Goal: Task Accomplishment & Management: Complete application form

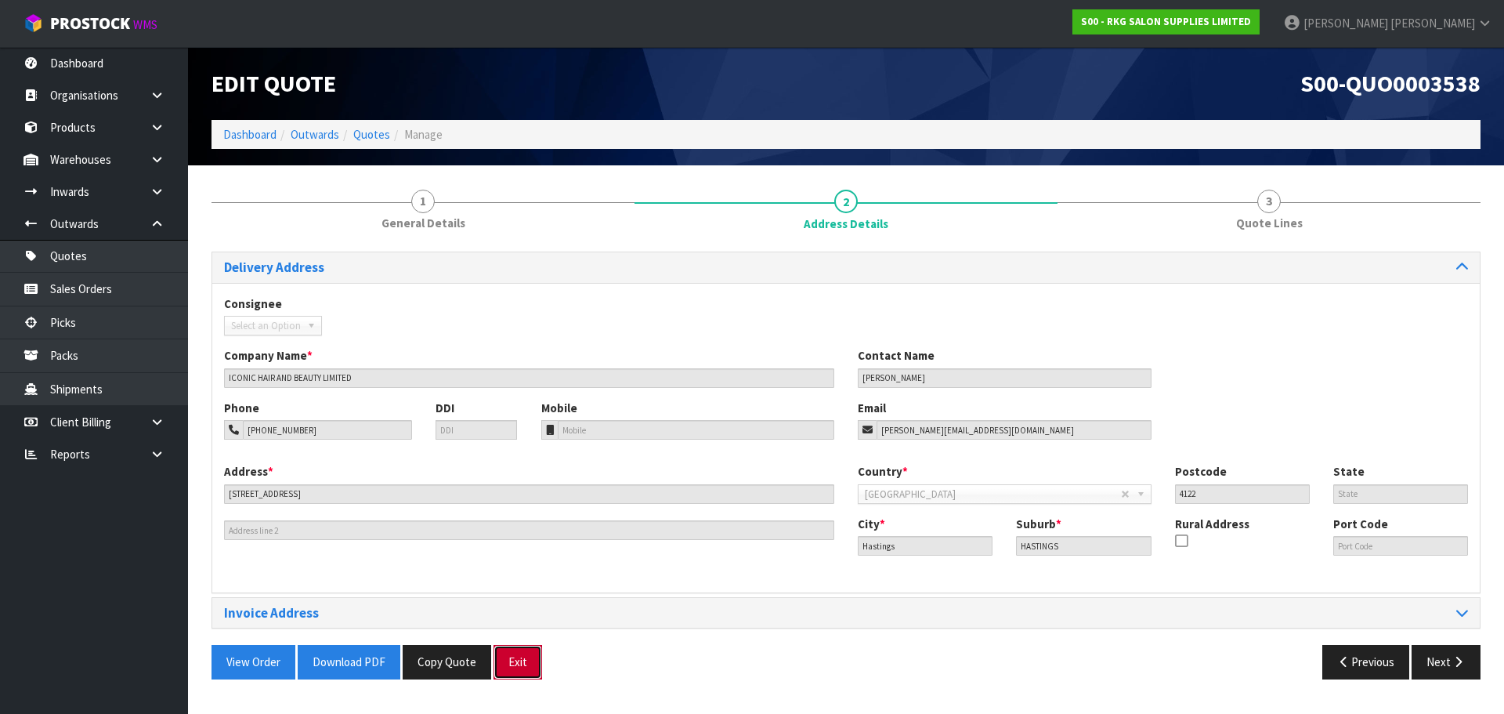
click at [512, 657] on button "Exit" at bounding box center [518, 662] width 49 height 34
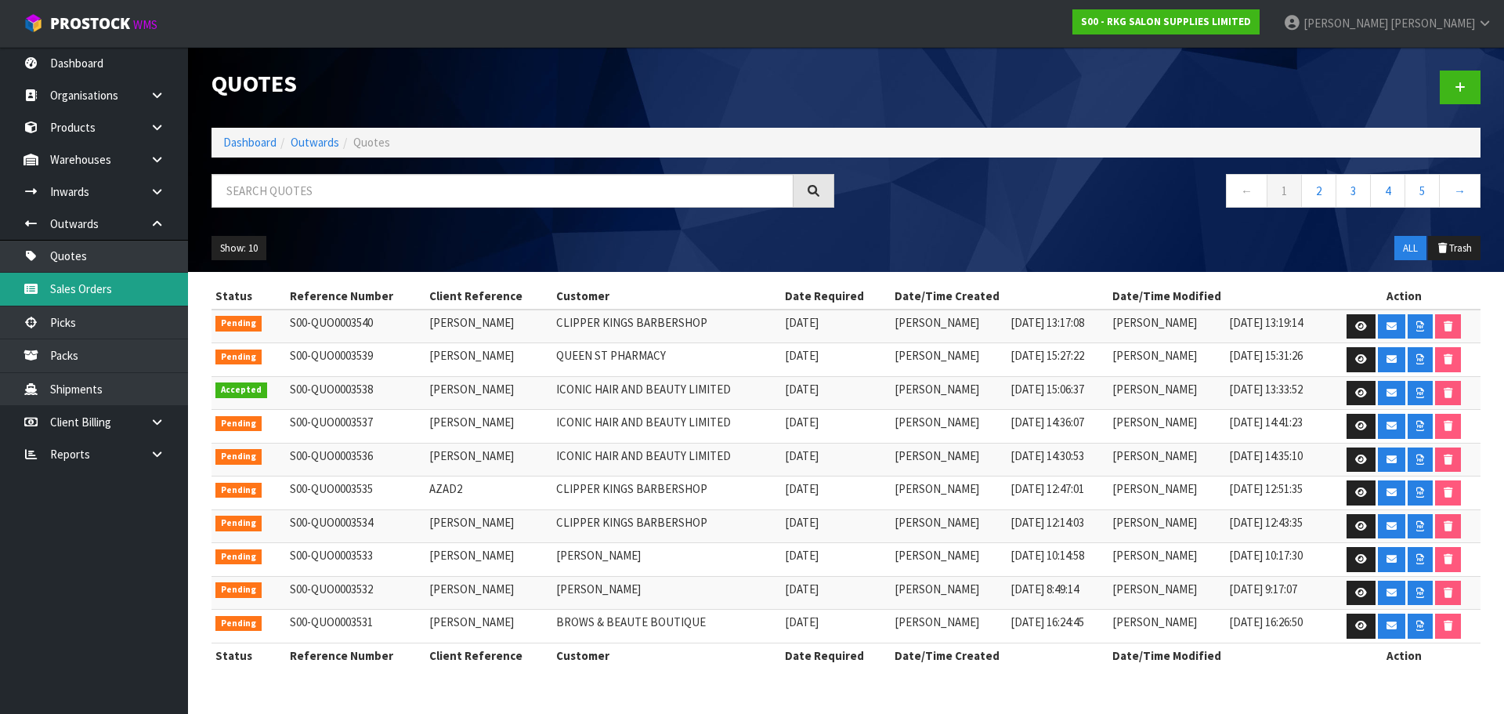
click at [63, 290] on link "Sales Orders" at bounding box center [94, 289] width 188 height 32
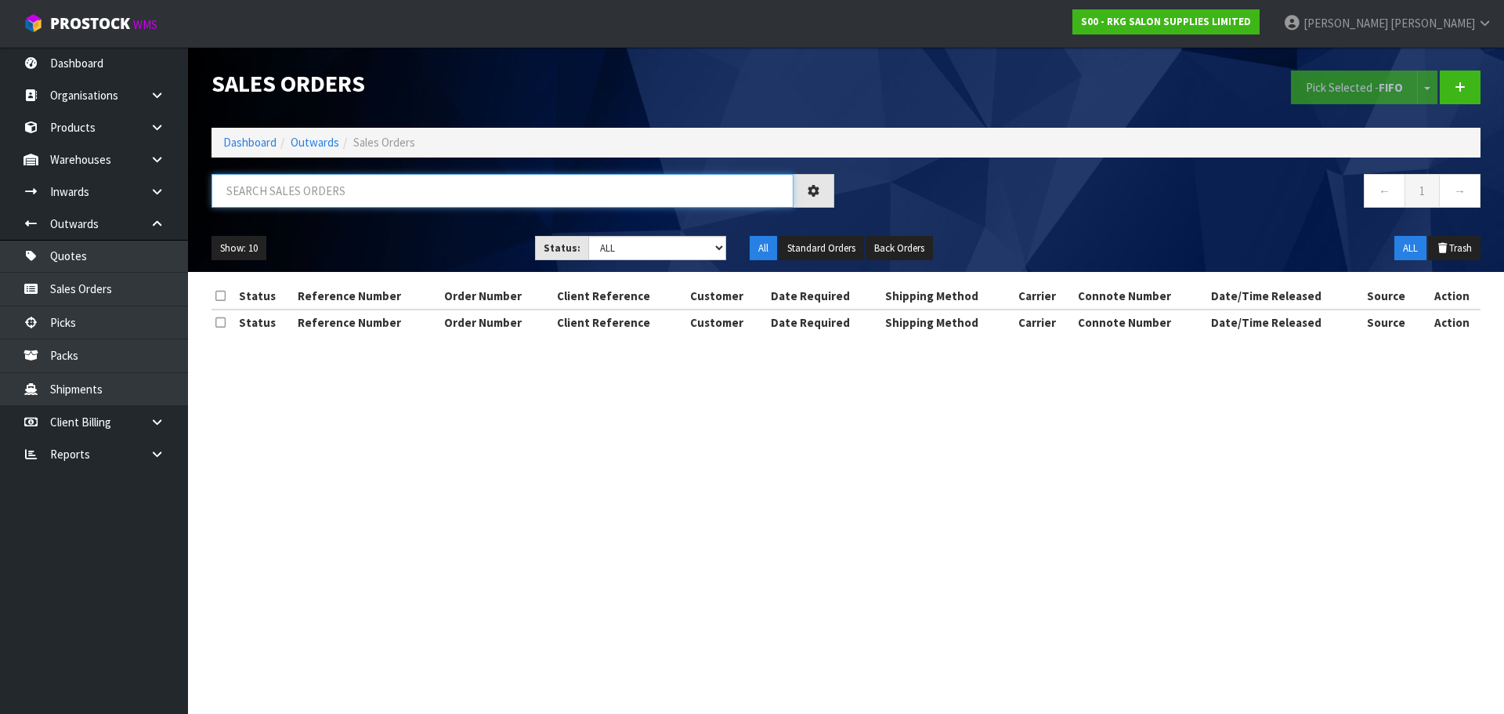
click at [247, 194] on input "text" at bounding box center [503, 191] width 582 height 34
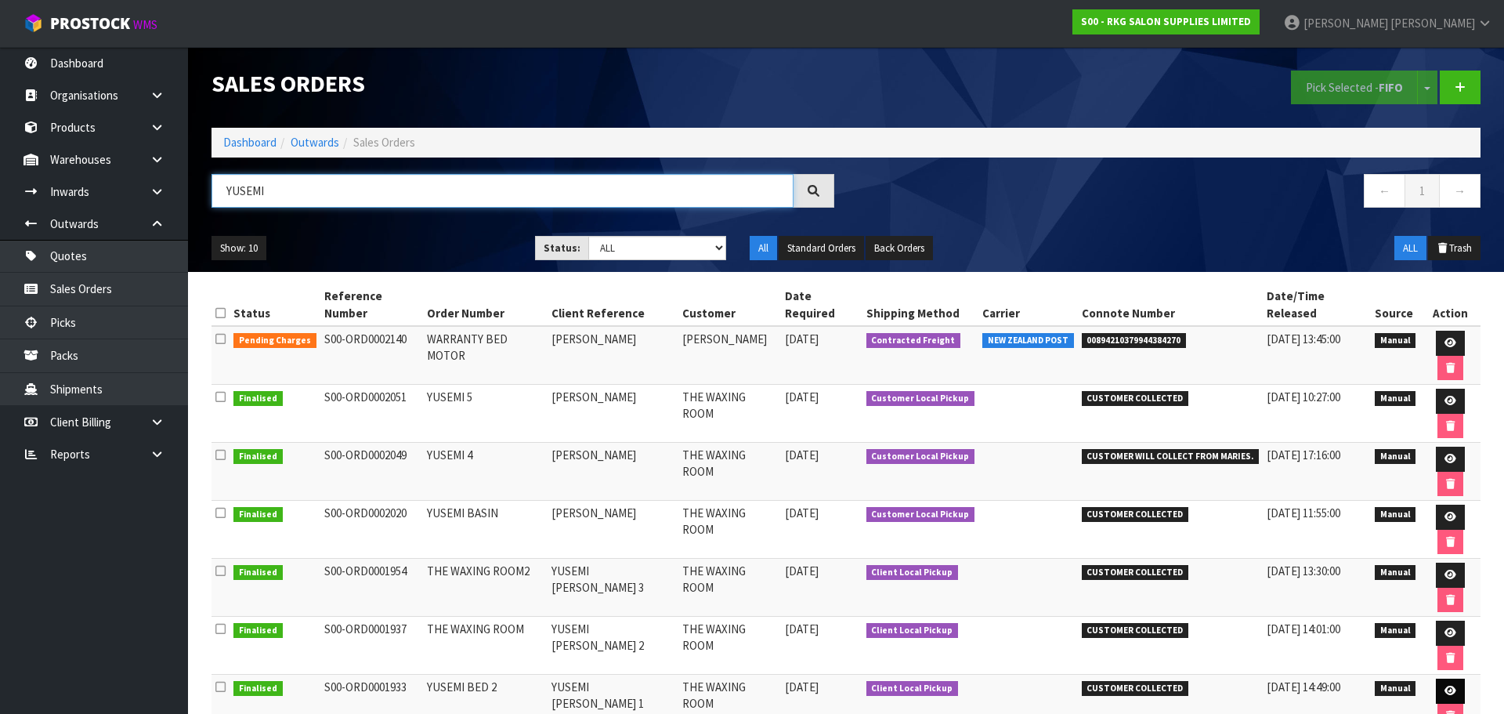
type input "YUSEMI"
click at [1445, 686] on icon at bounding box center [1451, 691] width 12 height 10
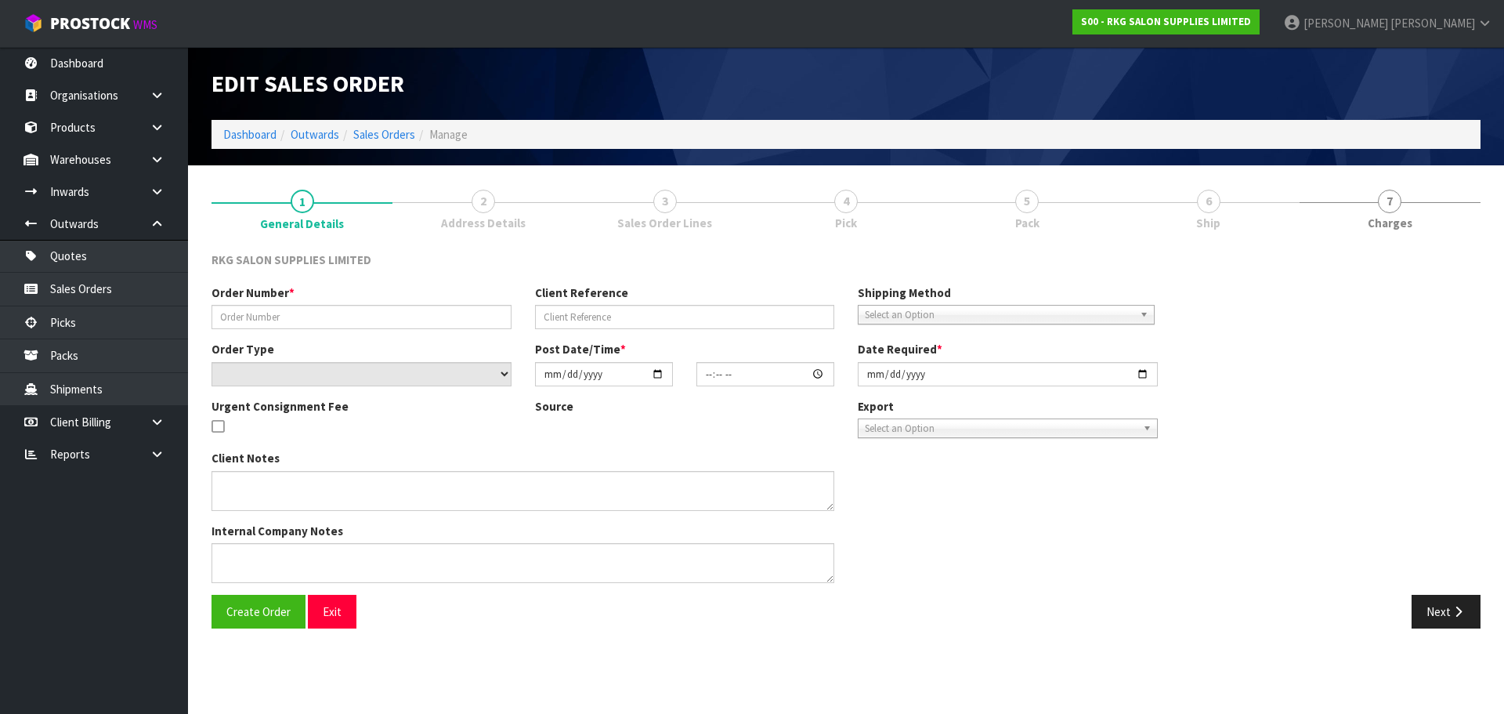
type input "YUSEMI BED 2"
type input "YUSEMI [PERSON_NAME] 1"
select select "number:0"
type input "[DATE]"
type input "00:00:00.000"
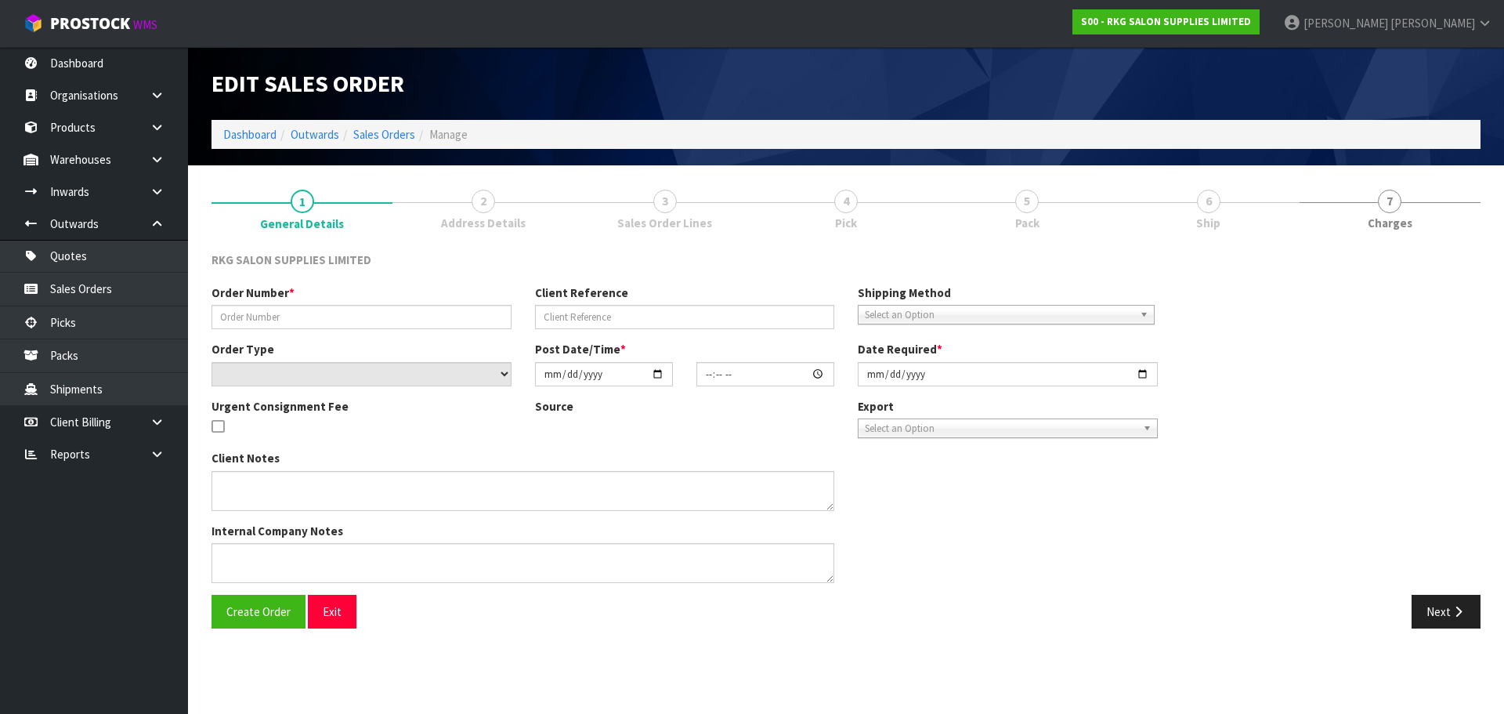
type input "[DATE]"
type textarea "FOR PICK UP"
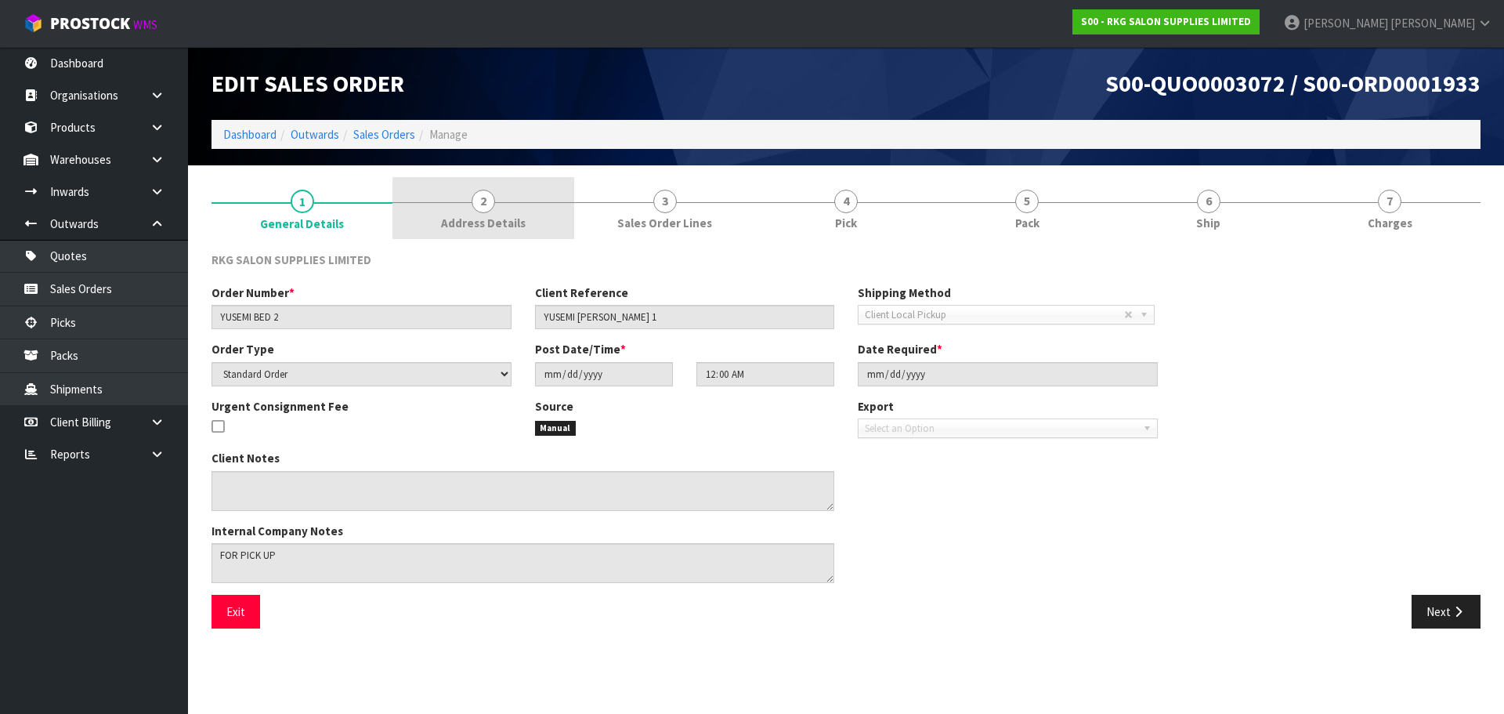
click at [495, 199] on link "2 Address Details" at bounding box center [483, 208] width 181 height 62
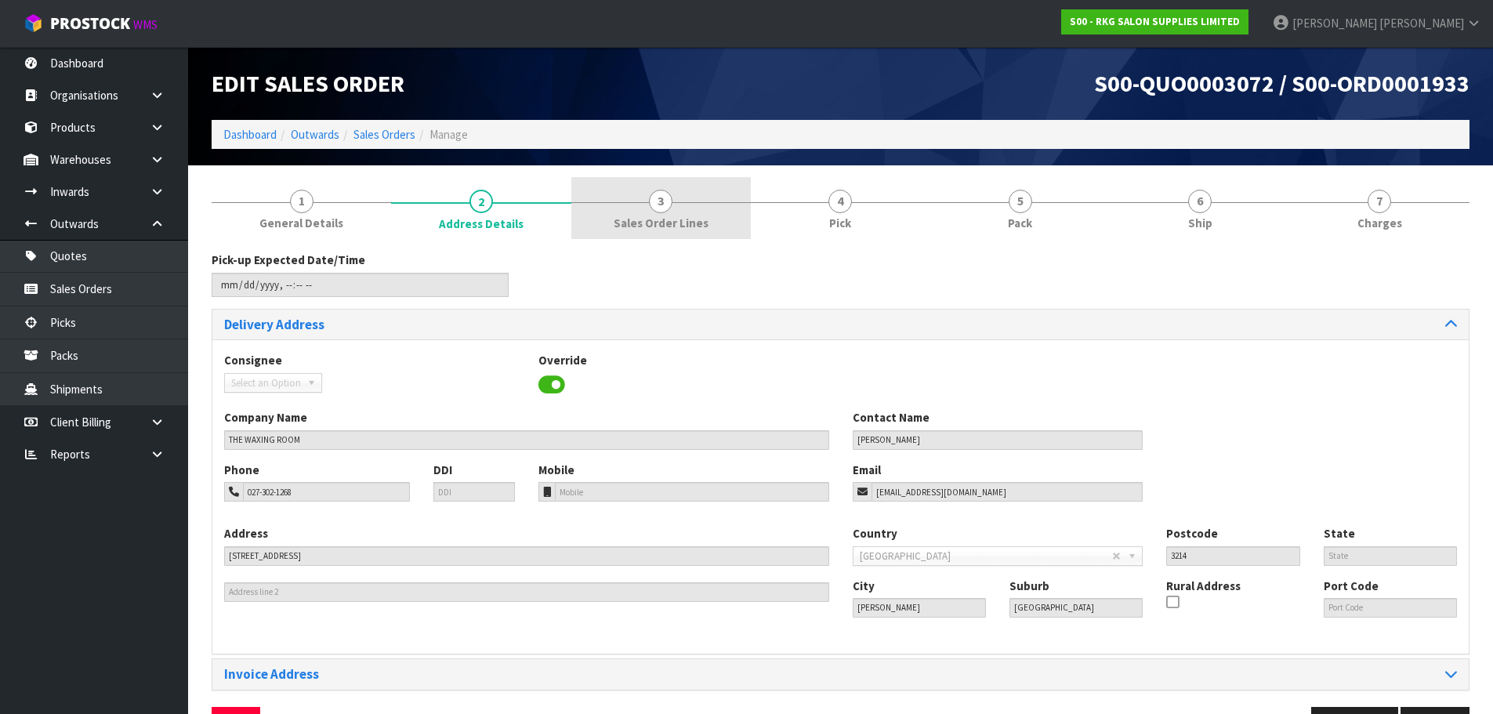
click at [657, 201] on span "3" at bounding box center [661, 202] width 24 height 24
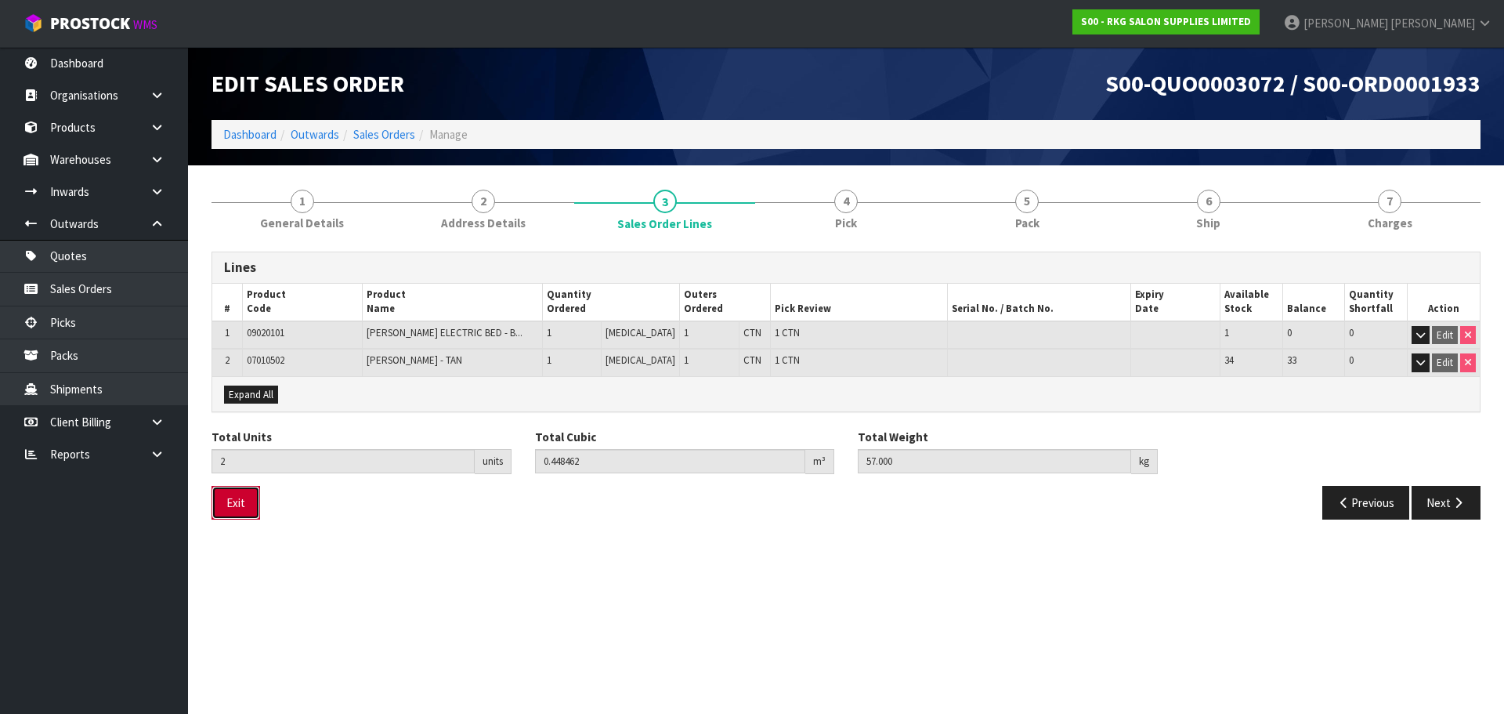
click at [233, 510] on button "Exit" at bounding box center [236, 503] width 49 height 34
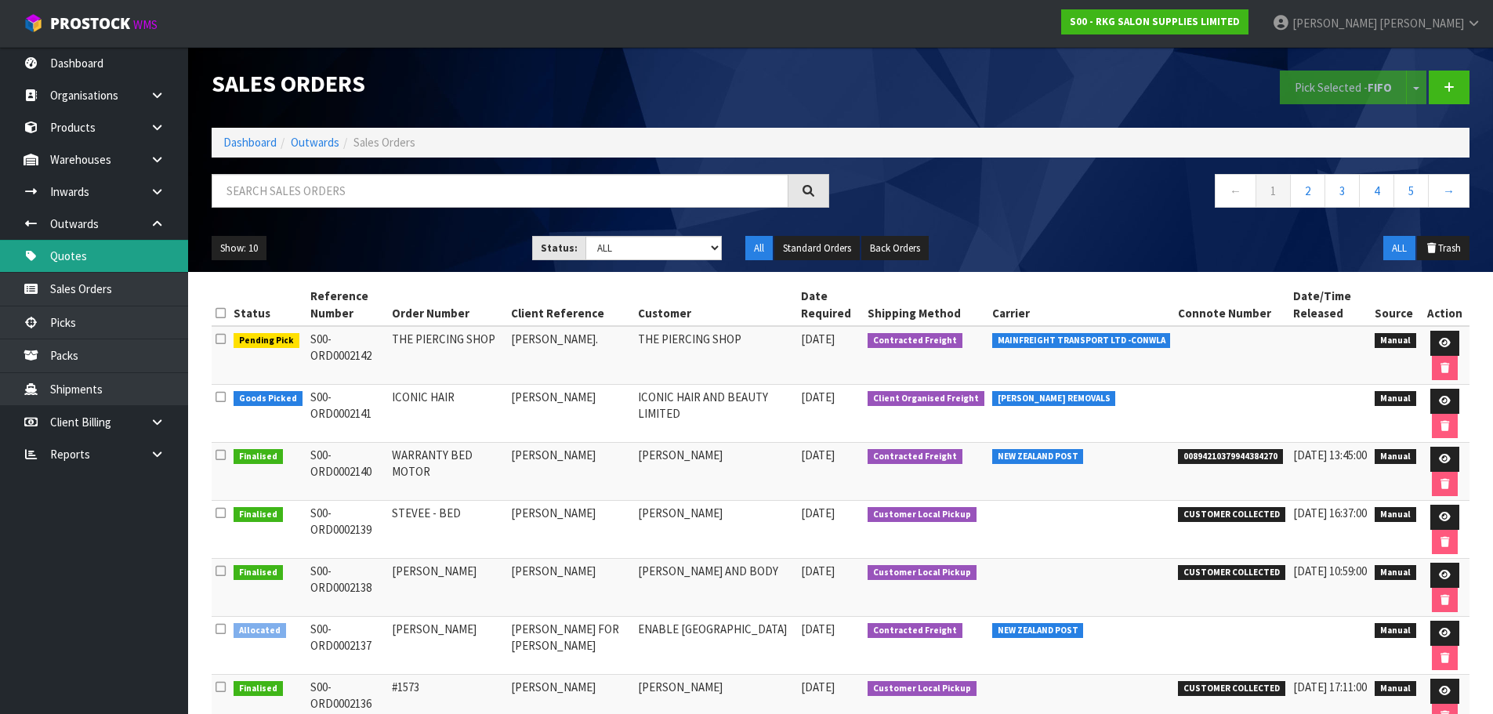
click at [95, 256] on link "Quotes" at bounding box center [94, 256] width 188 height 32
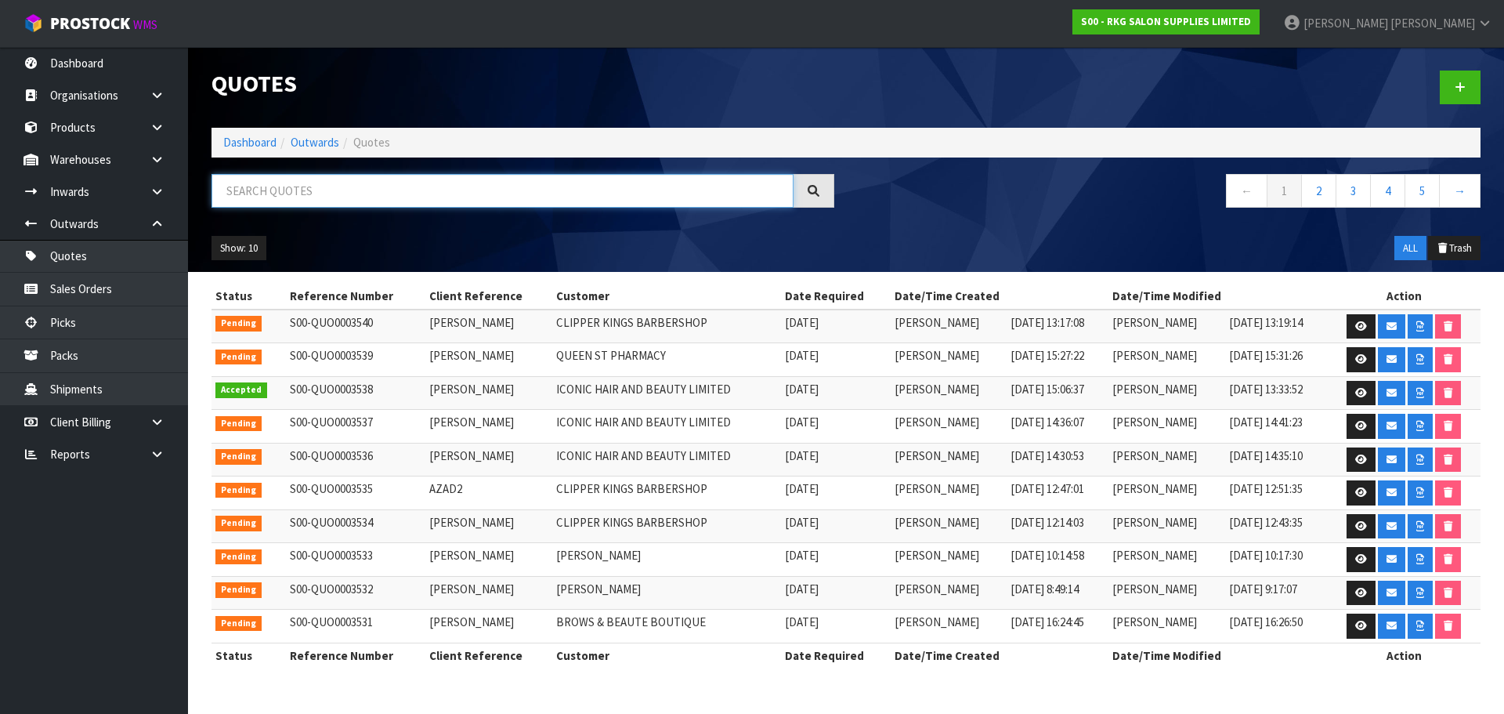
click at [302, 194] on input "text" at bounding box center [503, 191] width 582 height 34
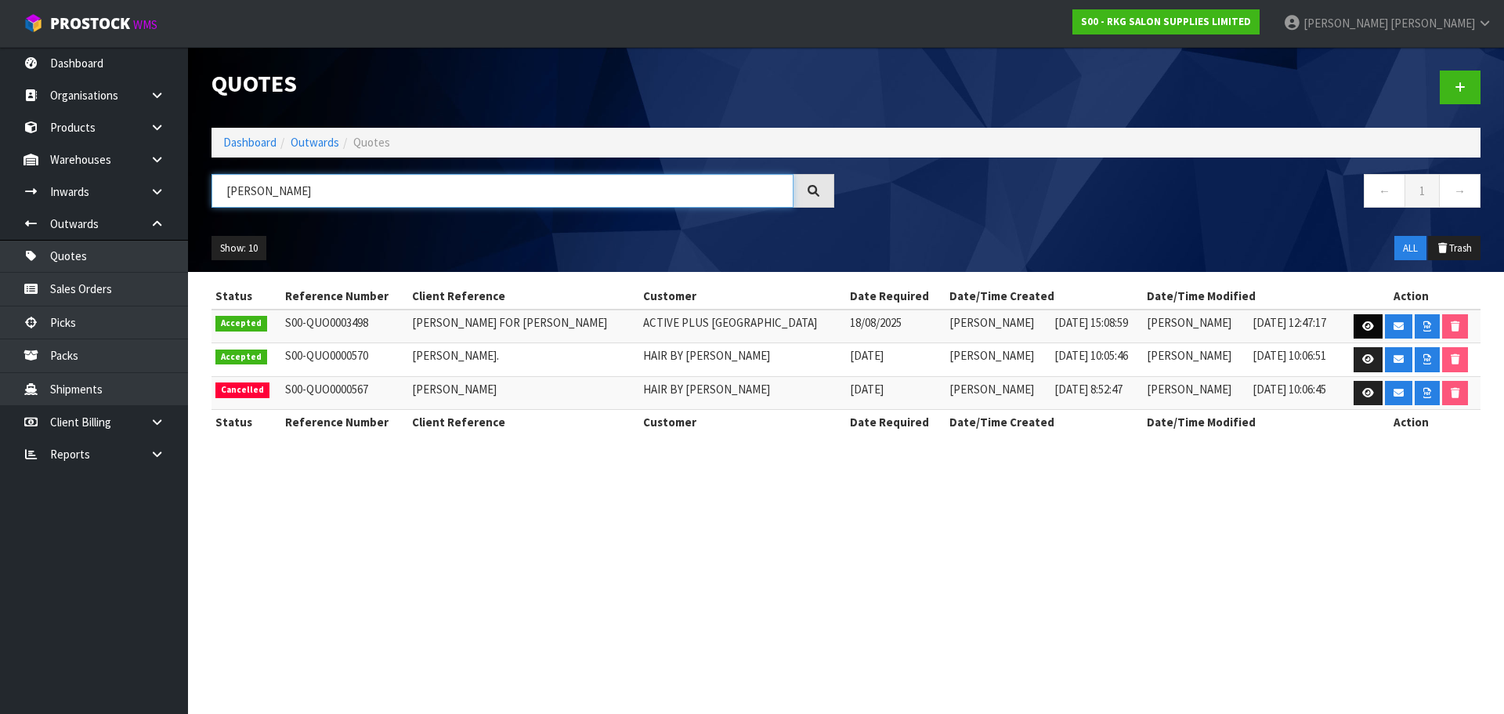
type input "[PERSON_NAME]"
click at [1363, 324] on icon at bounding box center [1369, 326] width 12 height 10
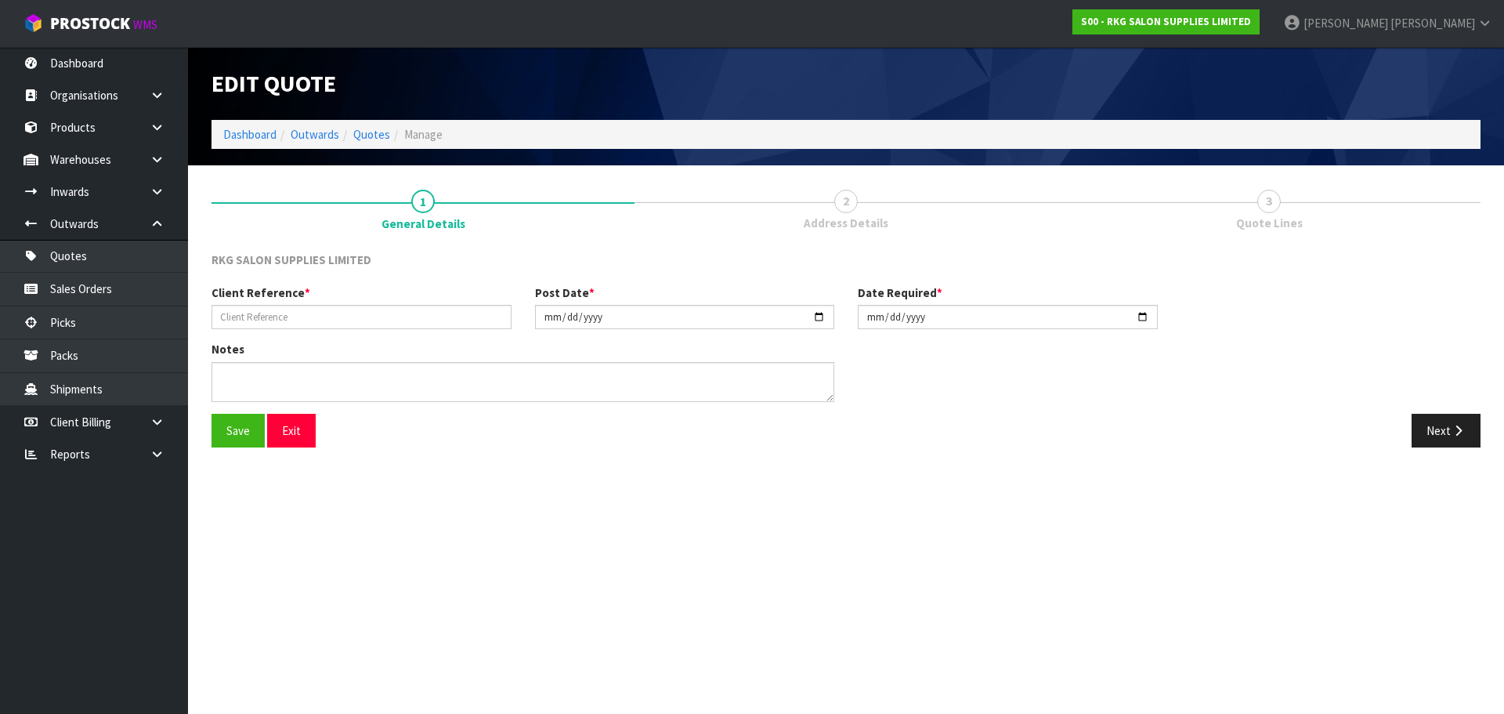
type input "[PERSON_NAME] FOR [PERSON_NAME]"
type input "[DATE]"
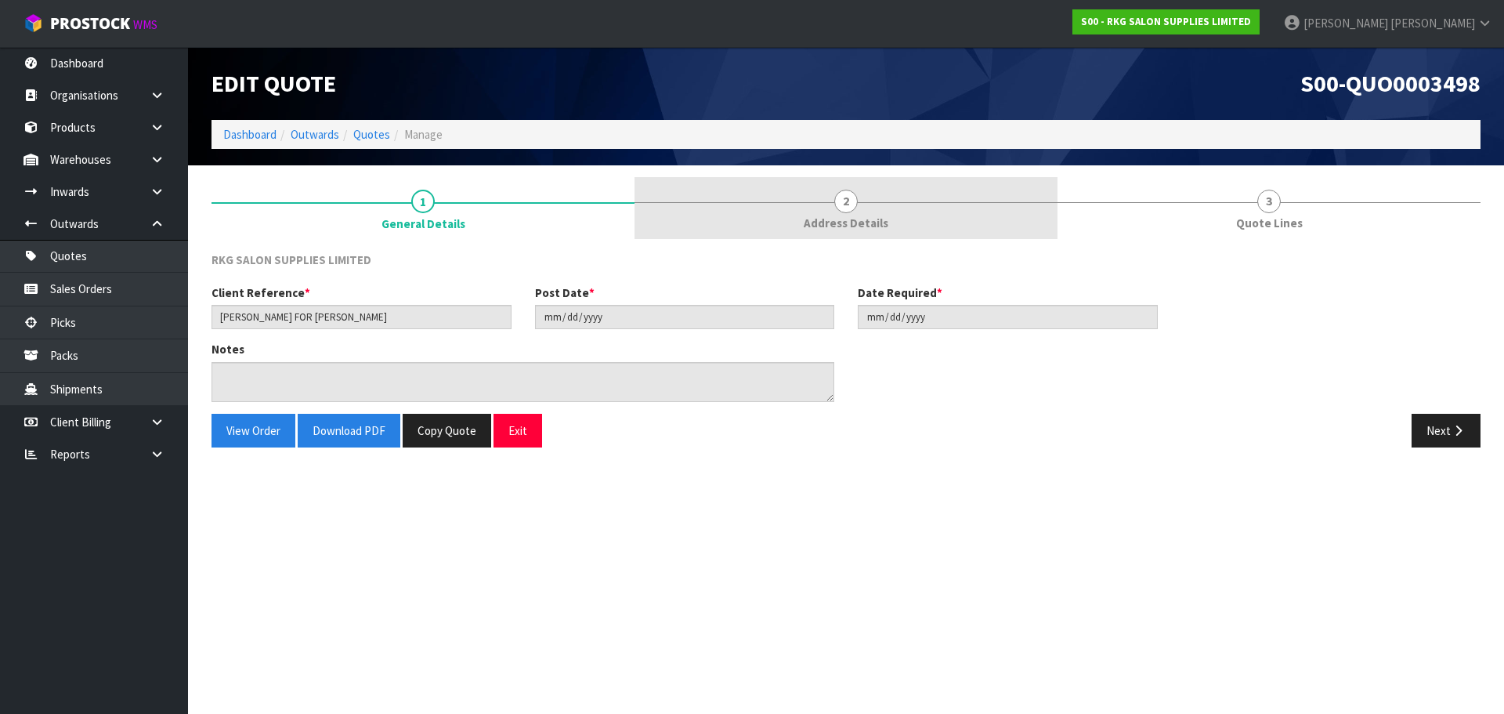
click at [852, 208] on span "2" at bounding box center [847, 202] width 24 height 24
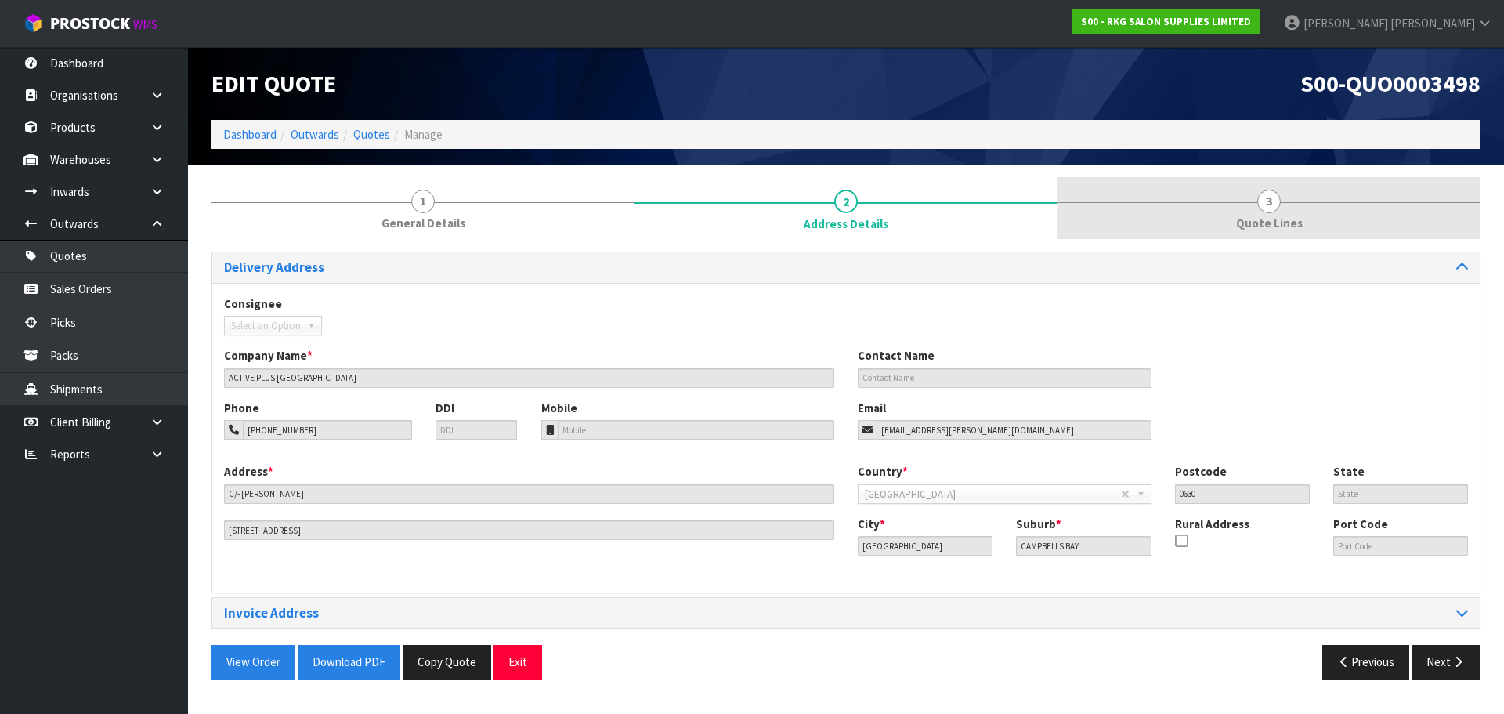
click at [1262, 205] on span "3" at bounding box center [1270, 202] width 24 height 24
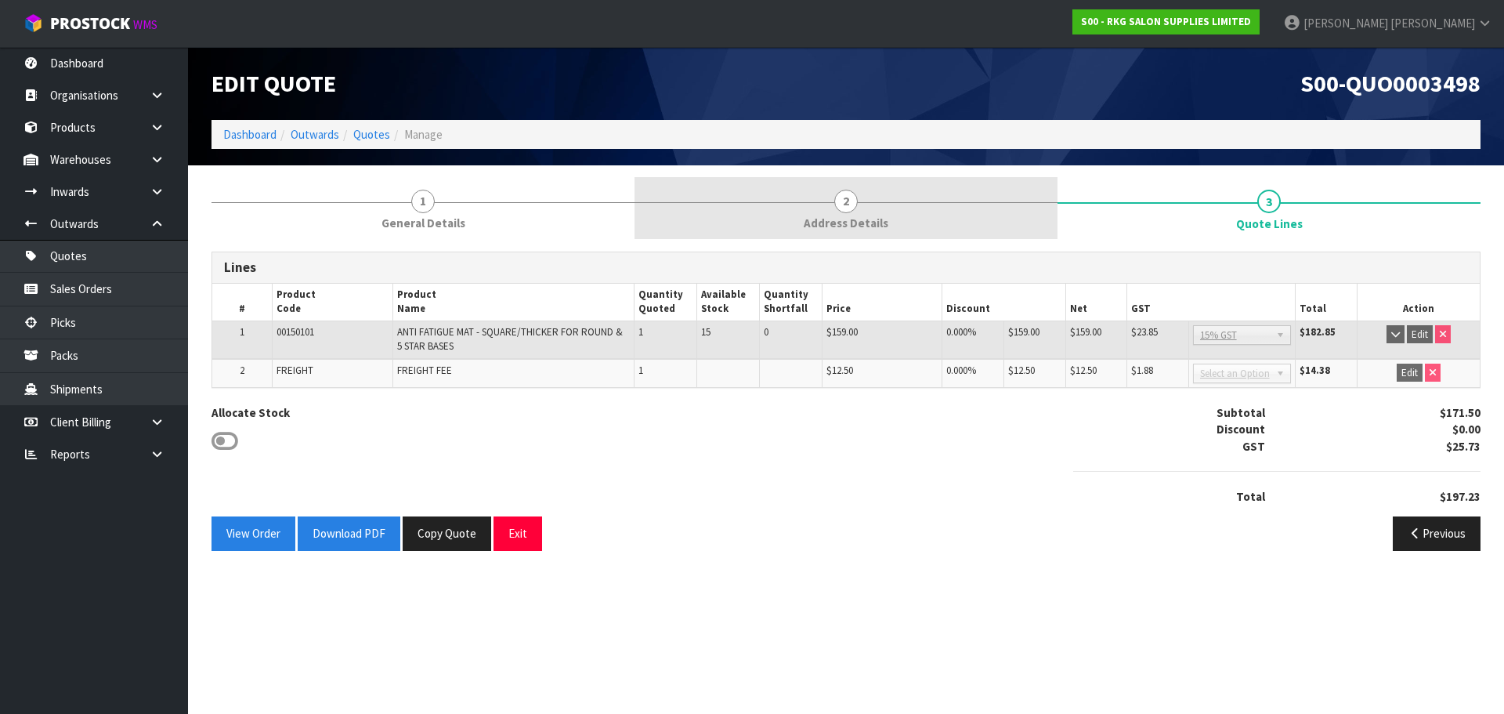
click at [848, 208] on span "2" at bounding box center [847, 202] width 24 height 24
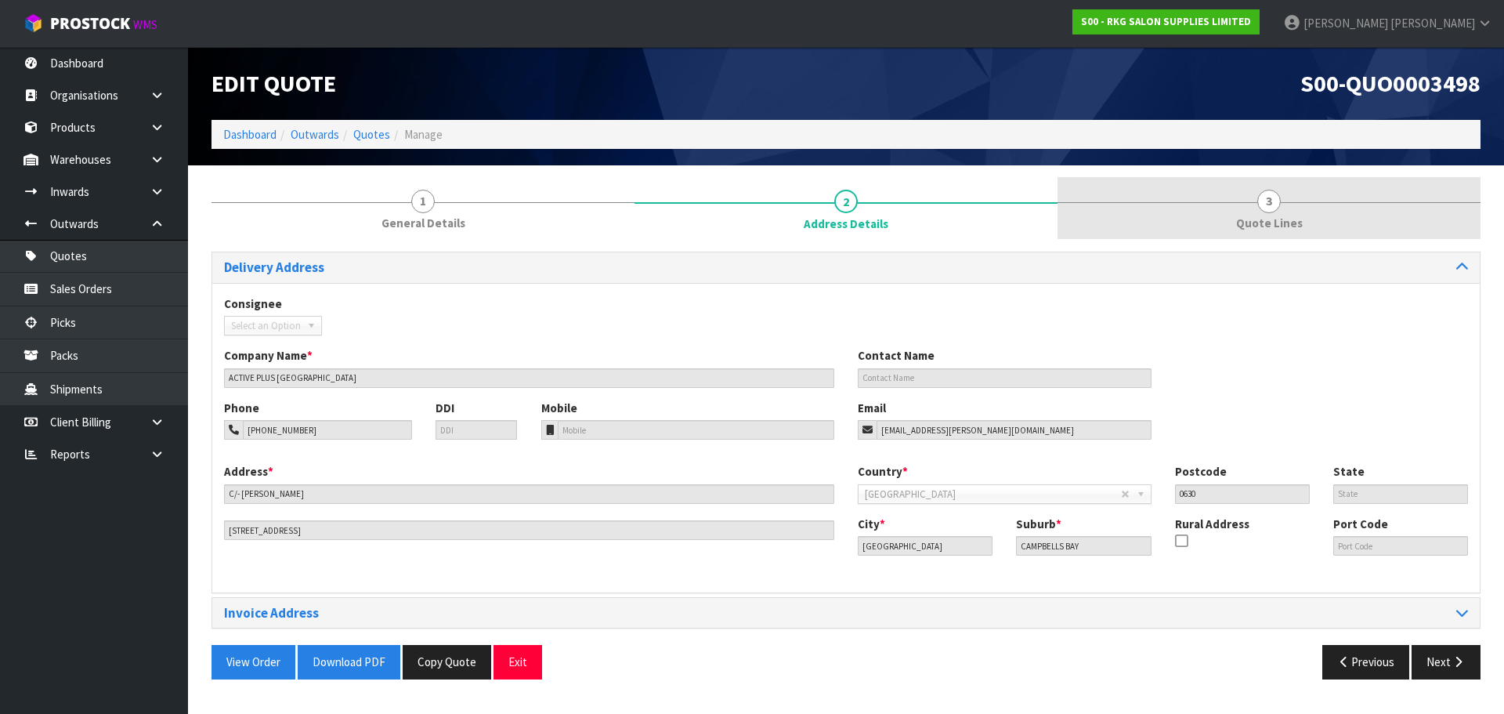
click at [1269, 210] on span "3" at bounding box center [1270, 202] width 24 height 24
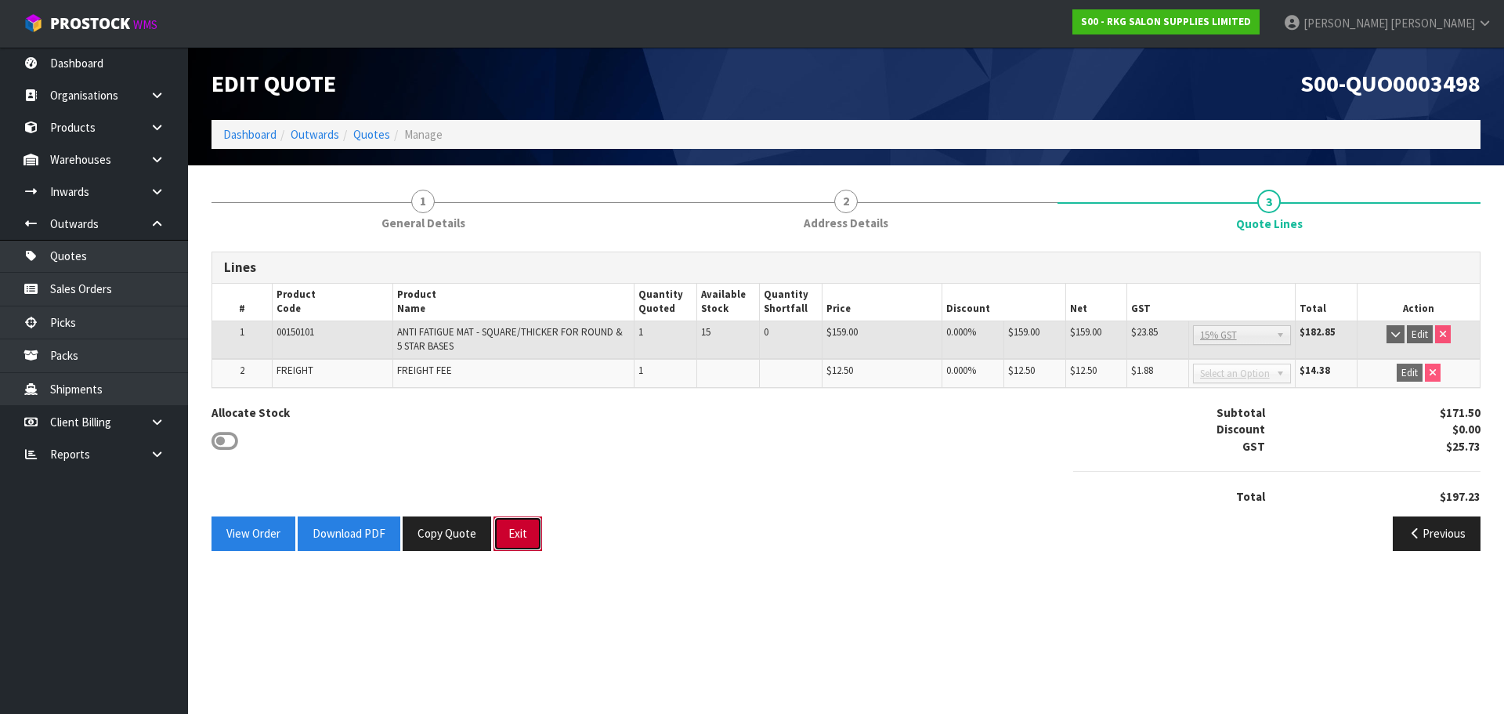
click at [515, 538] on button "Exit" at bounding box center [518, 533] width 49 height 34
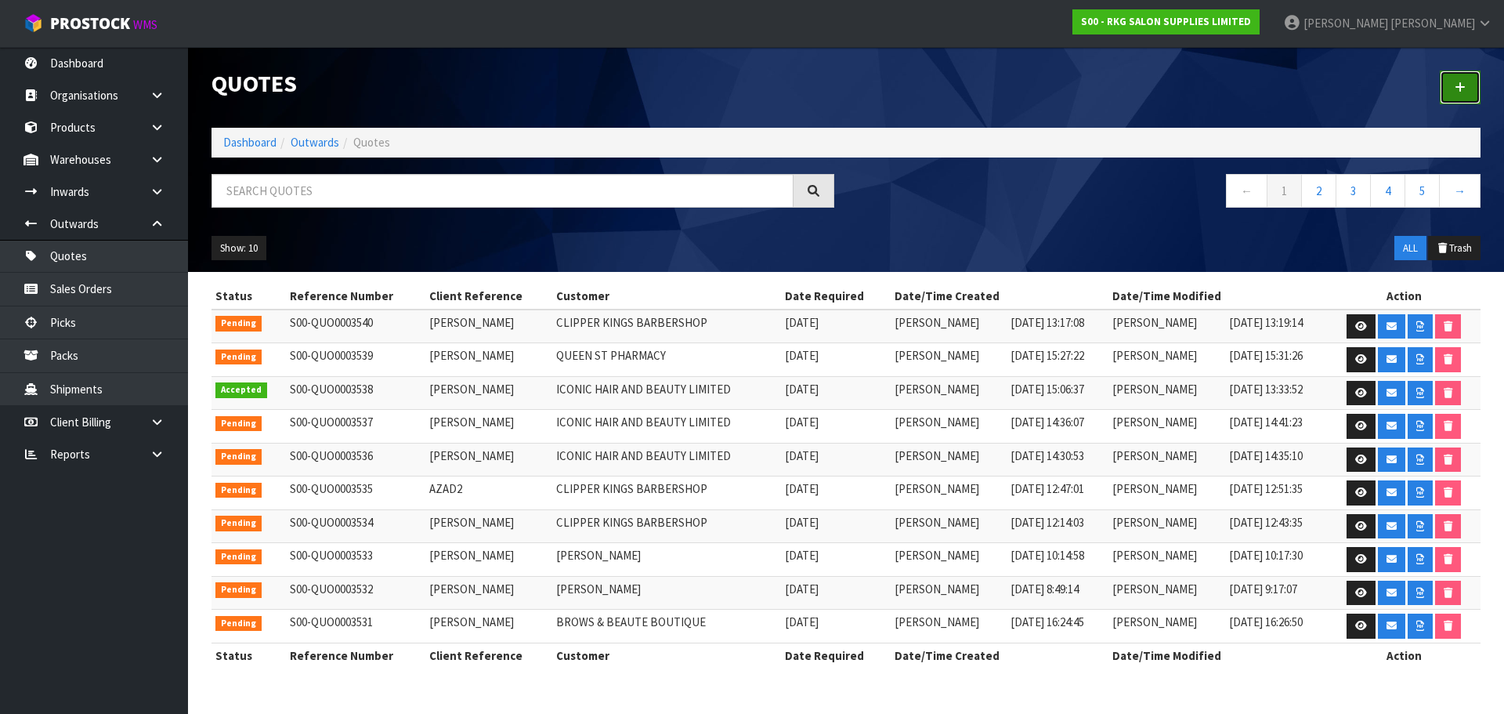
click at [1457, 85] on icon at bounding box center [1460, 87] width 11 height 12
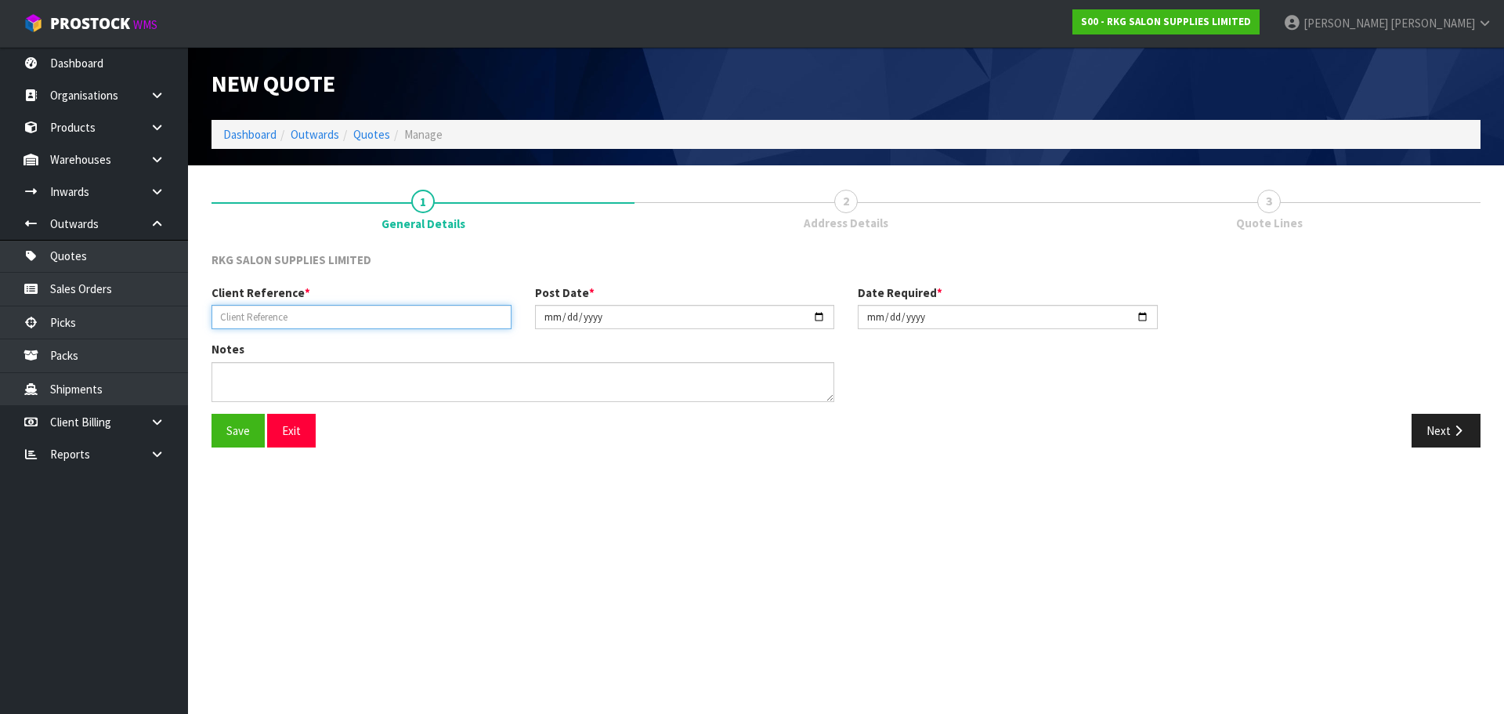
click at [291, 323] on input "text" at bounding box center [362, 317] width 300 height 24
type input "[PERSON_NAME]"
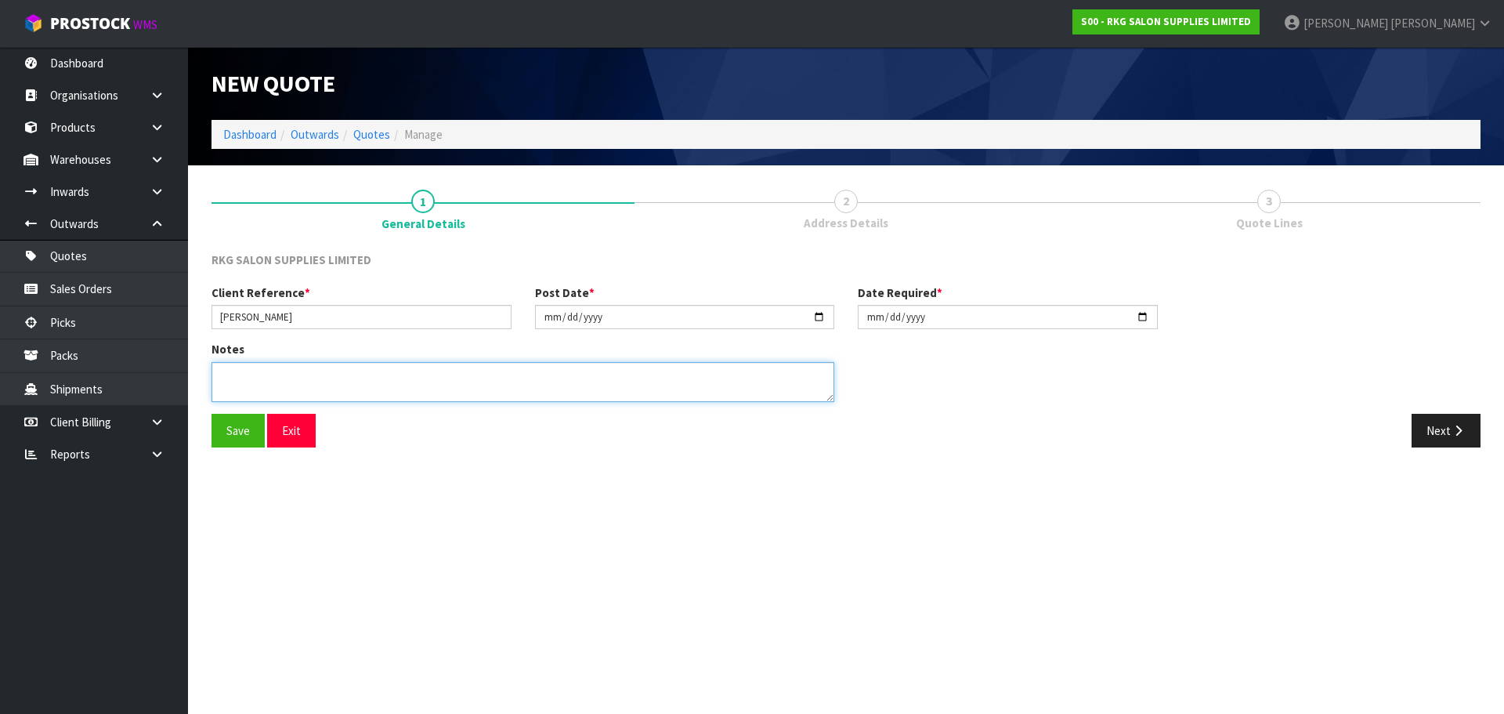
click at [262, 378] on textarea at bounding box center [523, 382] width 623 height 40
type textarea "SUPPLIED BY ACC"
click at [236, 424] on button "Save" at bounding box center [238, 431] width 53 height 34
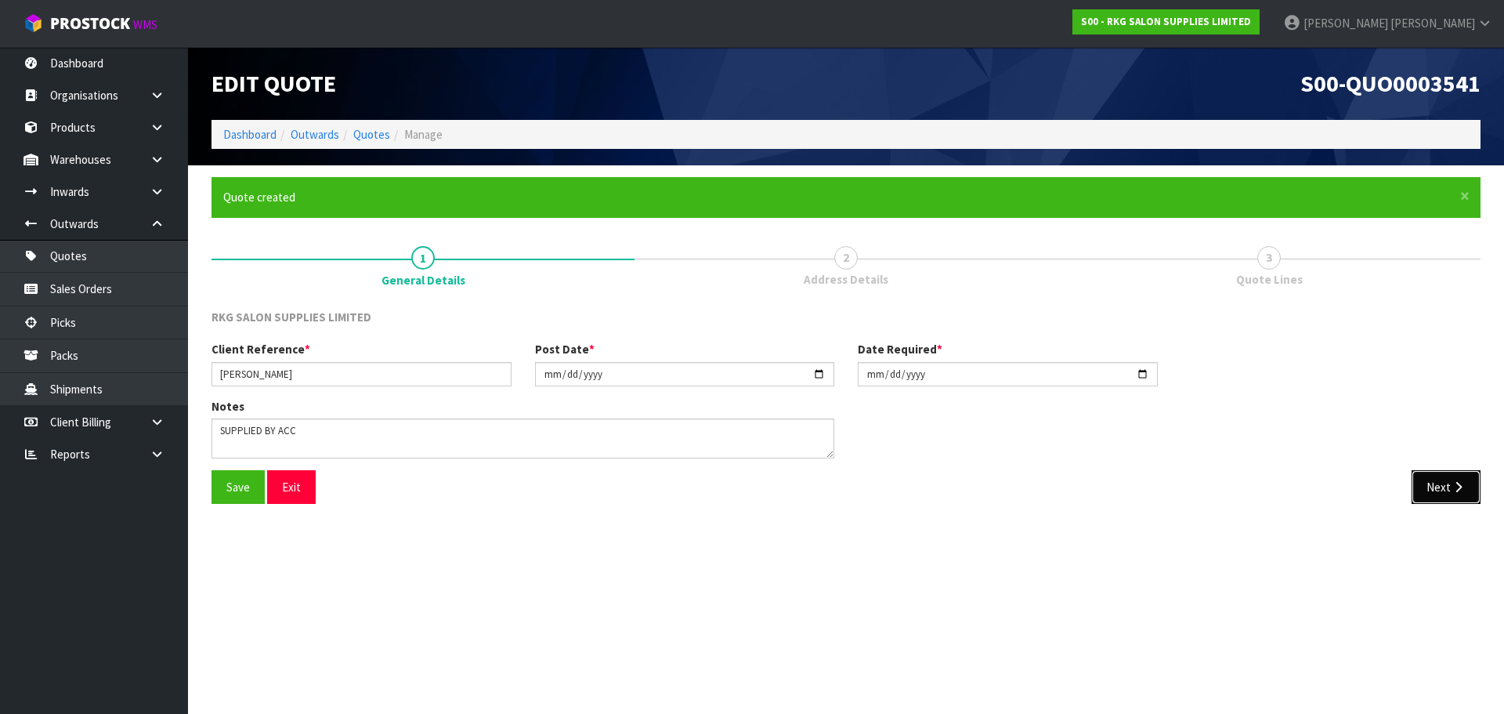
click at [1443, 487] on button "Next" at bounding box center [1446, 487] width 69 height 34
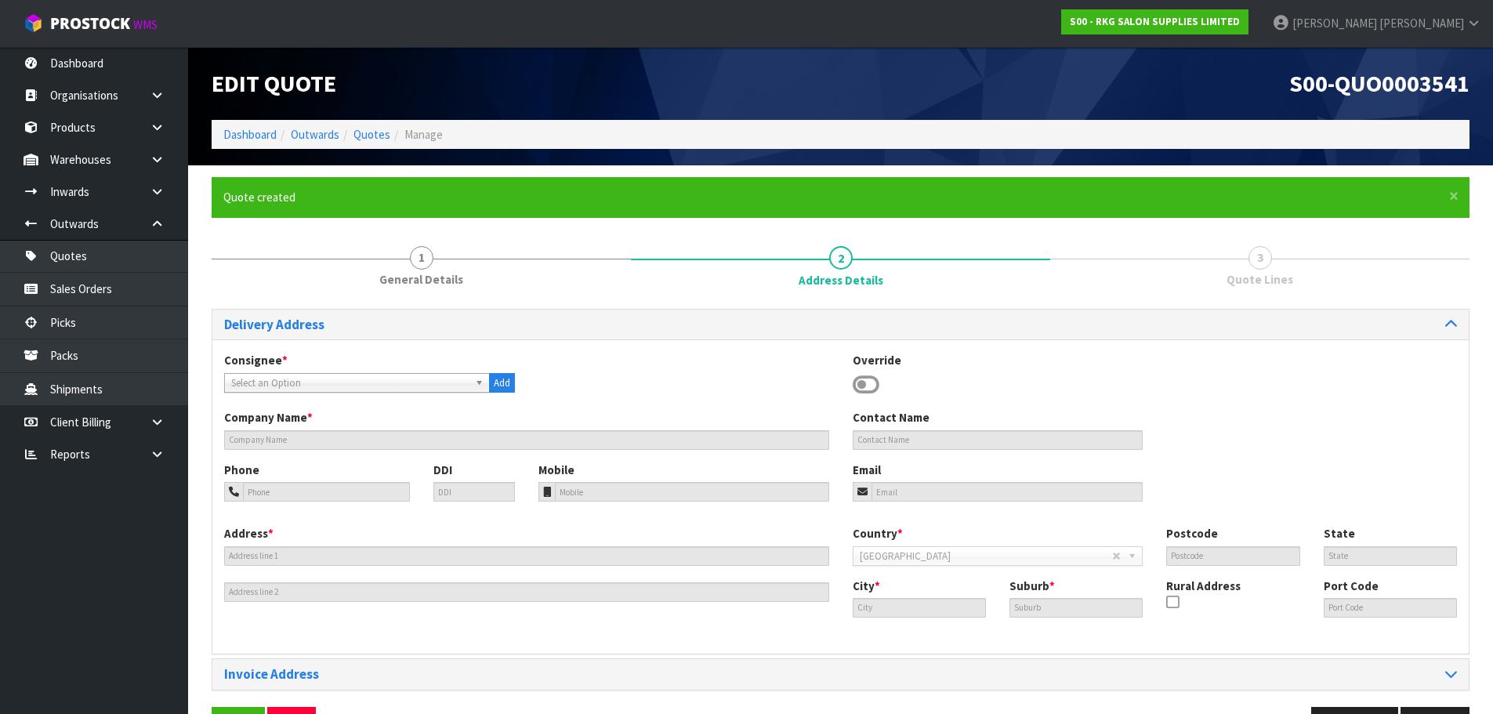
click at [866, 385] on icon at bounding box center [866, 385] width 27 height 24
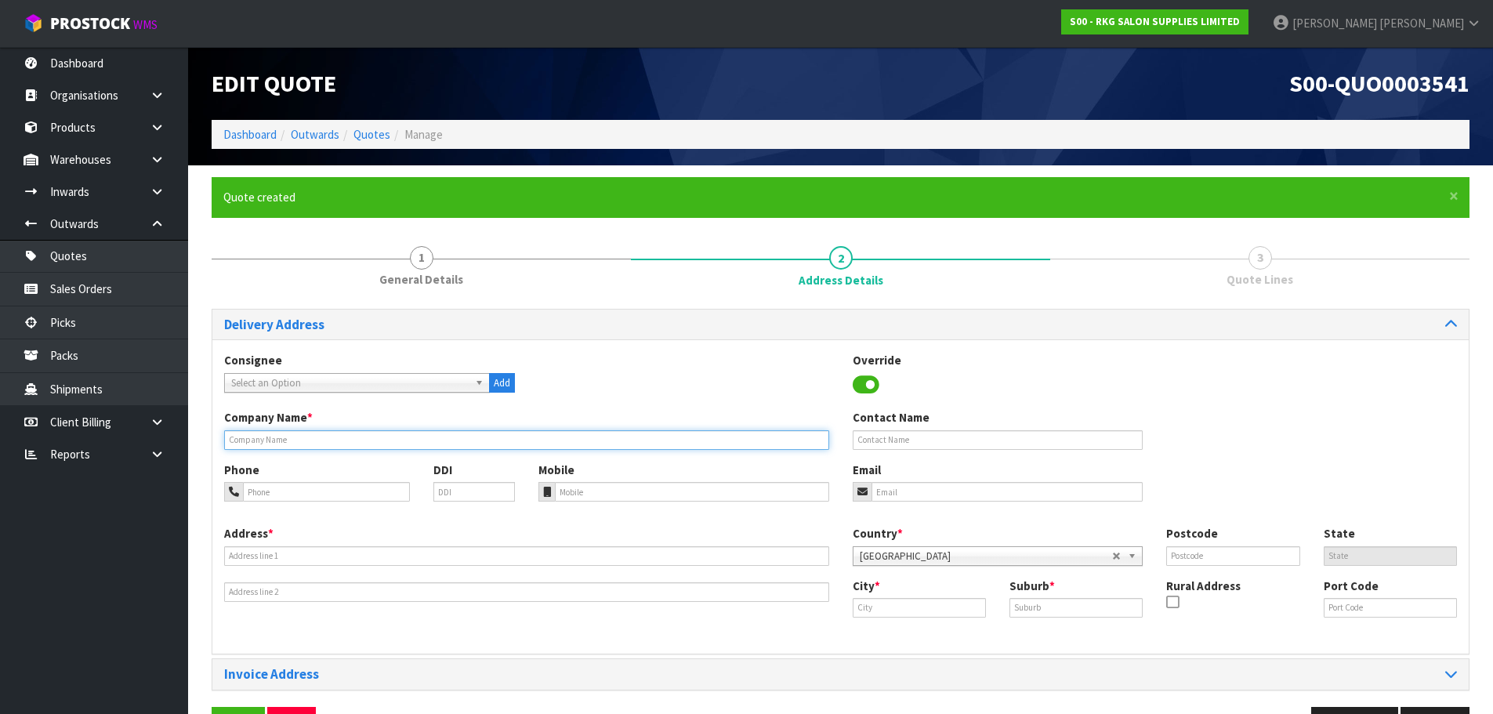
click at [324, 437] on input "text" at bounding box center [526, 440] width 605 height 20
type input "FOCUSED PHYSIOTHERAPY"
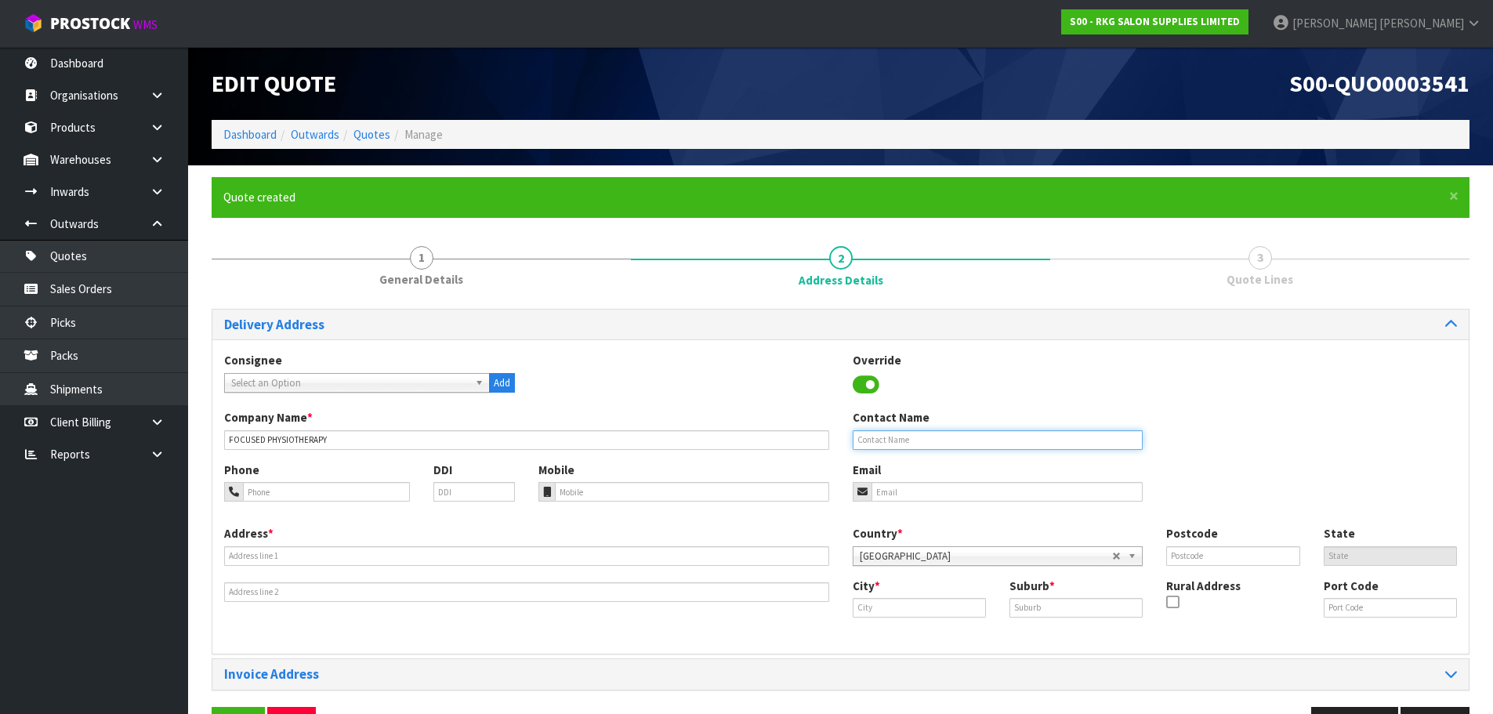
click at [864, 436] on input "text" at bounding box center [998, 440] width 291 height 20
type input "[PERSON_NAME]"
click at [884, 489] on input "email" at bounding box center [1007, 492] width 272 height 20
paste input "[PERSON_NAME][EMAIL_ADDRESS][PERSON_NAME][DOMAIN_NAME]"
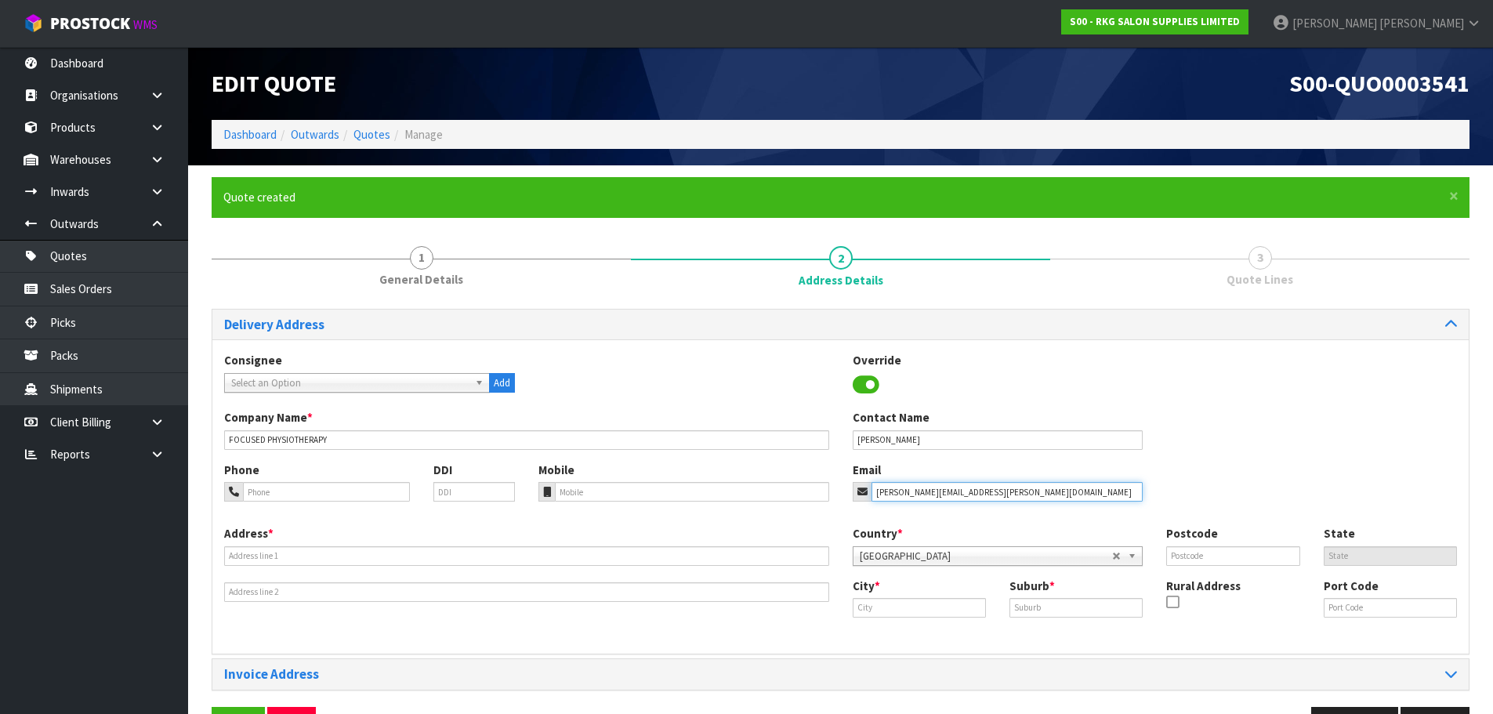
type input "[PERSON_NAME][EMAIL_ADDRESS][PERSON_NAME][DOMAIN_NAME]"
click at [287, 498] on input "tel" at bounding box center [326, 492] width 167 height 20
type input "027-343-1426"
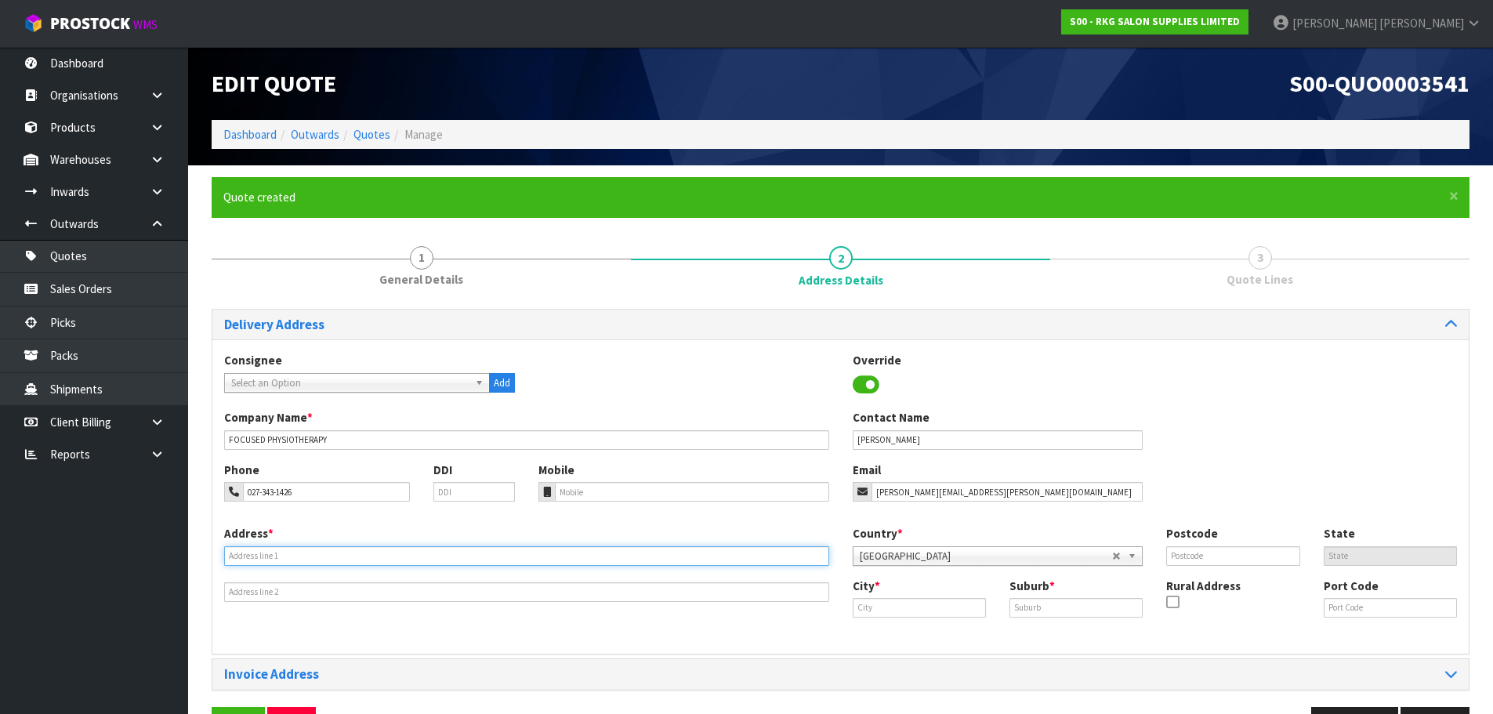
click at [252, 558] on input "text" at bounding box center [526, 556] width 605 height 20
type input "[STREET_ADDRESS]"
click at [907, 602] on input "text" at bounding box center [919, 608] width 133 height 20
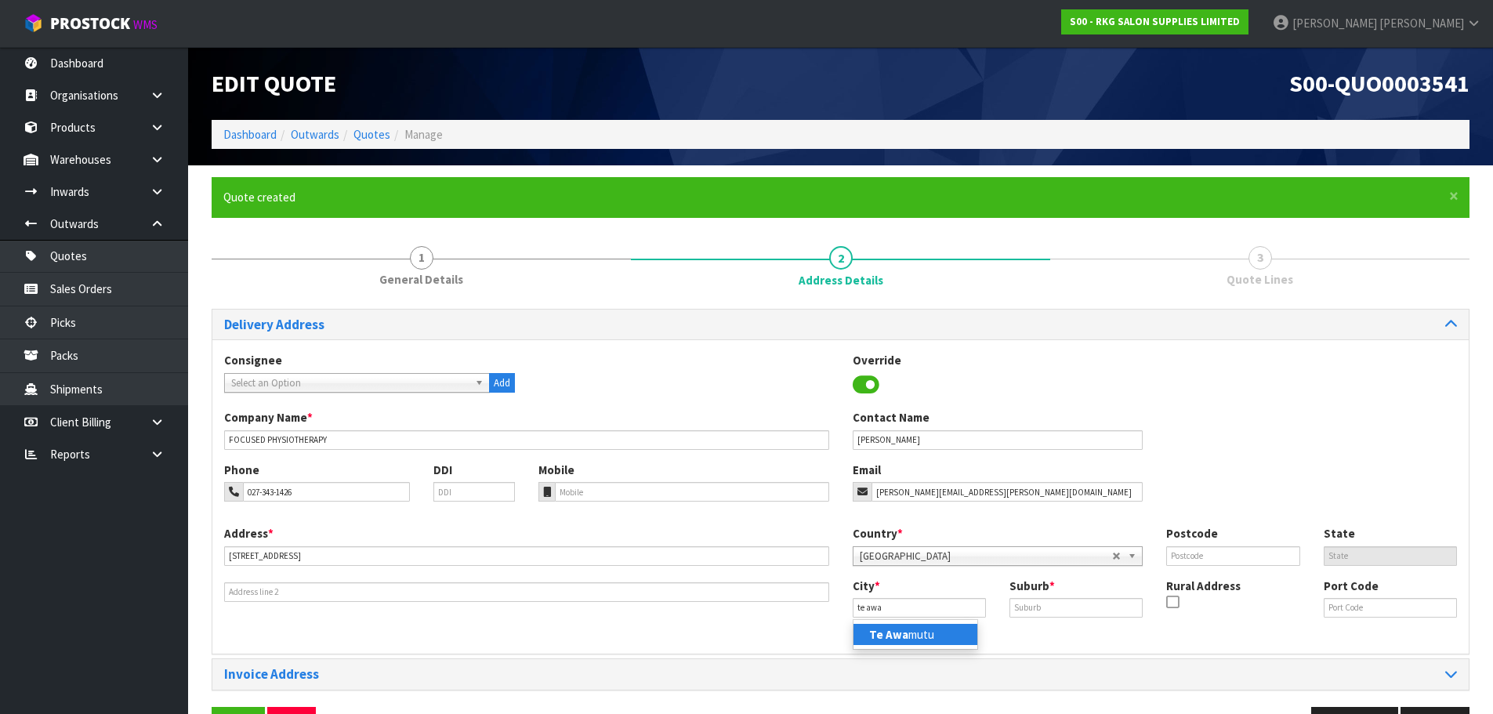
click at [895, 628] on strong "Te Awa" at bounding box center [888, 634] width 39 height 15
type input "Te Awamutu"
click at [1018, 608] on input "text" at bounding box center [1075, 608] width 133 height 20
type input "TE AWAMUTU"
click at [1179, 559] on input "text" at bounding box center [1232, 556] width 133 height 20
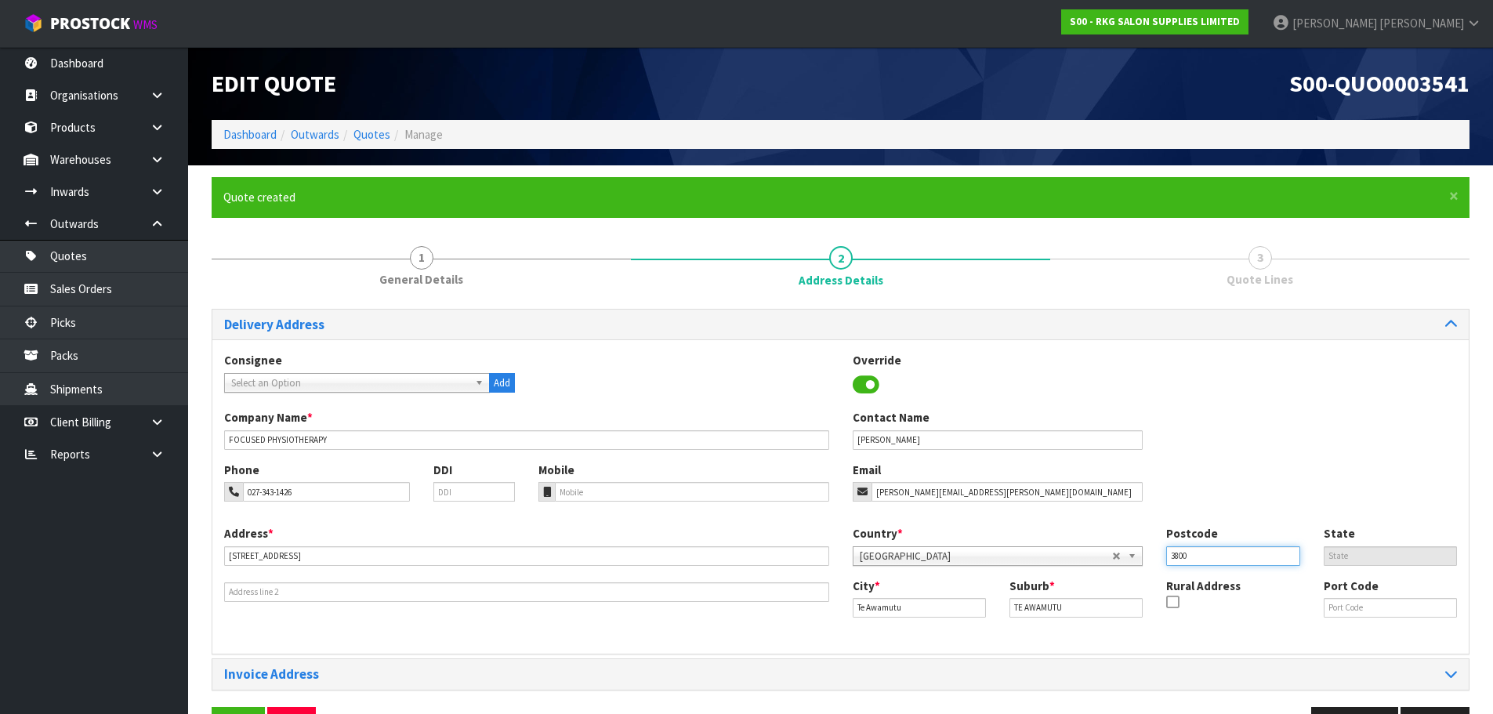
type input "3800"
click at [1207, 498] on div "Phone 027-343-1426 DDI Mobile Email [PERSON_NAME][EMAIL_ADDRESS][PERSON_NAME][D…" at bounding box center [840, 493] width 1256 height 63
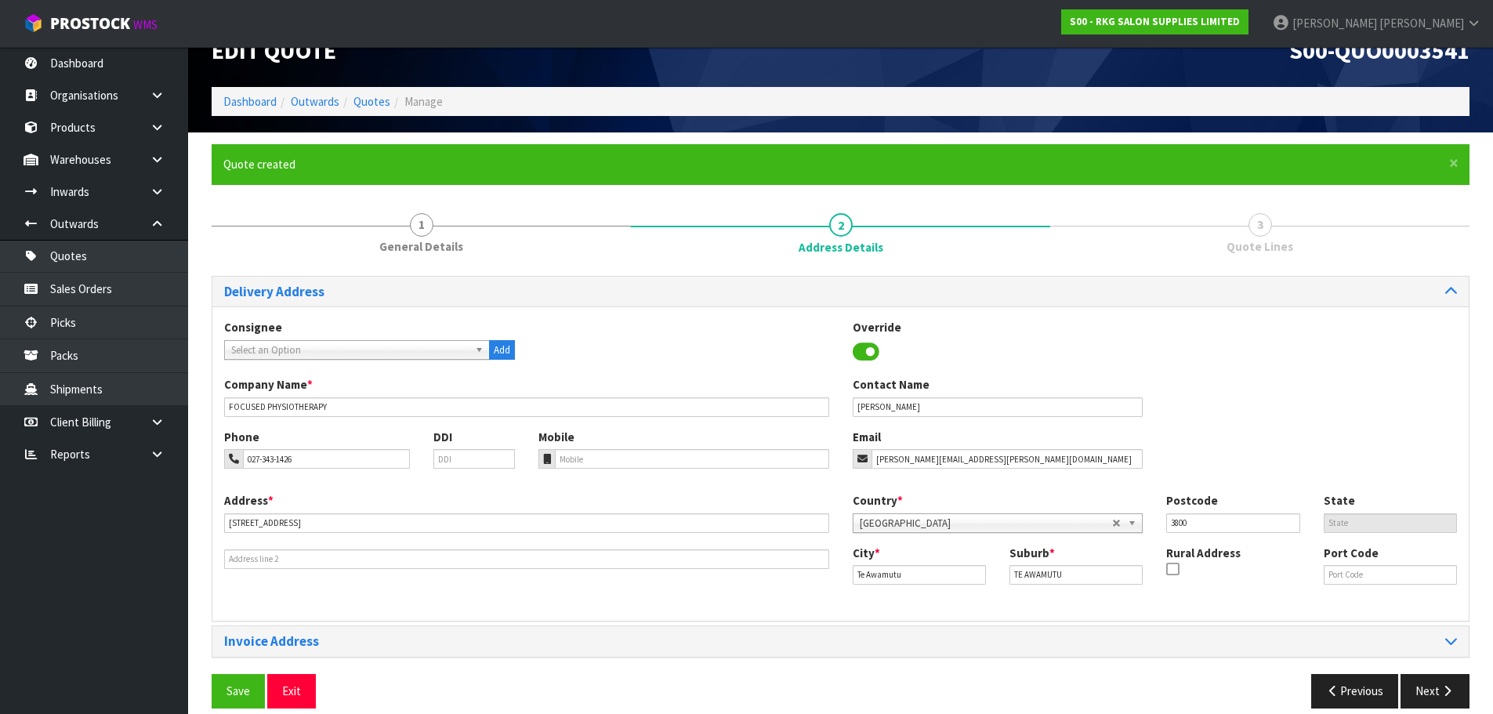
scroll to position [51, 0]
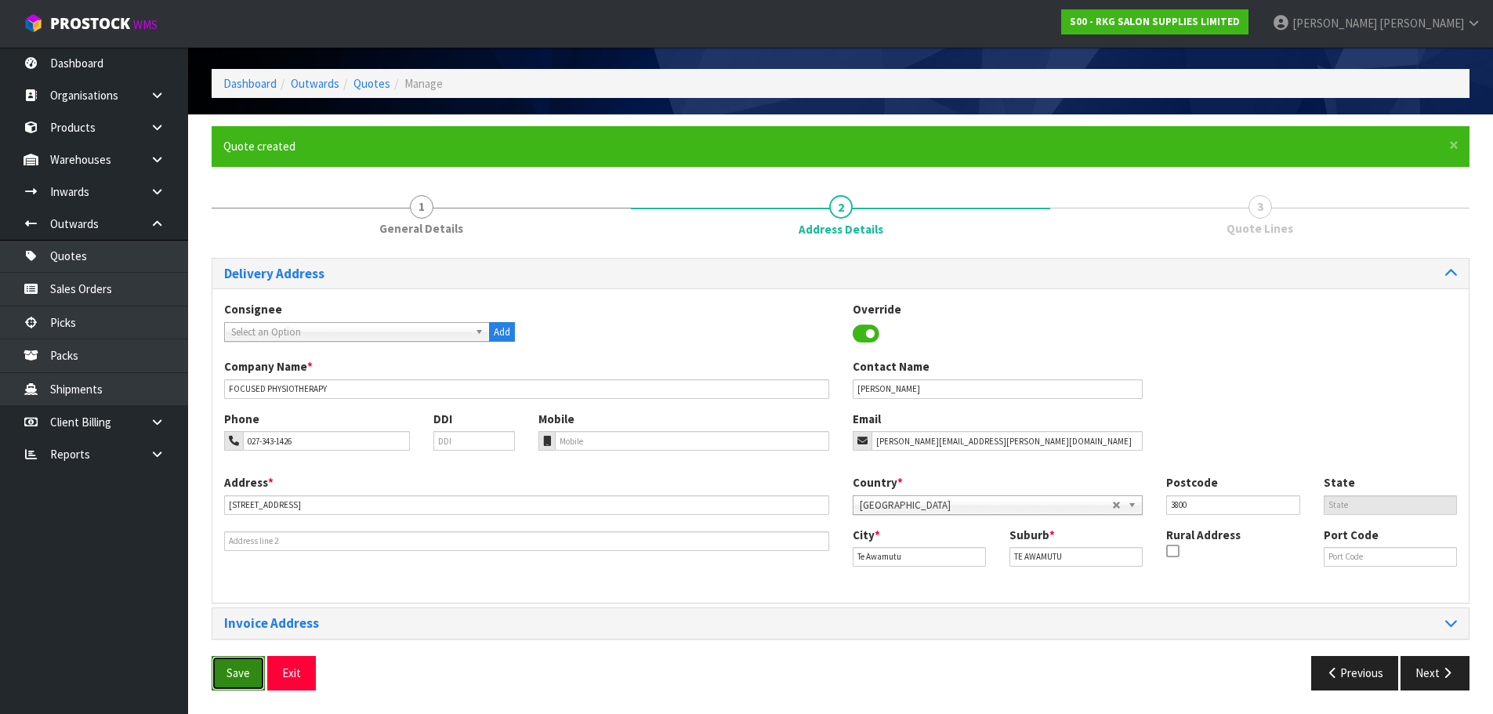
click at [227, 679] on button "Save" at bounding box center [238, 673] width 53 height 34
click at [1430, 675] on button "Next" at bounding box center [1434, 673] width 69 height 34
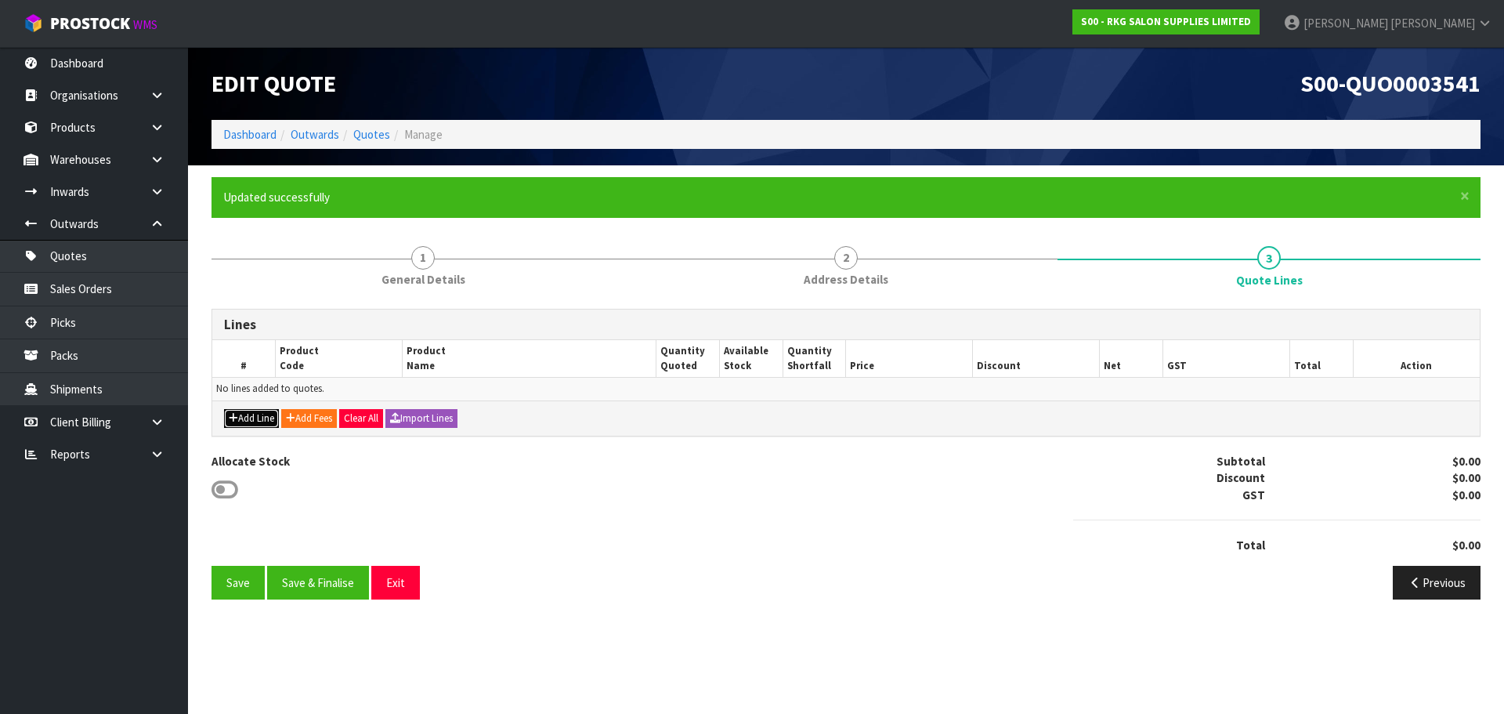
click at [262, 411] on button "Add Line" at bounding box center [251, 418] width 55 height 19
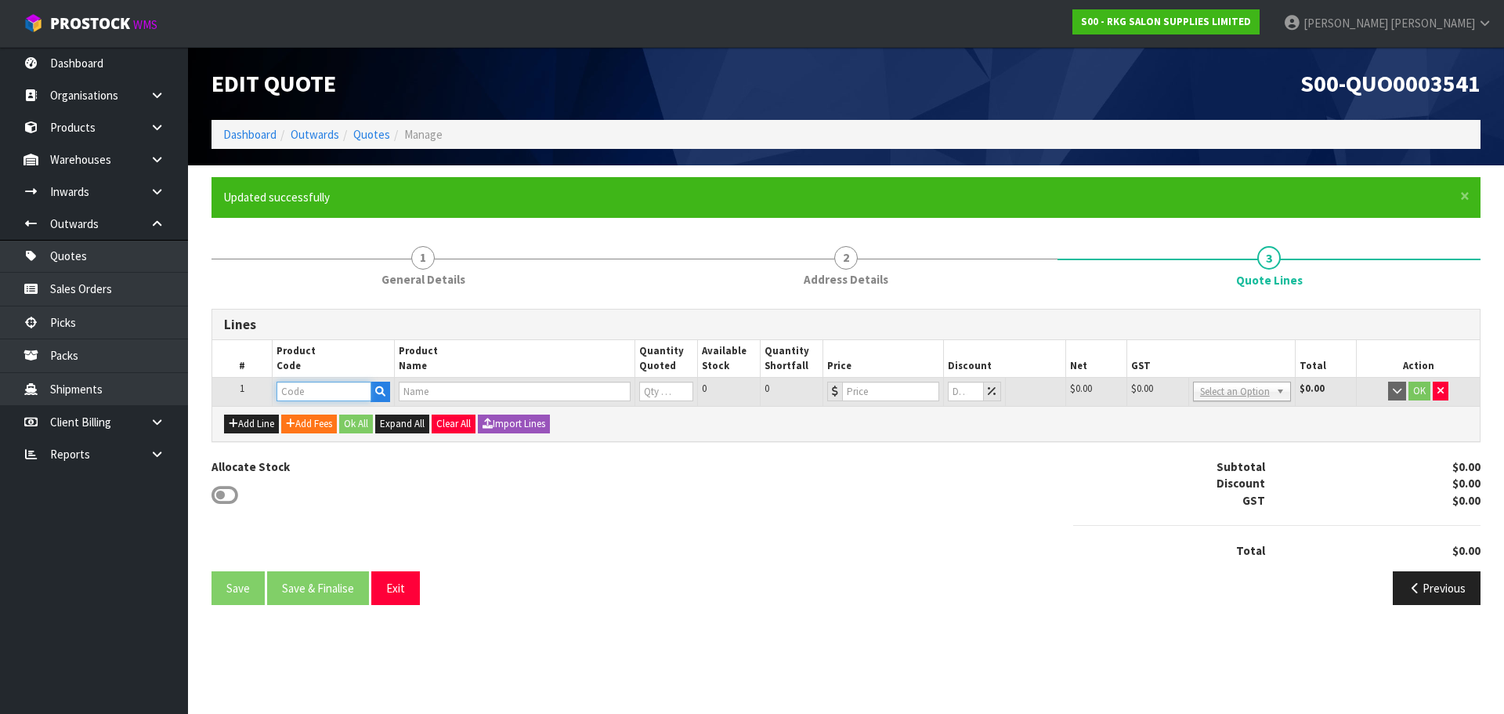
click at [302, 391] on input "text" at bounding box center [324, 392] width 94 height 20
type input "001"
click at [313, 422] on link "001 10101" at bounding box center [339, 417] width 124 height 21
type input "00110101"
type input "[DATE] BOOSTER ROUND"
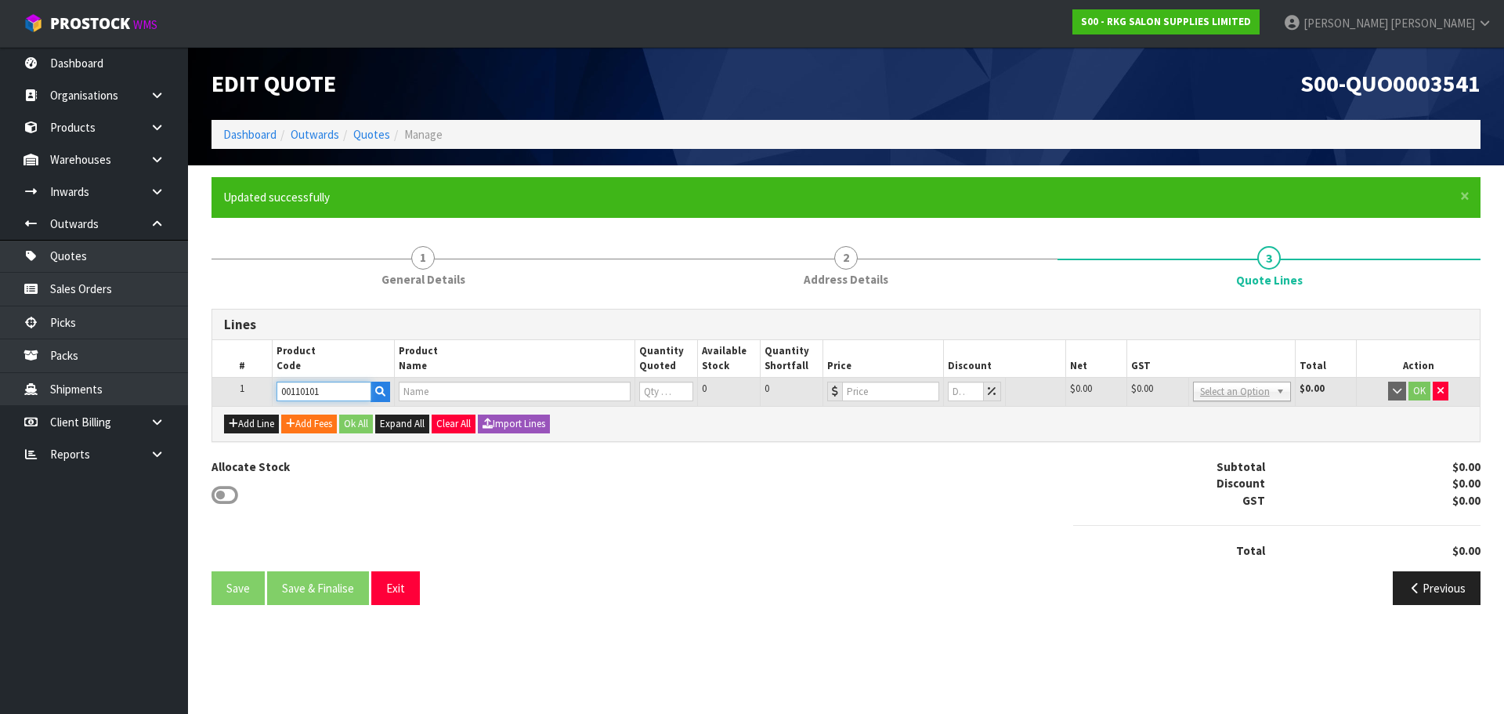
type input "0"
type input "59"
type input "0"
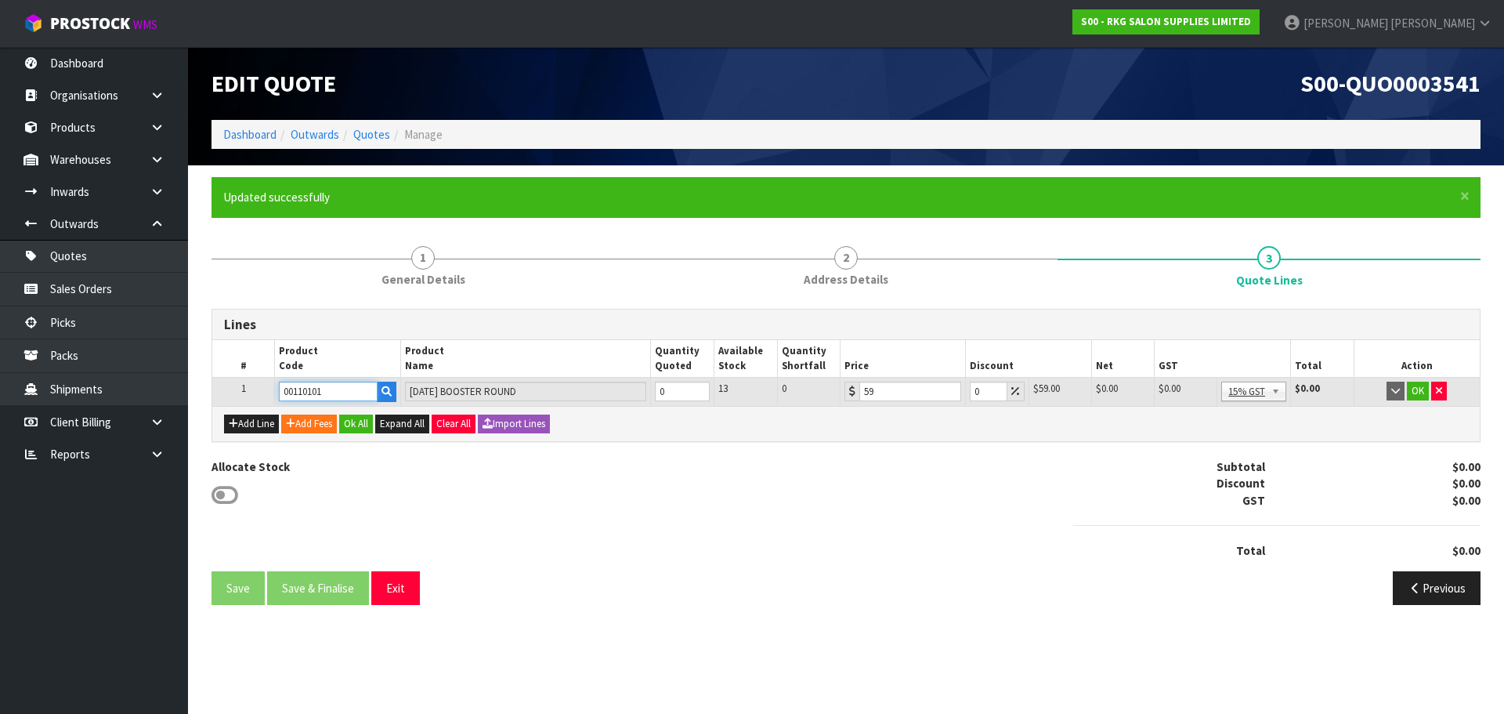
drag, startPoint x: 300, startPoint y: 390, endPoint x: 280, endPoint y: 393, distance: 20.6
click at [280, 393] on input "00110101" at bounding box center [328, 392] width 98 height 20
type input "001"
click at [300, 459] on strong "001" at bounding box center [304, 461] width 19 height 15
type input "00150101"
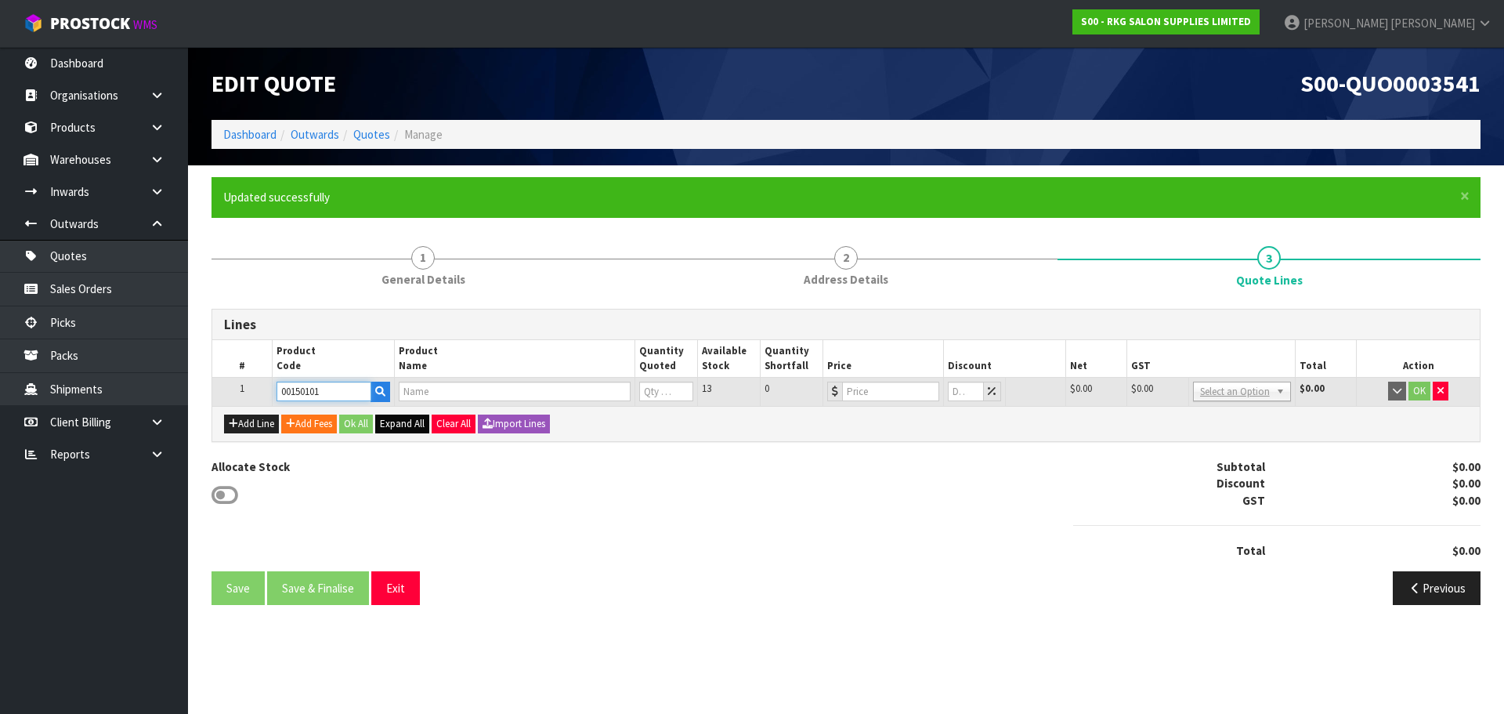
type input "ANTI FATIGUE MAT - SQUARE/THICKER FOR ROUND & 5 STAR BASES"
type input "0"
type input "159"
type input "0"
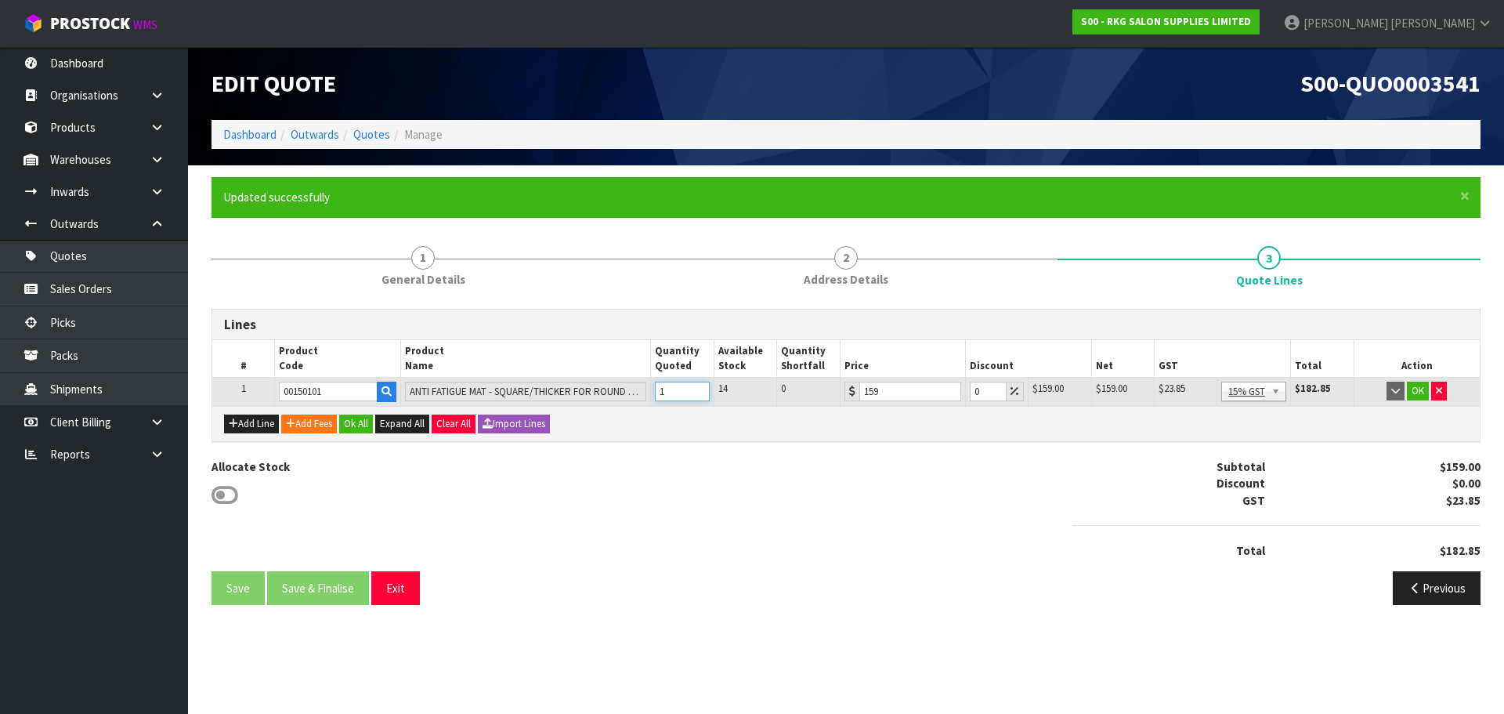
type input "1"
click at [701, 390] on input "1" at bounding box center [682, 392] width 55 height 20
click at [1419, 388] on button "OK" at bounding box center [1418, 391] width 22 height 19
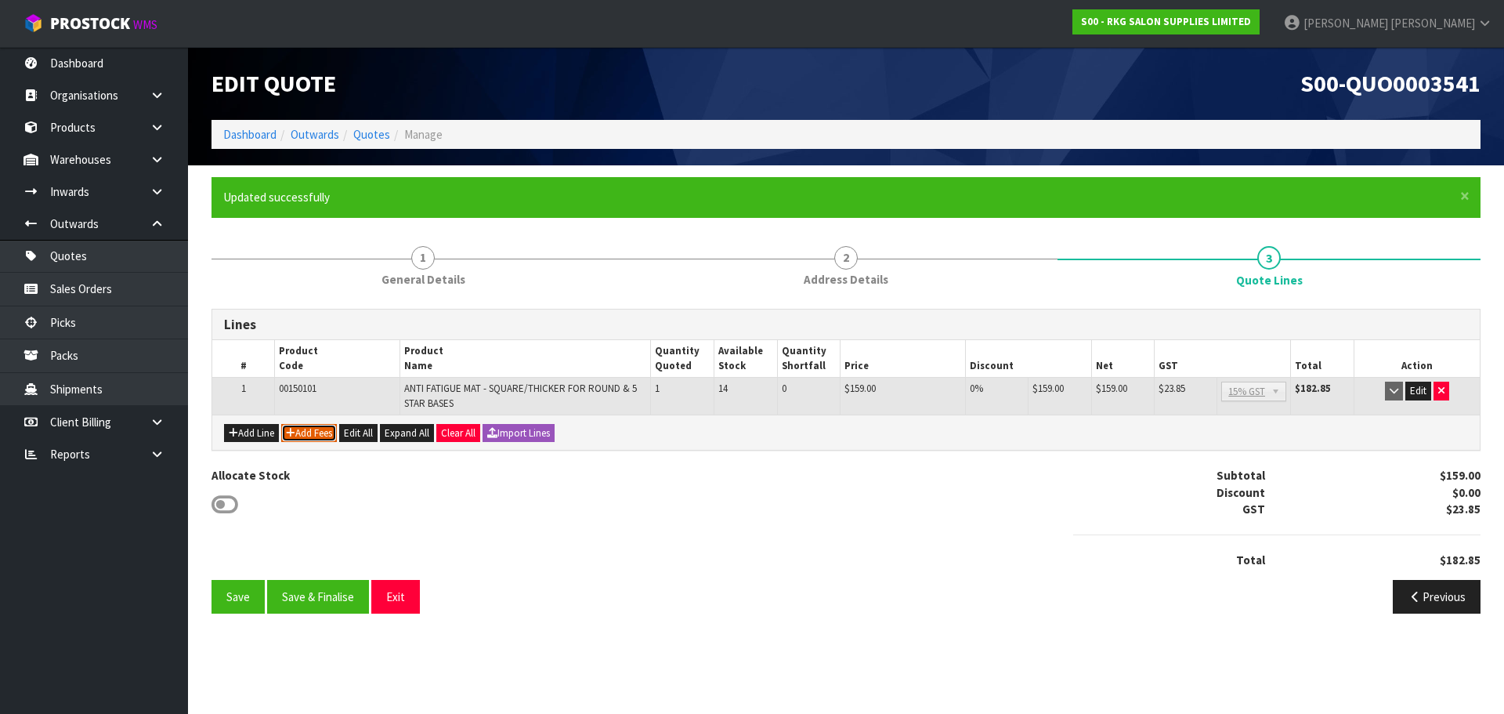
click at [305, 427] on button "Add Fees" at bounding box center [309, 433] width 56 height 19
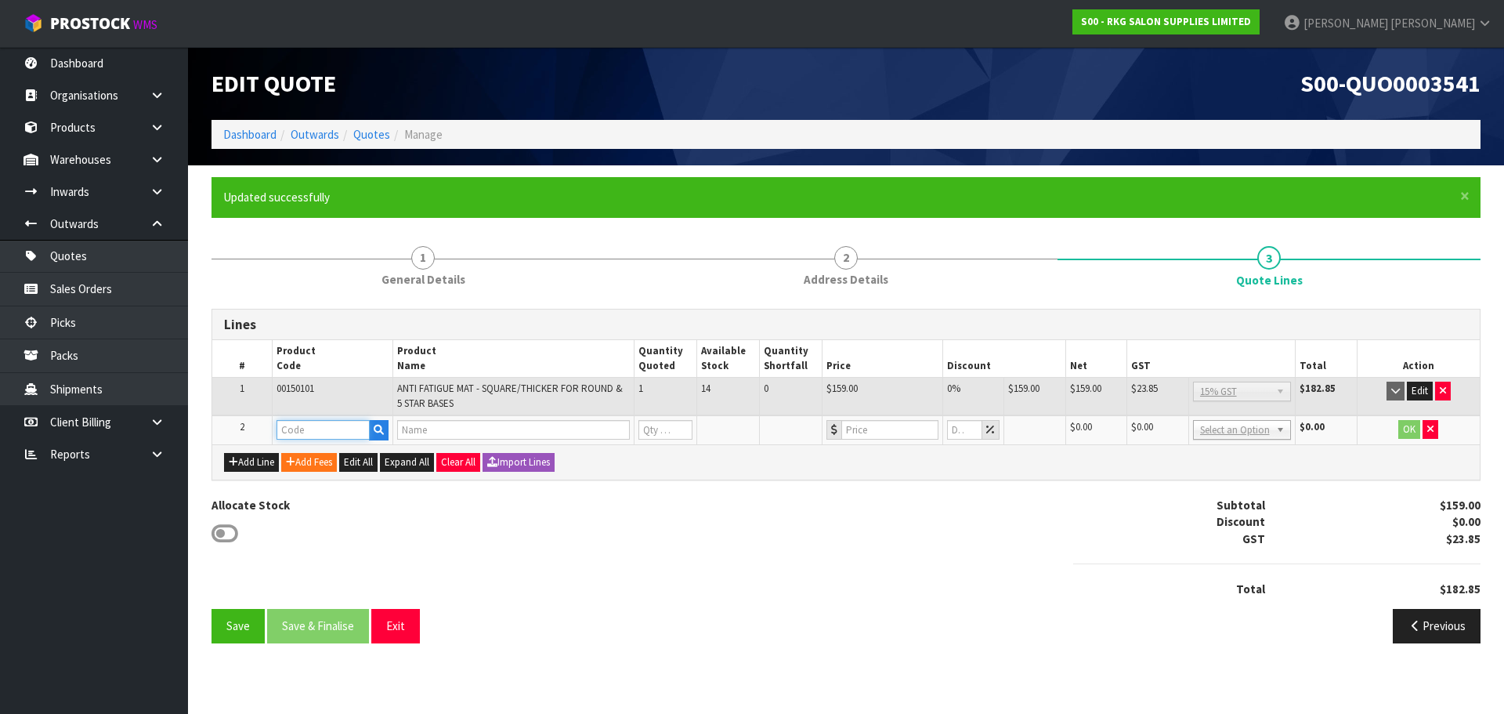
click at [302, 430] on input "text" at bounding box center [323, 430] width 93 height 20
type input "FRE"
click at [320, 451] on link "FRE IGHT" at bounding box center [339, 456] width 124 height 21
type input "FREIGHT"
type input "FREIGHT FEE"
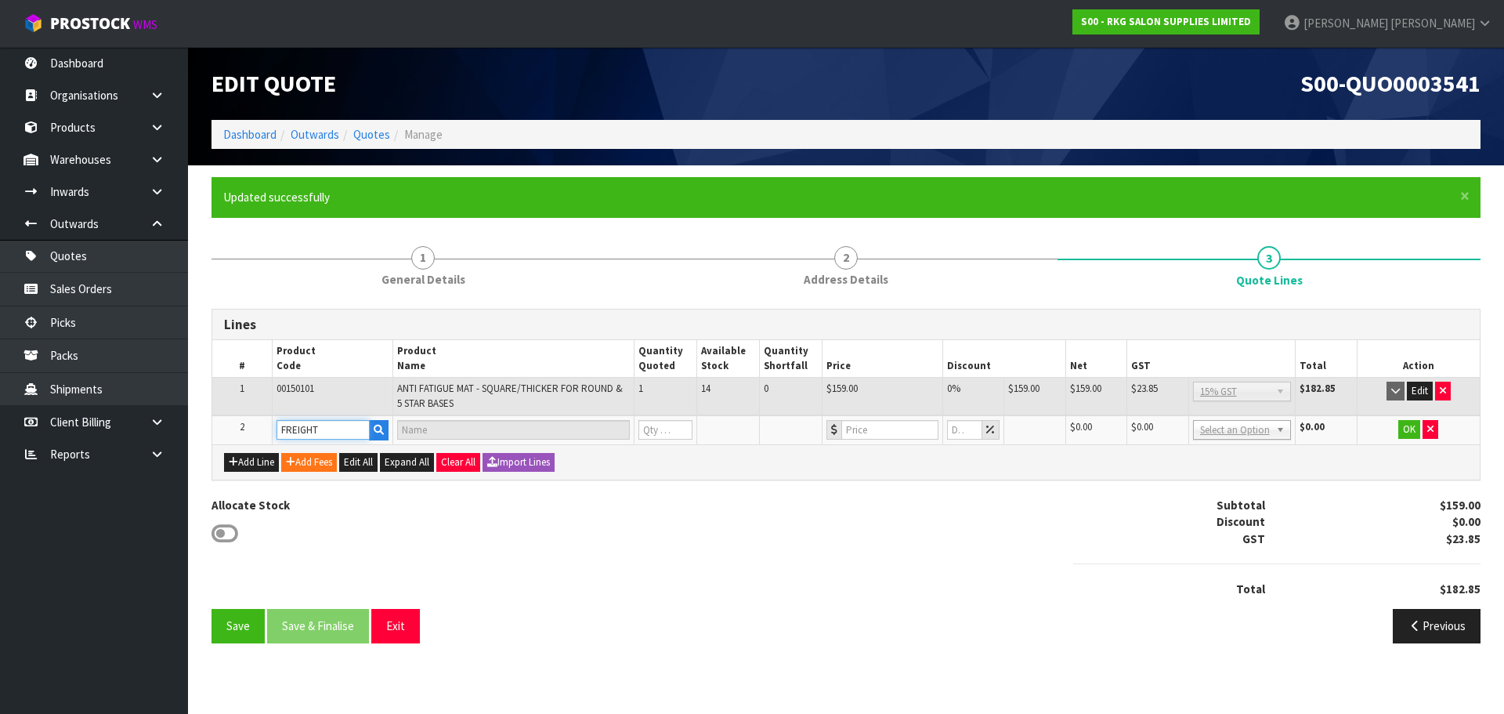
type input "1"
type input "0"
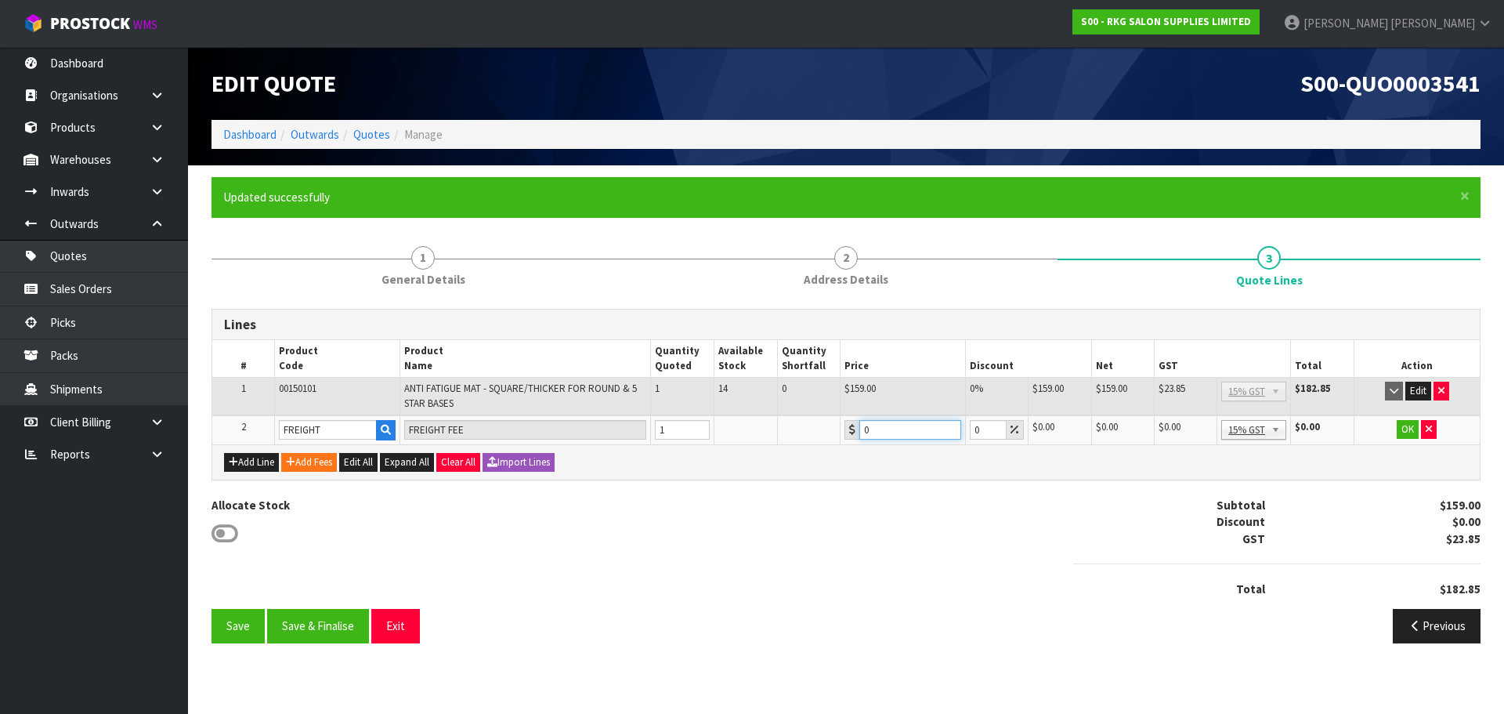
click at [889, 427] on input "0" at bounding box center [911, 430] width 102 height 20
type input "17.50"
click at [1412, 429] on button "OK" at bounding box center [1408, 429] width 22 height 19
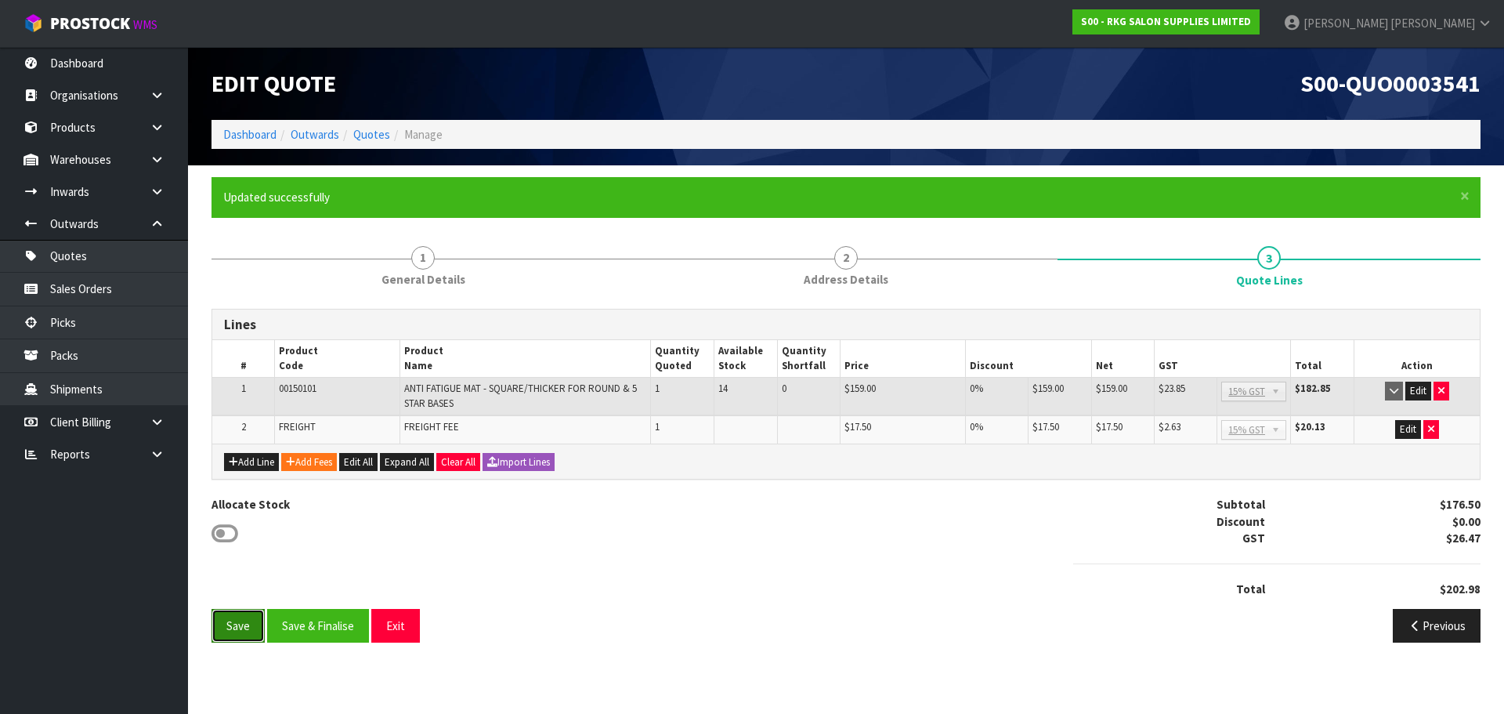
click at [236, 625] on button "Save" at bounding box center [238, 626] width 53 height 34
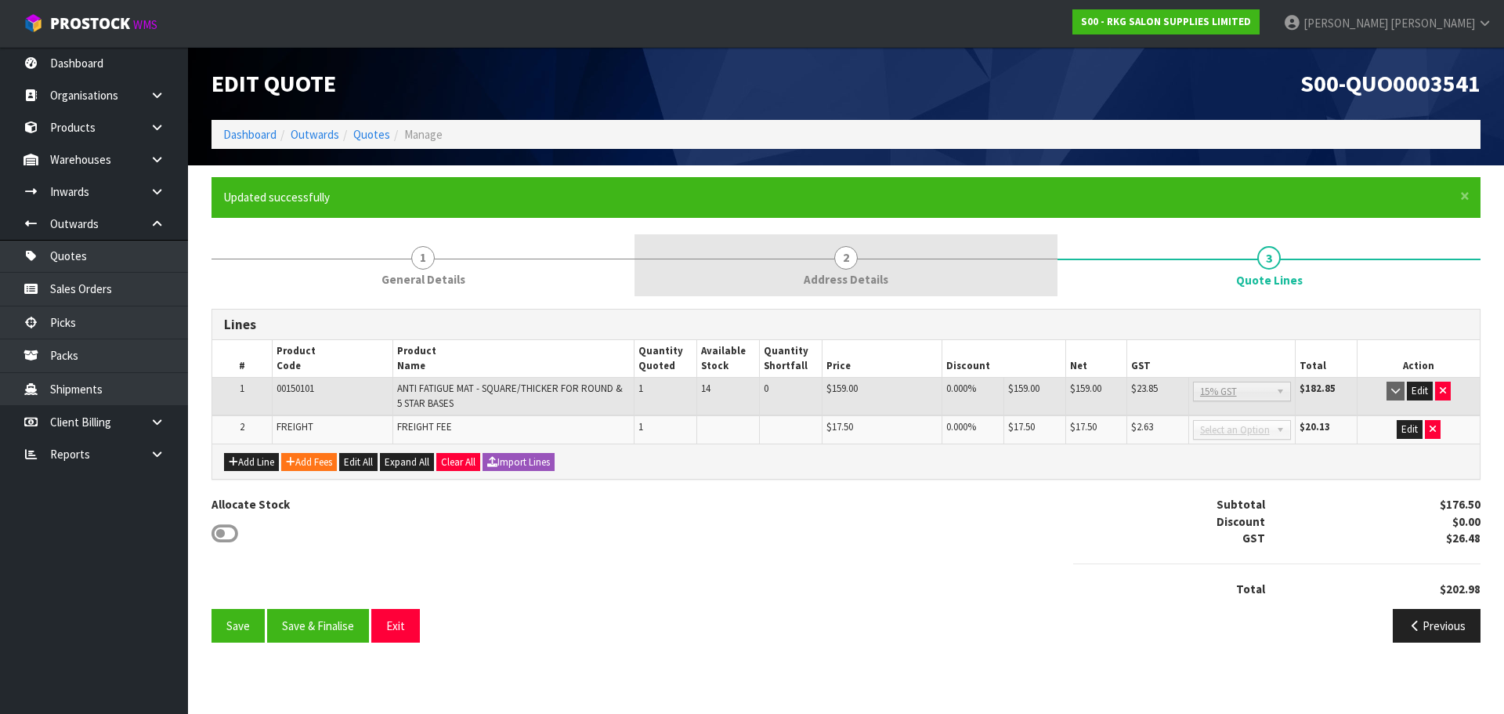
click at [842, 259] on span "2" at bounding box center [847, 258] width 24 height 24
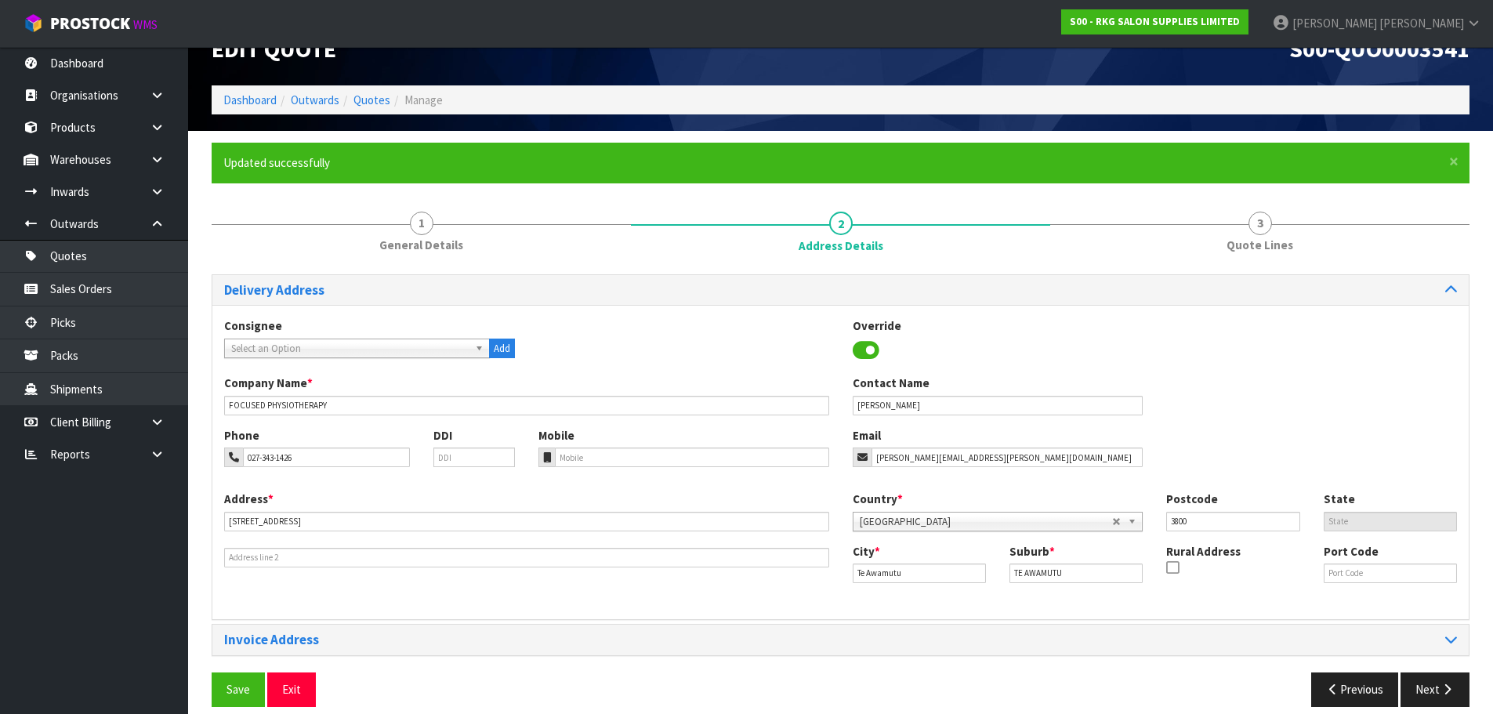
scroll to position [51, 0]
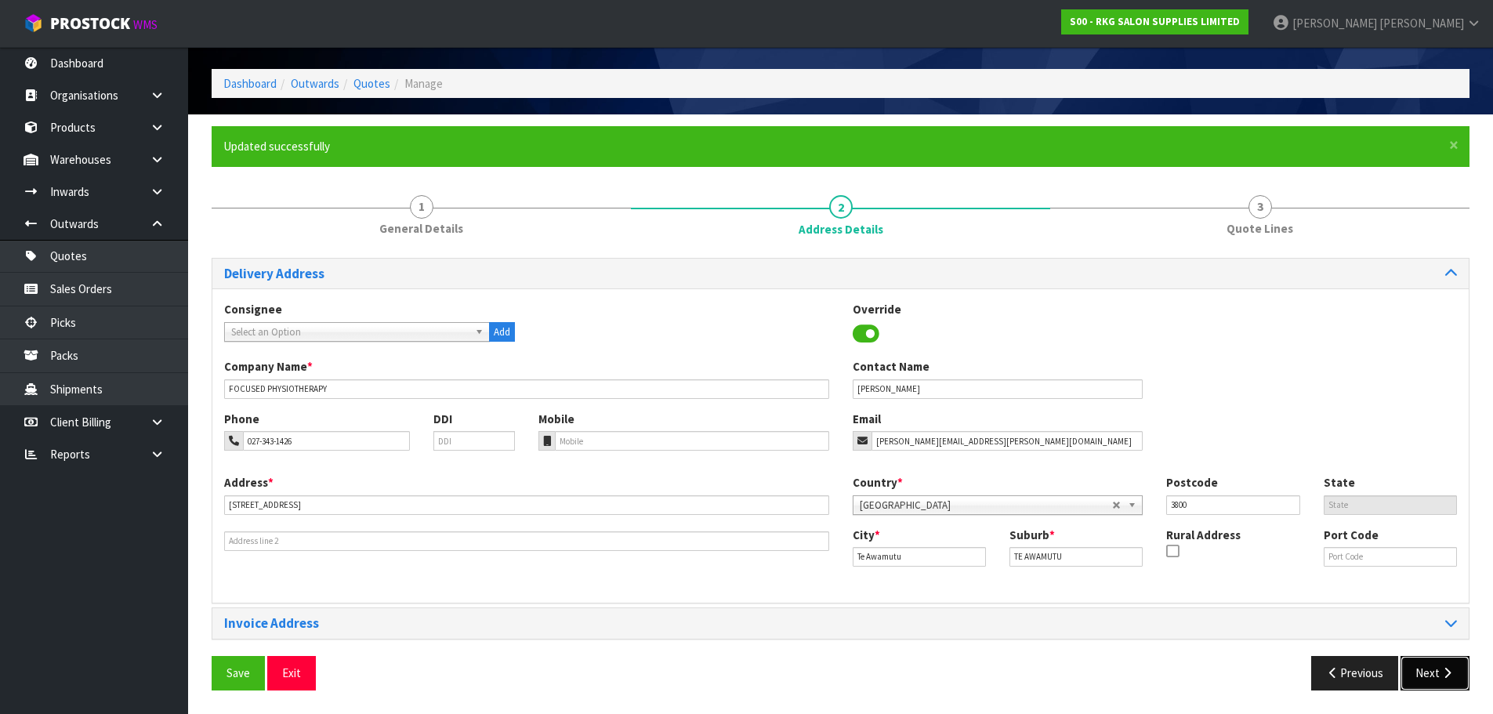
click at [1430, 675] on button "Next" at bounding box center [1434, 673] width 69 height 34
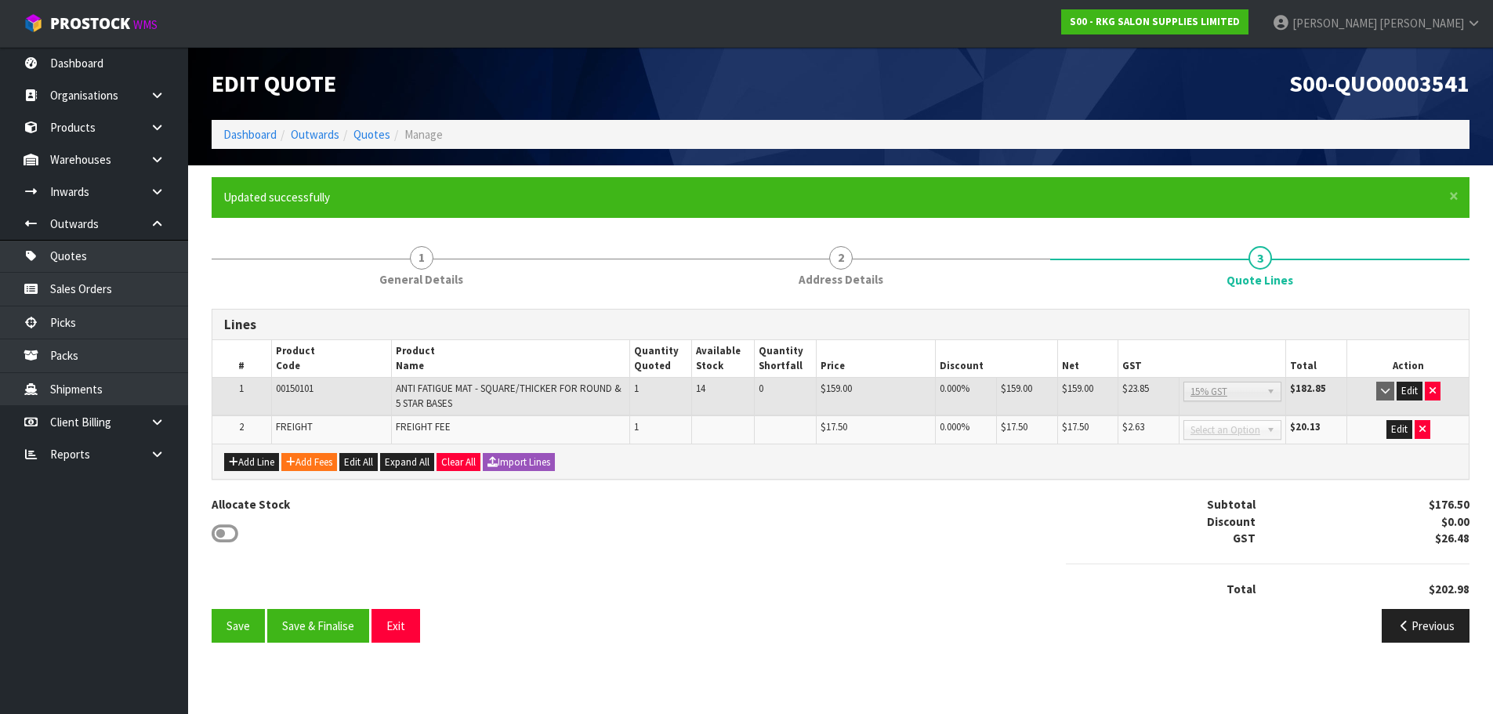
scroll to position [0, 0]
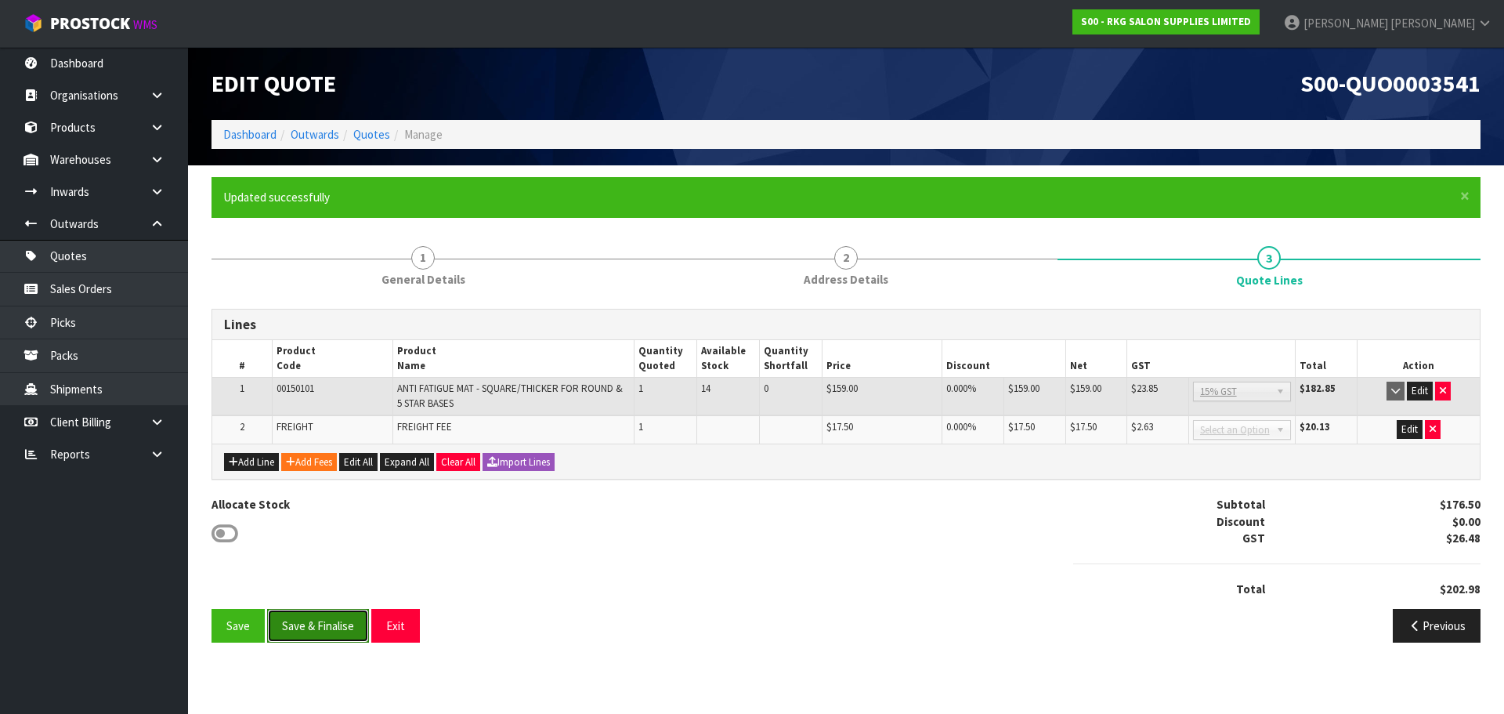
click at [331, 629] on button "Save & Finalise" at bounding box center [318, 626] width 102 height 34
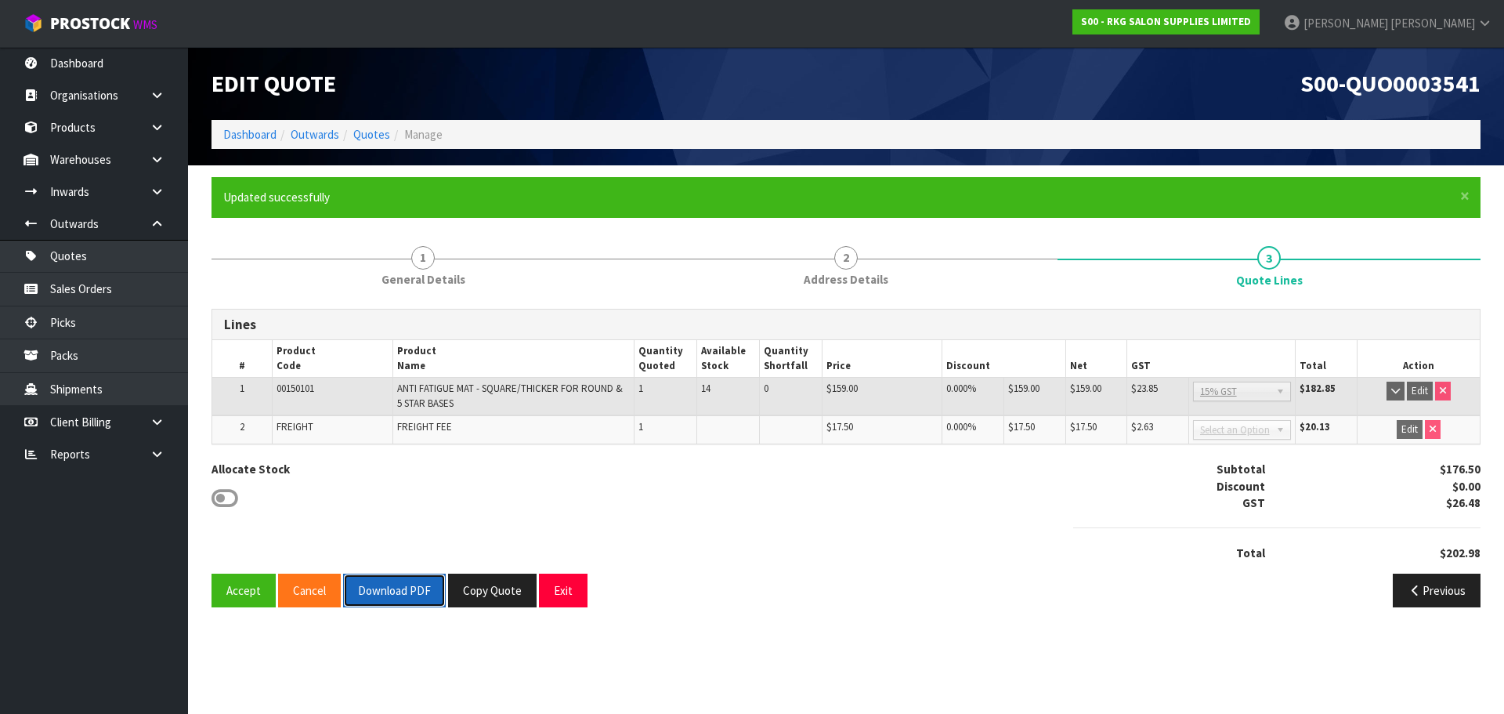
click at [409, 583] on button "Download PDF" at bounding box center [394, 591] width 103 height 34
click at [552, 584] on button "Exit" at bounding box center [563, 591] width 49 height 34
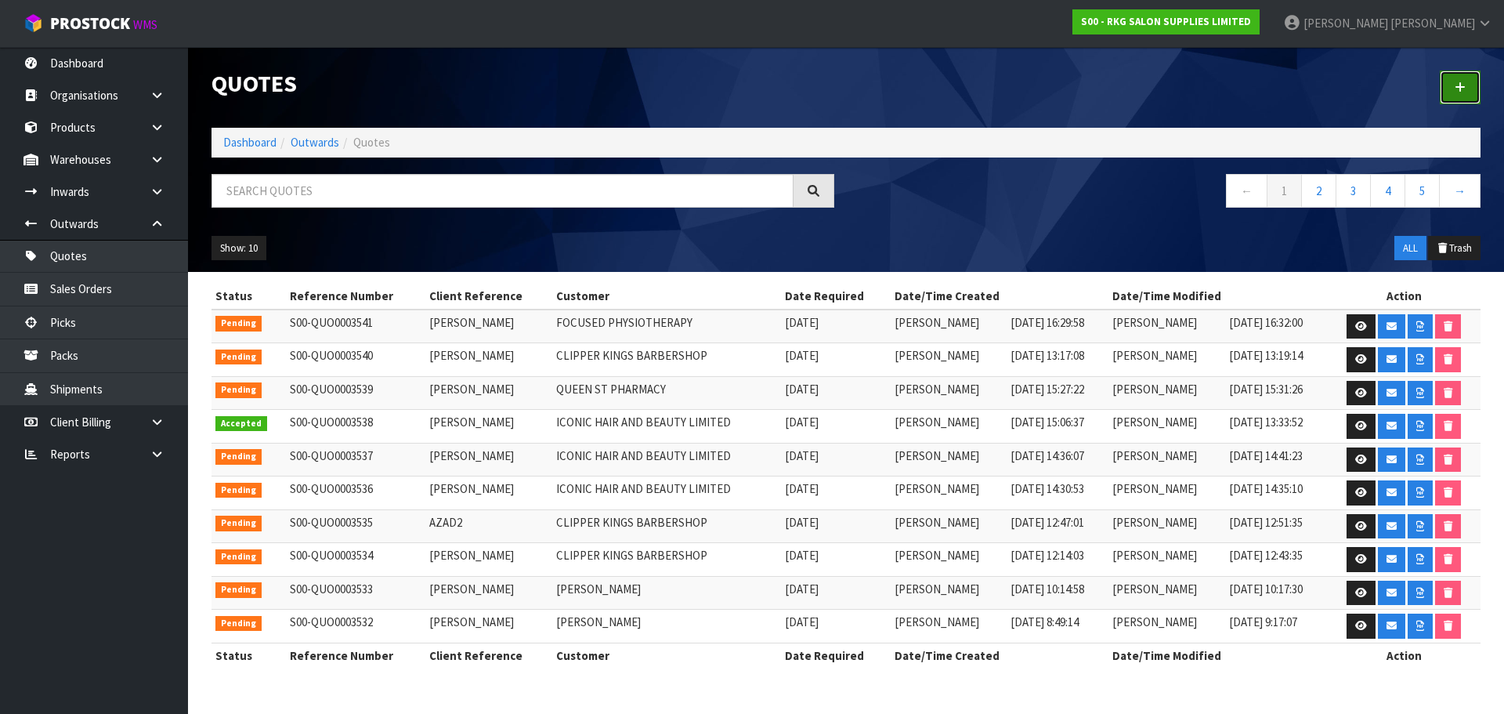
click at [1459, 85] on icon at bounding box center [1460, 87] width 11 height 12
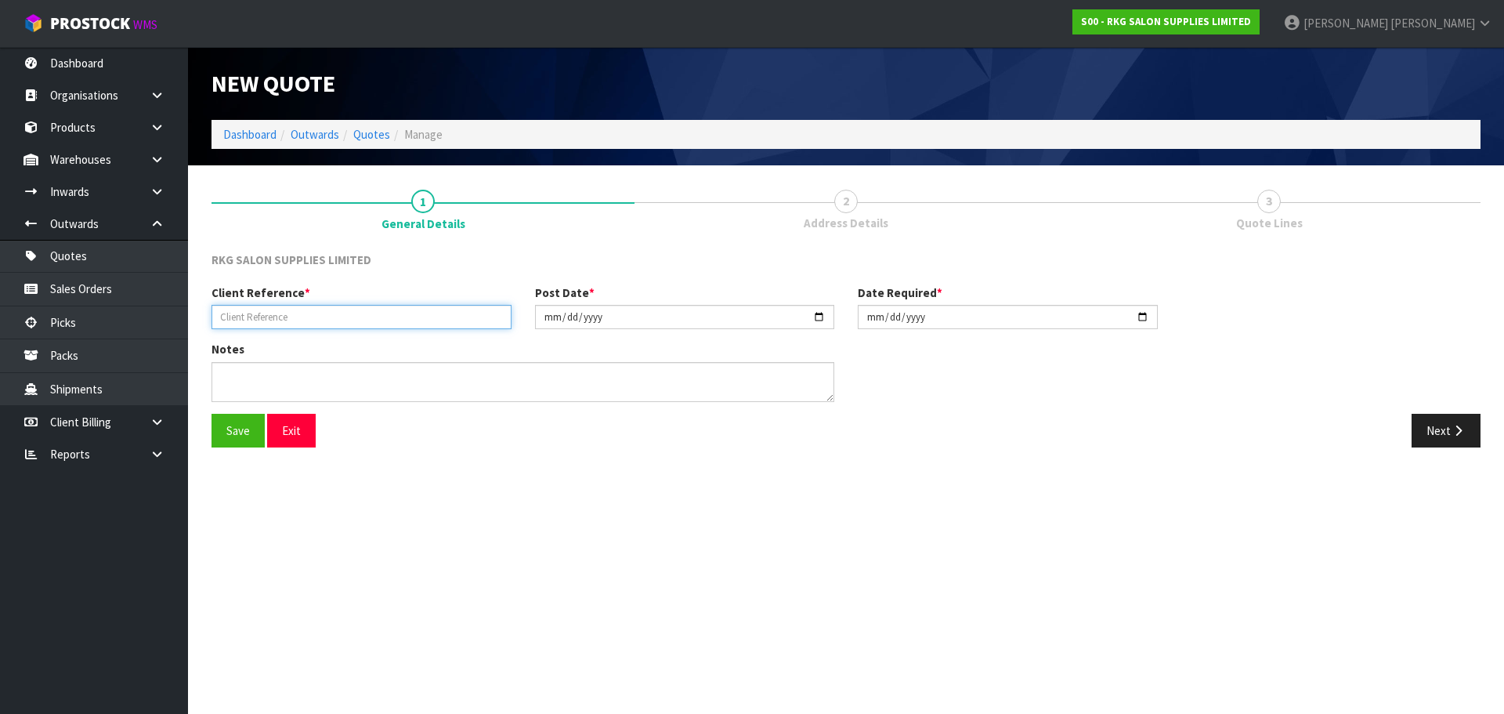
click at [284, 315] on input "text" at bounding box center [362, 317] width 300 height 24
type input "[PERSON_NAME]"
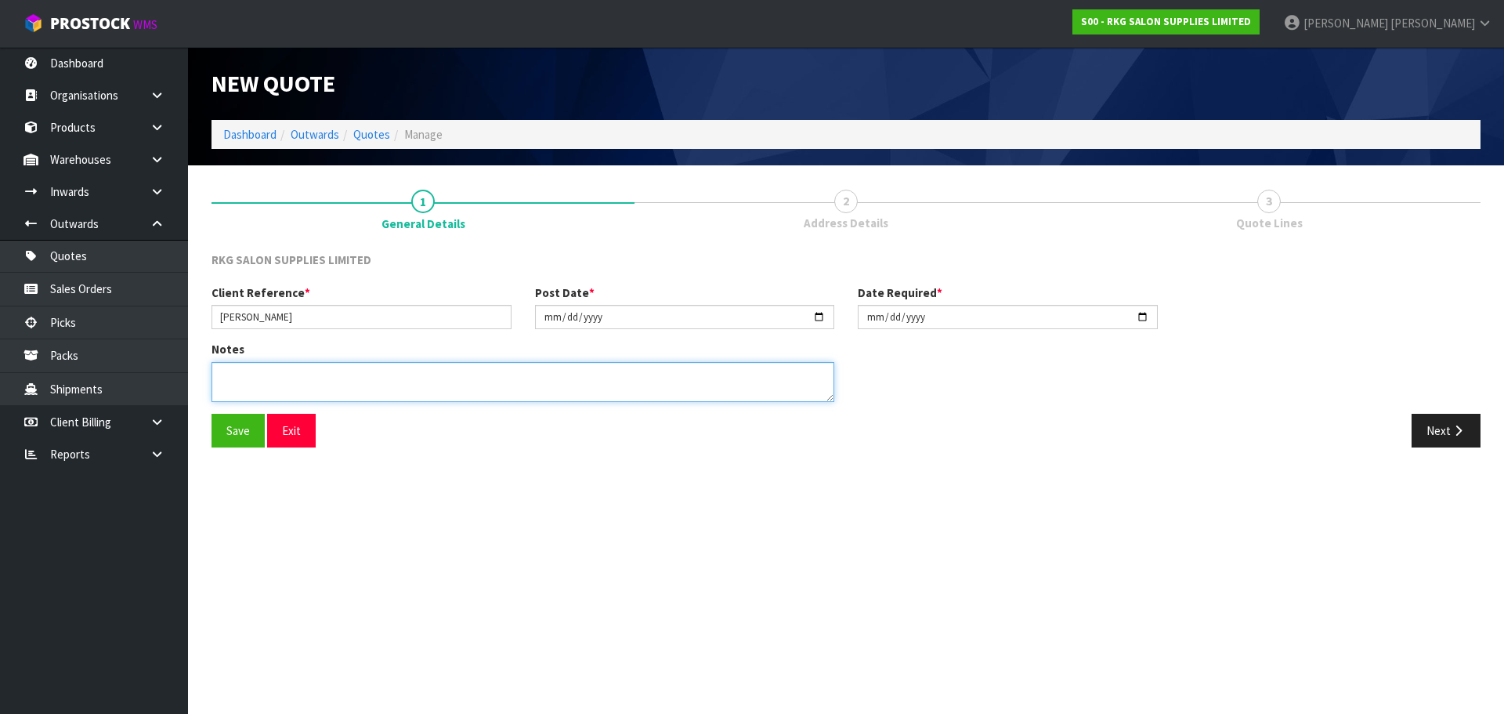
click at [262, 375] on textarea at bounding box center [523, 382] width 623 height 40
click at [241, 425] on button "Save" at bounding box center [238, 431] width 53 height 34
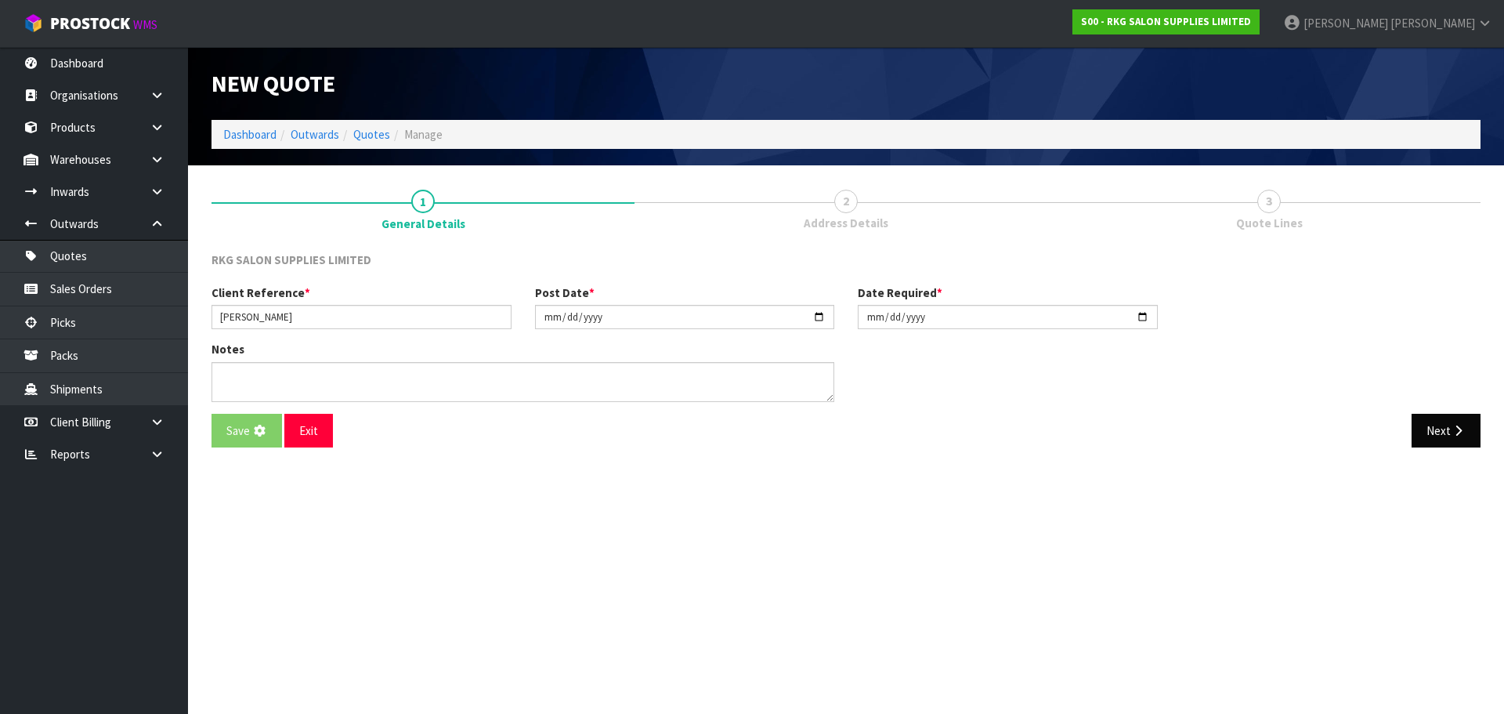
click at [1459, 413] on div "Notes" at bounding box center [846, 377] width 1293 height 72
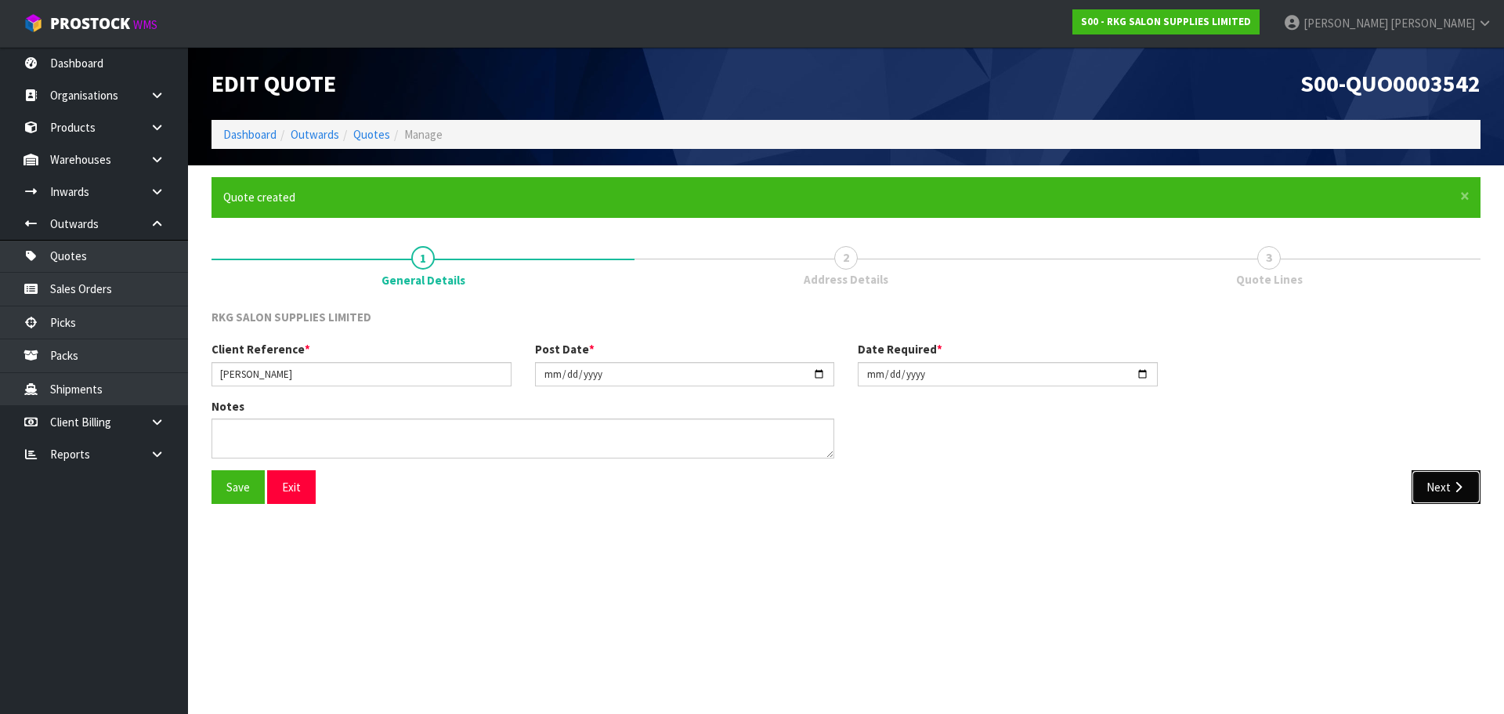
drag, startPoint x: 1422, startPoint y: 487, endPoint x: 580, endPoint y: 454, distance: 843.0
click at [1425, 487] on button "Next" at bounding box center [1446, 487] width 69 height 34
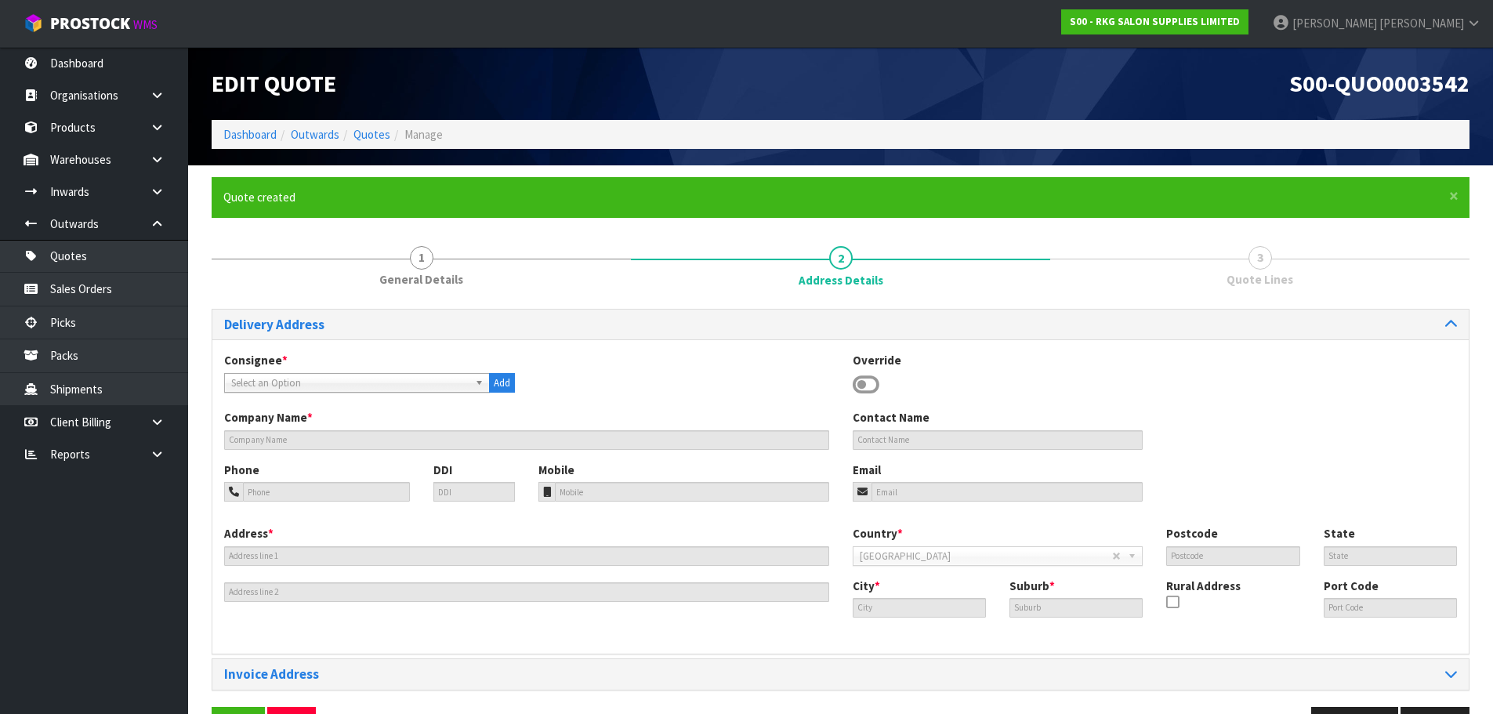
click at [860, 382] on icon at bounding box center [866, 385] width 27 height 24
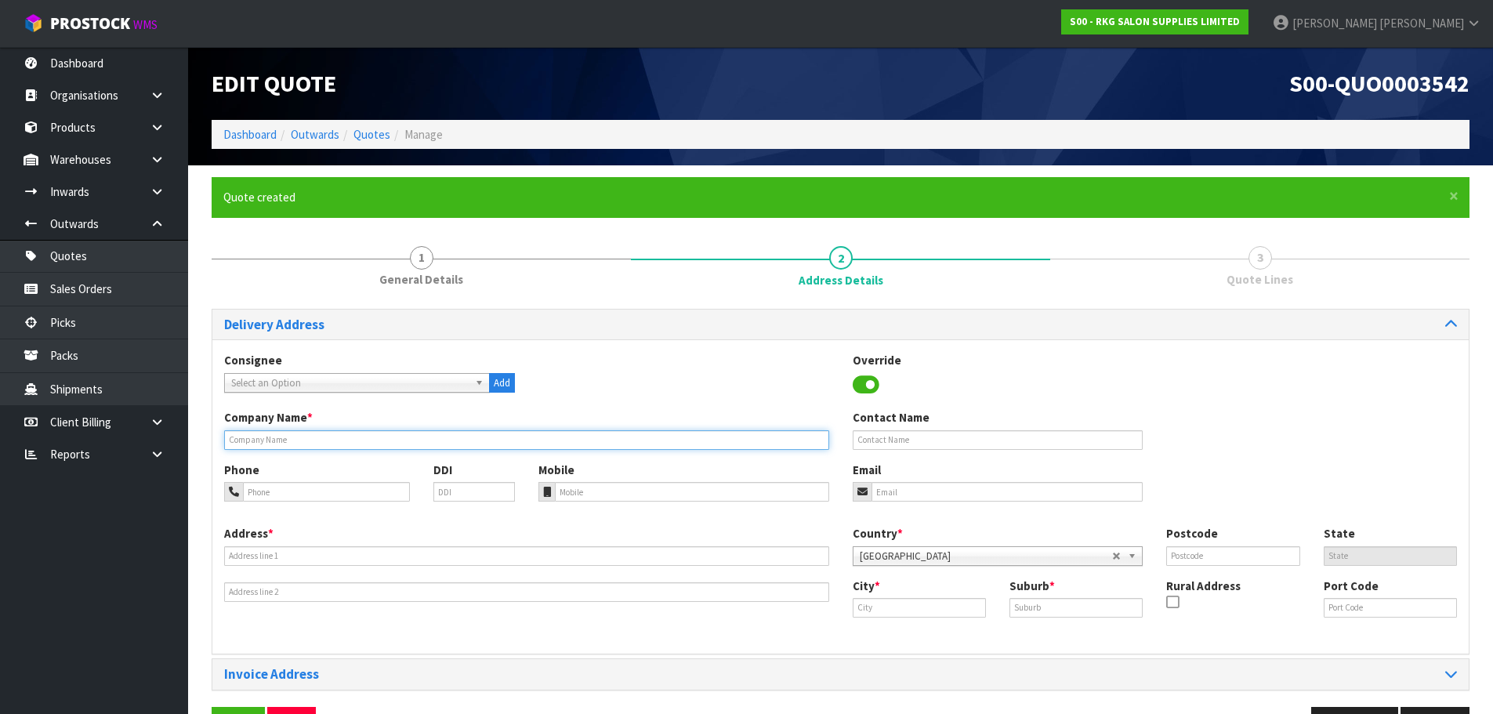
click at [265, 439] on input "text" at bounding box center [526, 440] width 605 height 20
type input "SCULPT SKIN CLINIC"
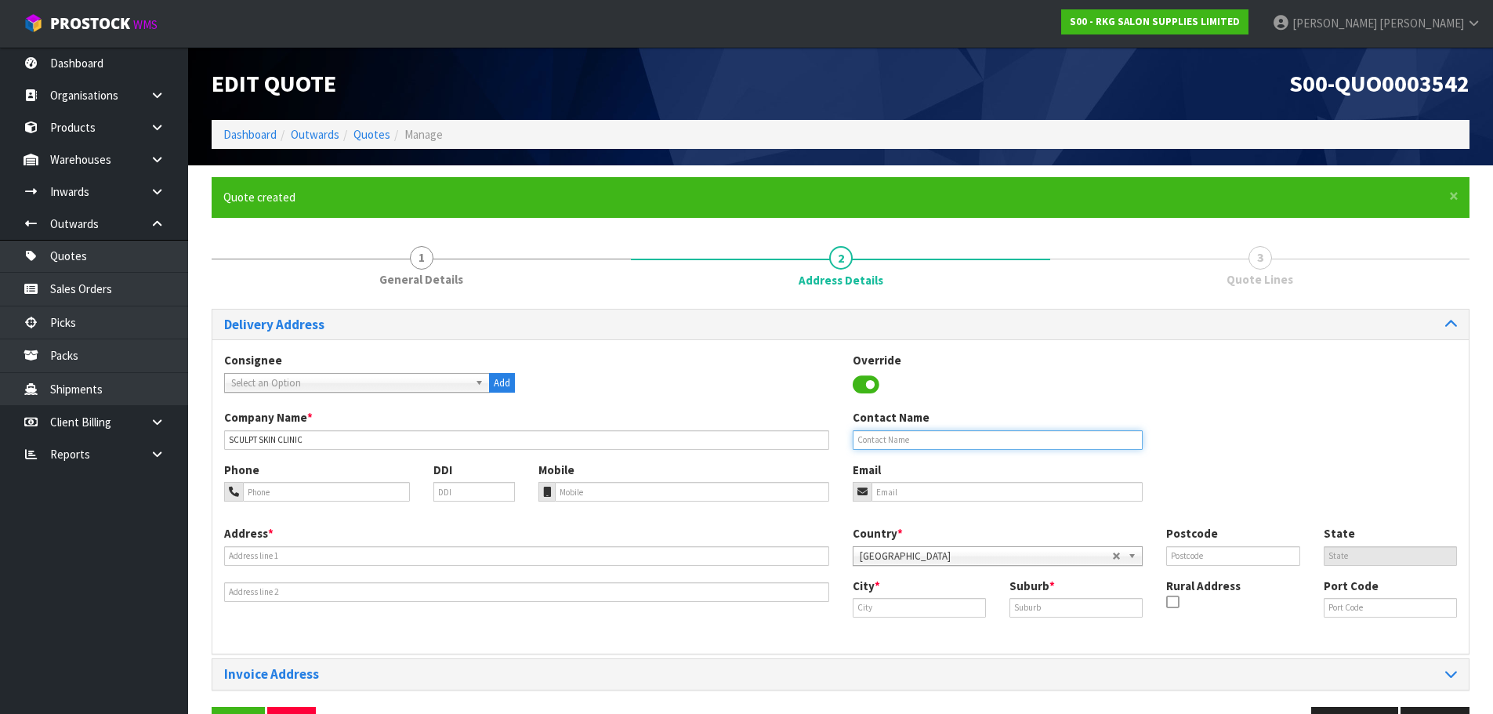
click at [866, 440] on input "text" at bounding box center [998, 440] width 291 height 20
type input "[PERSON_NAME]"
click at [904, 486] on input "email" at bounding box center [1007, 492] width 272 height 20
paste input "[EMAIL_ADDRESS][DOMAIN_NAME]"
type input "[EMAIL_ADDRESS][DOMAIN_NAME]"
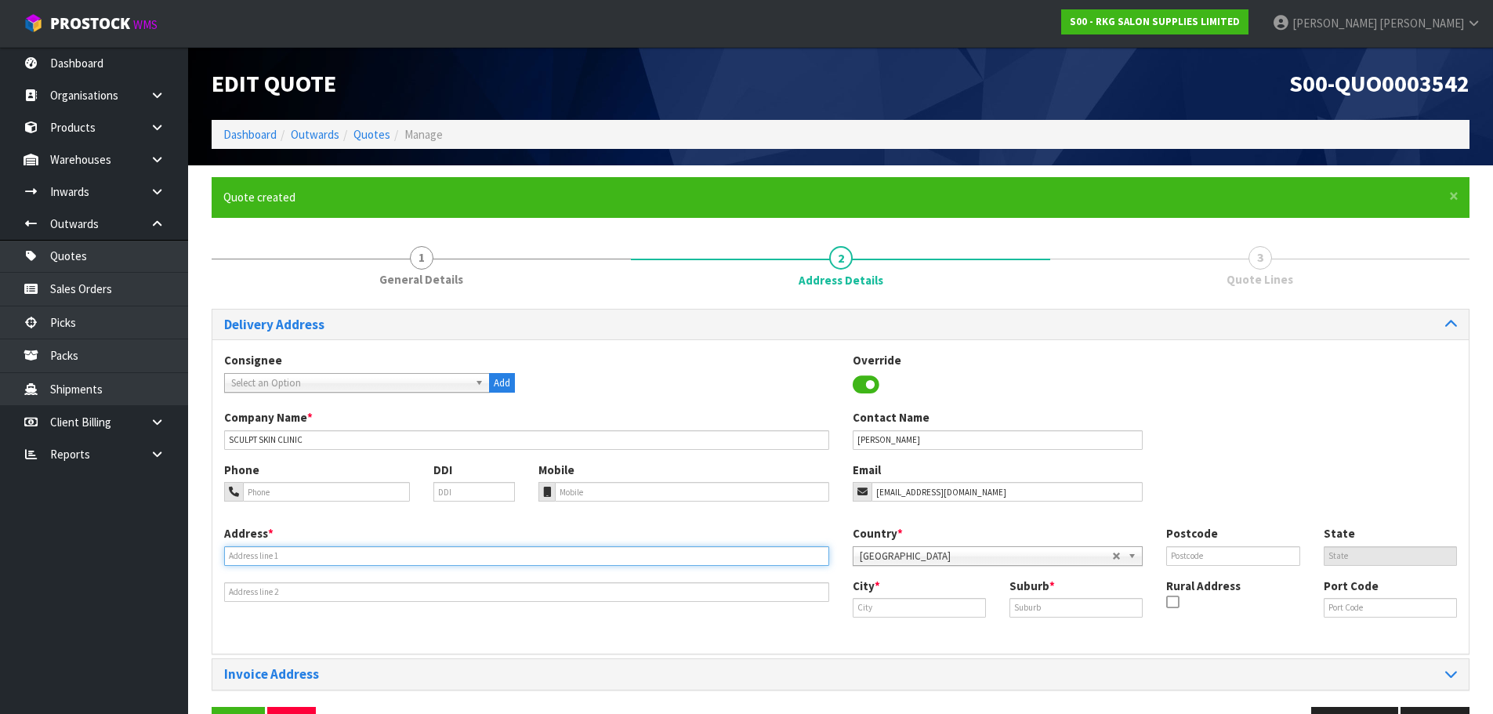
click at [261, 547] on input "text" at bounding box center [526, 556] width 605 height 20
type input "[GEOGRAPHIC_DATA]"
click at [871, 616] on input "text" at bounding box center [919, 608] width 133 height 20
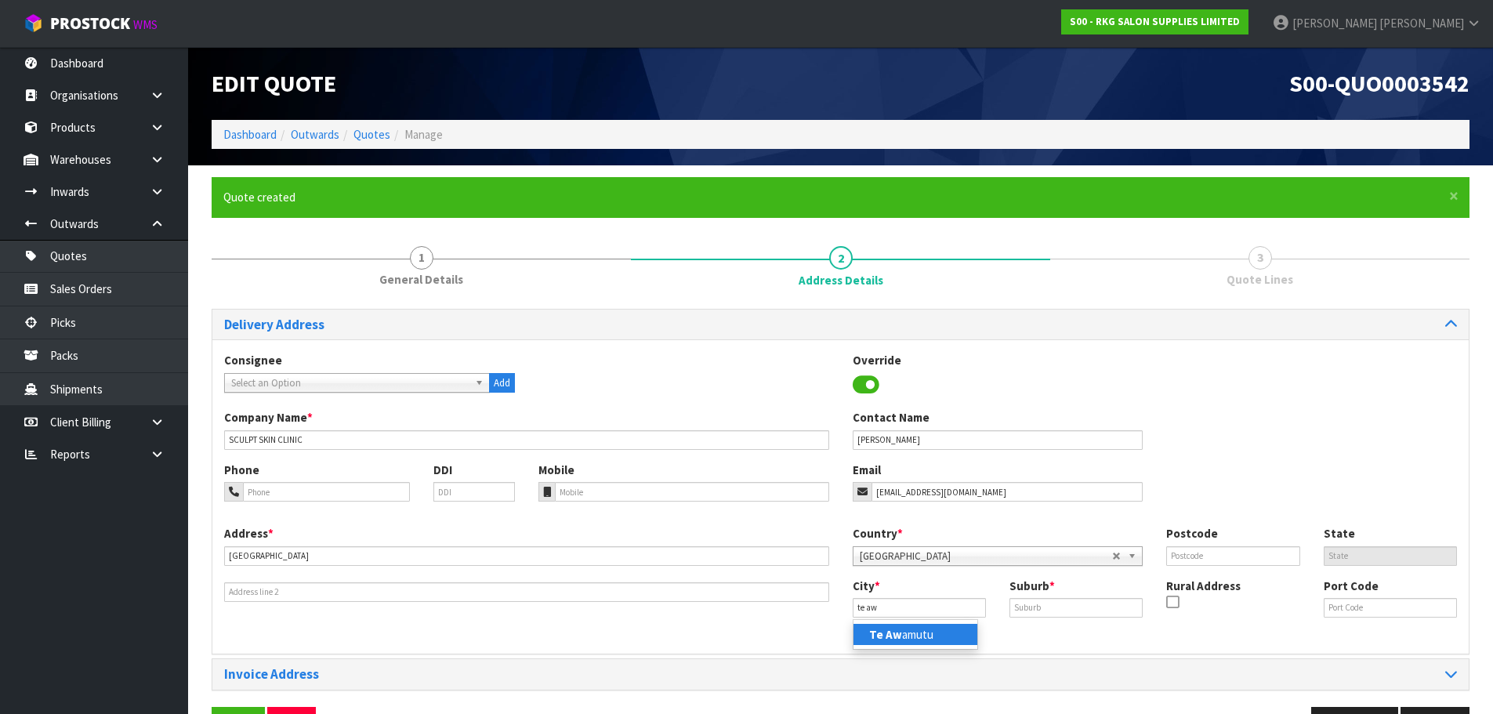
click at [874, 630] on strong "Te Aw" at bounding box center [885, 634] width 33 height 15
type input "Te Awamutu"
click at [1026, 607] on input "text" at bounding box center [1075, 608] width 133 height 20
type input "TE AWAMUTU"
click at [1193, 555] on input "text" at bounding box center [1232, 556] width 133 height 20
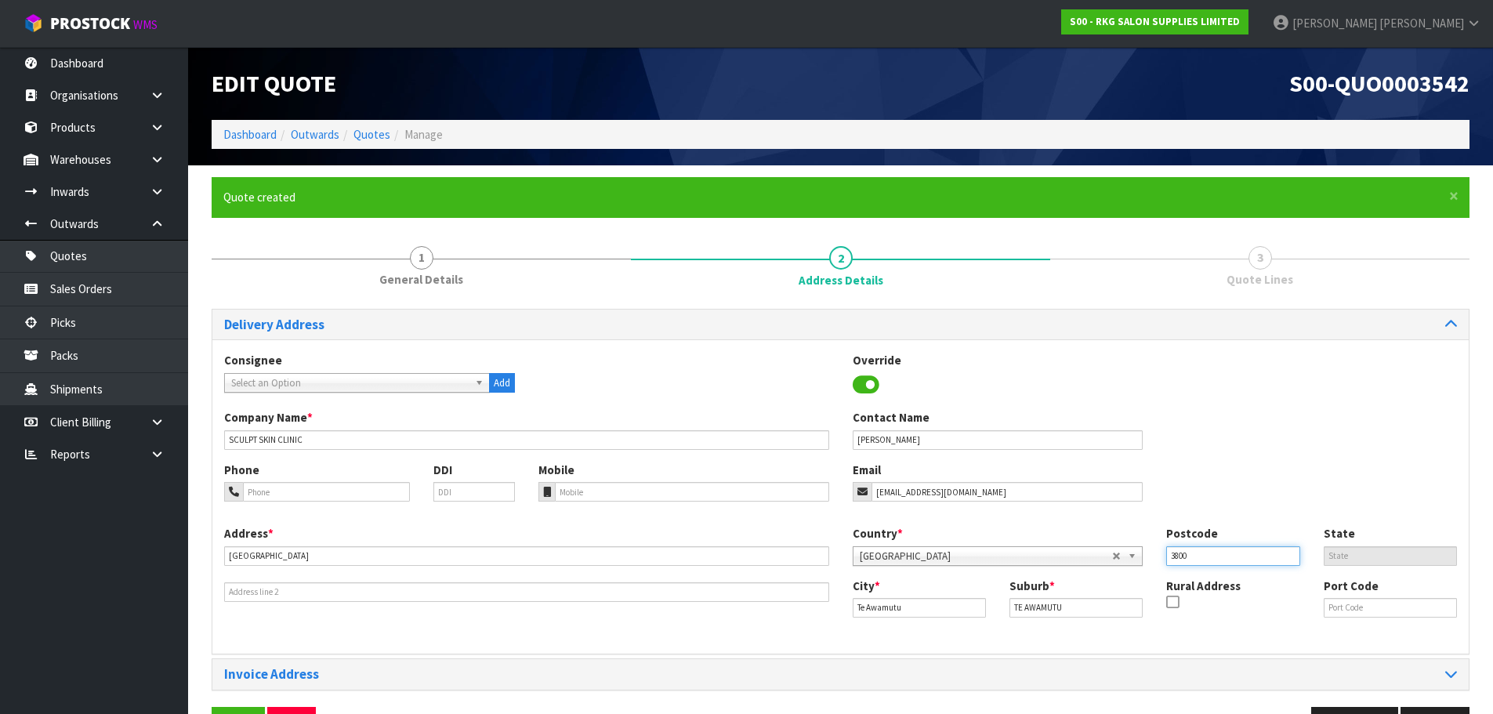
type input "3800"
click at [255, 487] on input "tel" at bounding box center [326, 492] width 167 height 20
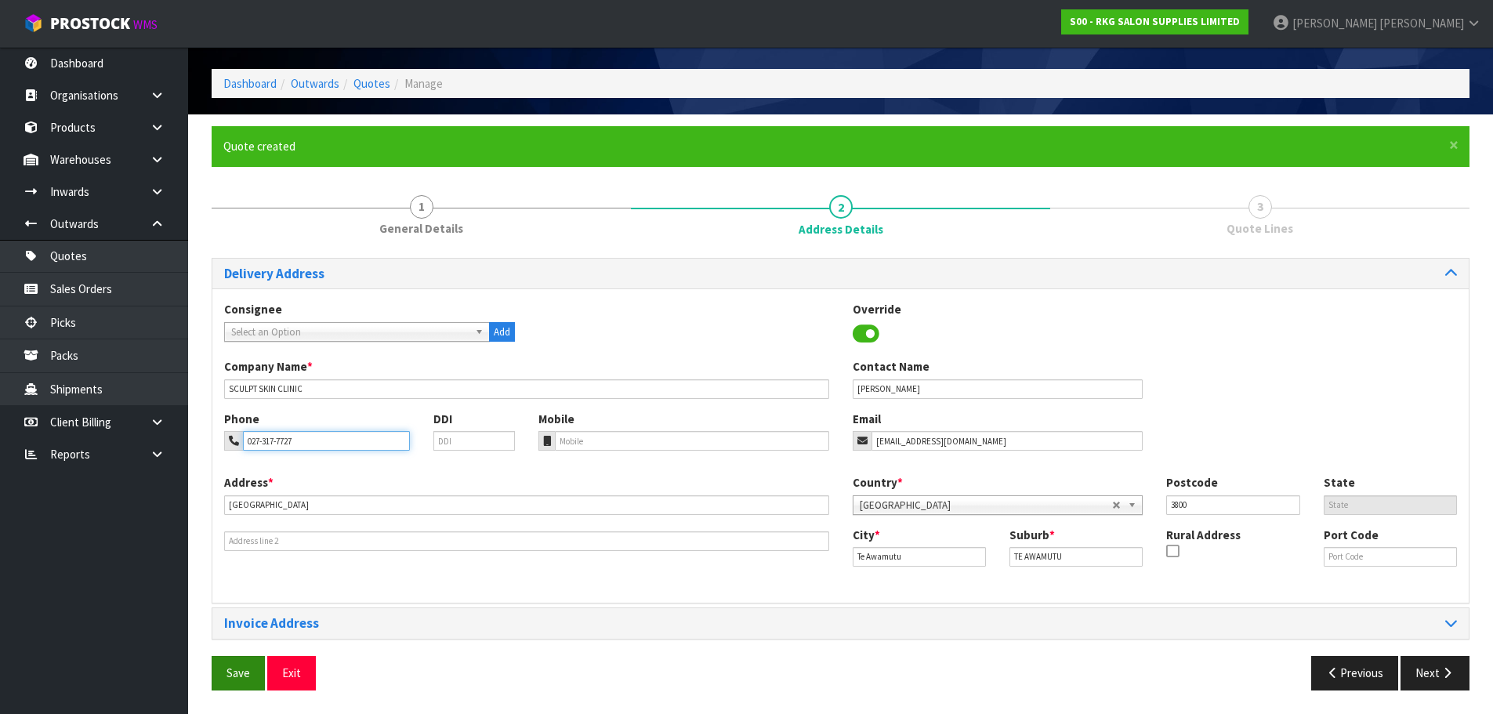
type input "027-317-7727"
click at [248, 674] on button "Save" at bounding box center [238, 673] width 53 height 34
click at [1428, 672] on button "Next" at bounding box center [1434, 673] width 69 height 34
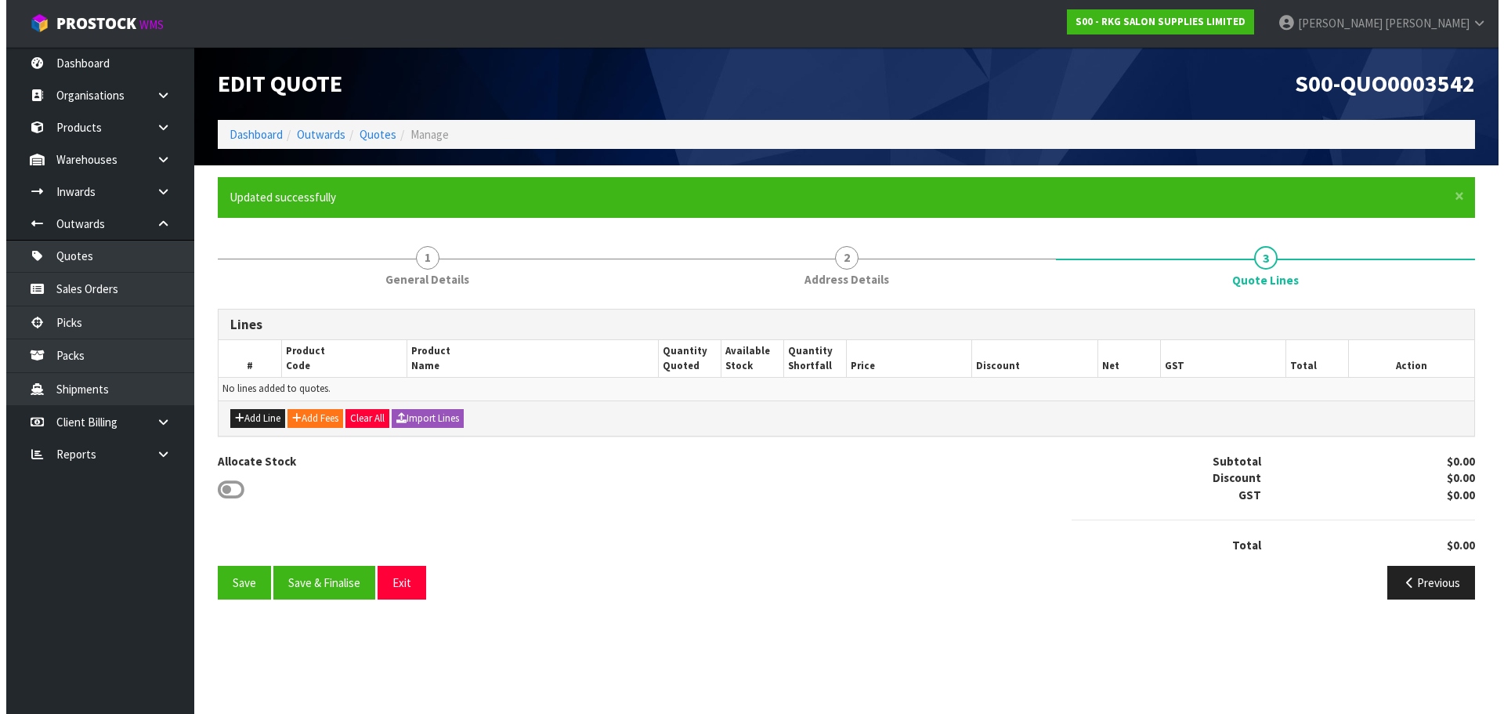
scroll to position [0, 0]
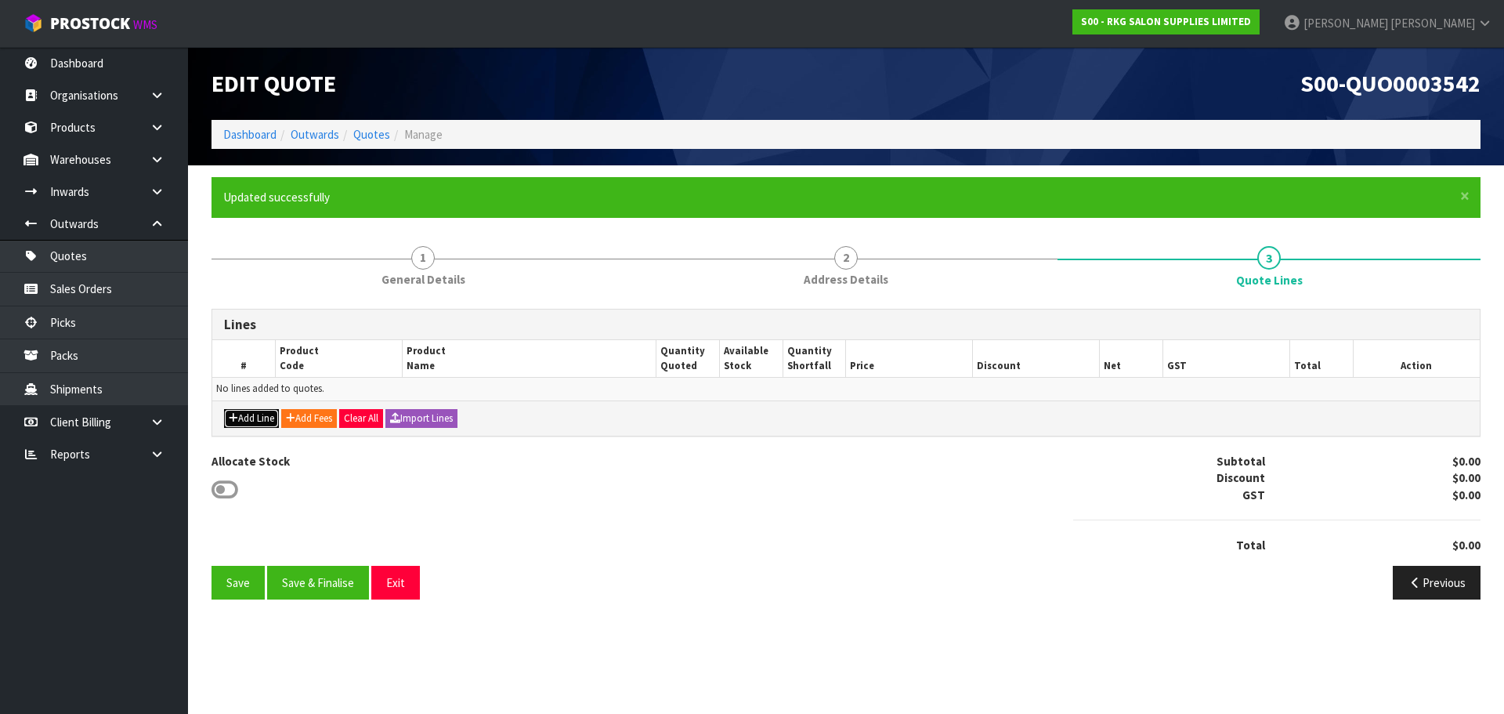
click at [259, 414] on button "Add Line" at bounding box center [251, 418] width 55 height 19
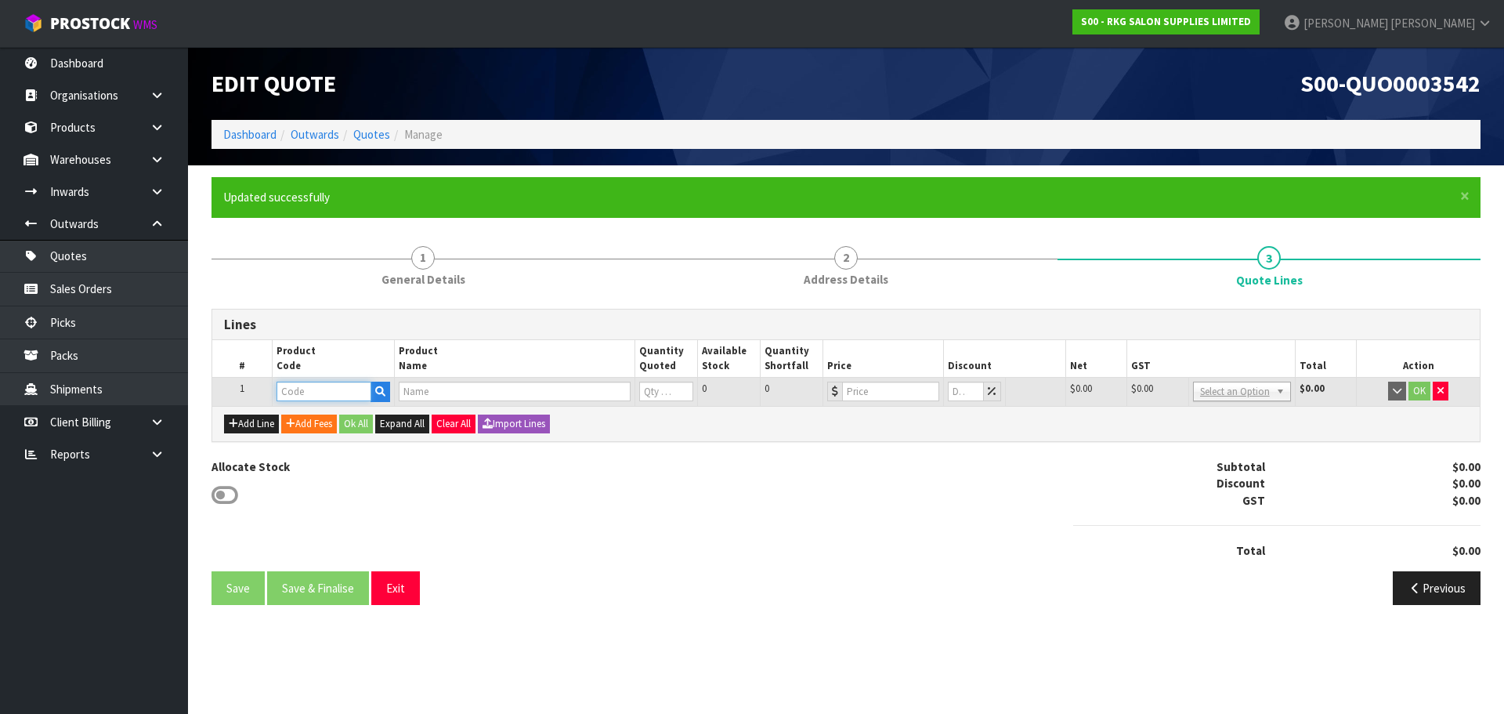
click at [303, 393] on input "text" at bounding box center [324, 392] width 94 height 20
type input "0919041"
click at [305, 418] on strong "0919041" at bounding box center [315, 418] width 44 height 15
type input "09190410"
type input "WELLINGTON II 360 DEG HYDRAULIC BED - WHITE"
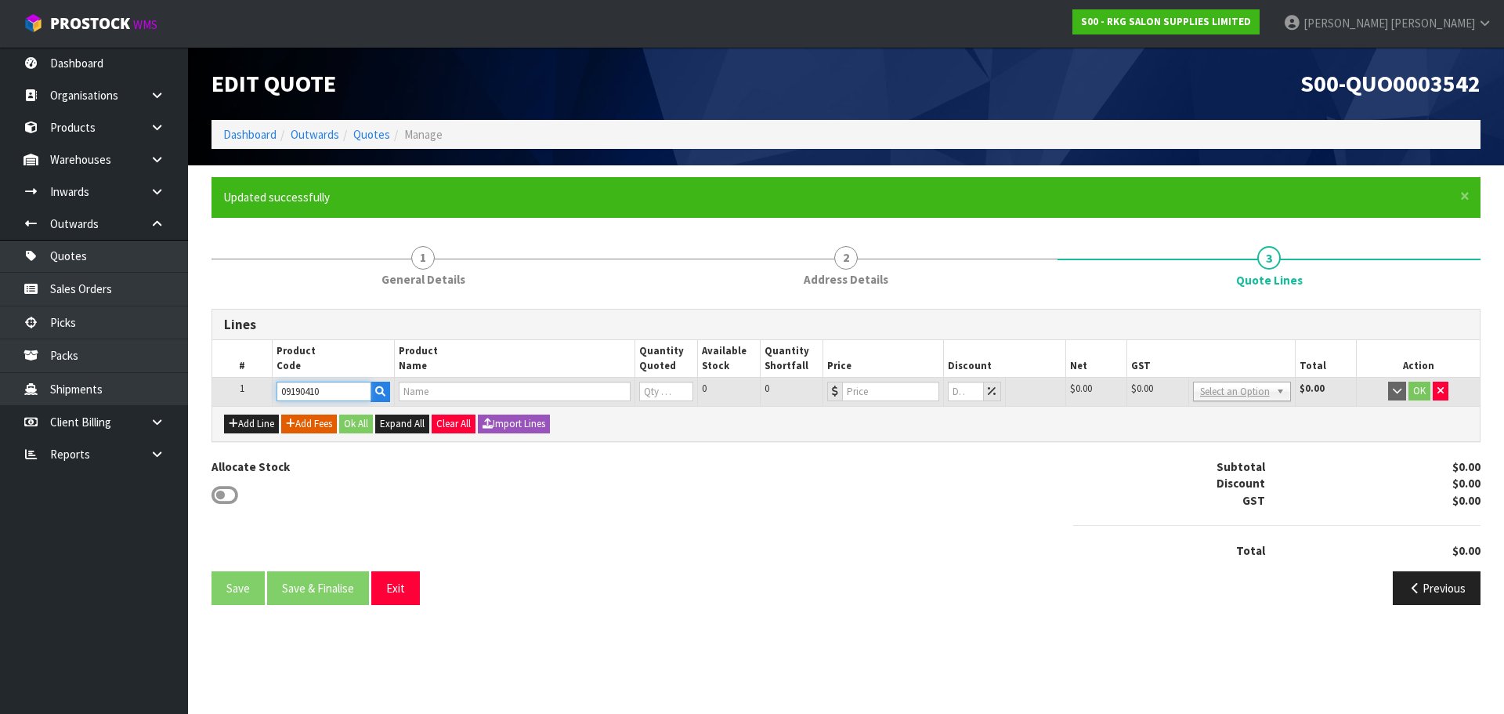
type input "0"
type input "773"
type input "0"
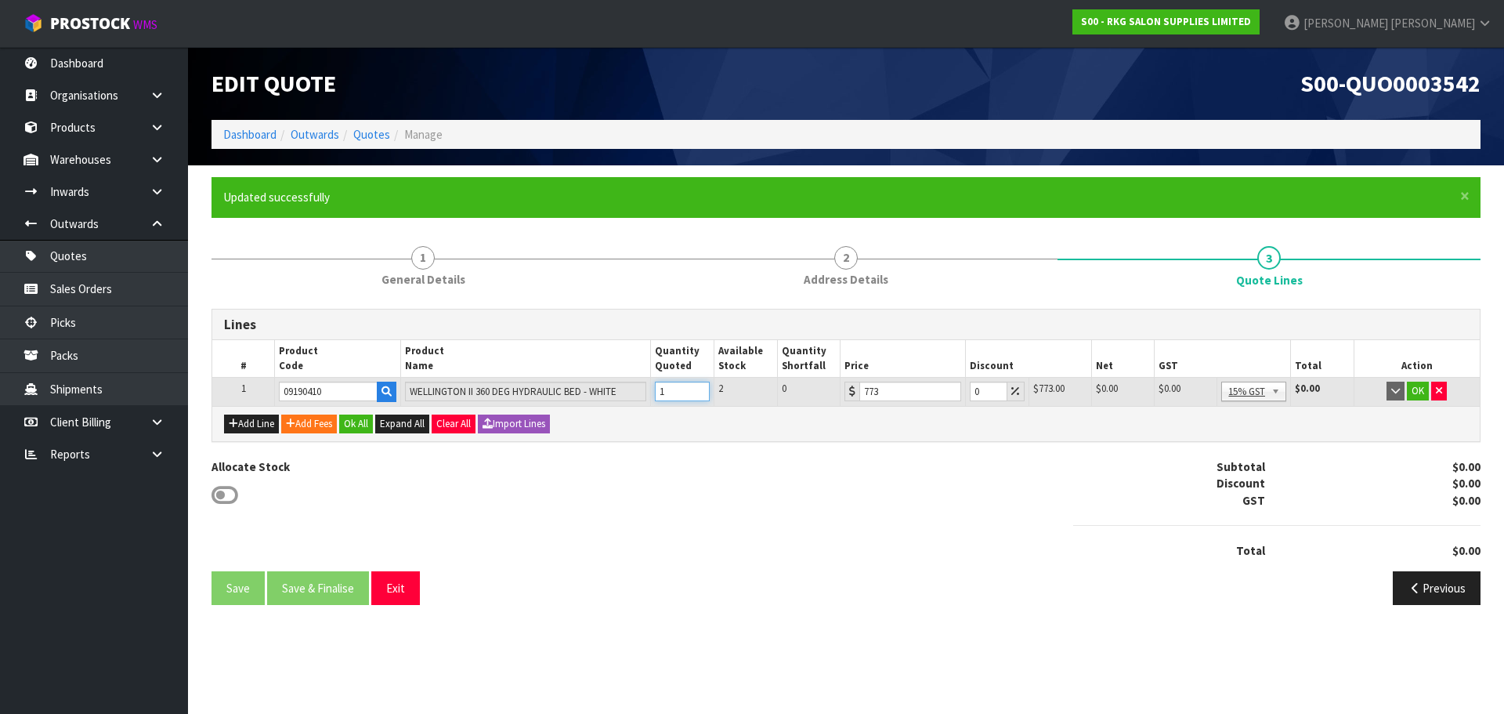
type input "1"
click at [699, 388] on input "1" at bounding box center [682, 392] width 55 height 20
drag, startPoint x: 980, startPoint y: 389, endPoint x: 961, endPoint y: 390, distance: 18.8
click at [961, 390] on tr "1 09190410 WELLINGTON II 360 DEG HYDRAULIC BED - WHITE 1 2 0 773 0 $773.00 $0.0…" at bounding box center [846, 392] width 1268 height 28
type input "30"
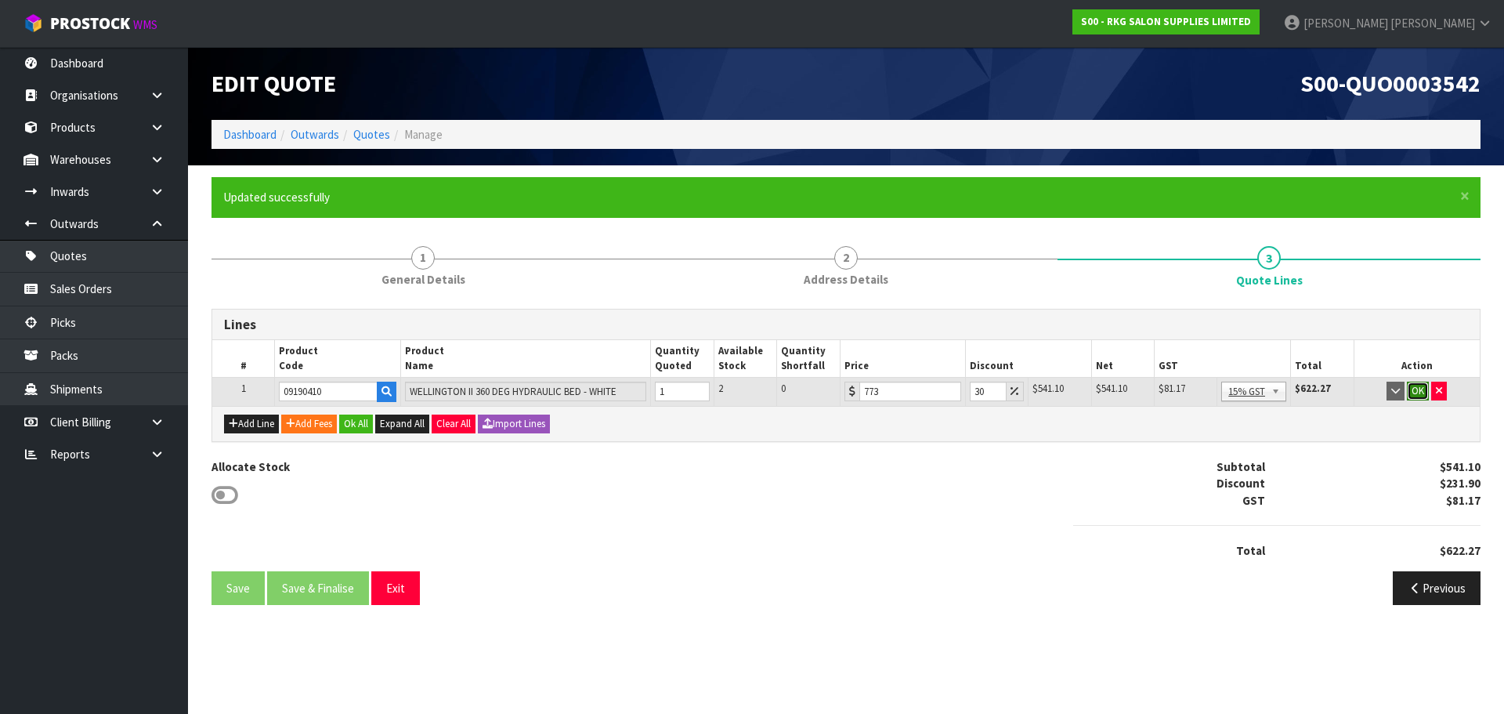
click at [1417, 396] on button "OK" at bounding box center [1418, 391] width 22 height 19
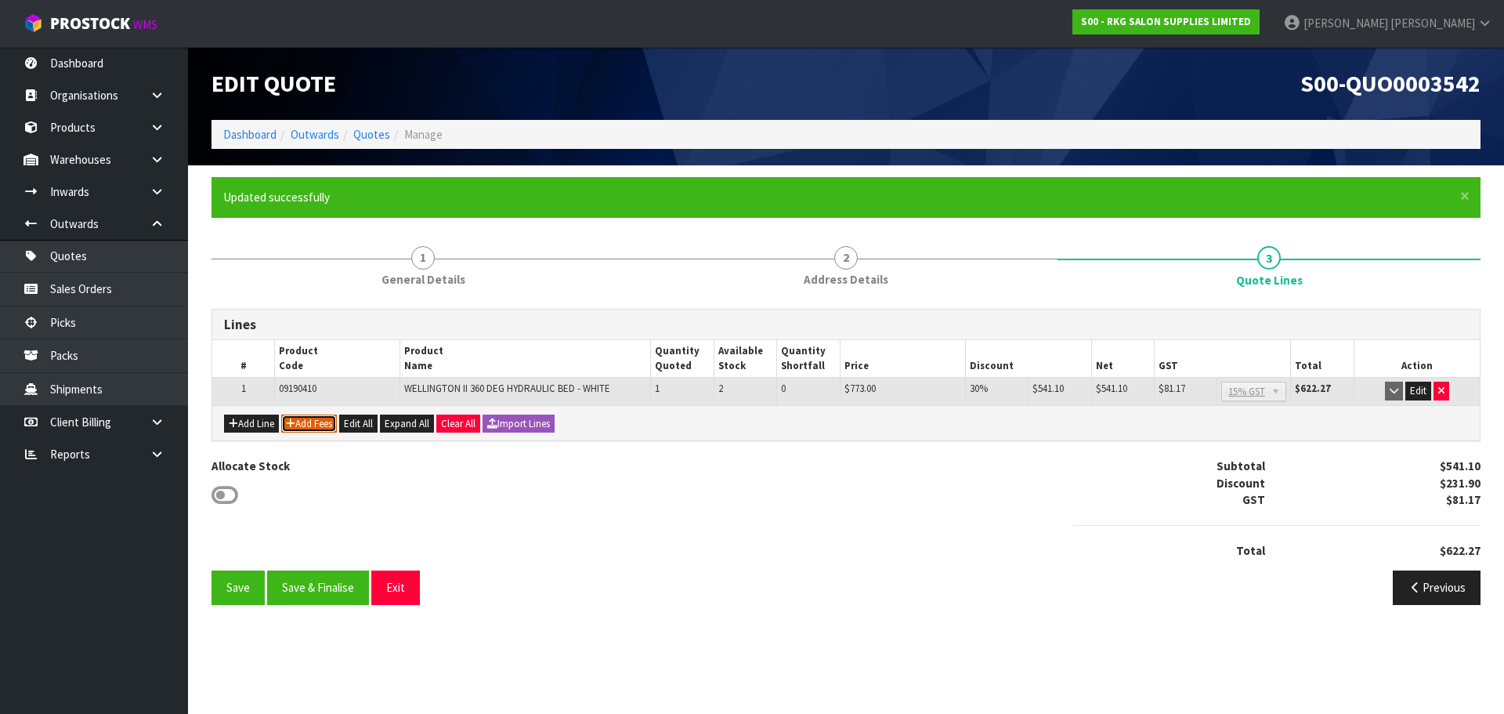
click at [326, 433] on button "Add Fees" at bounding box center [309, 424] width 56 height 19
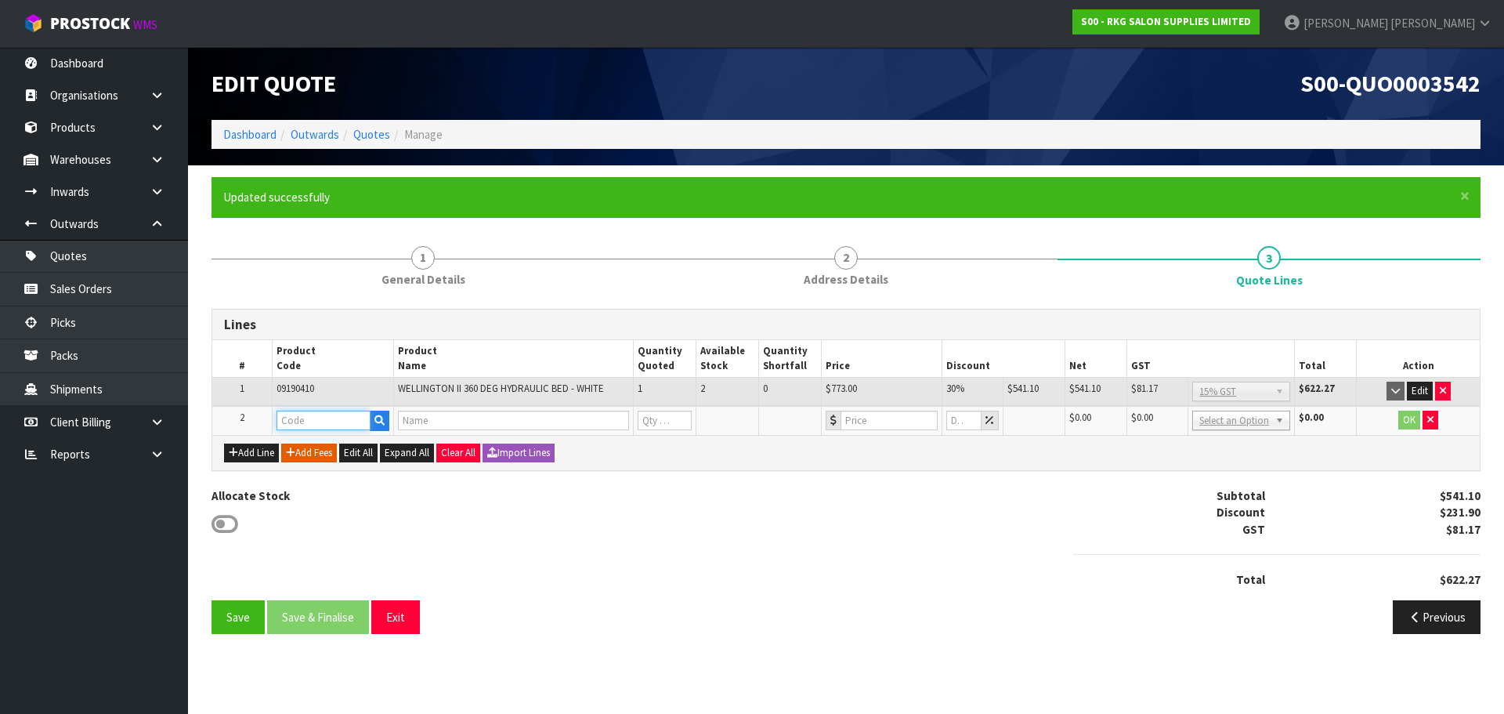
click at [309, 422] on input "text" at bounding box center [324, 421] width 94 height 20
type input "FRE"
click at [340, 447] on link "FRE IGHT" at bounding box center [339, 446] width 124 height 21
type input "FREIGHT"
type input "FREIGHT FEE"
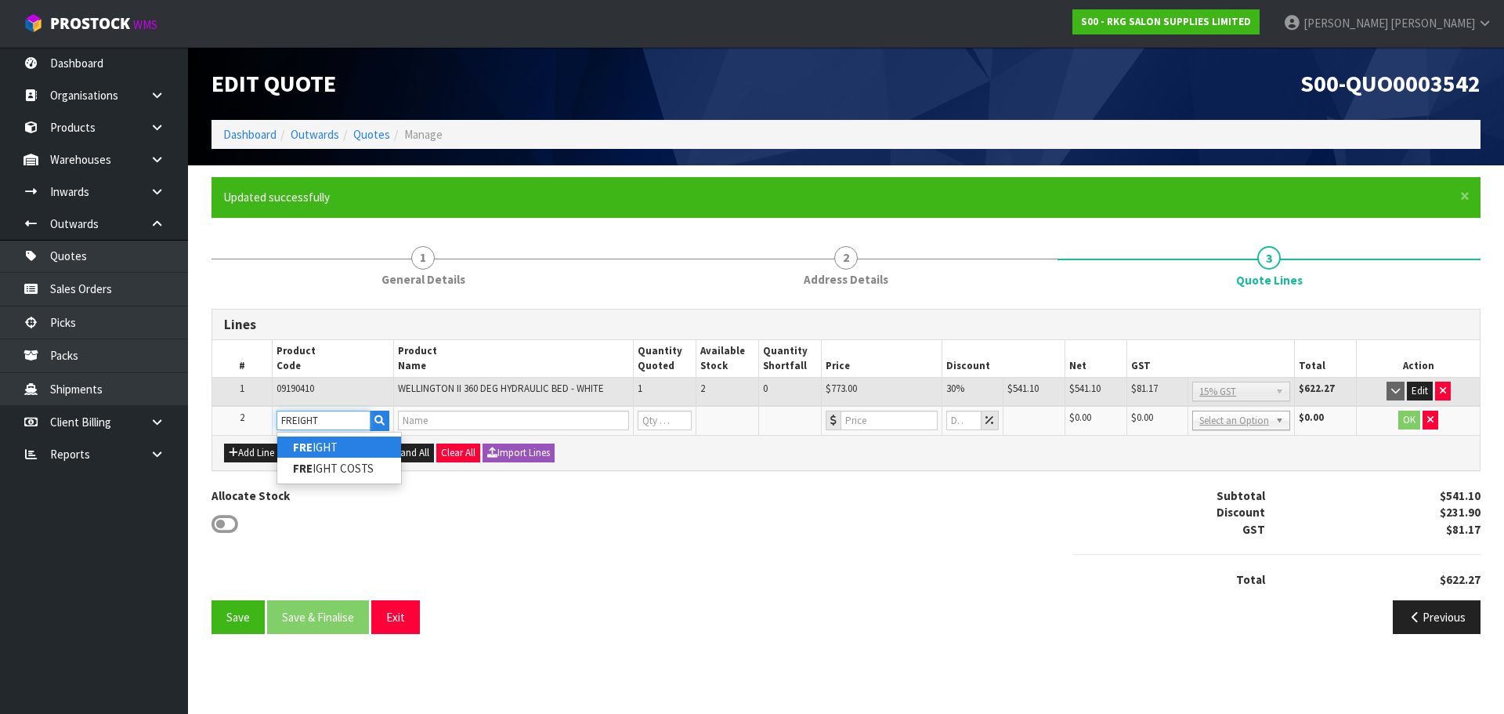
type input "1"
type input "0"
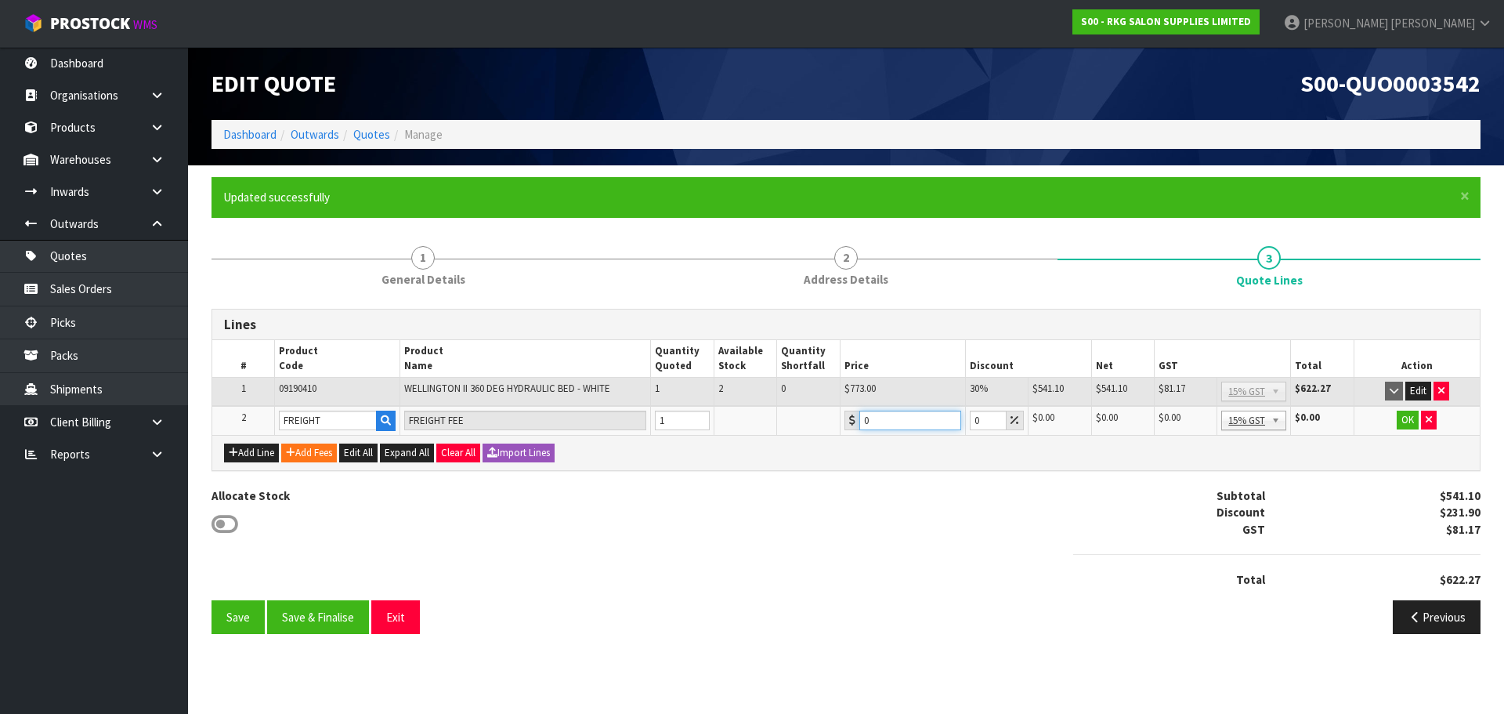
drag, startPoint x: 888, startPoint y: 422, endPoint x: 848, endPoint y: 425, distance: 40.2
click at [848, 425] on div "0" at bounding box center [903, 421] width 117 height 20
drag, startPoint x: 896, startPoint y: 422, endPoint x: 860, endPoint y: 433, distance: 36.9
click at [860, 433] on td "168.50" at bounding box center [903, 420] width 125 height 29
type input "170.50"
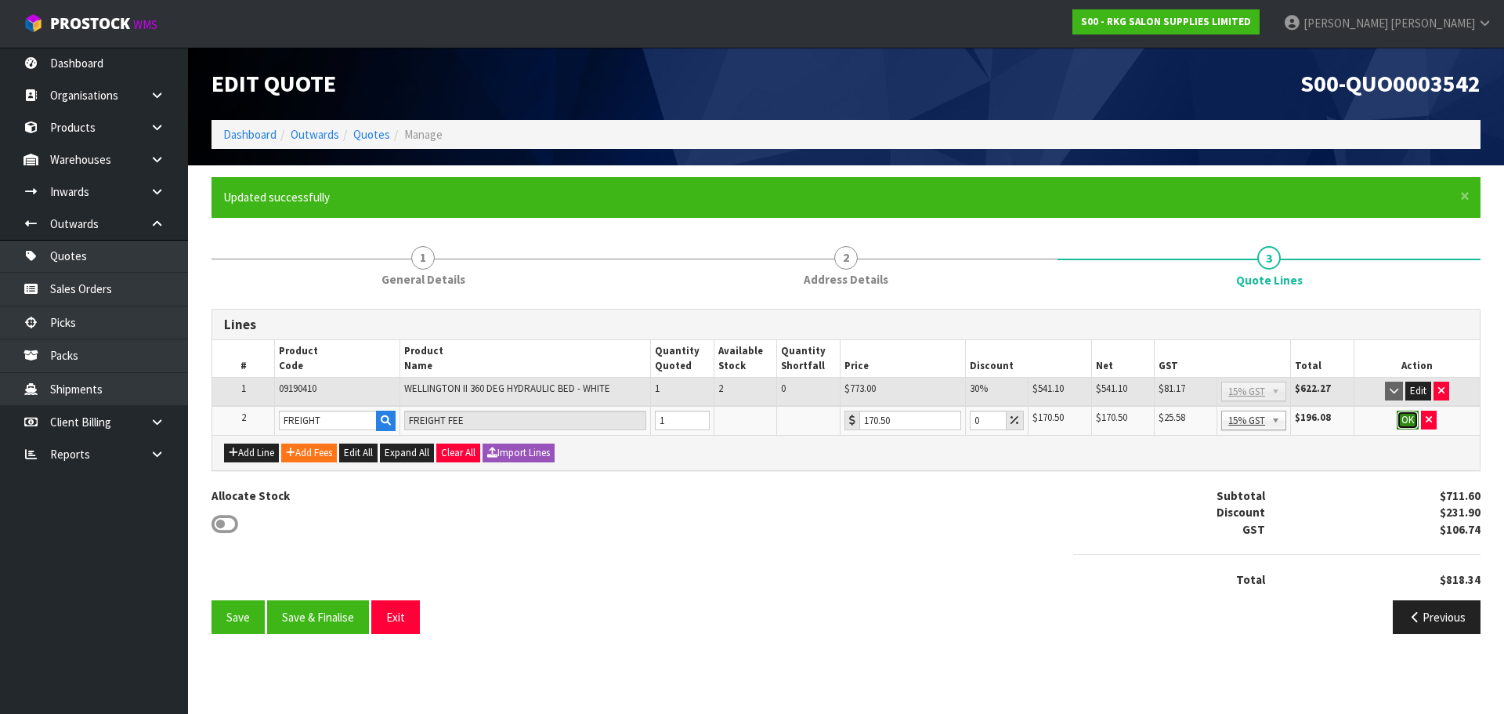
click at [1405, 419] on button "OK" at bounding box center [1408, 420] width 22 height 19
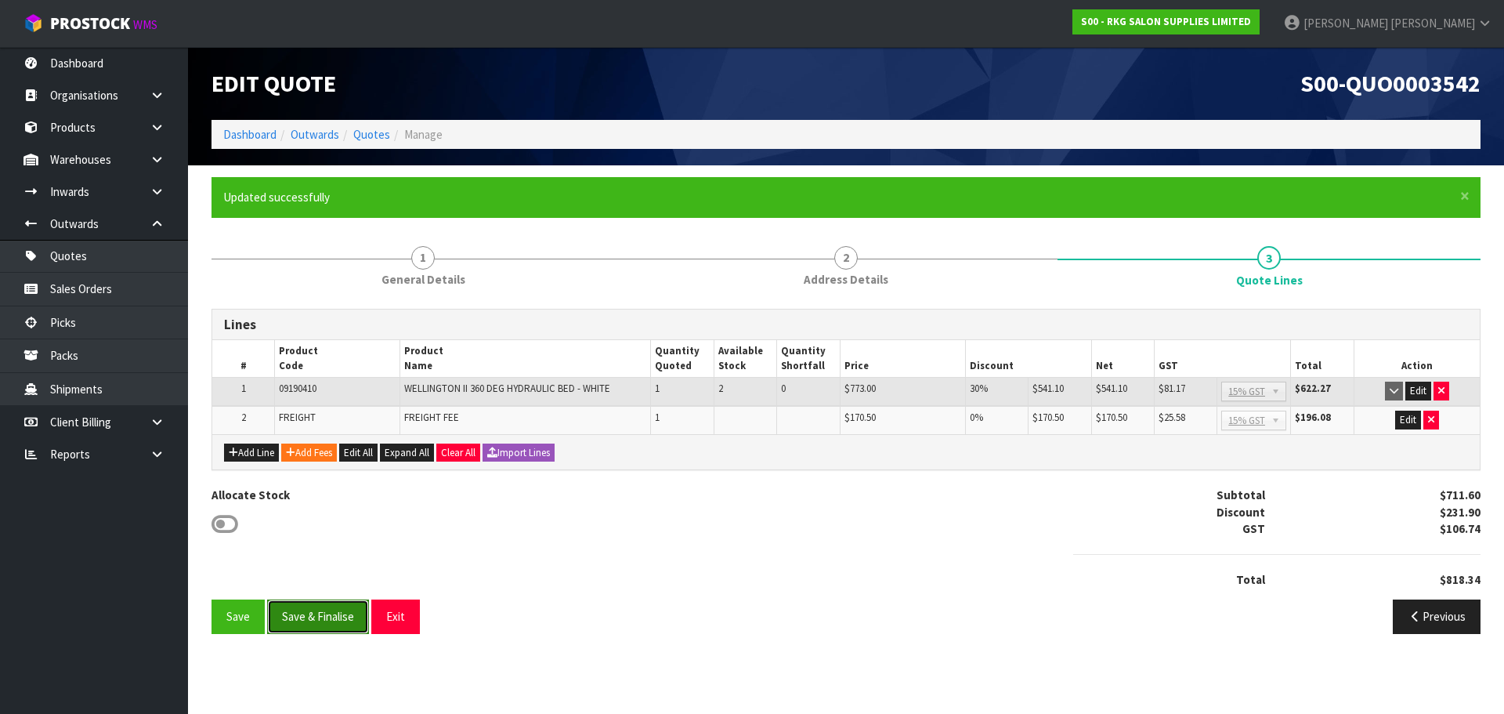
click at [324, 609] on button "Save & Finalise" at bounding box center [318, 616] width 102 height 34
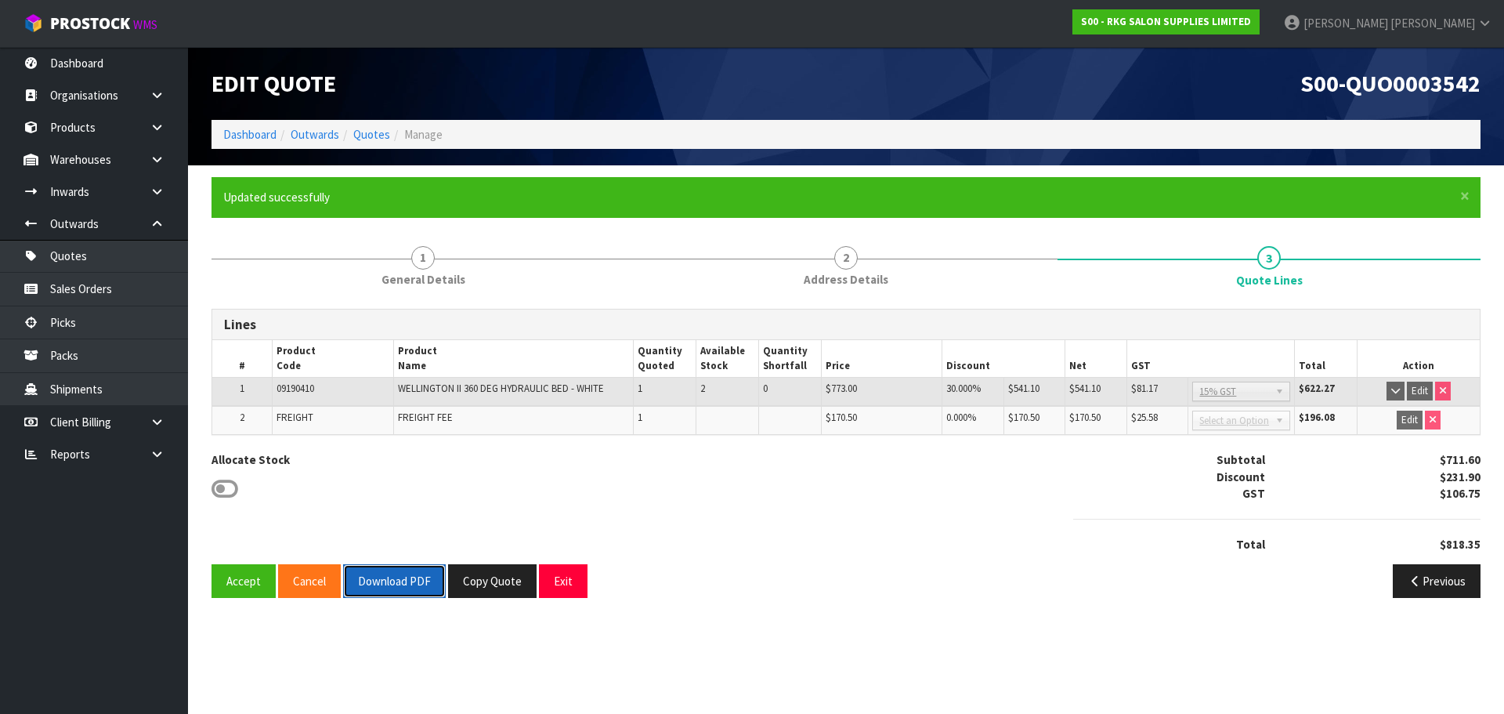
click at [400, 580] on button "Download PDF" at bounding box center [394, 581] width 103 height 34
click at [556, 576] on button "Exit" at bounding box center [563, 581] width 49 height 34
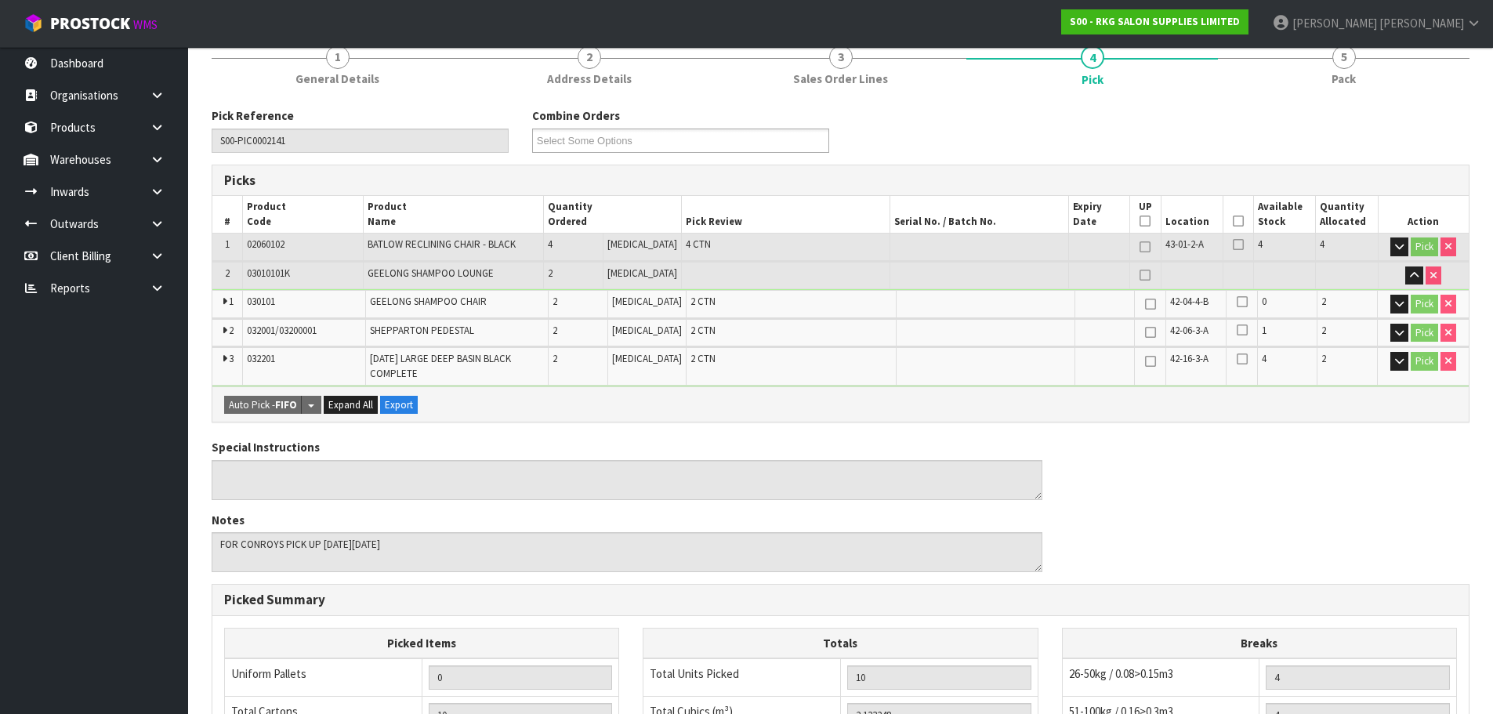
scroll to position [133, 0]
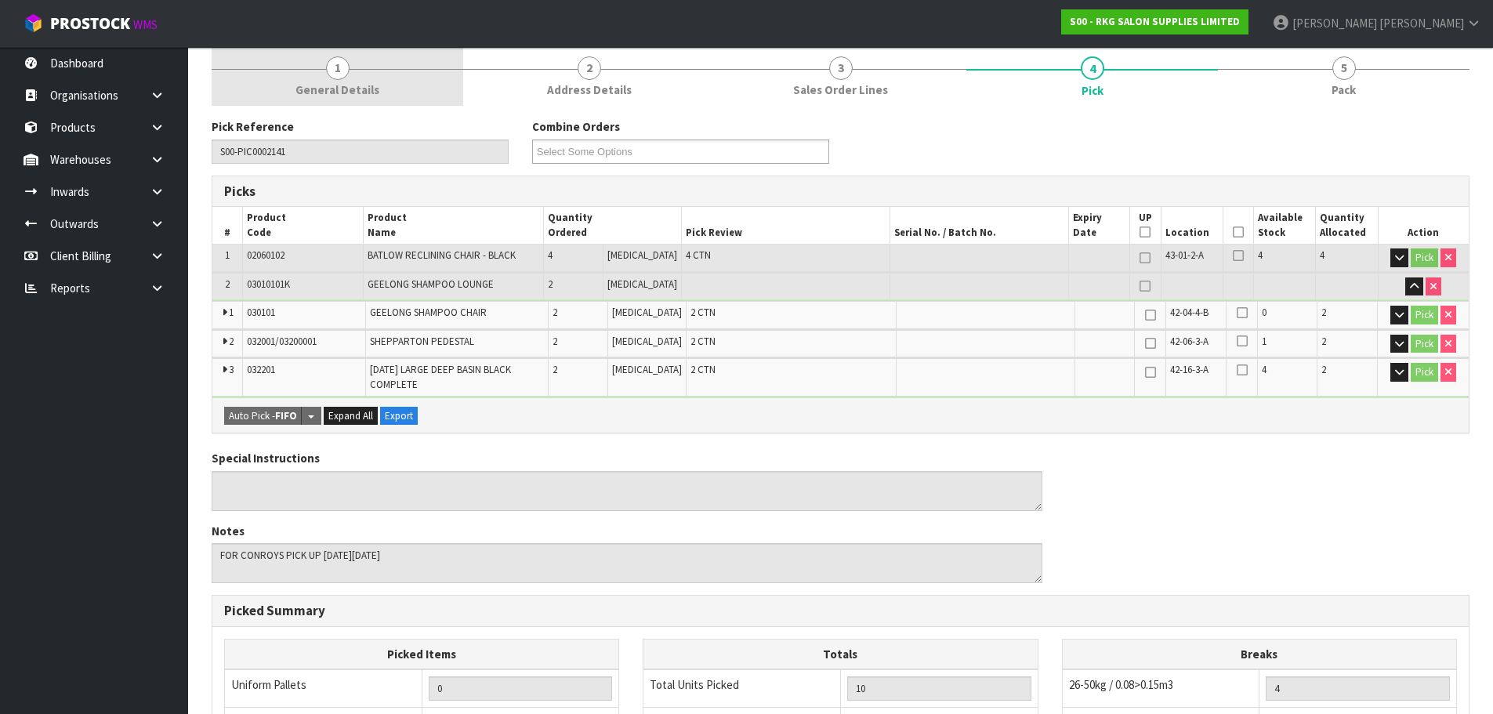
click at [342, 74] on span "1" at bounding box center [338, 68] width 24 height 24
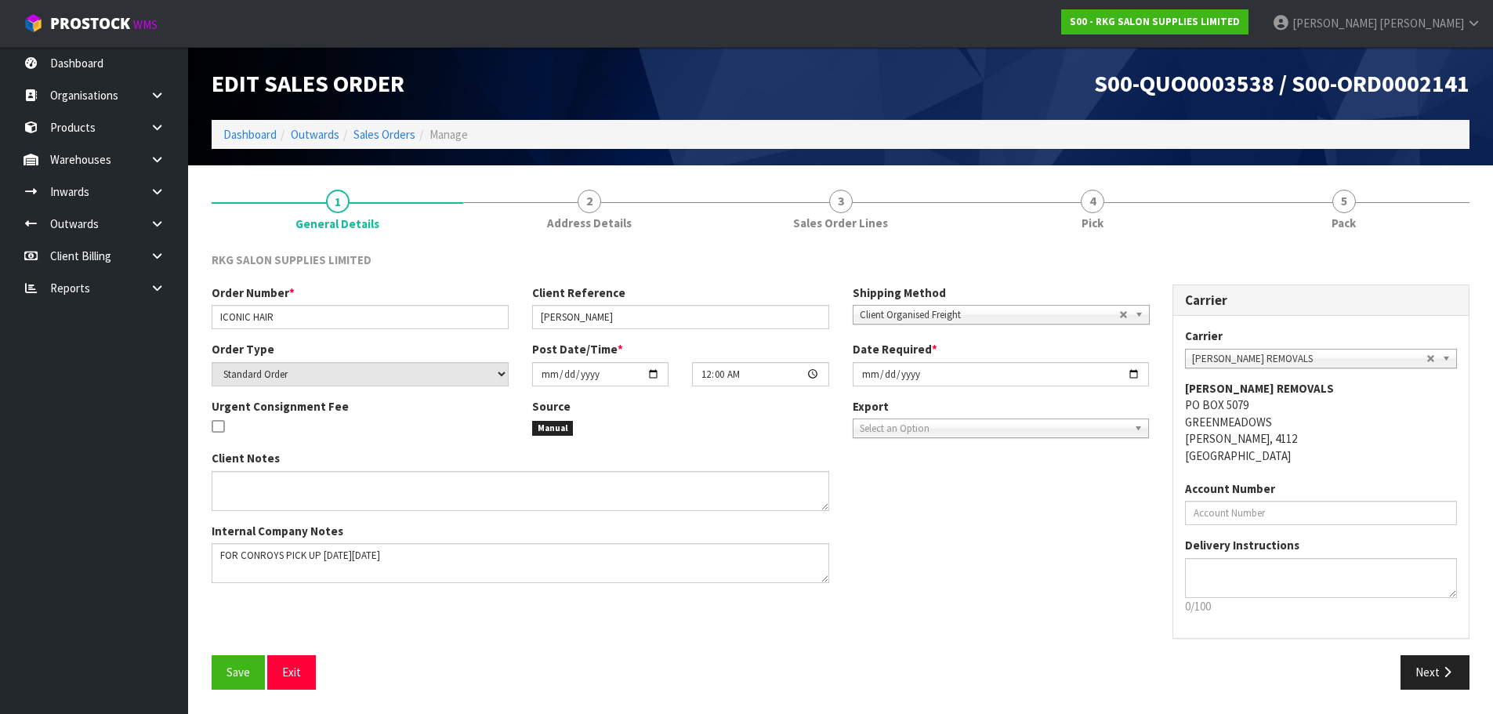
scroll to position [0, 0]
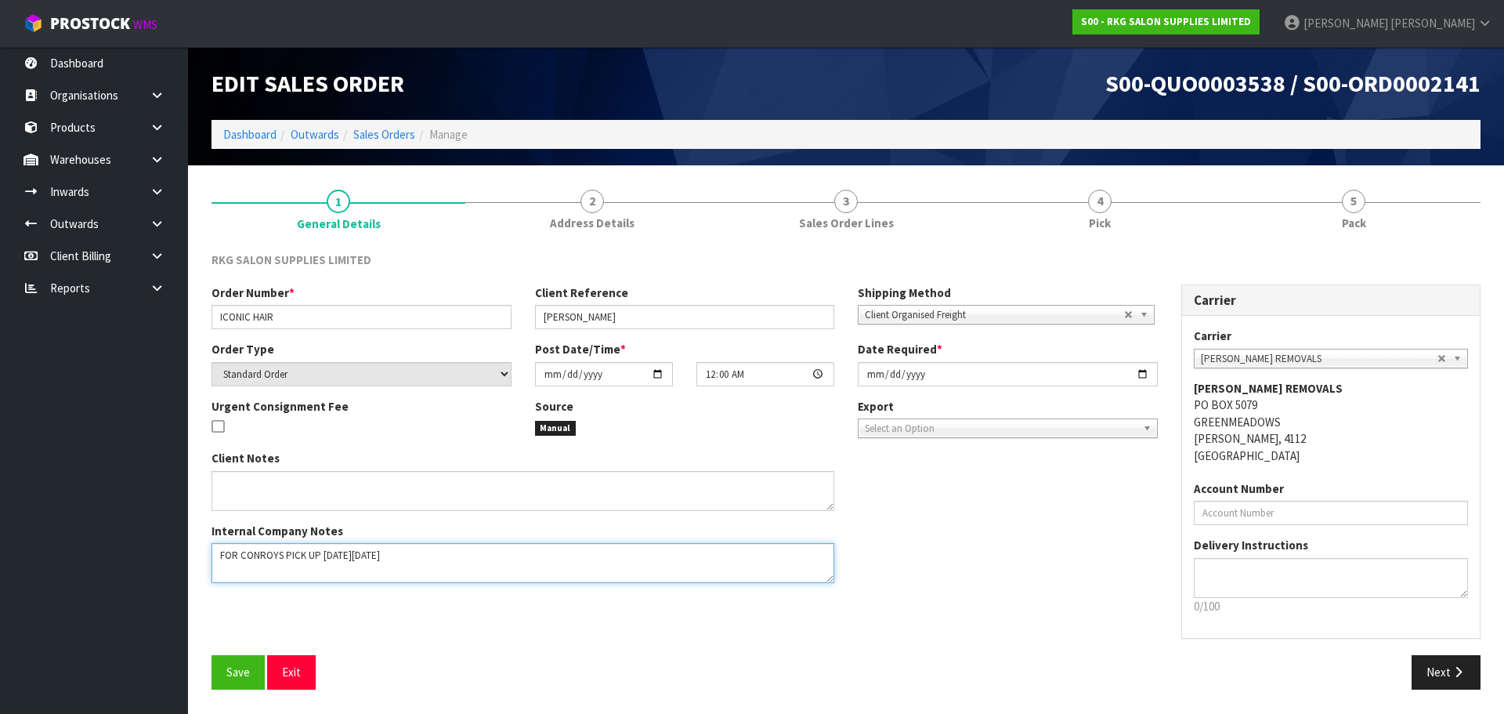
click at [455, 554] on textarea at bounding box center [523, 563] width 623 height 40
type textarea "FOR CONROYS PICK UP [DATE][DATE] JOB#2972019"
click at [234, 670] on span "Save" at bounding box center [238, 671] width 24 height 15
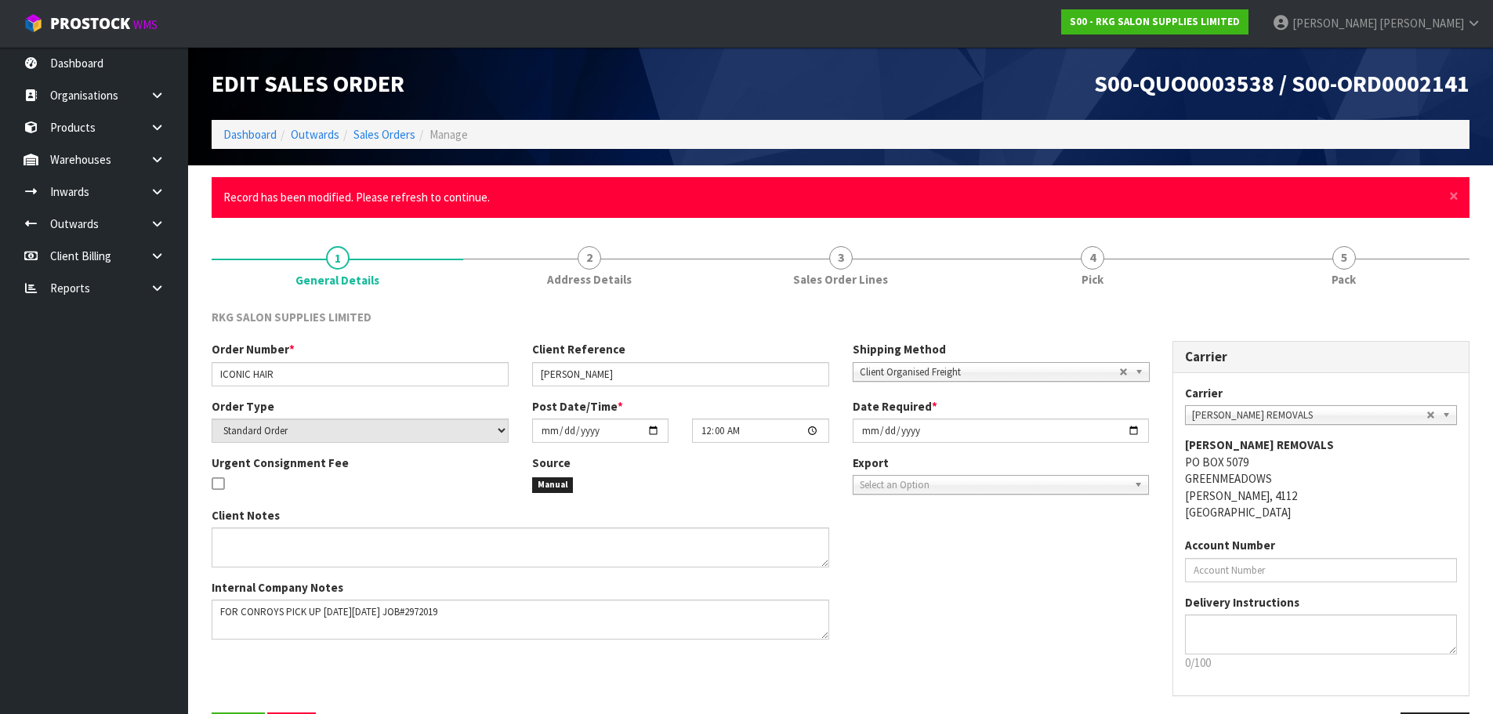
scroll to position [56, 0]
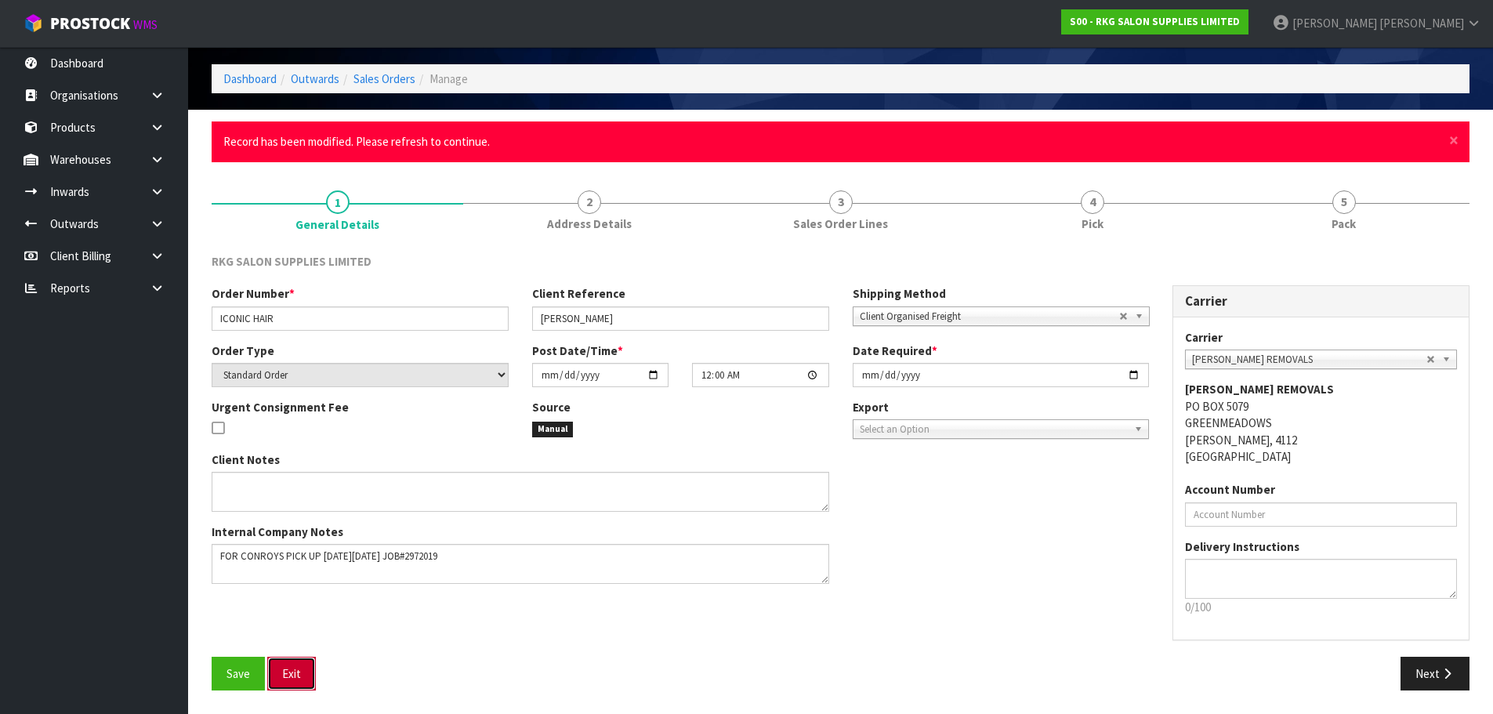
click at [295, 671] on button "Exit" at bounding box center [291, 674] width 49 height 34
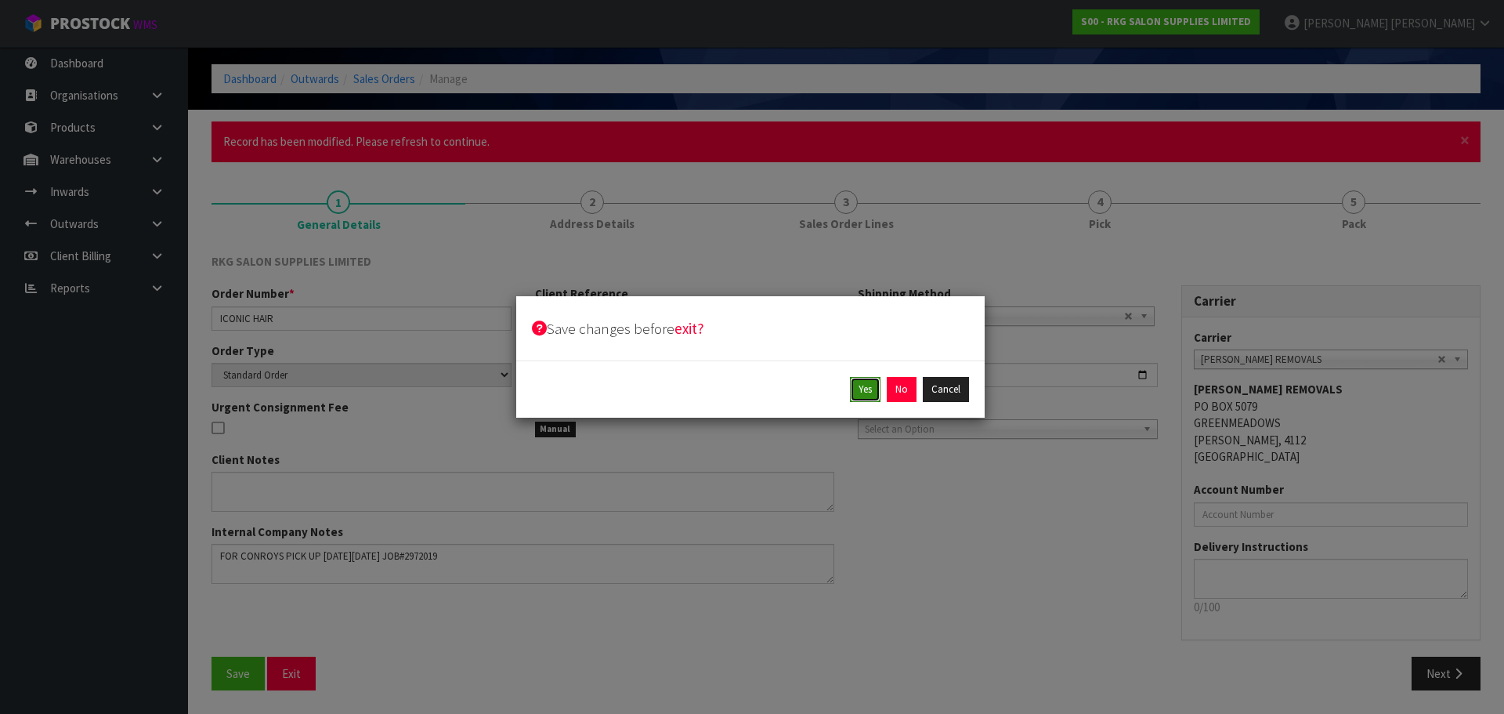
click at [870, 386] on button "Yes" at bounding box center [865, 389] width 31 height 25
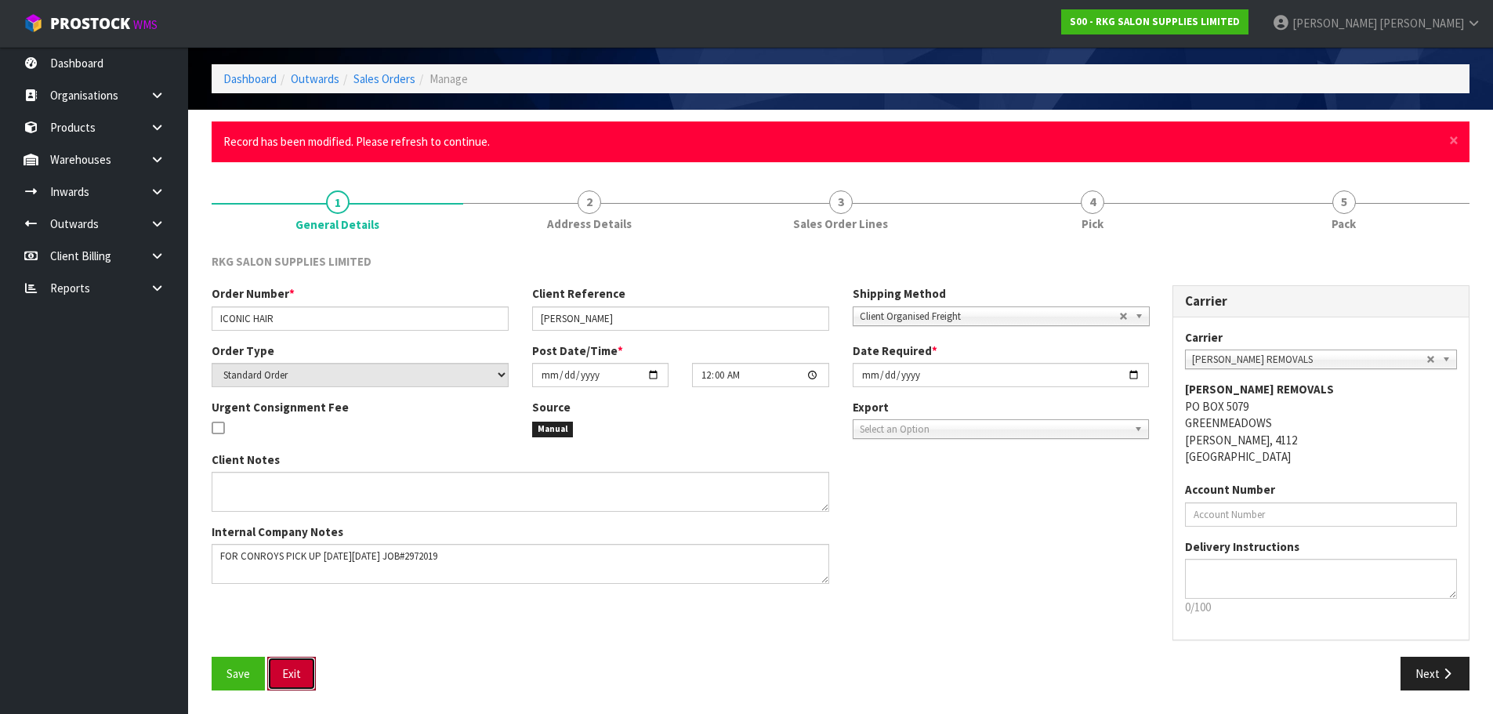
scroll to position [0, 0]
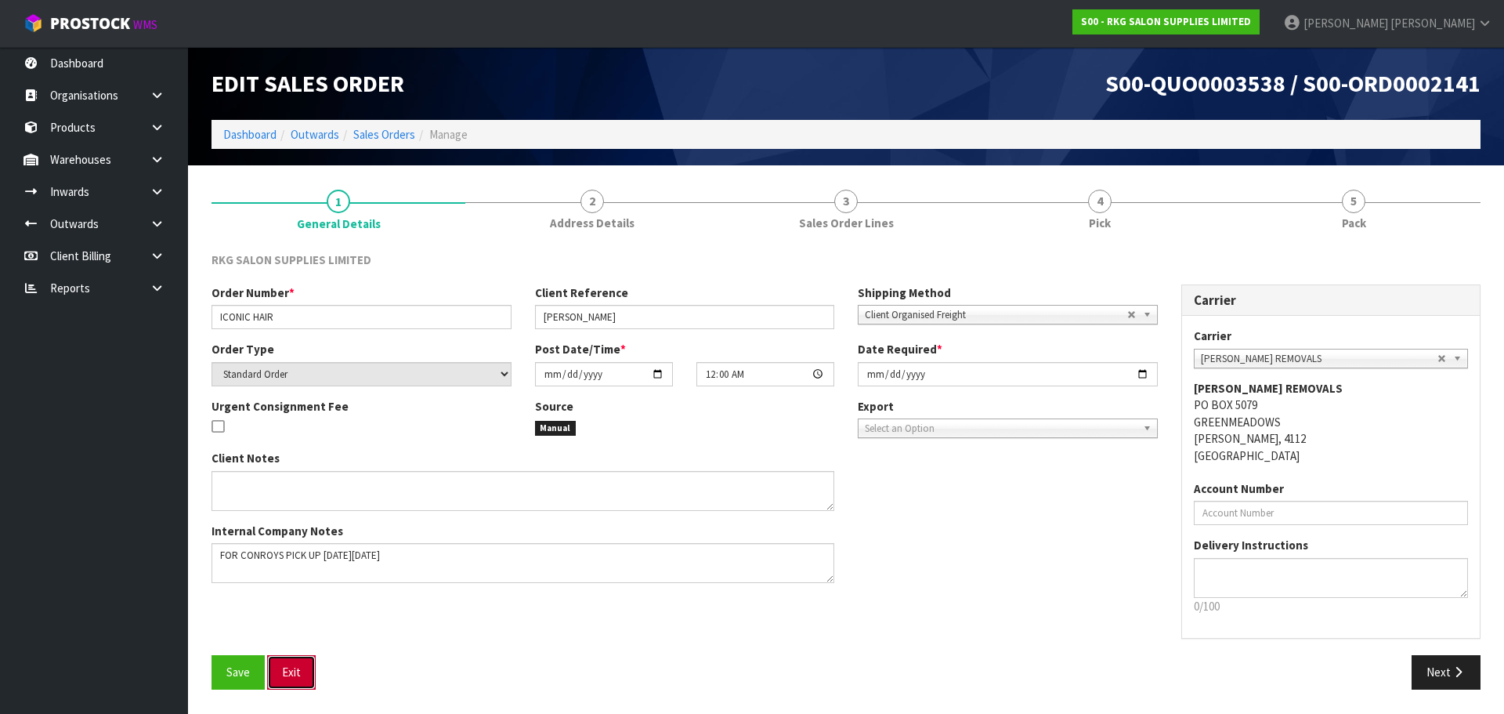
click at [294, 672] on button "Exit" at bounding box center [291, 672] width 49 height 34
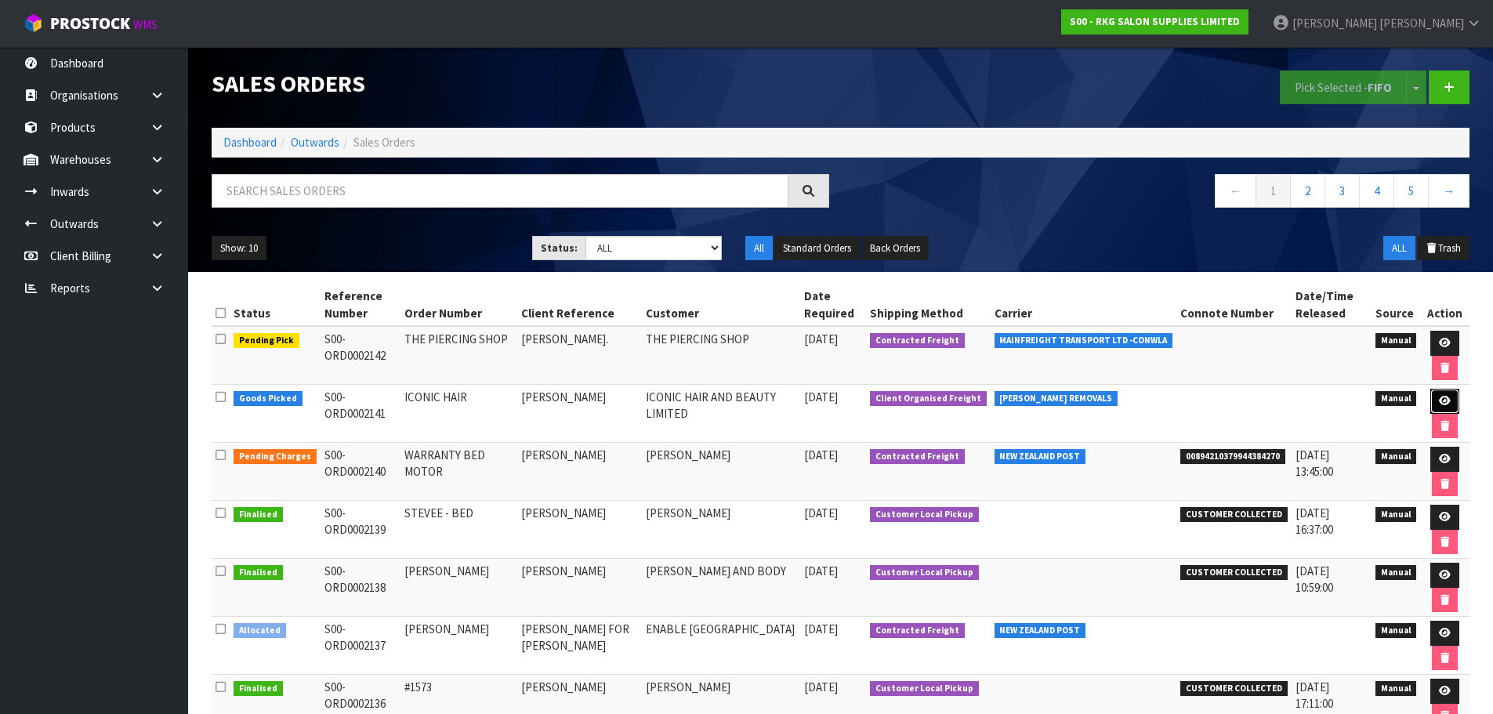
click at [1441, 401] on icon at bounding box center [1445, 401] width 12 height 10
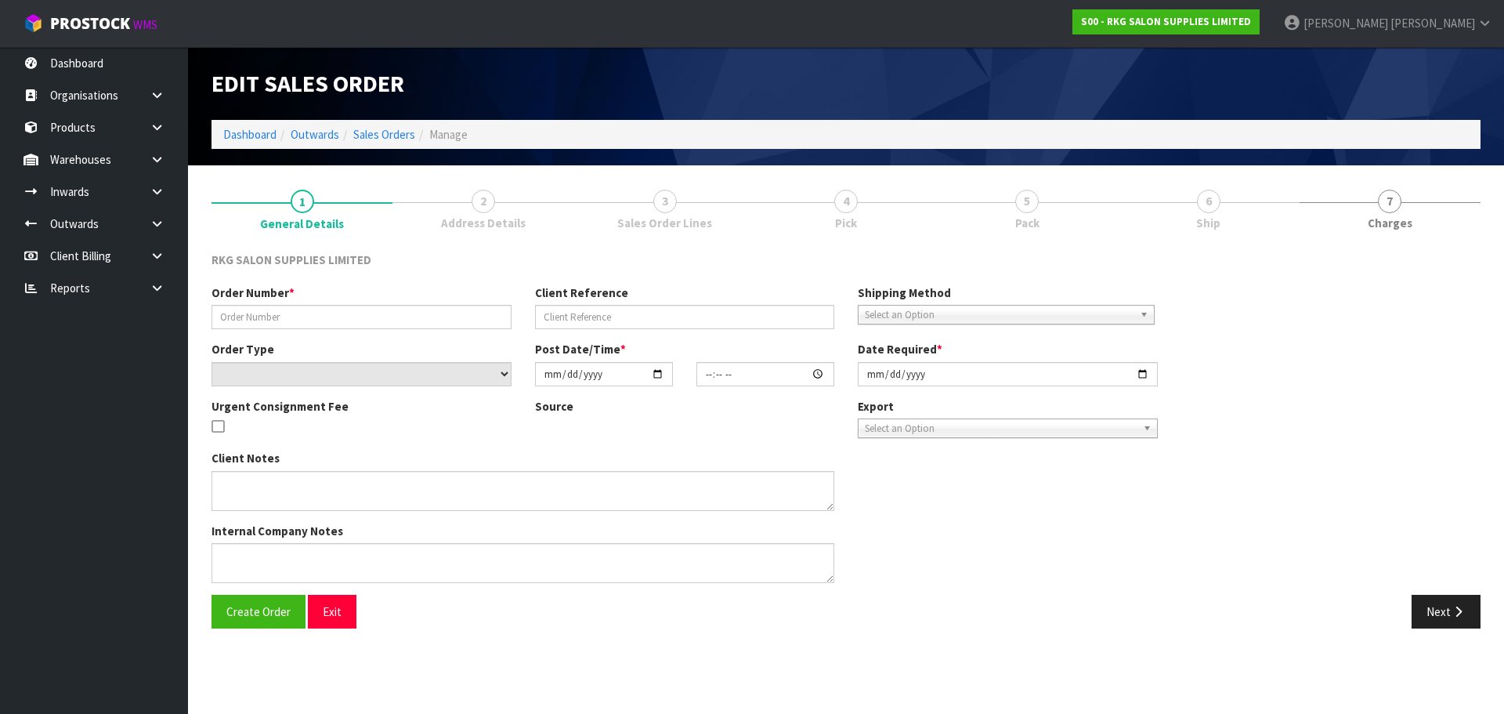
type input "ICONIC HAIR"
type input "[PERSON_NAME]"
select select "number:0"
type input "[DATE]"
type input "00:00:00.000"
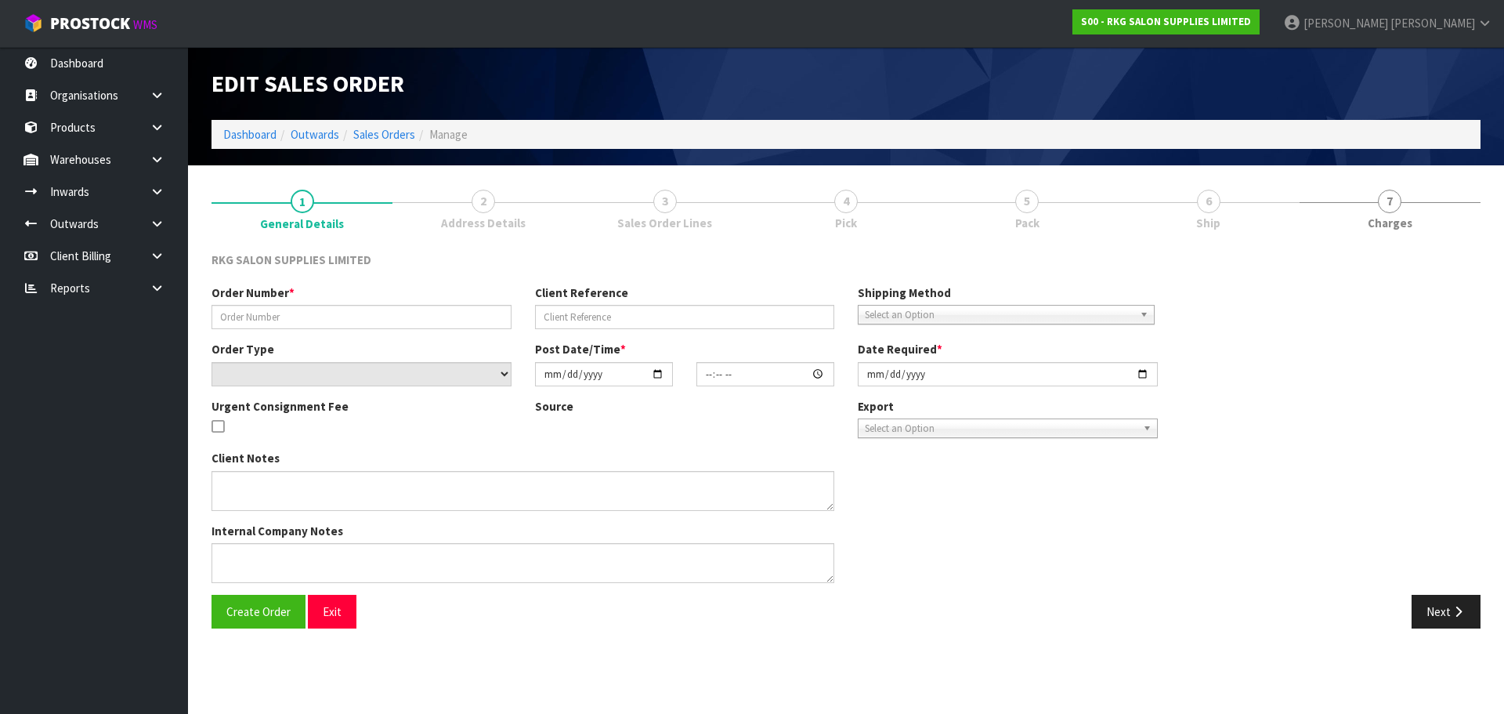
type input "[DATE]"
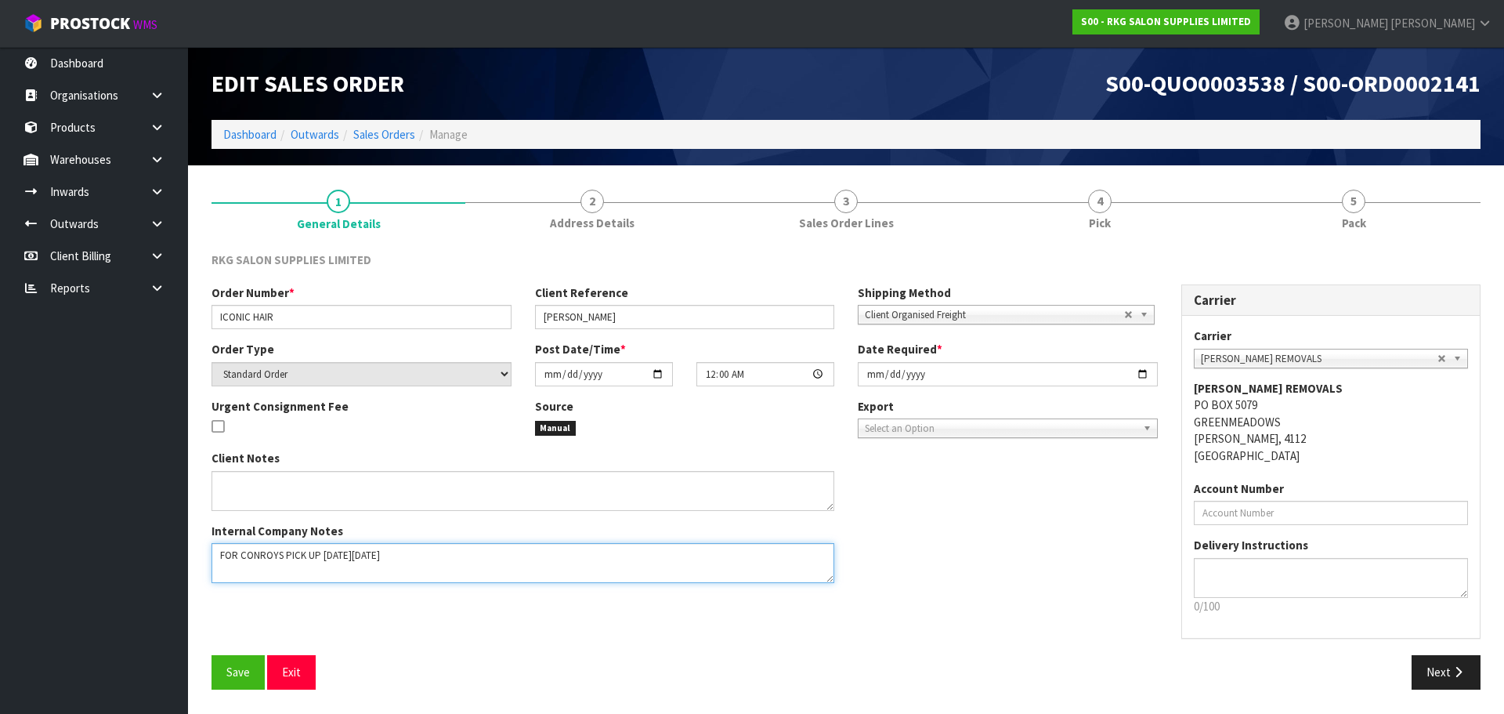
click at [458, 558] on textarea at bounding box center [523, 563] width 623 height 40
type textarea "FOR CONROYS PICK UP [DATE][DATE] JOB#2972019"
click at [239, 669] on span "Save" at bounding box center [238, 671] width 24 height 15
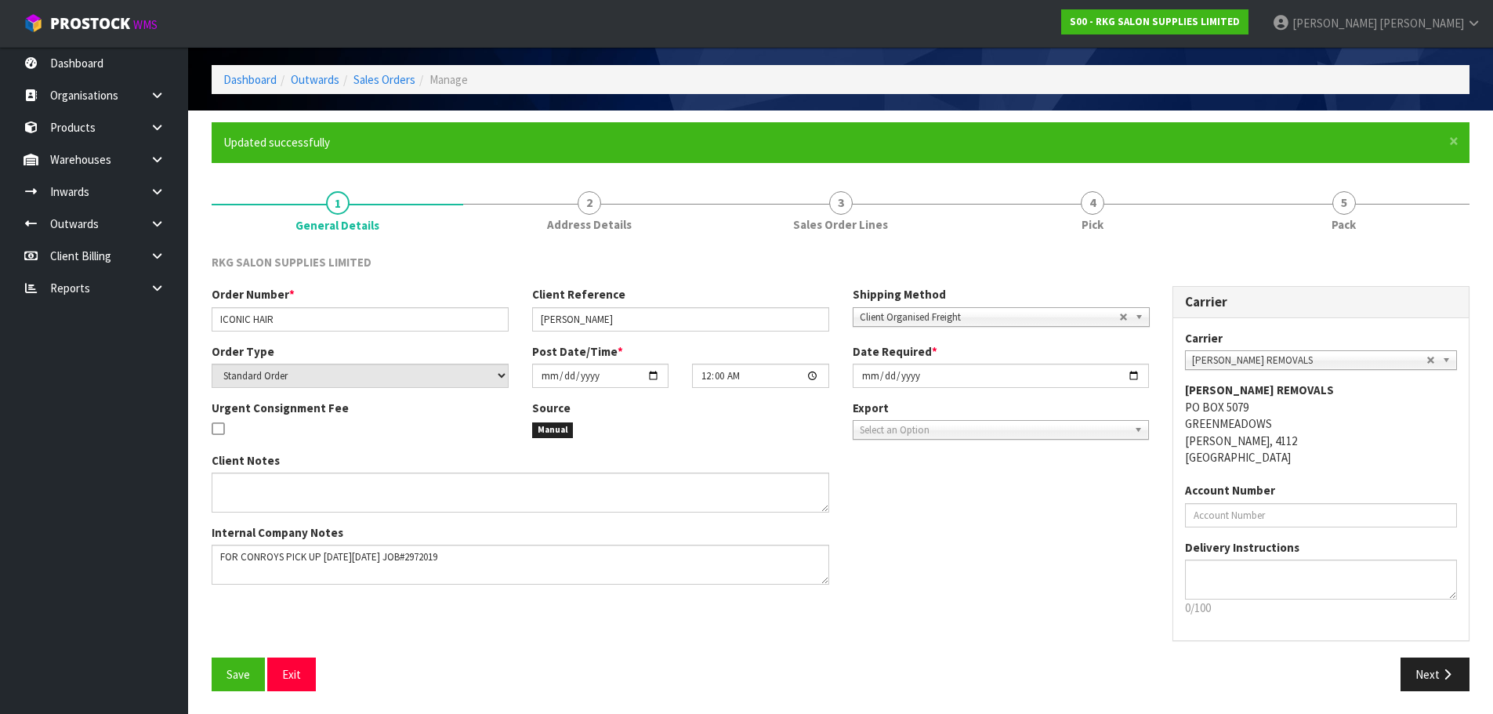
scroll to position [56, 0]
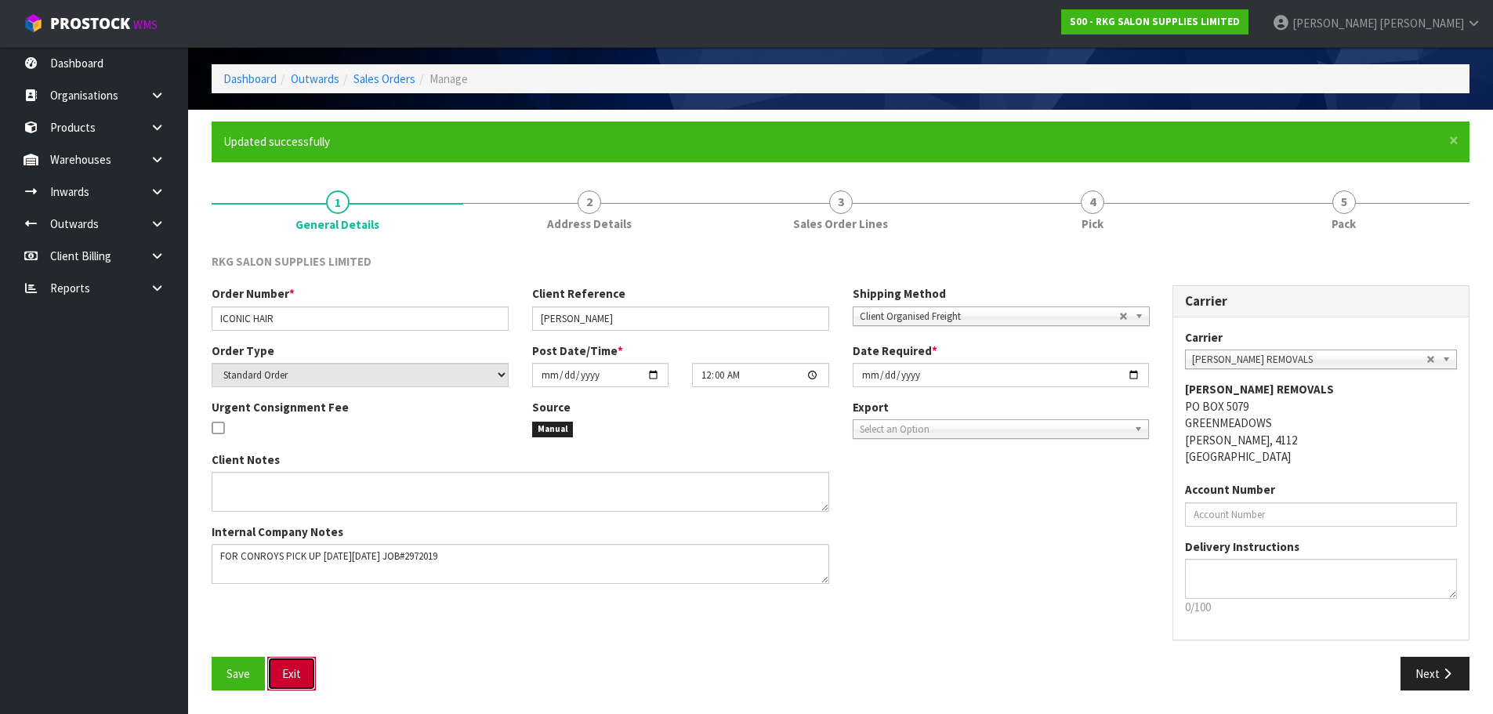
click at [295, 670] on button "Exit" at bounding box center [291, 674] width 49 height 34
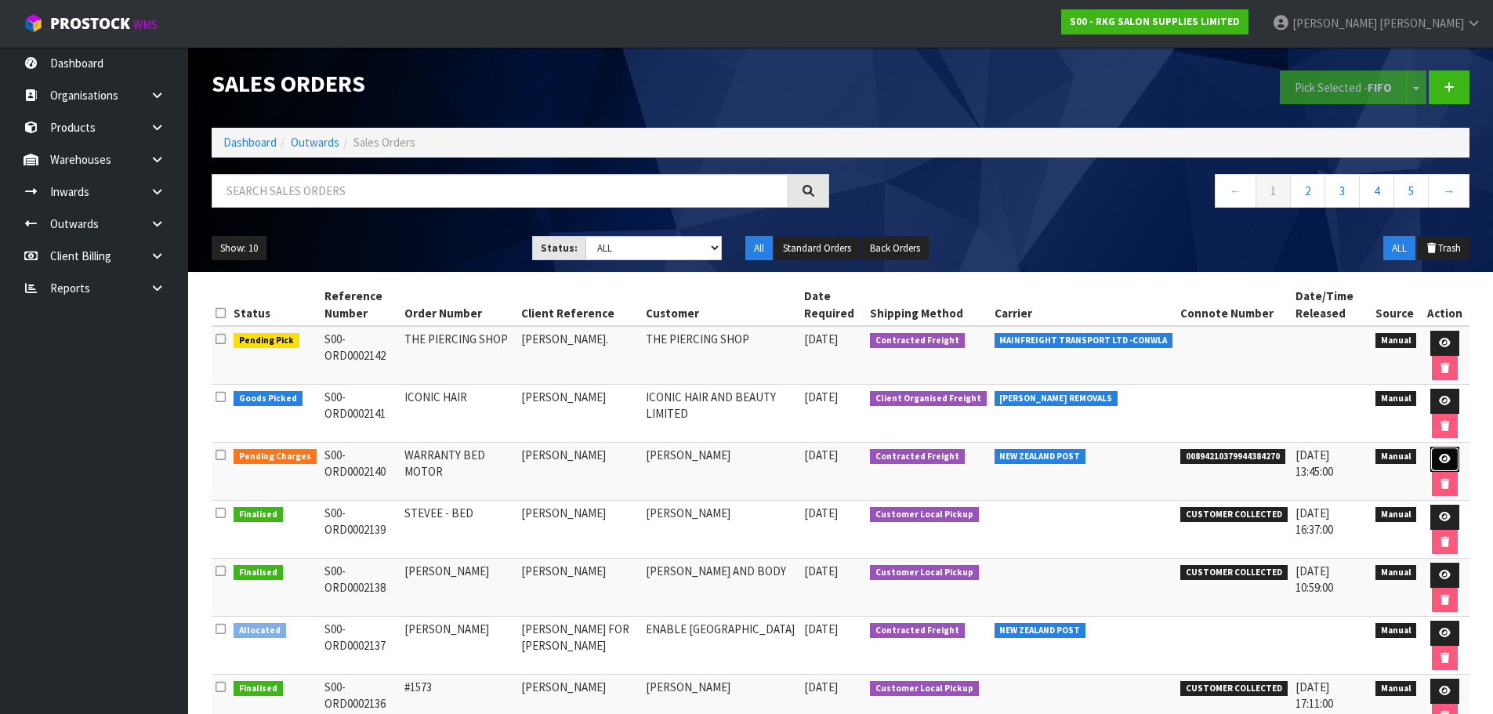
click at [1449, 465] on link at bounding box center [1444, 459] width 29 height 25
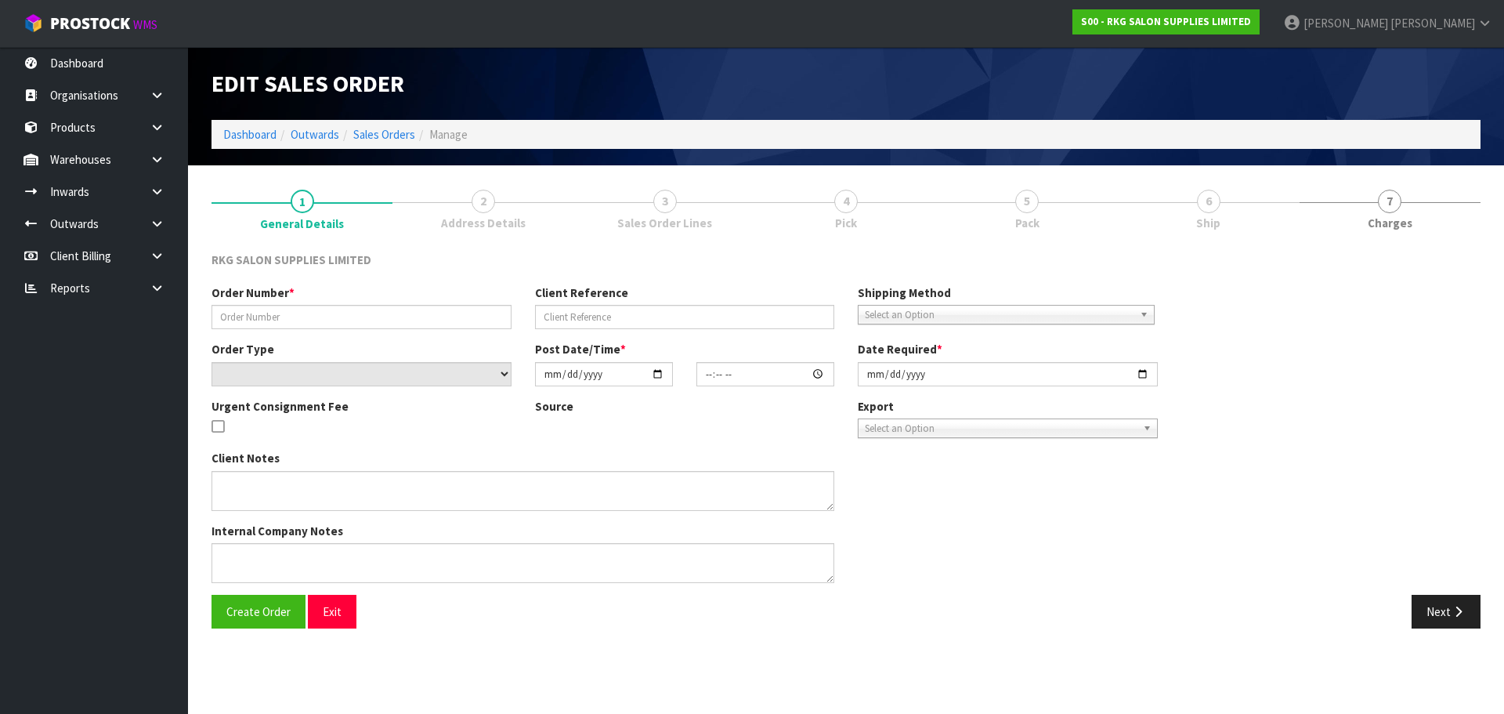
type input "WARRANTY BED MOTOR"
type input "[PERSON_NAME]"
select select "number:0"
type input "[DATE]"
type input "12:59:00.000"
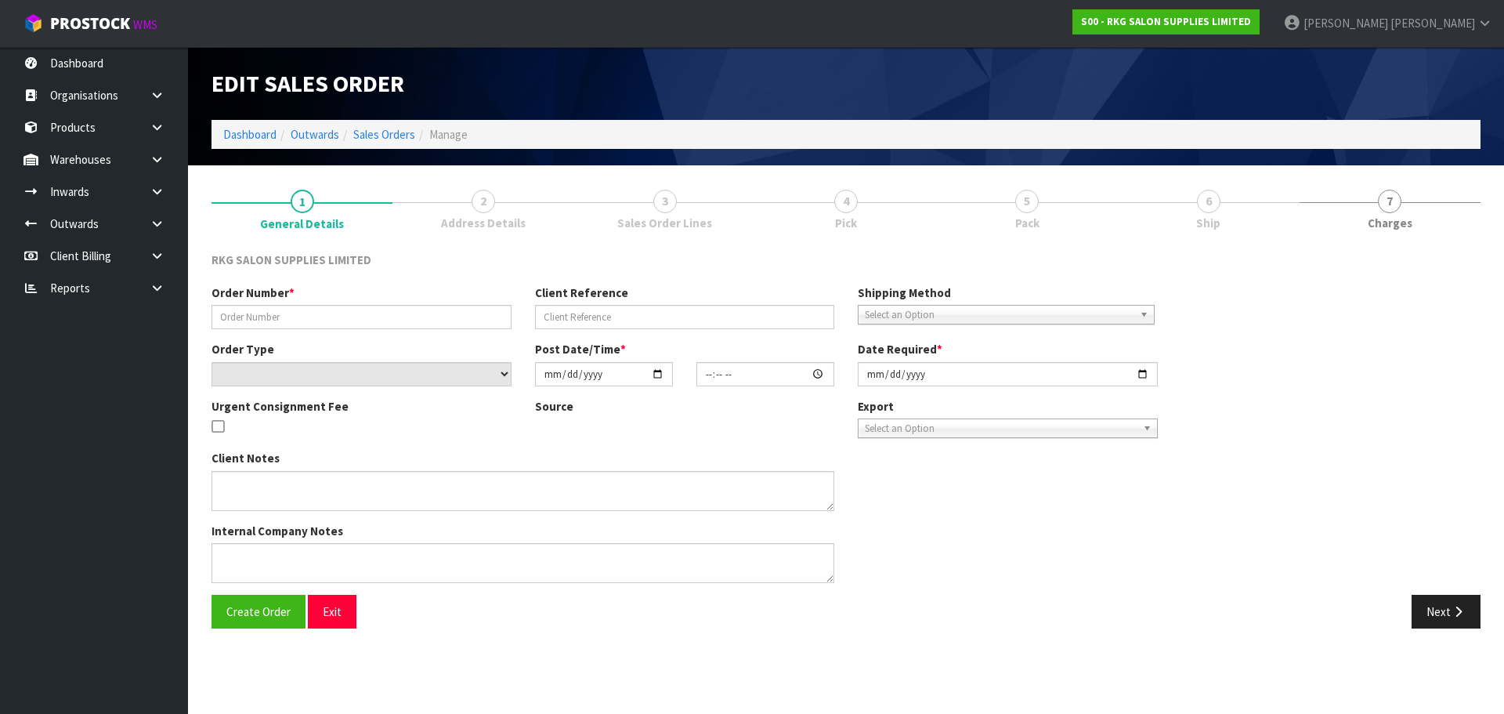
type input "[DATE]"
type textarea "PLEASE PACK WELL AND LABEL FRAGILE"
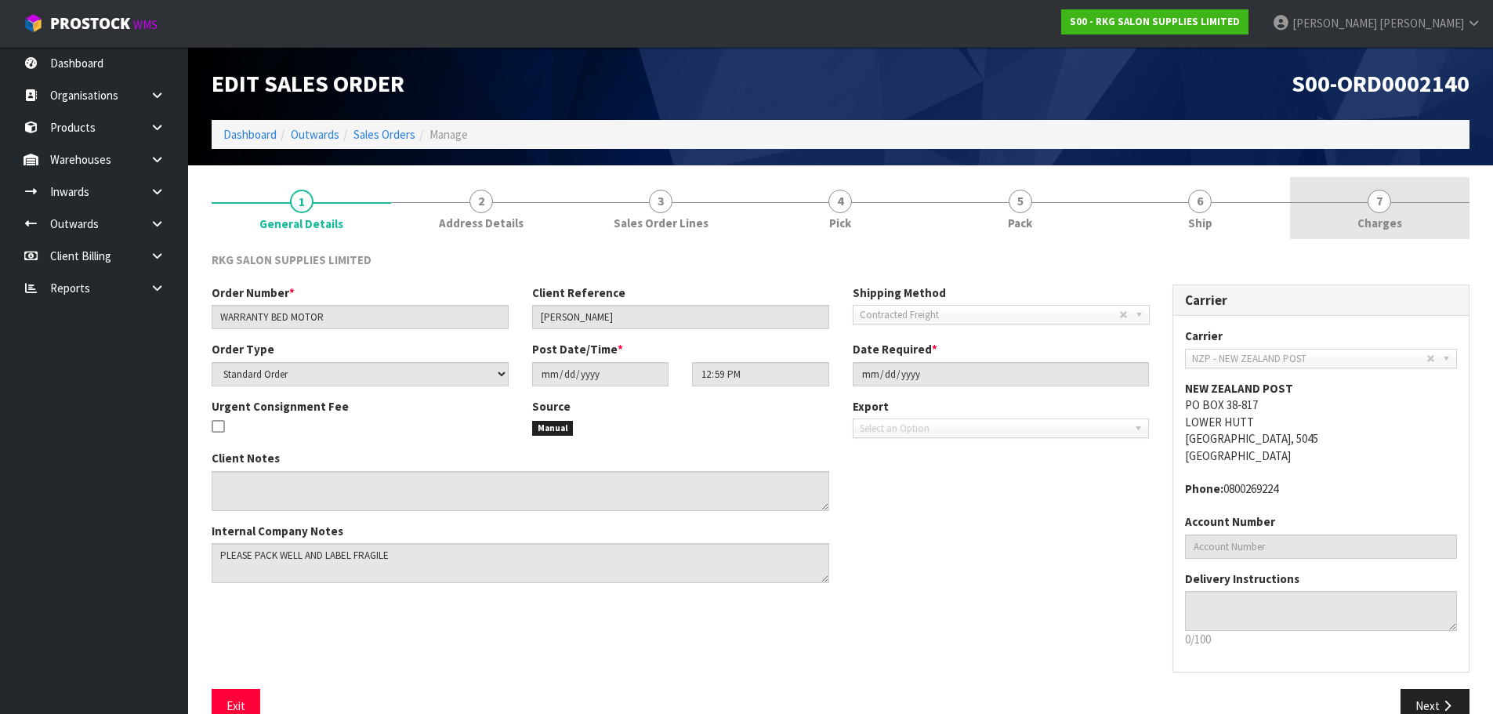
click at [1378, 201] on span "7" at bounding box center [1379, 202] width 24 height 24
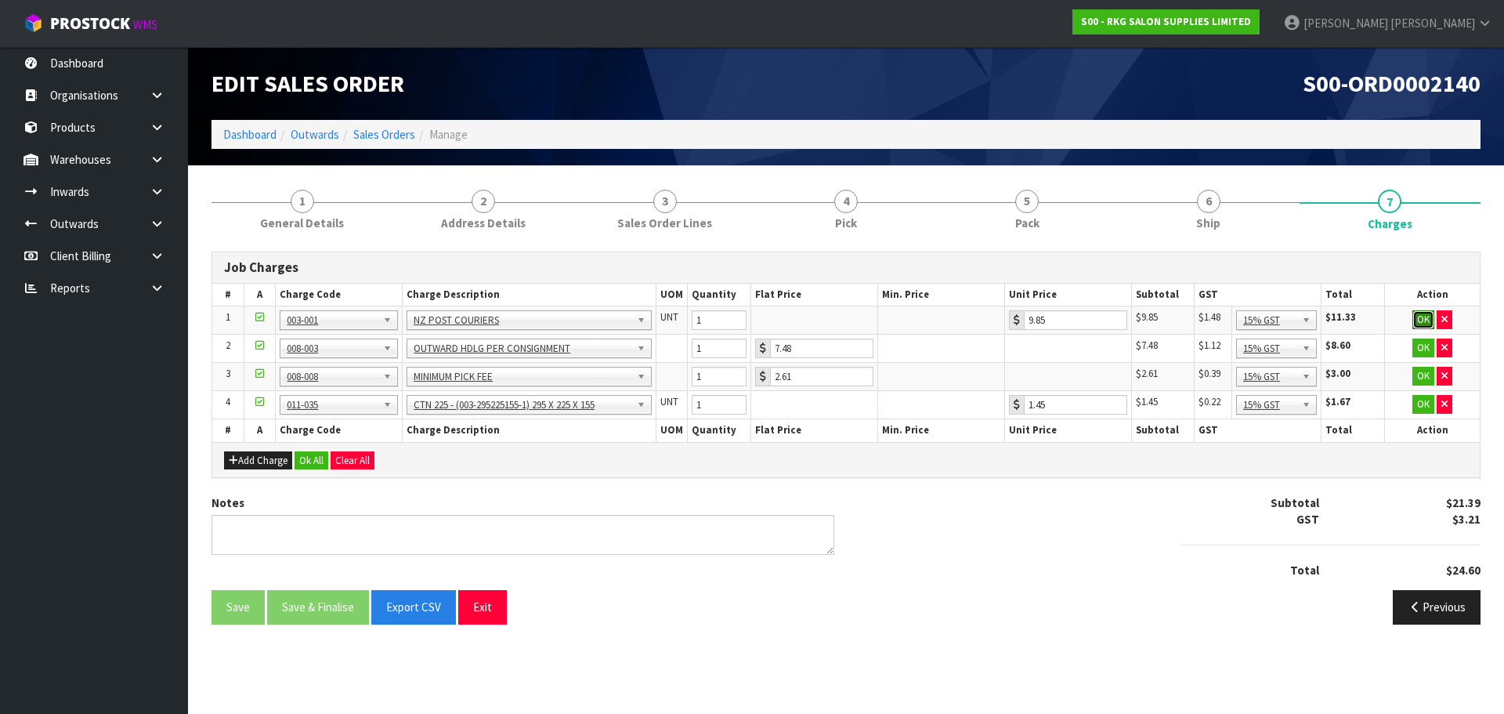
click at [1428, 320] on button "OK" at bounding box center [1424, 319] width 22 height 19
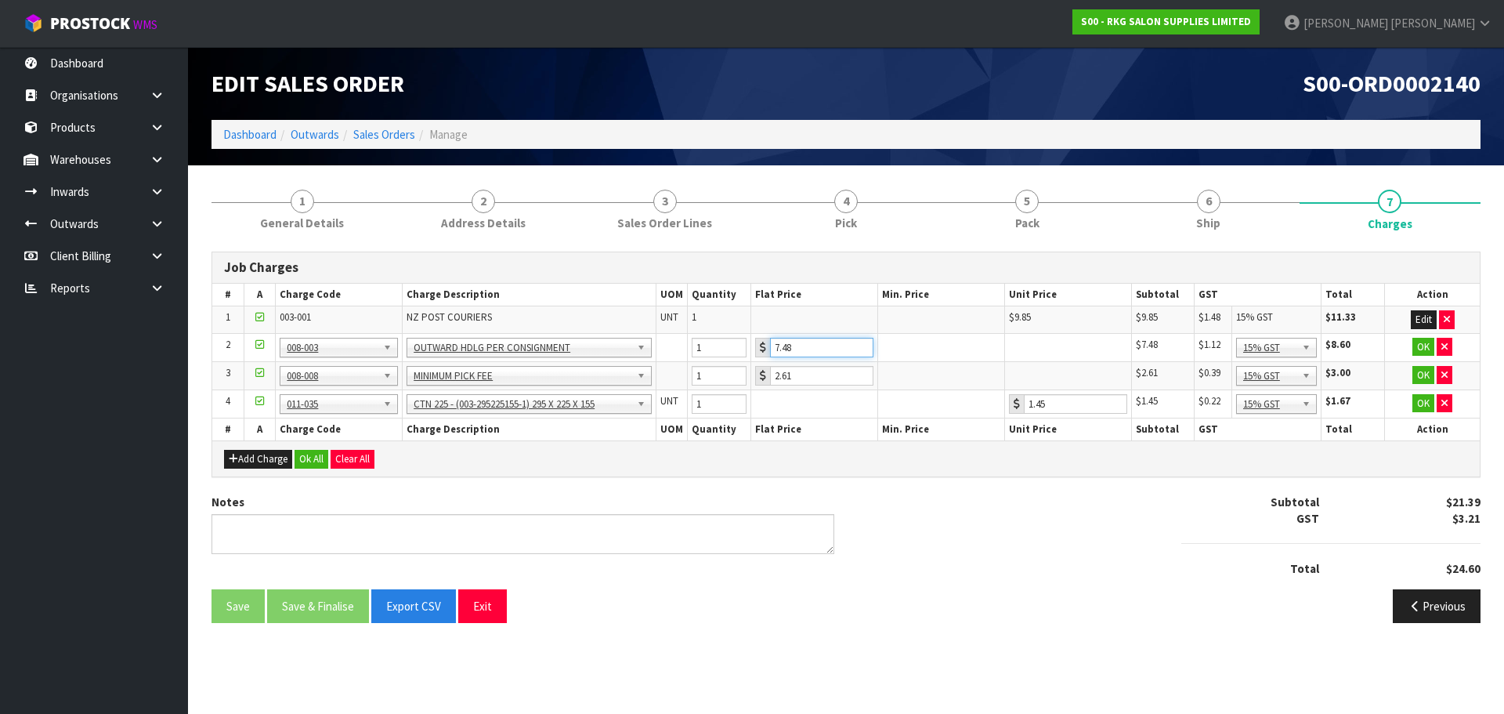
drag, startPoint x: 800, startPoint y: 347, endPoint x: 768, endPoint y: 355, distance: 33.1
click at [768, 355] on div "7.48" at bounding box center [814, 348] width 118 height 20
type input "3.50"
click at [1425, 347] on button "OK" at bounding box center [1424, 347] width 22 height 19
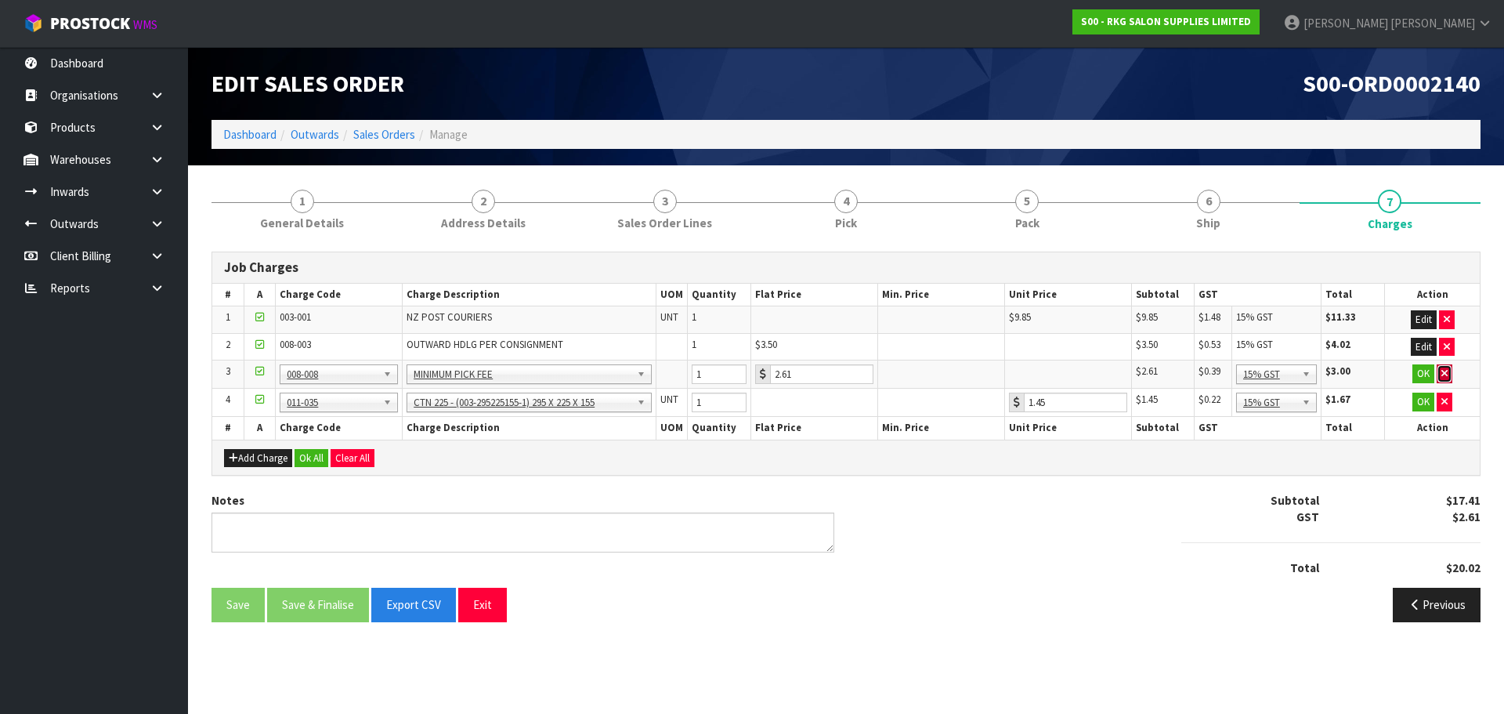
click at [1450, 370] on button "button" at bounding box center [1445, 373] width 16 height 19
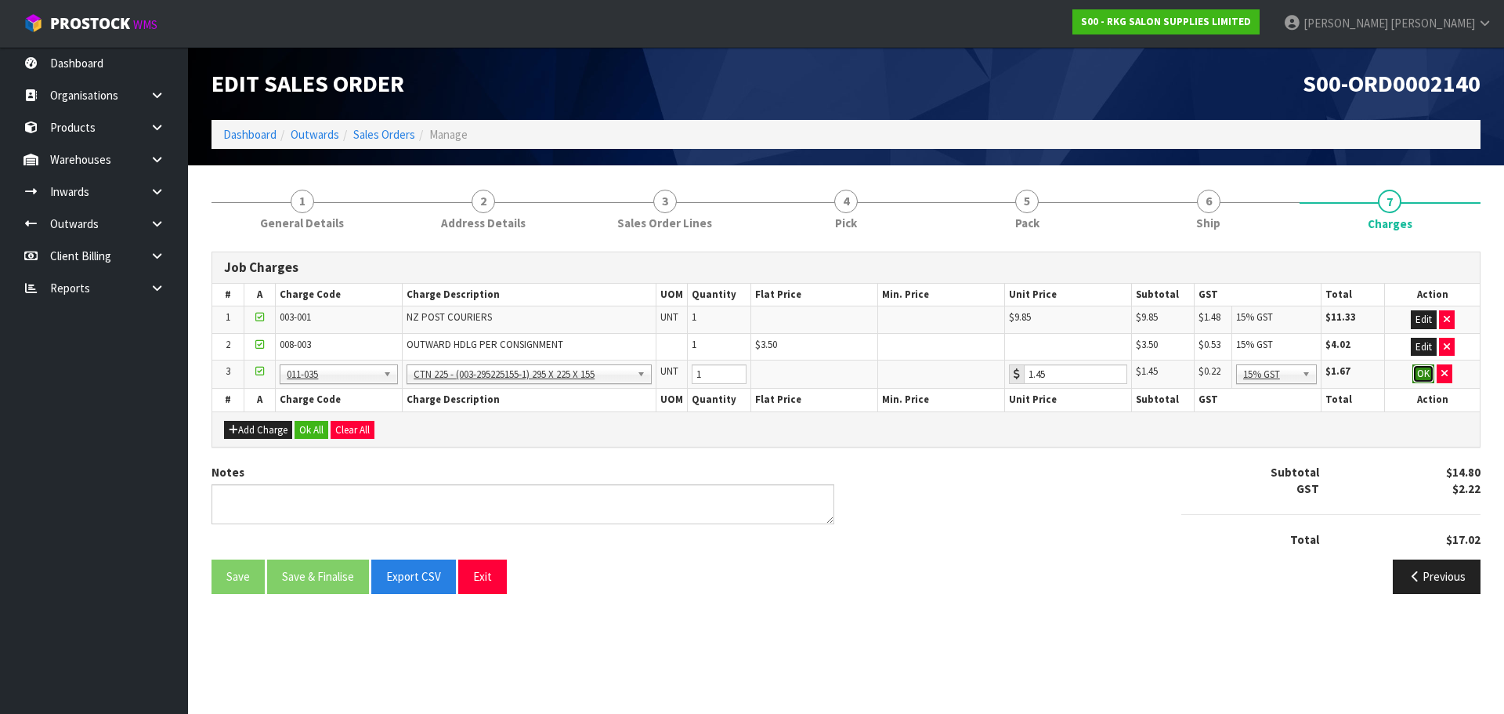
click at [1421, 375] on button "OK" at bounding box center [1424, 373] width 22 height 19
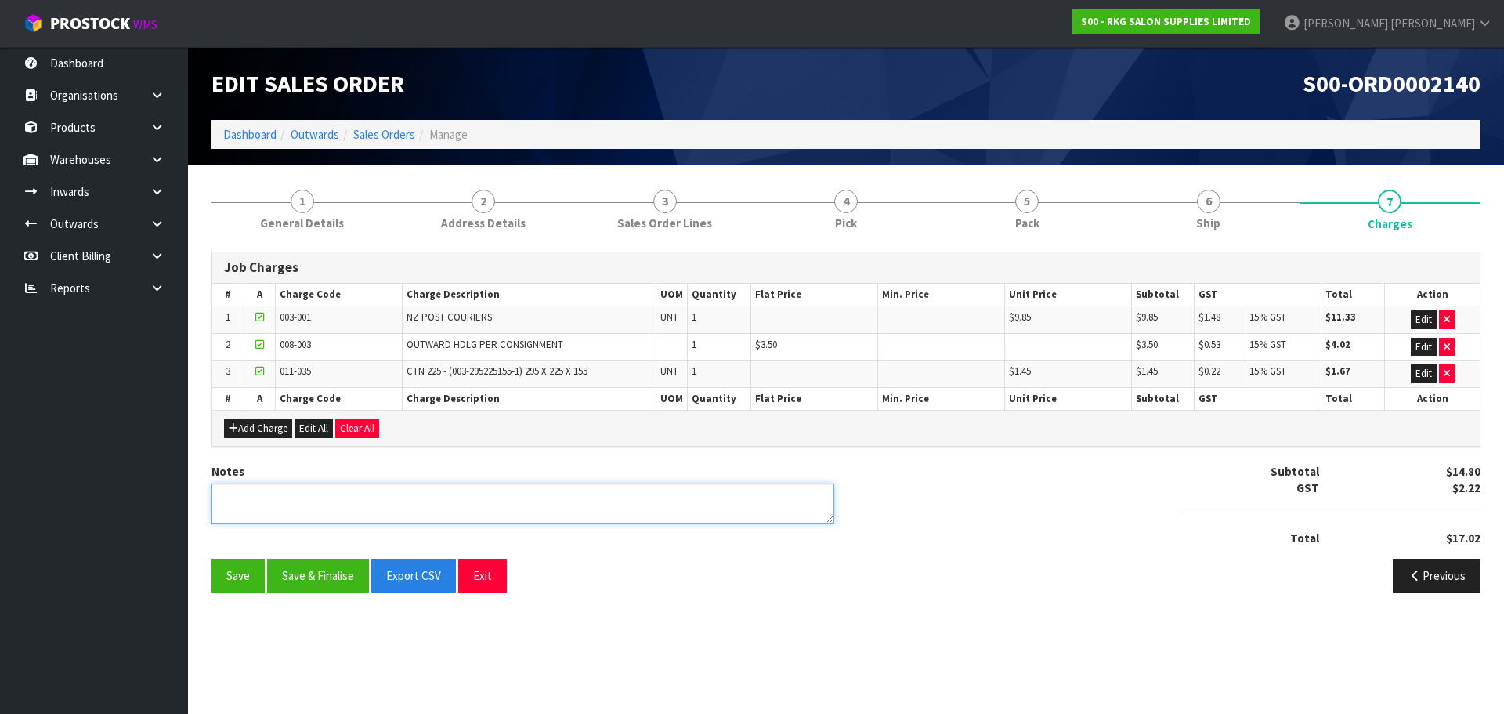
click at [260, 496] on textarea at bounding box center [523, 503] width 623 height 40
type textarea "PICKED BY MARIE"
click at [228, 577] on button "Save" at bounding box center [238, 576] width 53 height 34
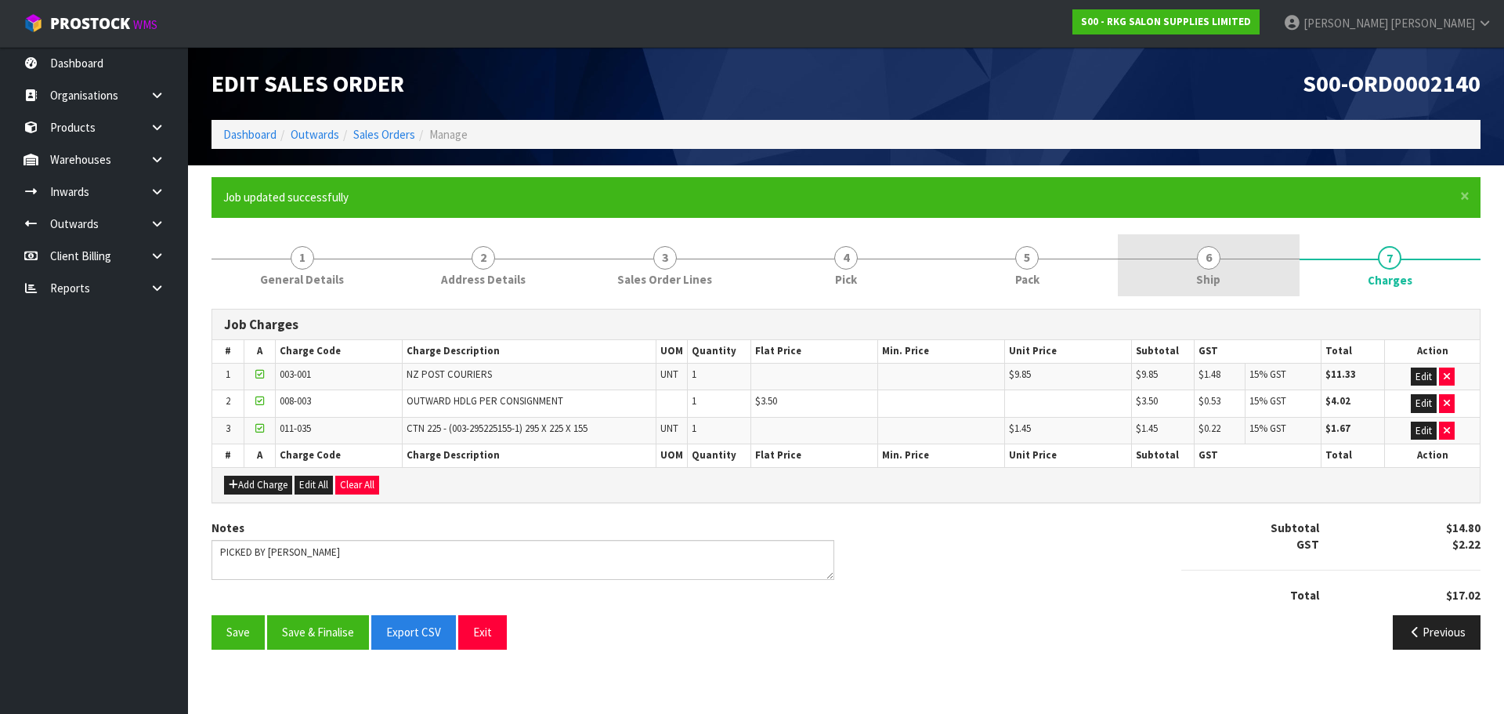
click at [1211, 255] on span "6" at bounding box center [1209, 258] width 24 height 24
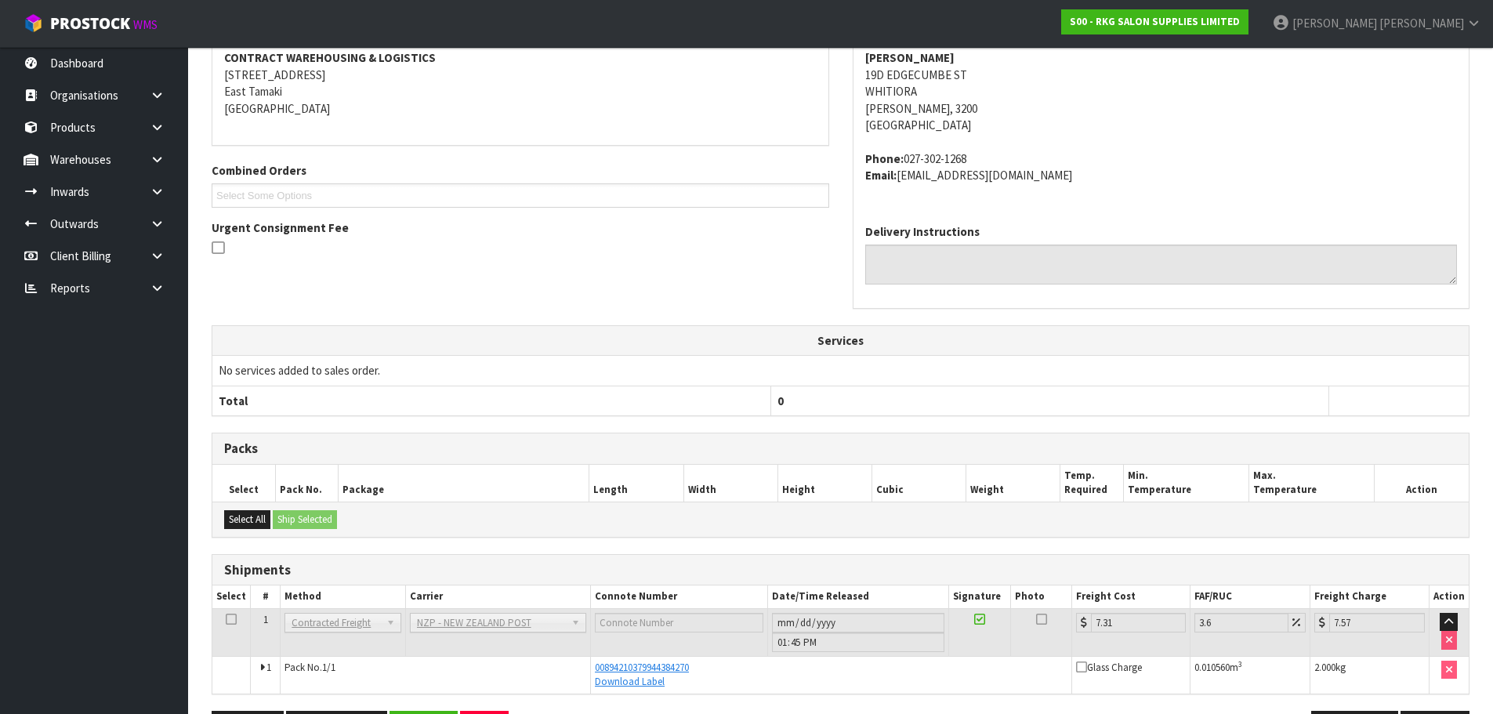
scroll to position [357, 0]
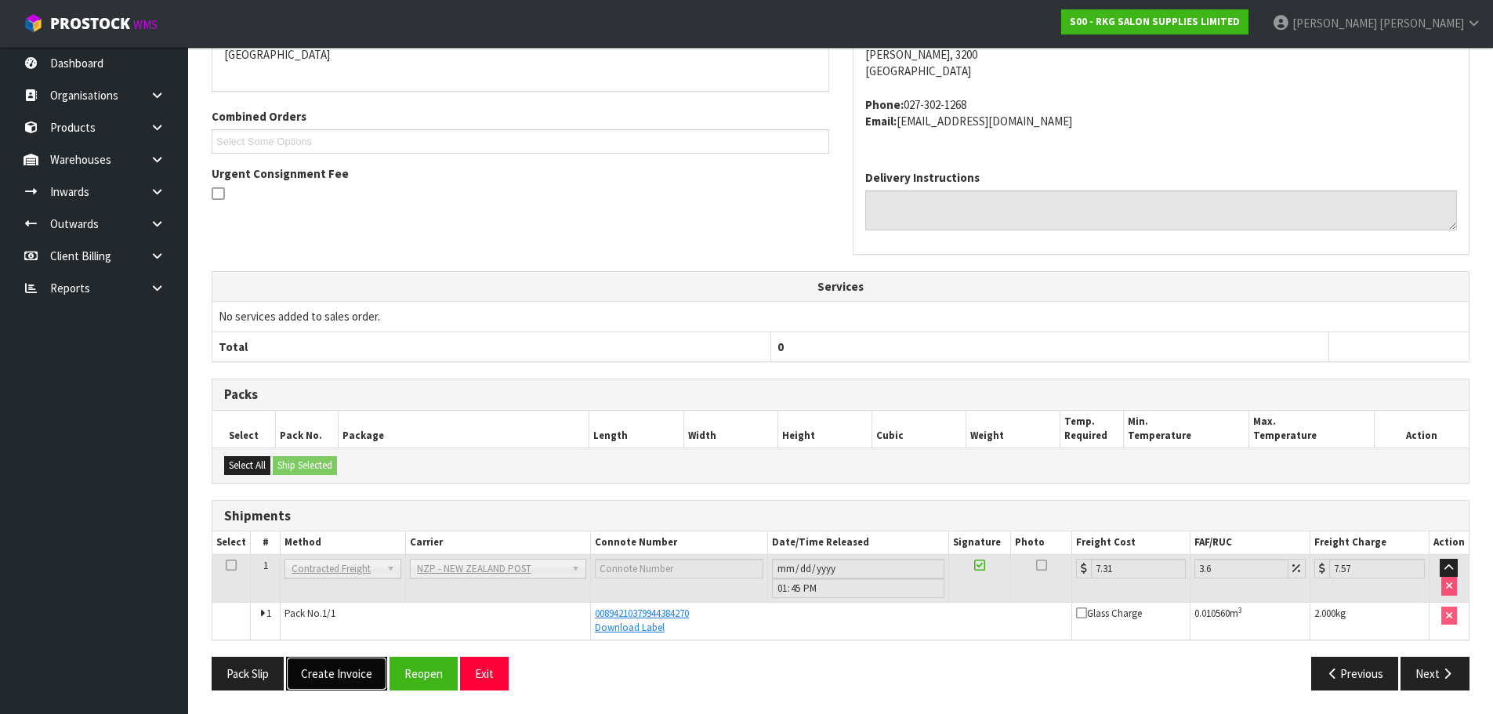
click at [335, 668] on button "Create Invoice" at bounding box center [336, 674] width 101 height 34
click at [349, 668] on button "View Invoice" at bounding box center [331, 674] width 91 height 34
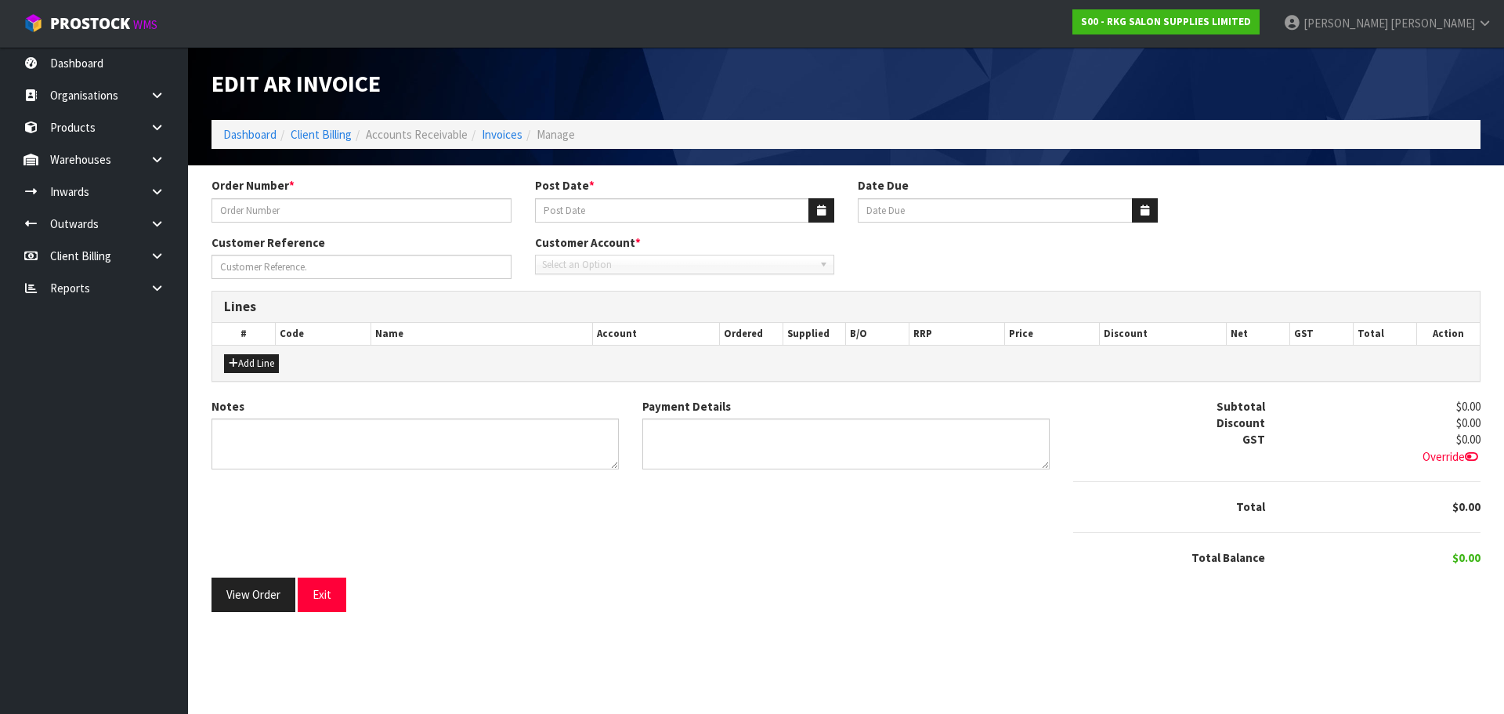
type input "WARRANTY BED MOTOR"
type input "[DATE]"
type input "20/09/2025"
type input "[PERSON_NAME]"
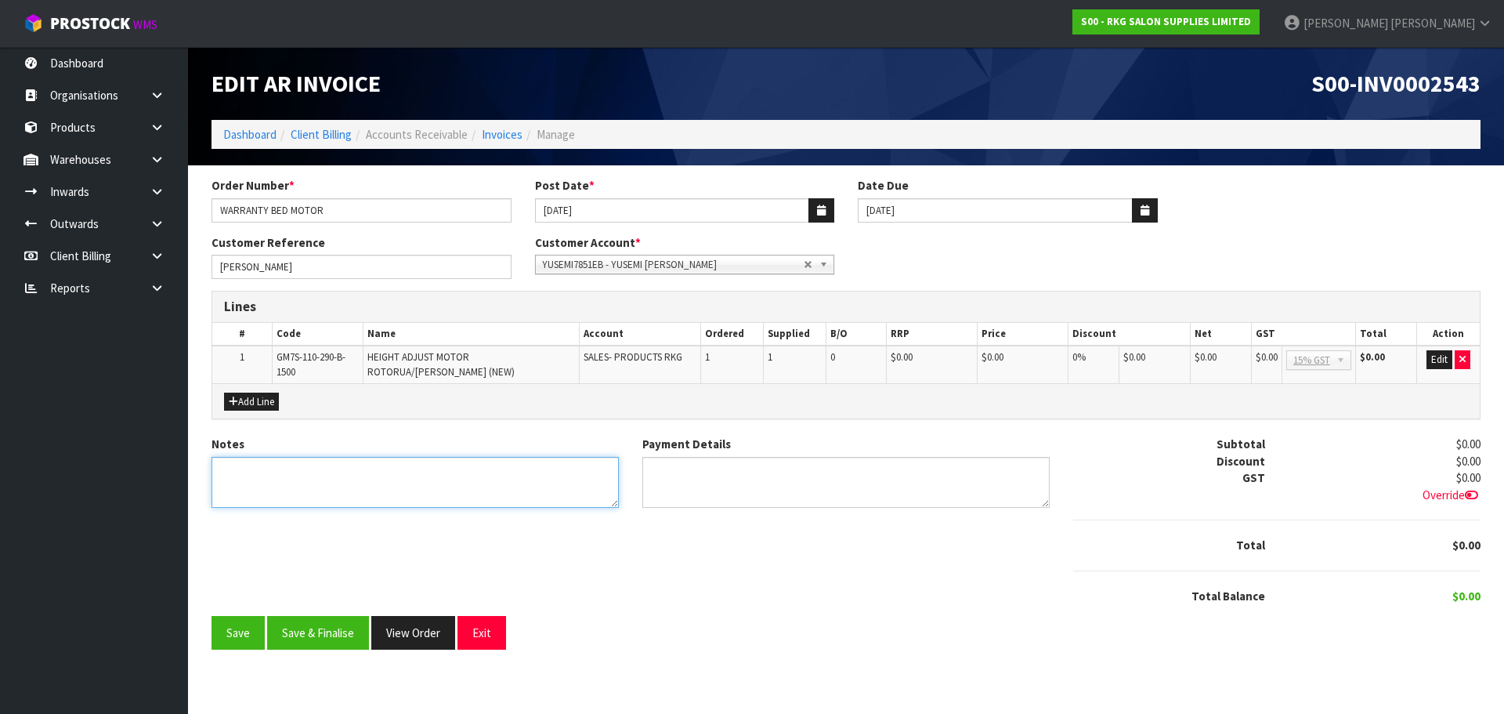
click at [345, 472] on textarea "Notes" at bounding box center [415, 482] width 407 height 51
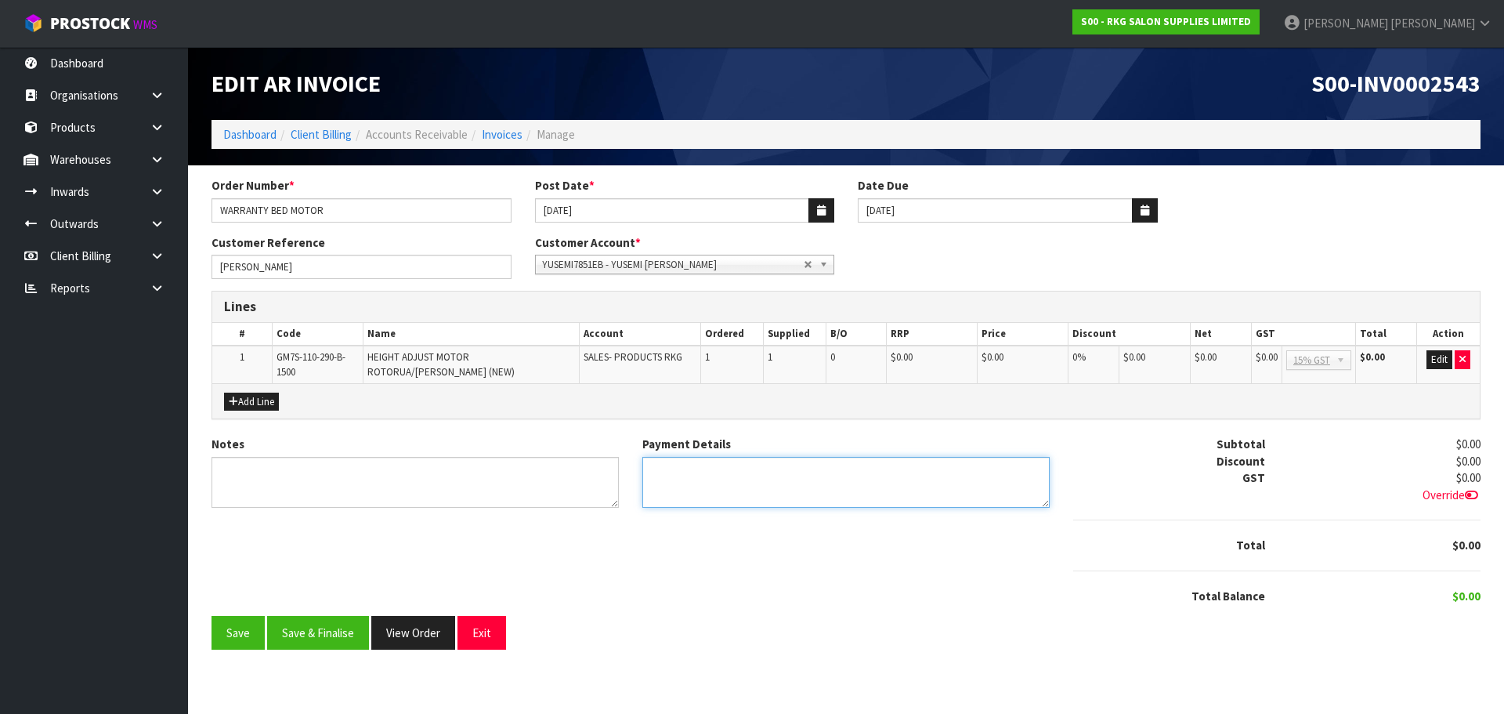
click at [711, 476] on textarea "Payment Details" at bounding box center [846, 482] width 407 height 51
type textarea "N/A"
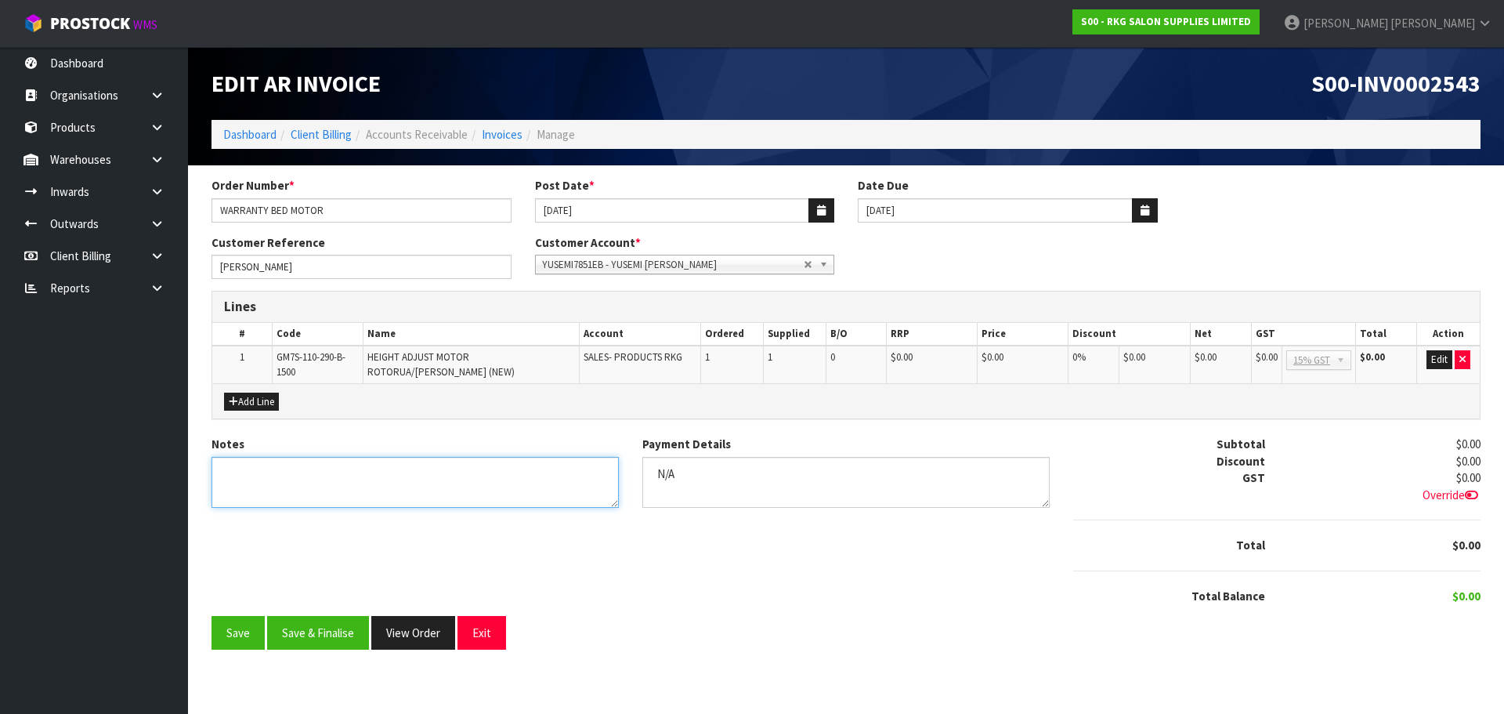
click at [346, 475] on textarea "Notes" at bounding box center [415, 482] width 407 height 51
click at [284, 473] on textarea "Notes" at bounding box center [415, 482] width 407 height 51
type textarea "WARRANTY REPLACEMENT FOR BED#2 S0-1933"
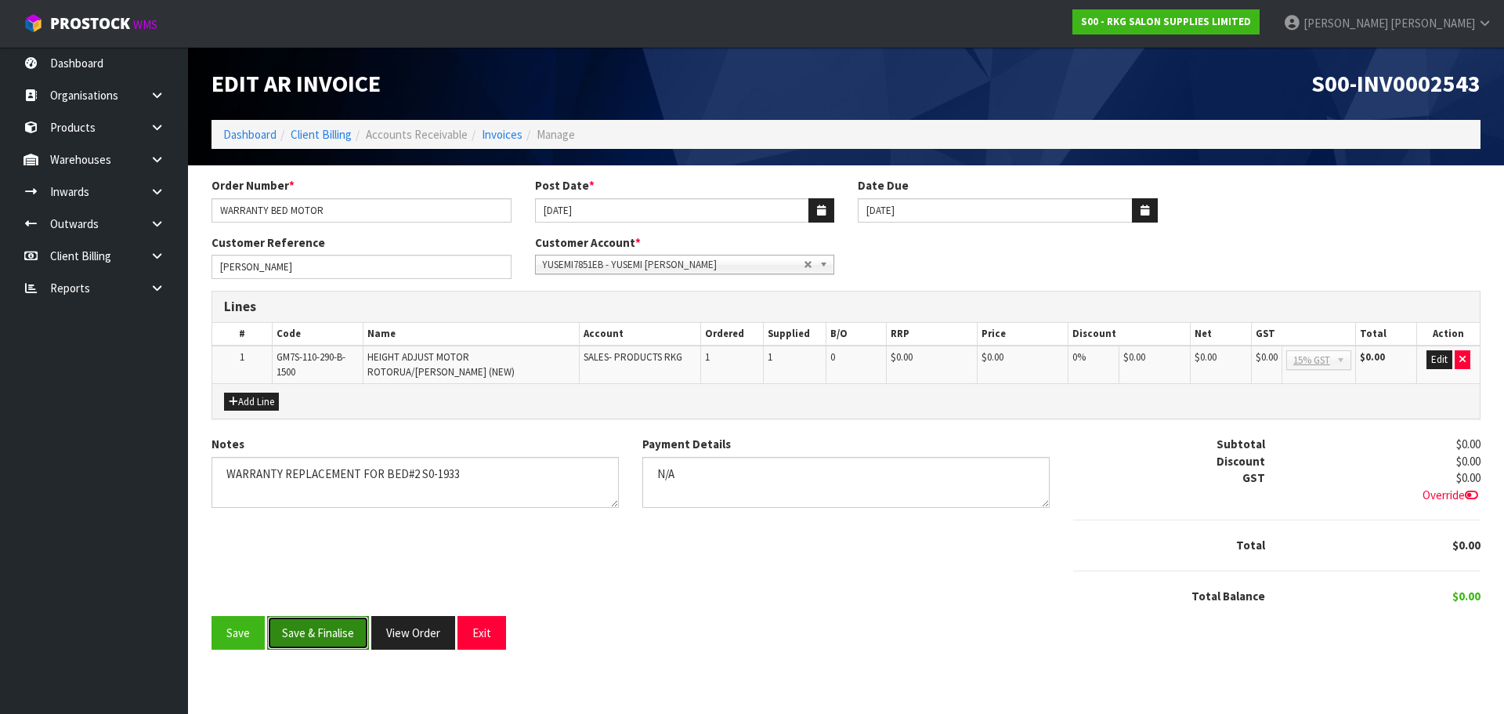
click at [313, 635] on button "Save & Finalise" at bounding box center [318, 633] width 102 height 34
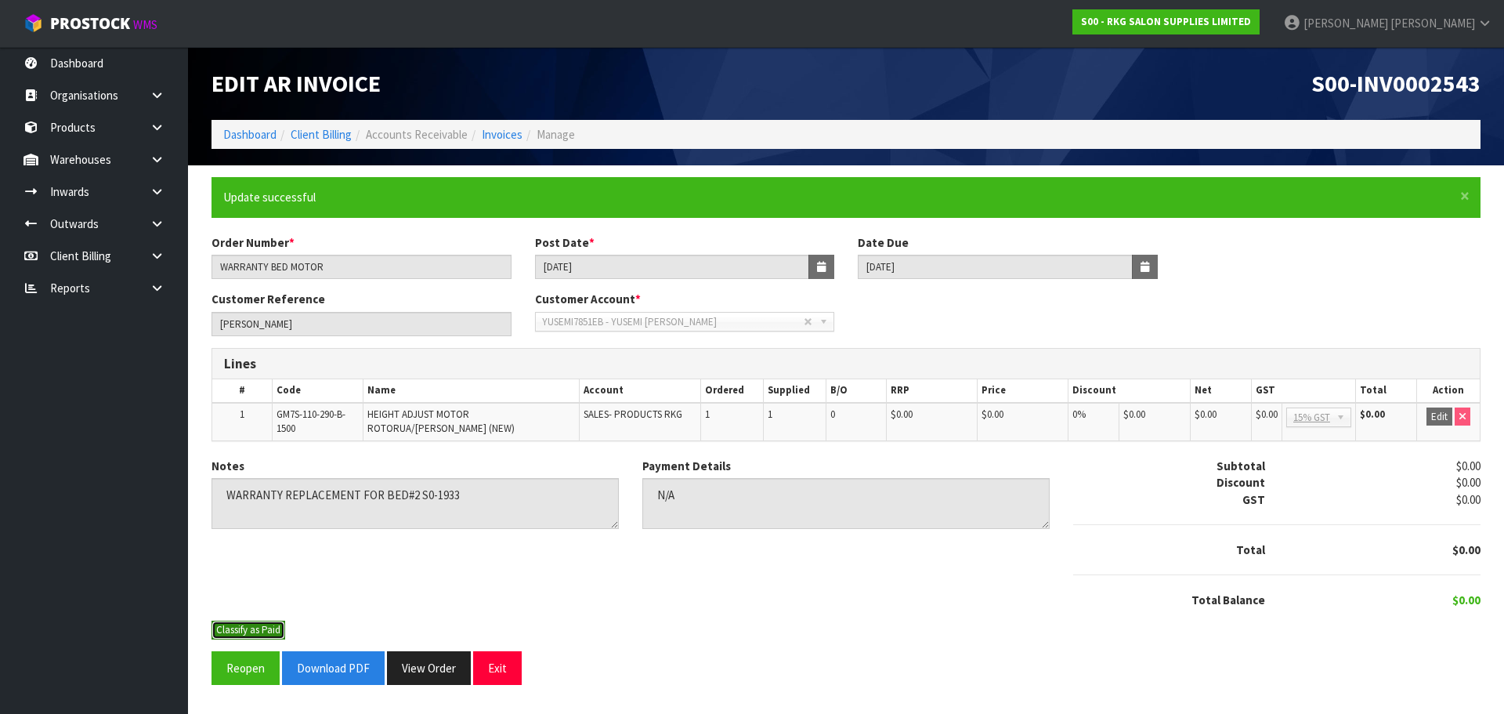
click at [244, 624] on button "Classify as Paid" at bounding box center [249, 630] width 74 height 19
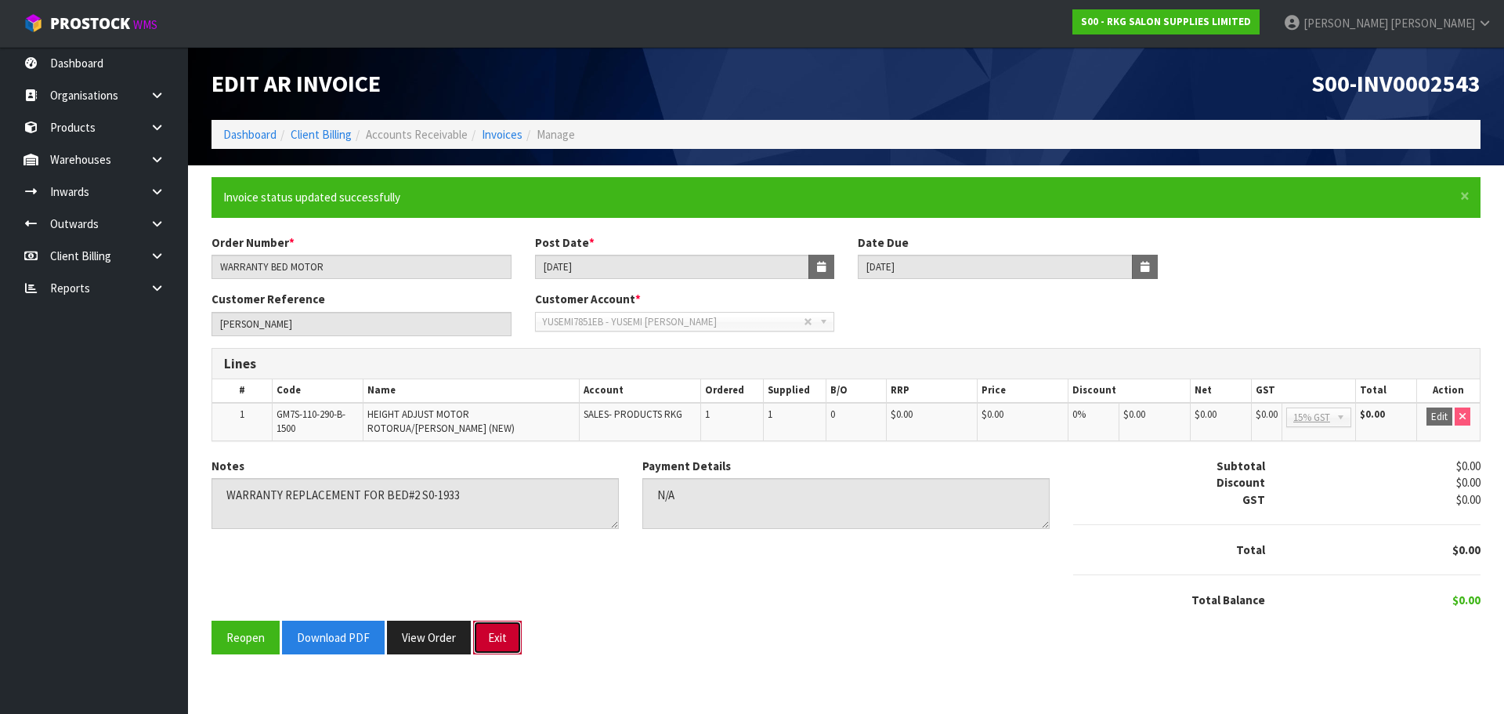
click at [498, 643] on button "Exit" at bounding box center [497, 638] width 49 height 34
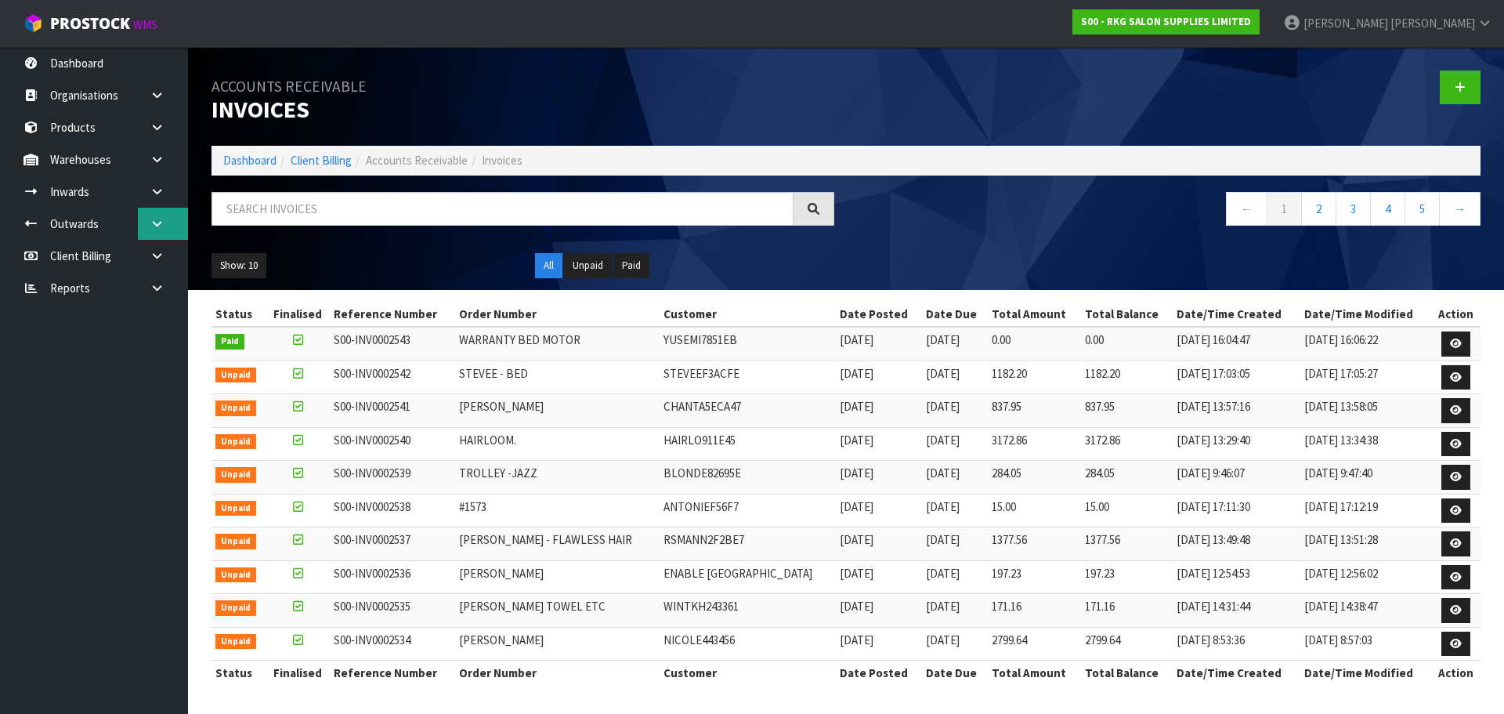
click at [157, 219] on icon at bounding box center [157, 224] width 15 height 12
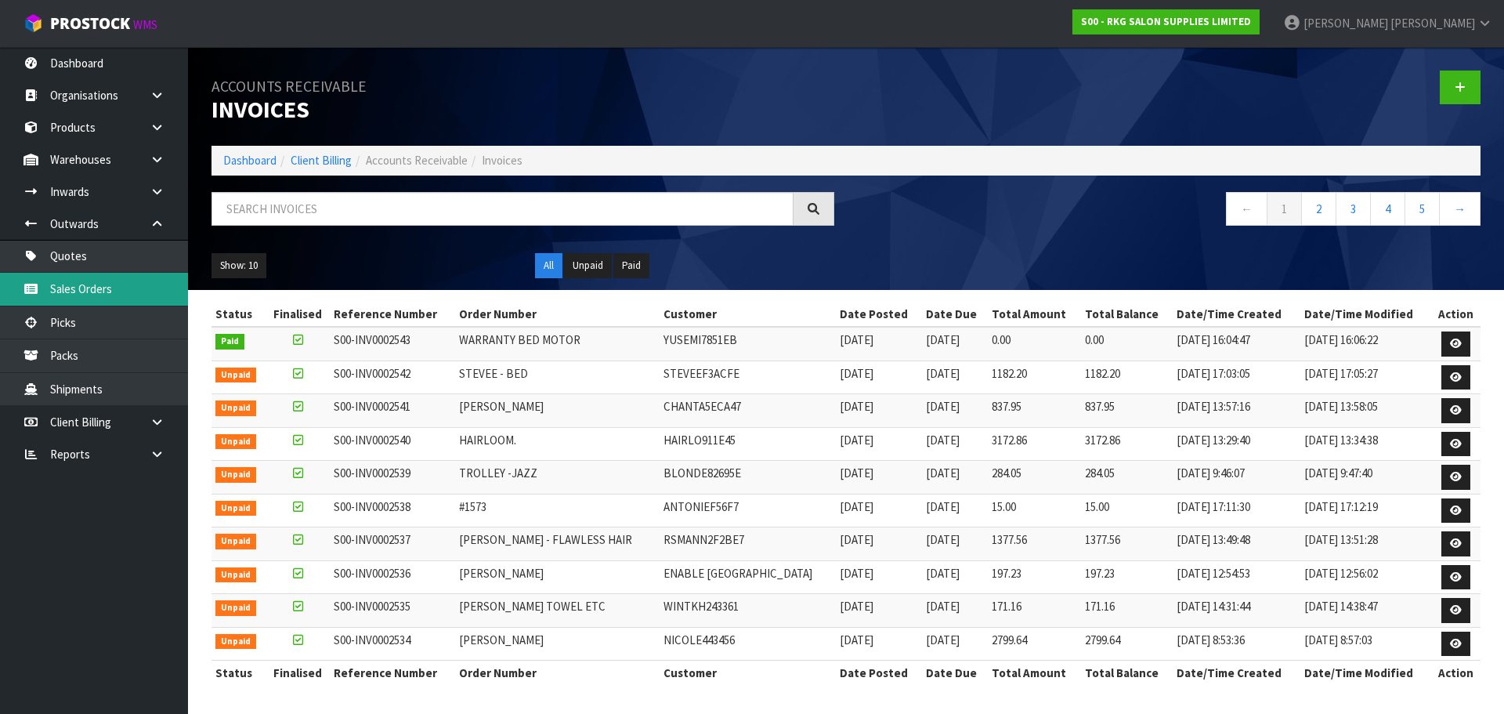
click at [71, 282] on link "Sales Orders" at bounding box center [94, 289] width 188 height 32
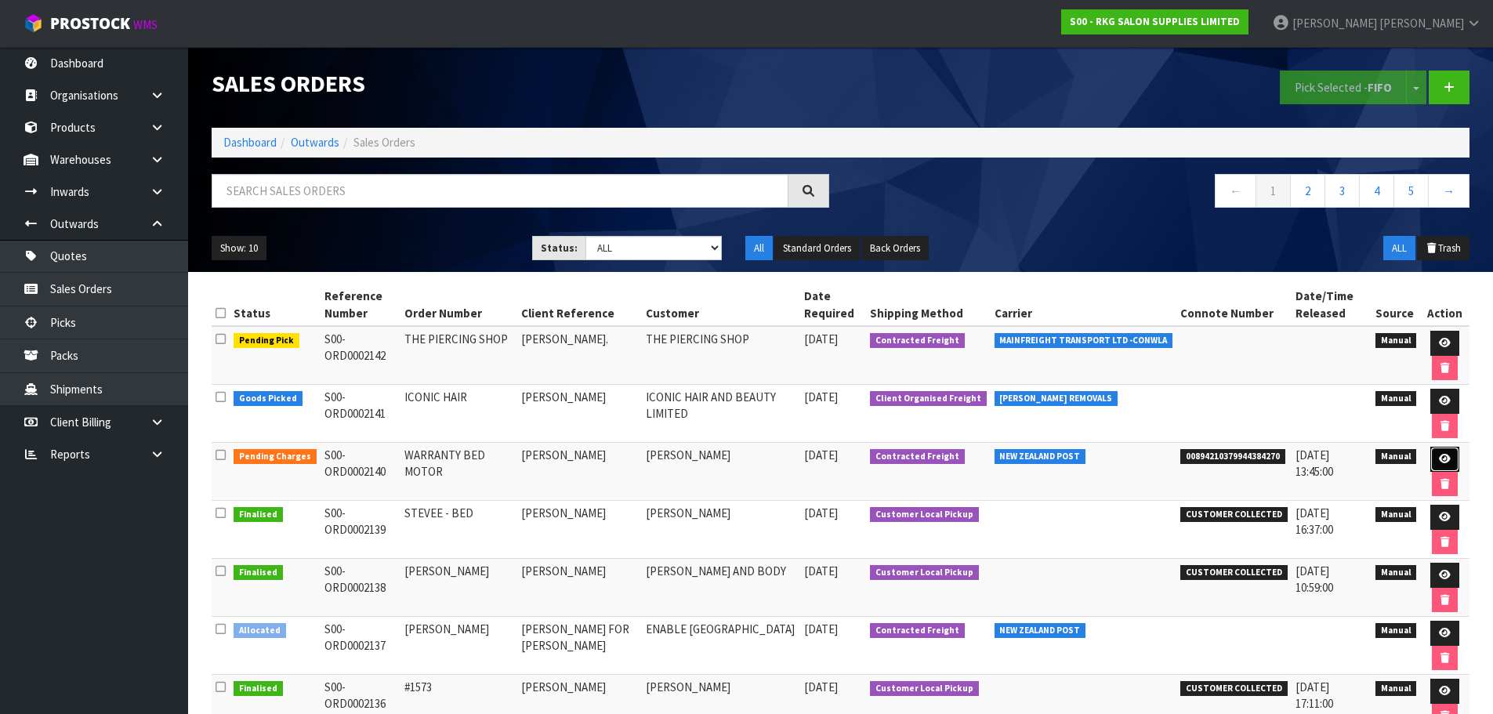
click at [1444, 462] on icon at bounding box center [1445, 459] width 12 height 10
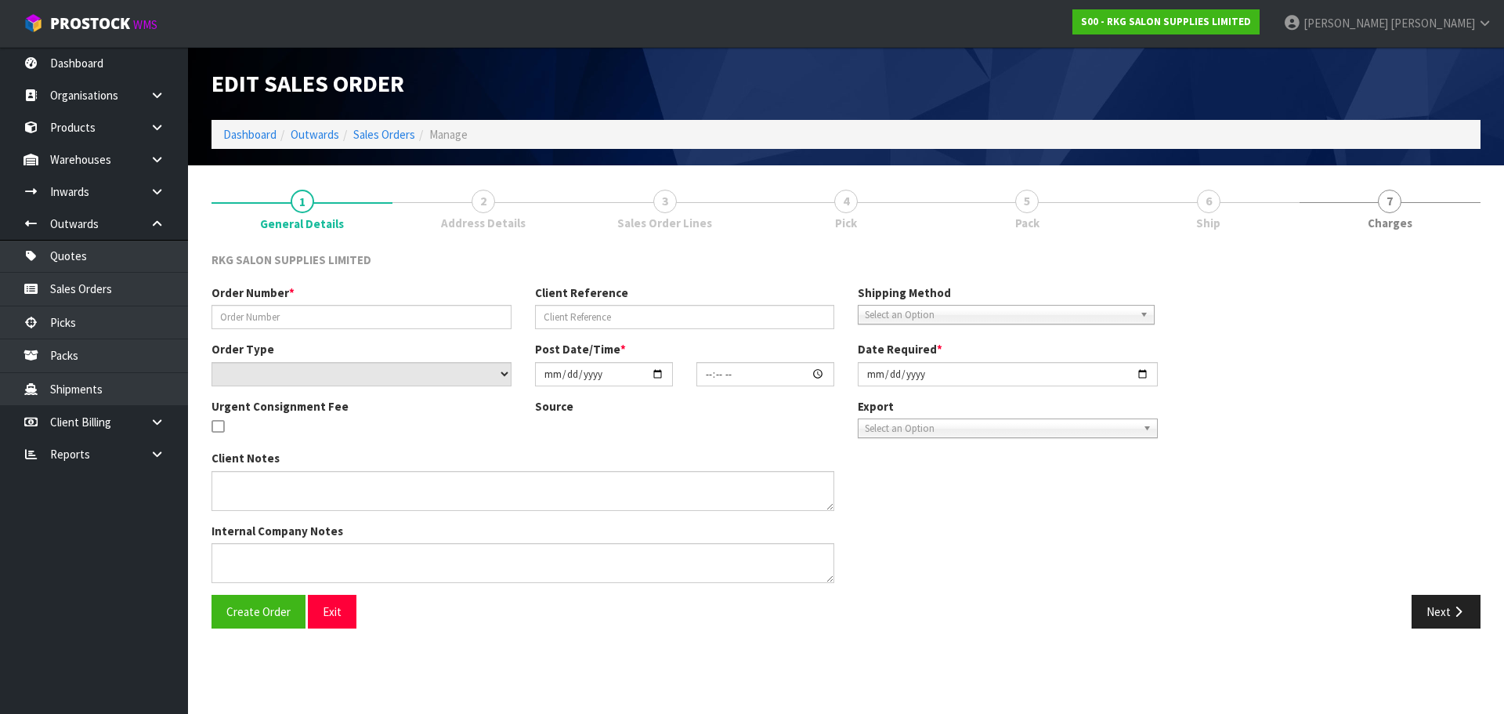
type input "WARRANTY BED MOTOR"
type input "[PERSON_NAME]"
select select "number:0"
type input "[DATE]"
type input "12:59:00.000"
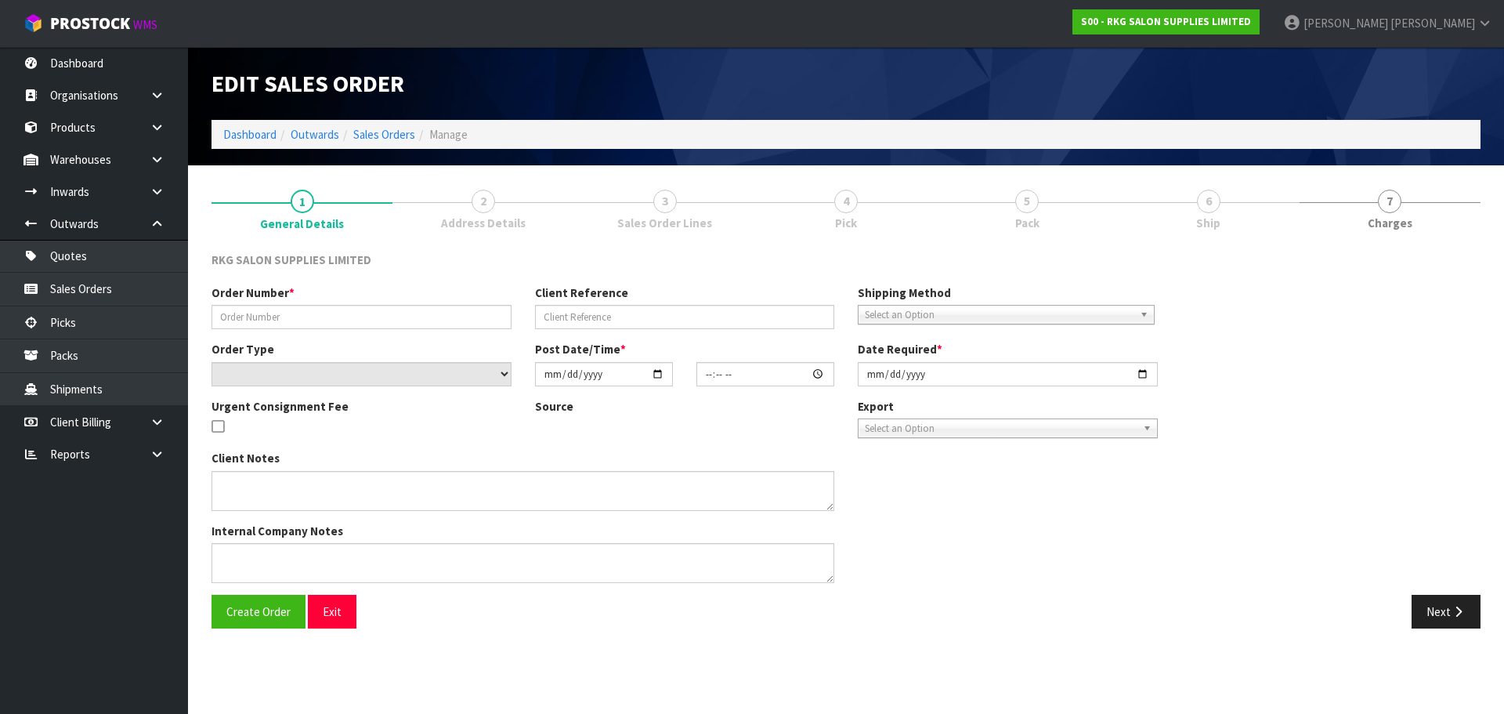
type input "[DATE]"
type textarea "PLEASE PACK WELL AND LABEL FRAGILE"
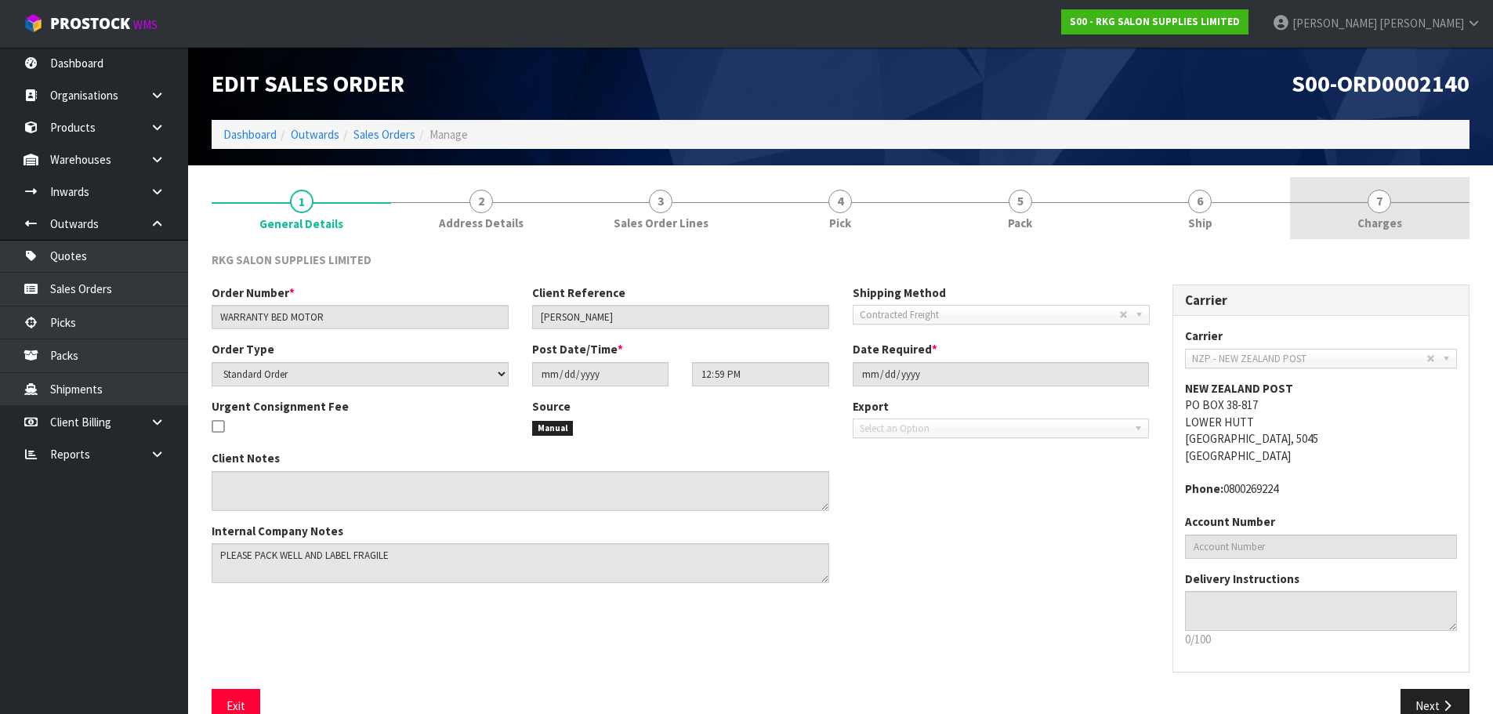
click at [1386, 199] on span "7" at bounding box center [1379, 202] width 24 height 24
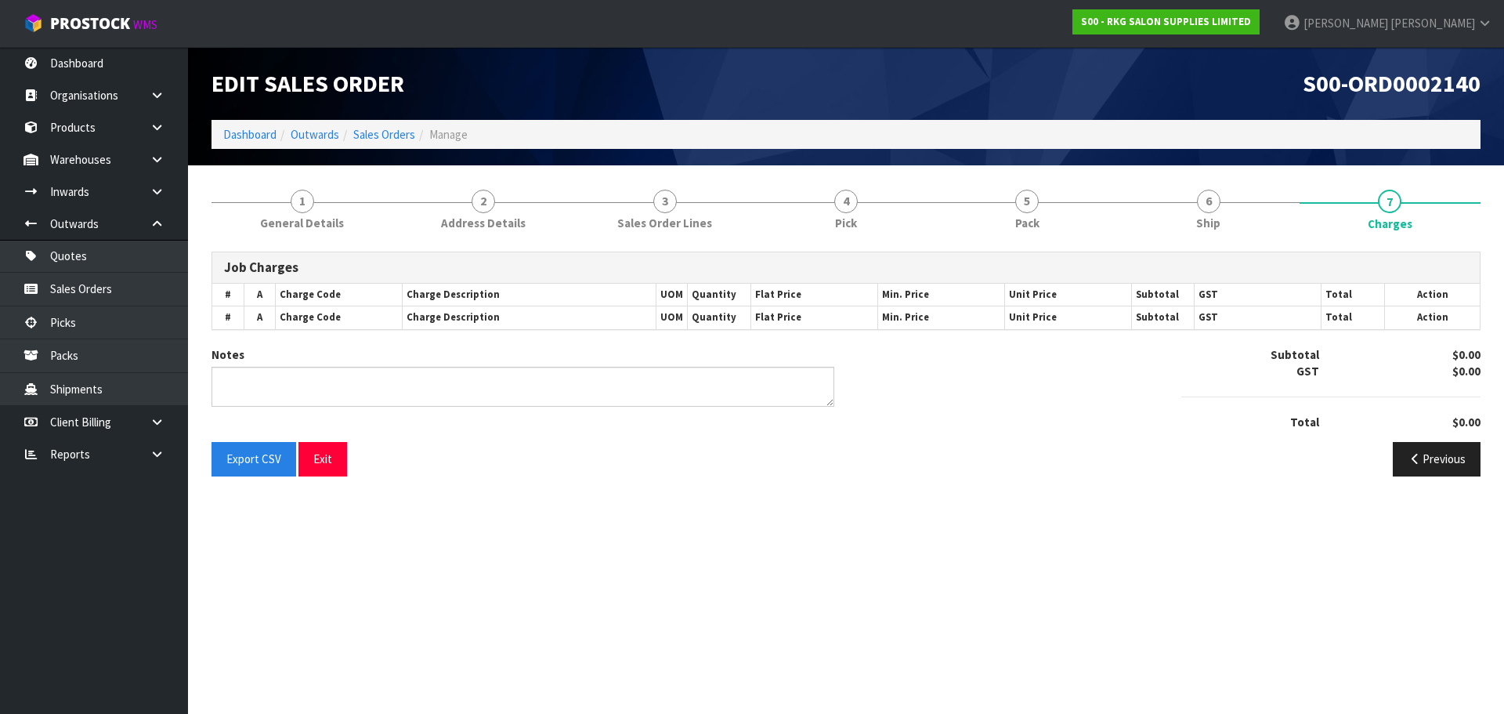
type textarea "PICKED BY MARIE"
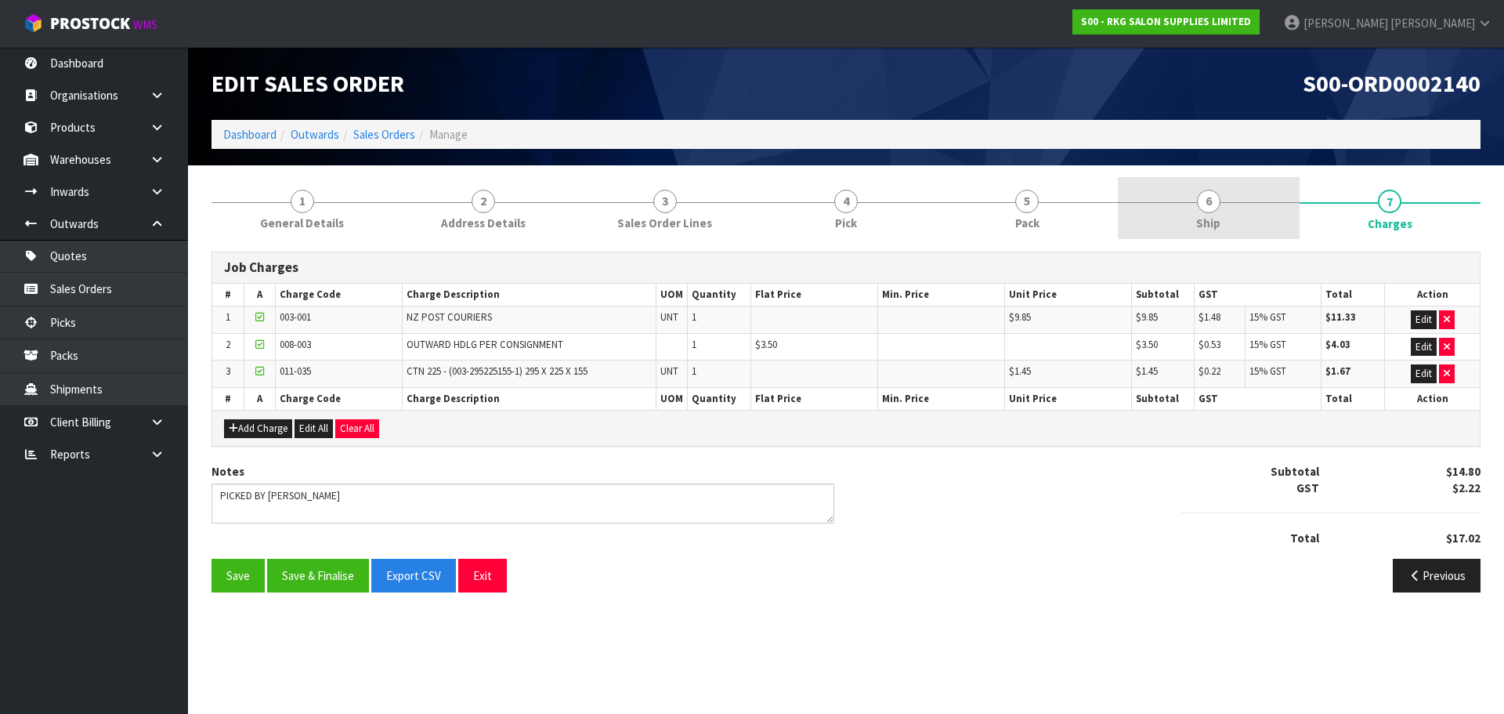
click at [1208, 204] on span "6" at bounding box center [1209, 202] width 24 height 24
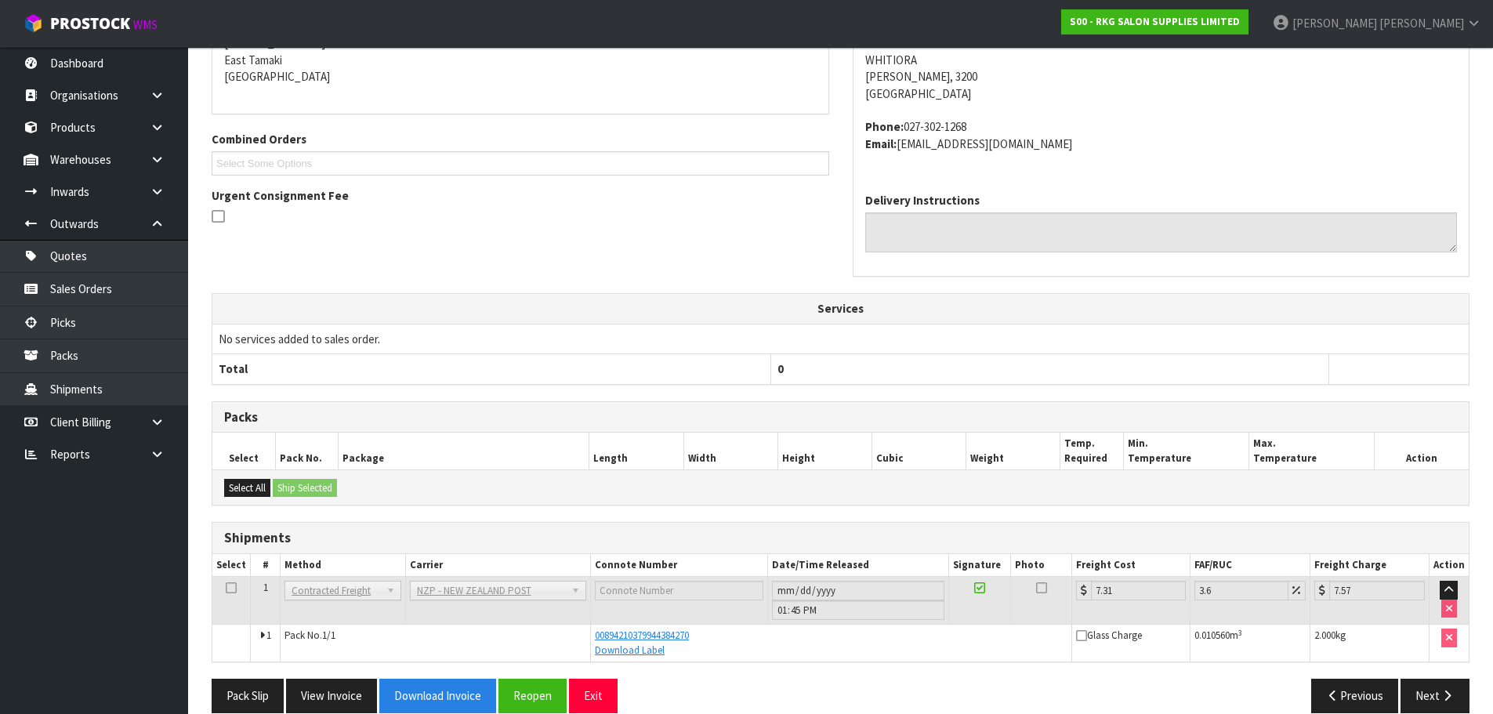
scroll to position [300, 0]
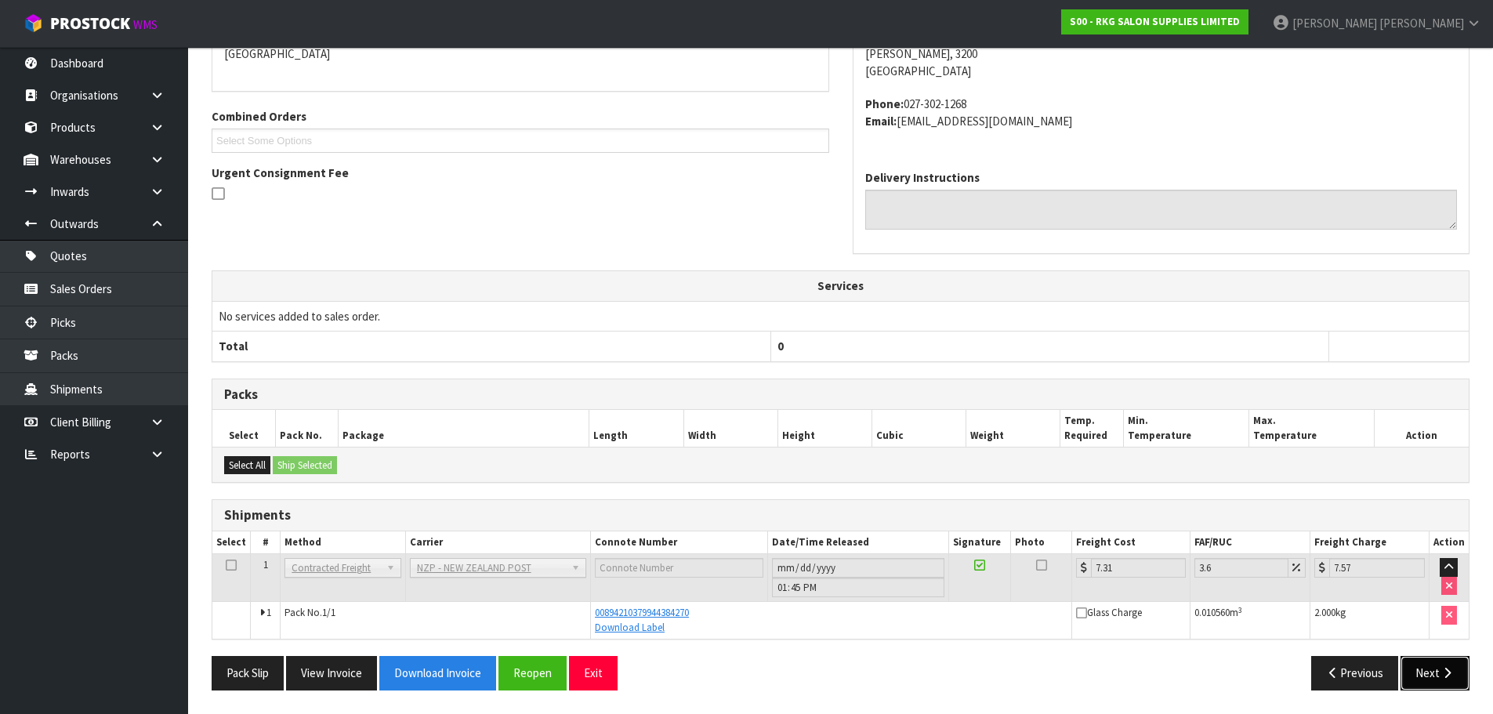
click at [1431, 679] on button "Next" at bounding box center [1434, 673] width 69 height 34
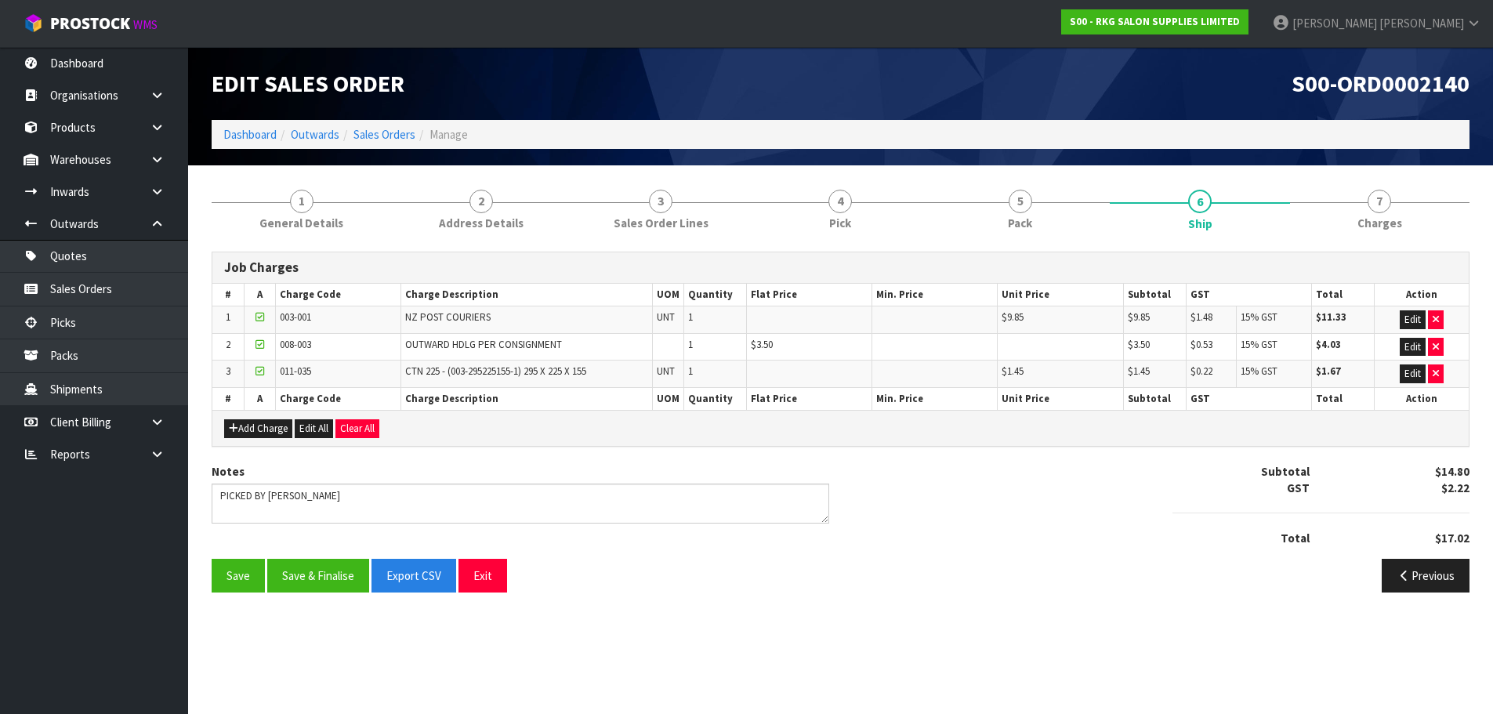
scroll to position [0, 0]
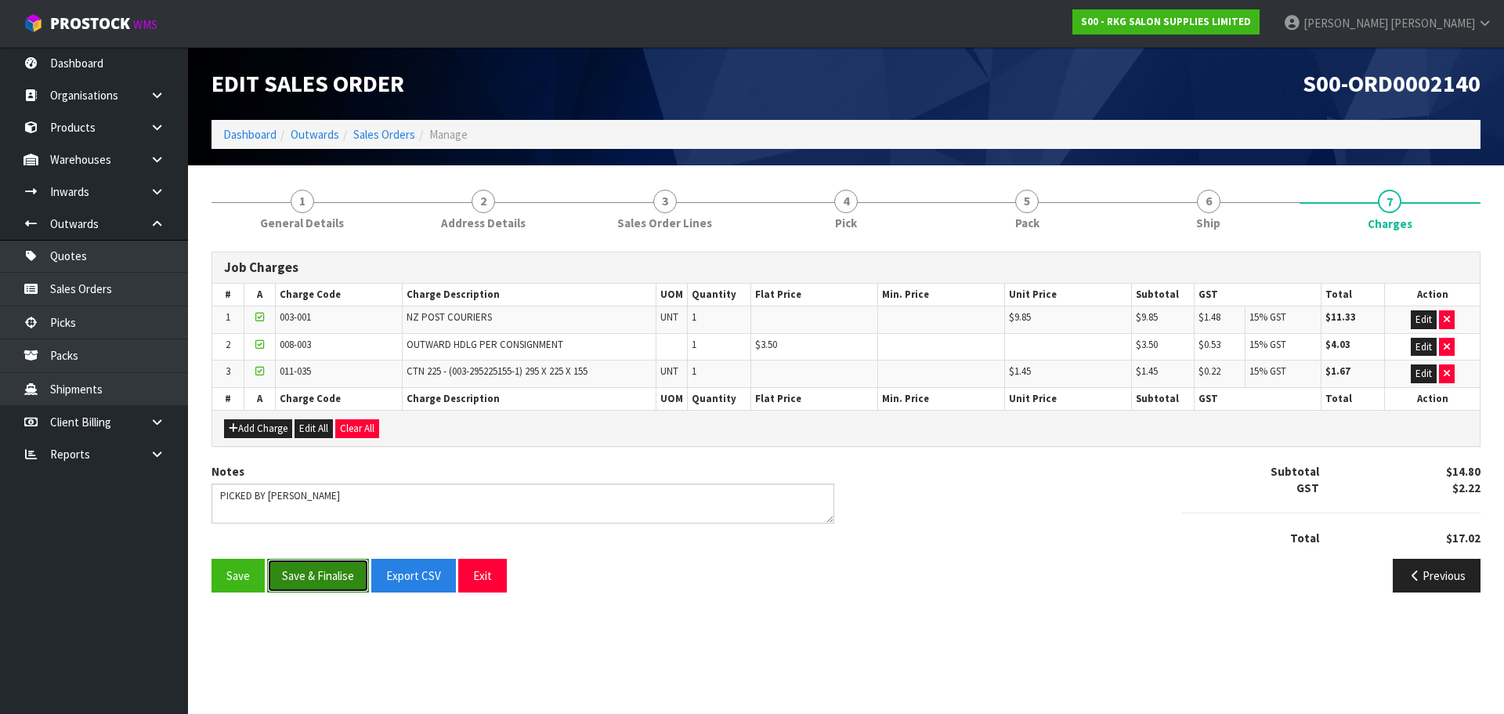
click at [323, 576] on button "Save & Finalise" at bounding box center [318, 576] width 102 height 34
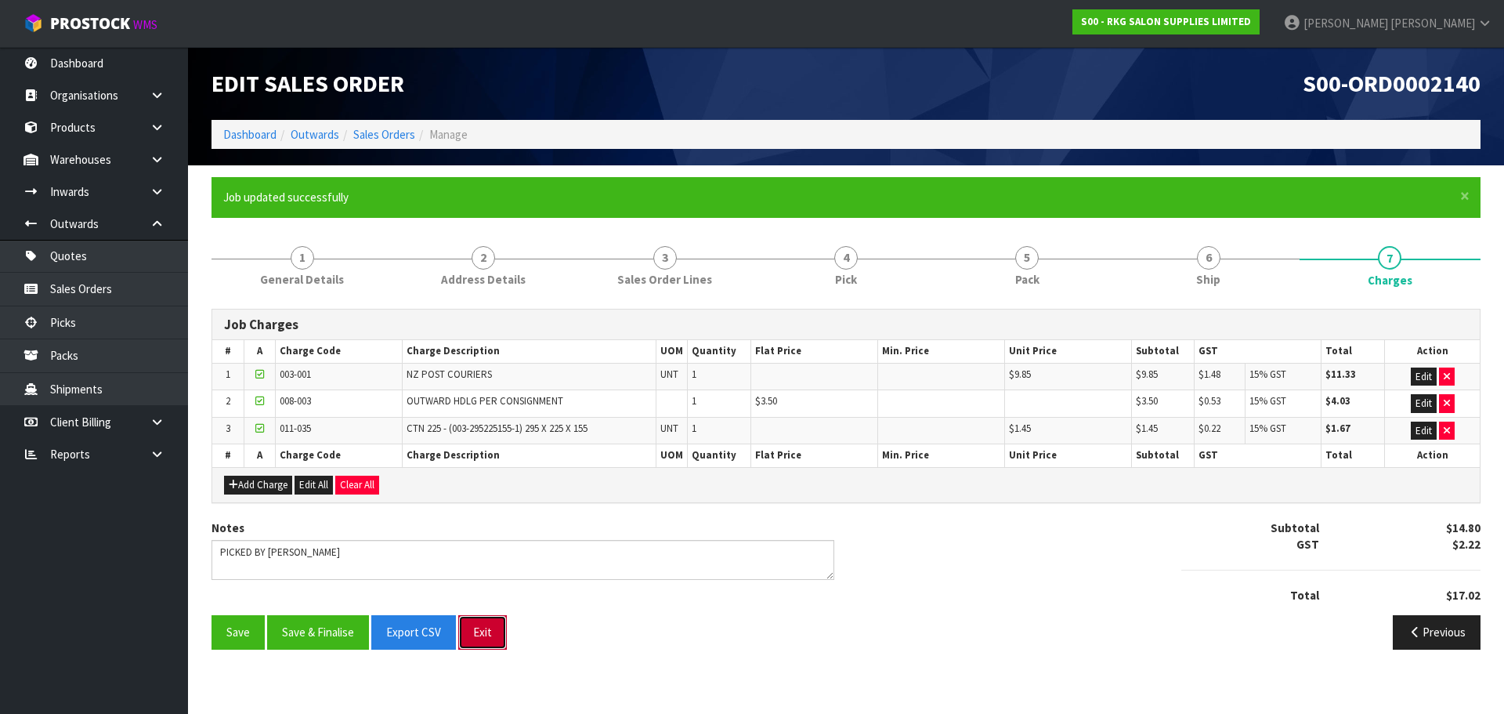
click at [480, 635] on button "Exit" at bounding box center [482, 632] width 49 height 34
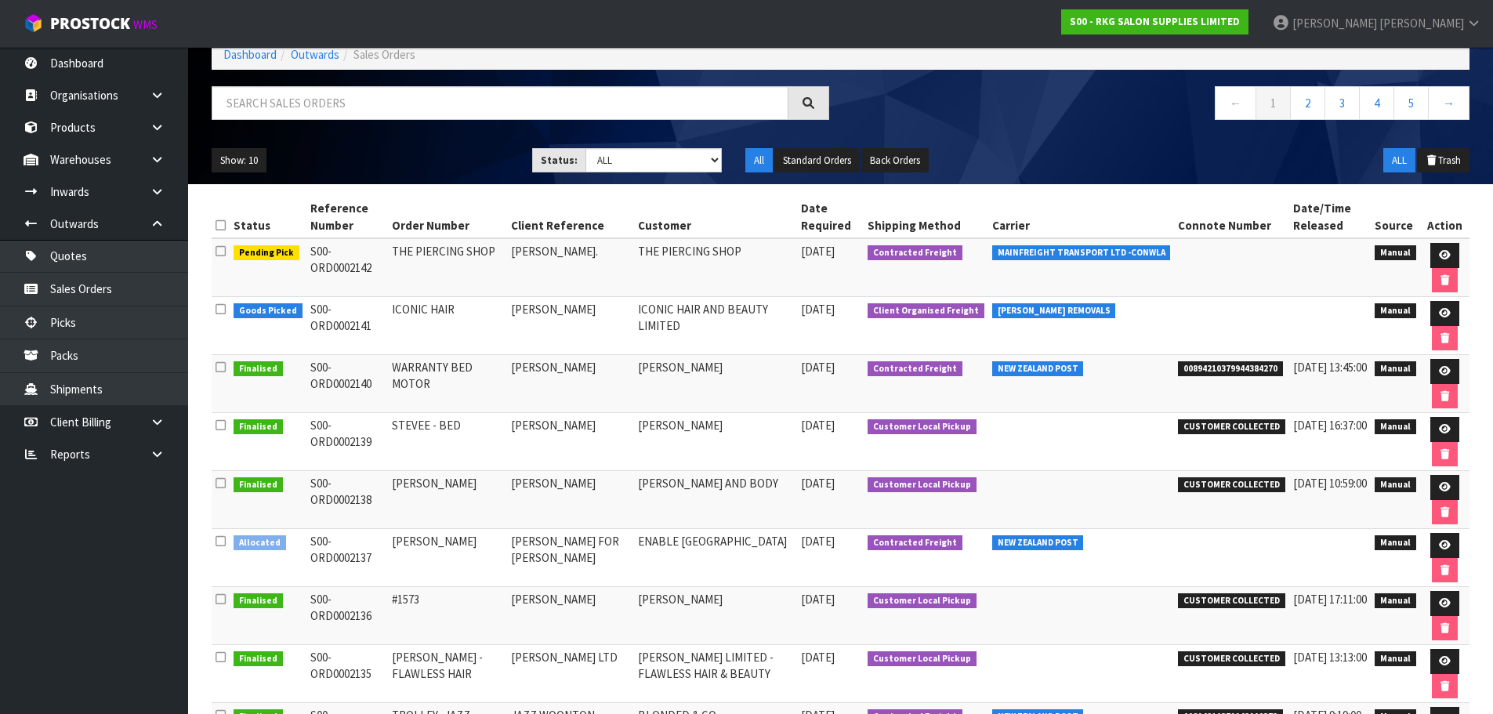
scroll to position [78, 0]
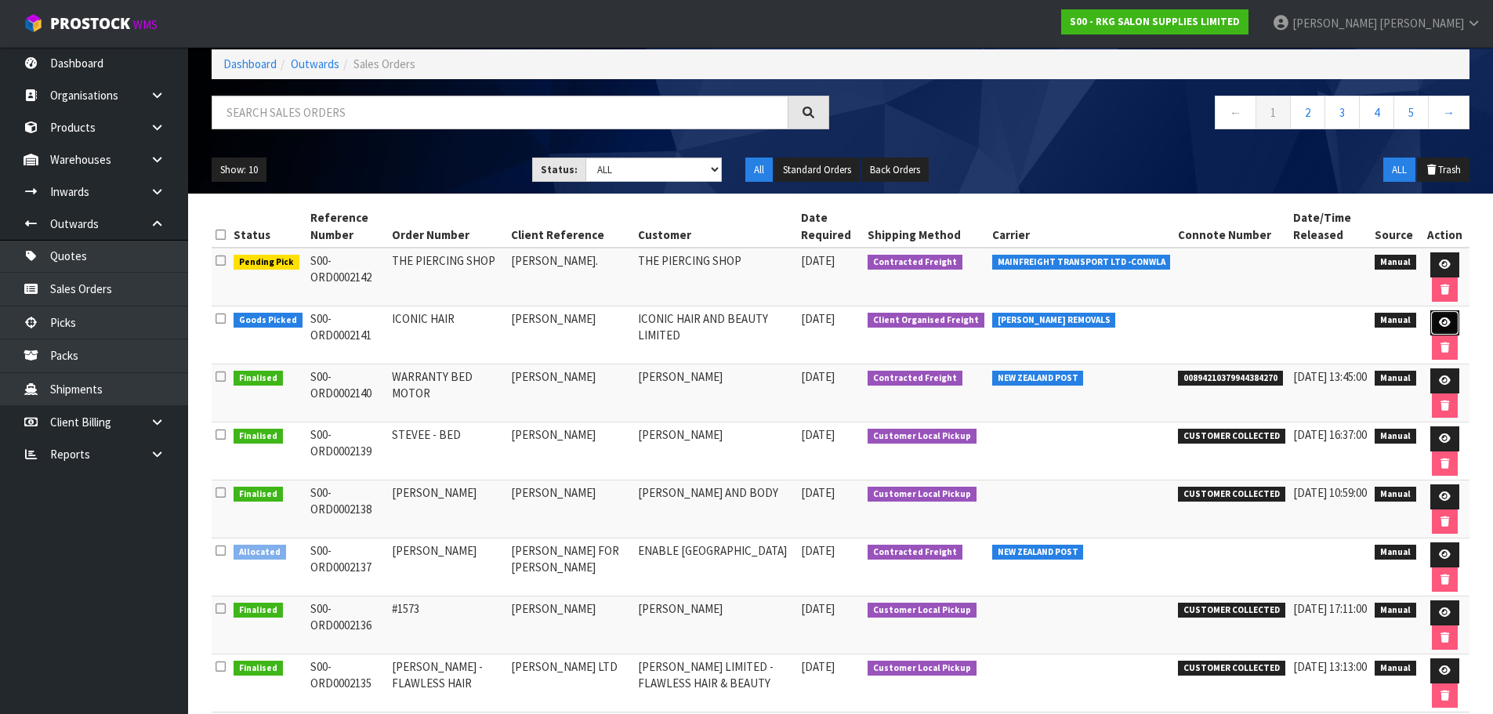
click at [1443, 322] on icon at bounding box center [1445, 322] width 12 height 10
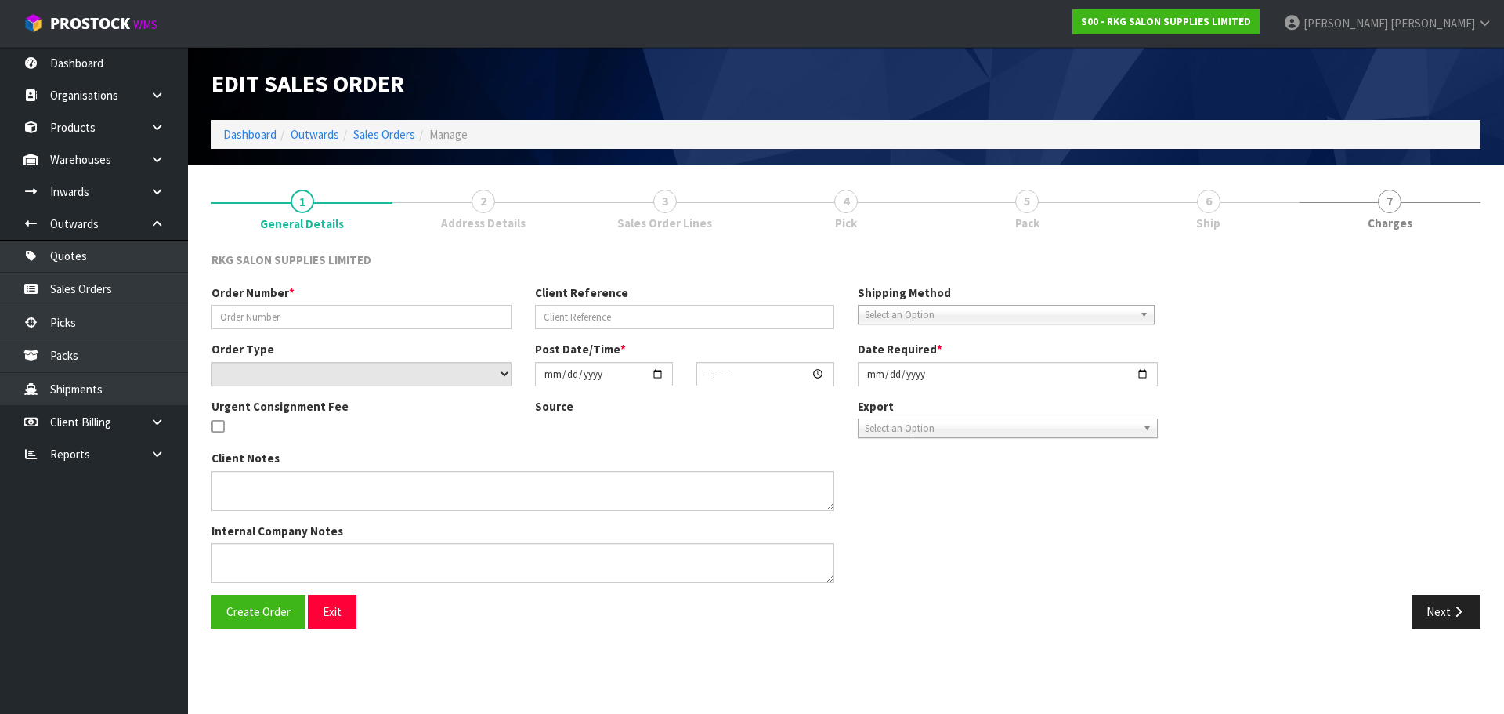
type input "ICONIC HAIR"
type input "[PERSON_NAME]"
select select "number:0"
type input "[DATE]"
type input "00:00:00.000"
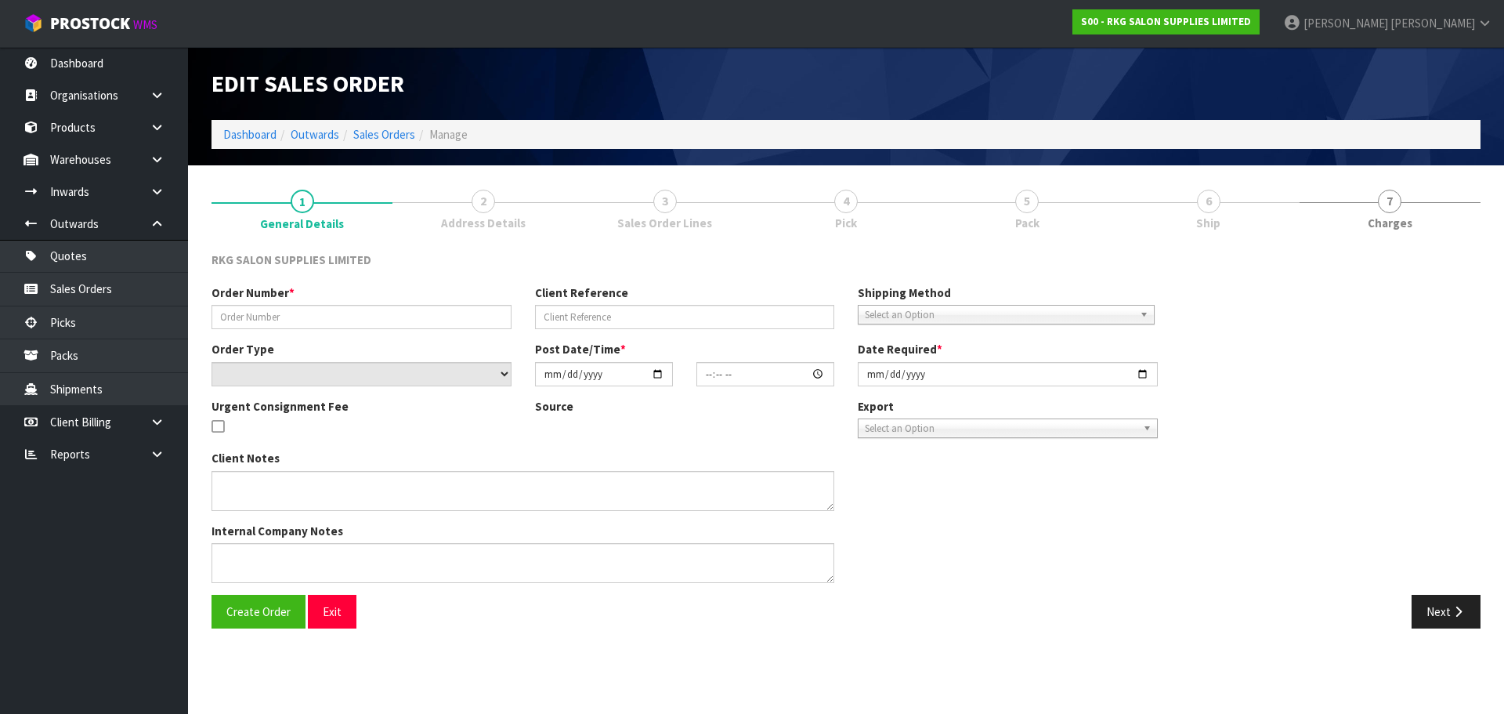
type input "[DATE]"
type textarea "FOR CONROYS PICK UP ON MONDAY 1/9/25 JOB#2972019"
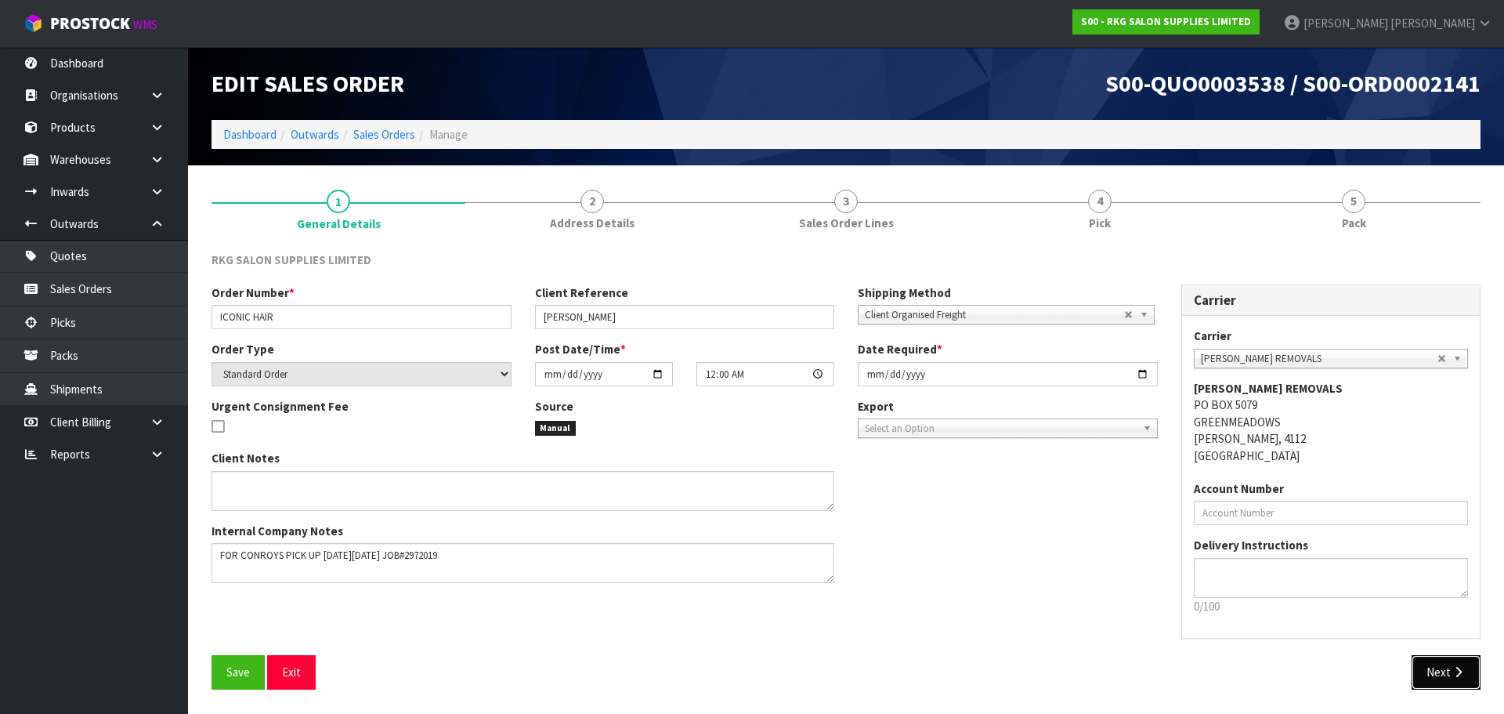
click at [1439, 673] on button "Next" at bounding box center [1446, 672] width 69 height 34
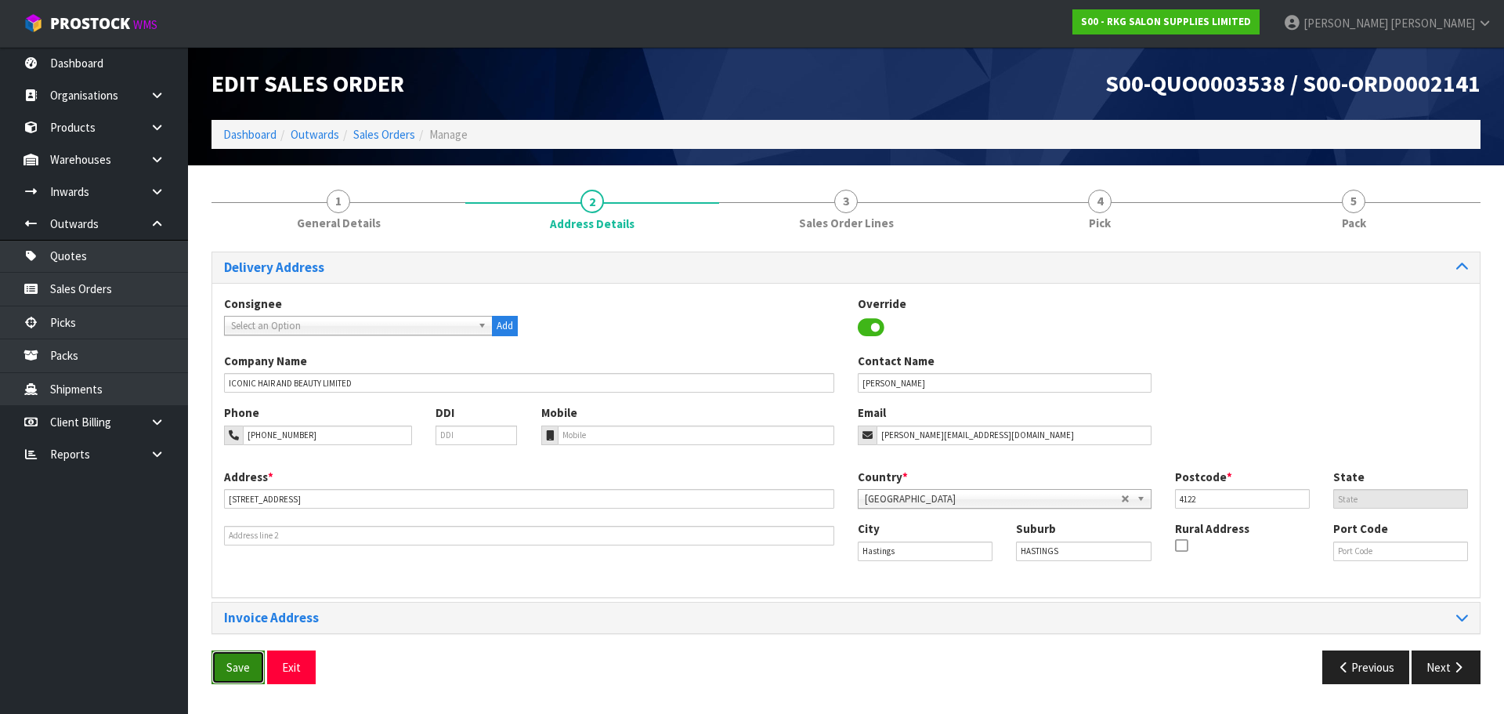
click at [233, 660] on span "Save" at bounding box center [238, 667] width 24 height 15
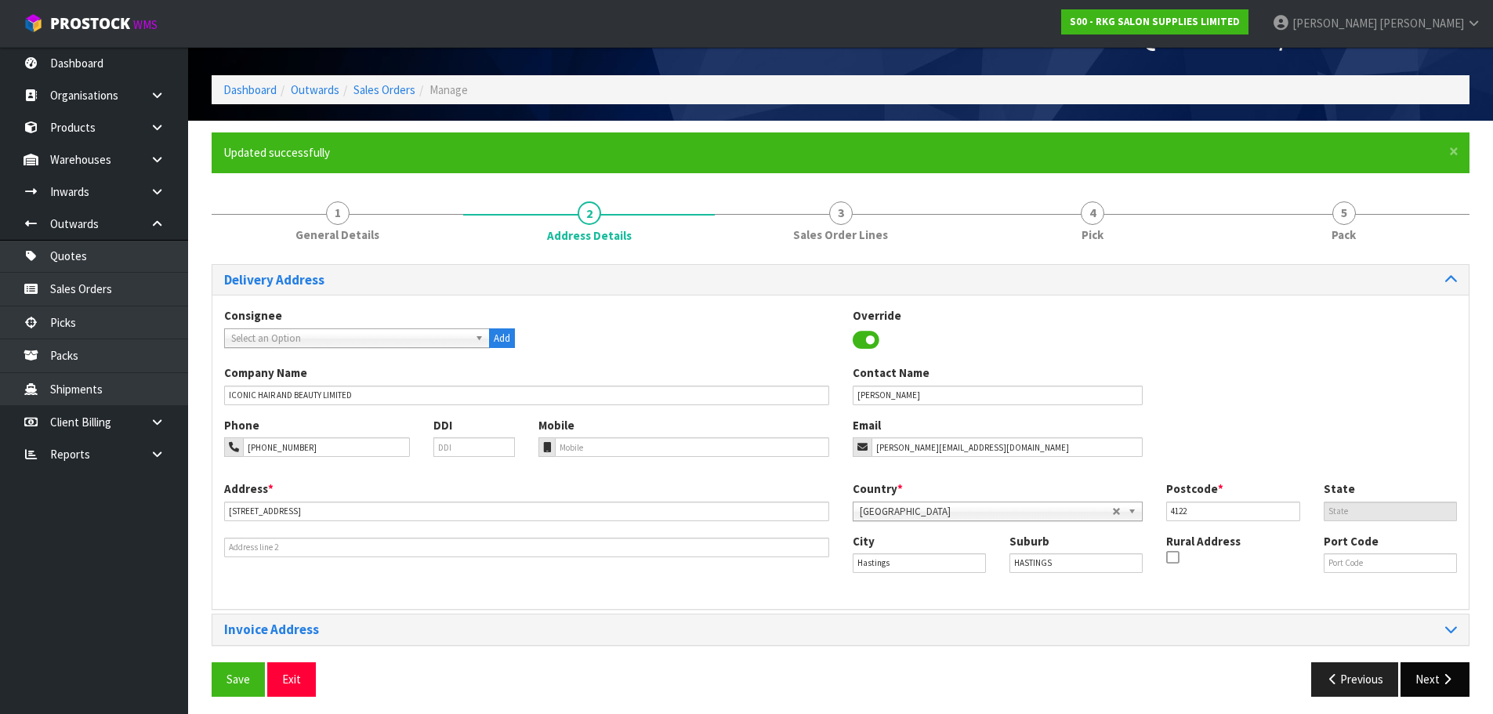
scroll to position [51, 0]
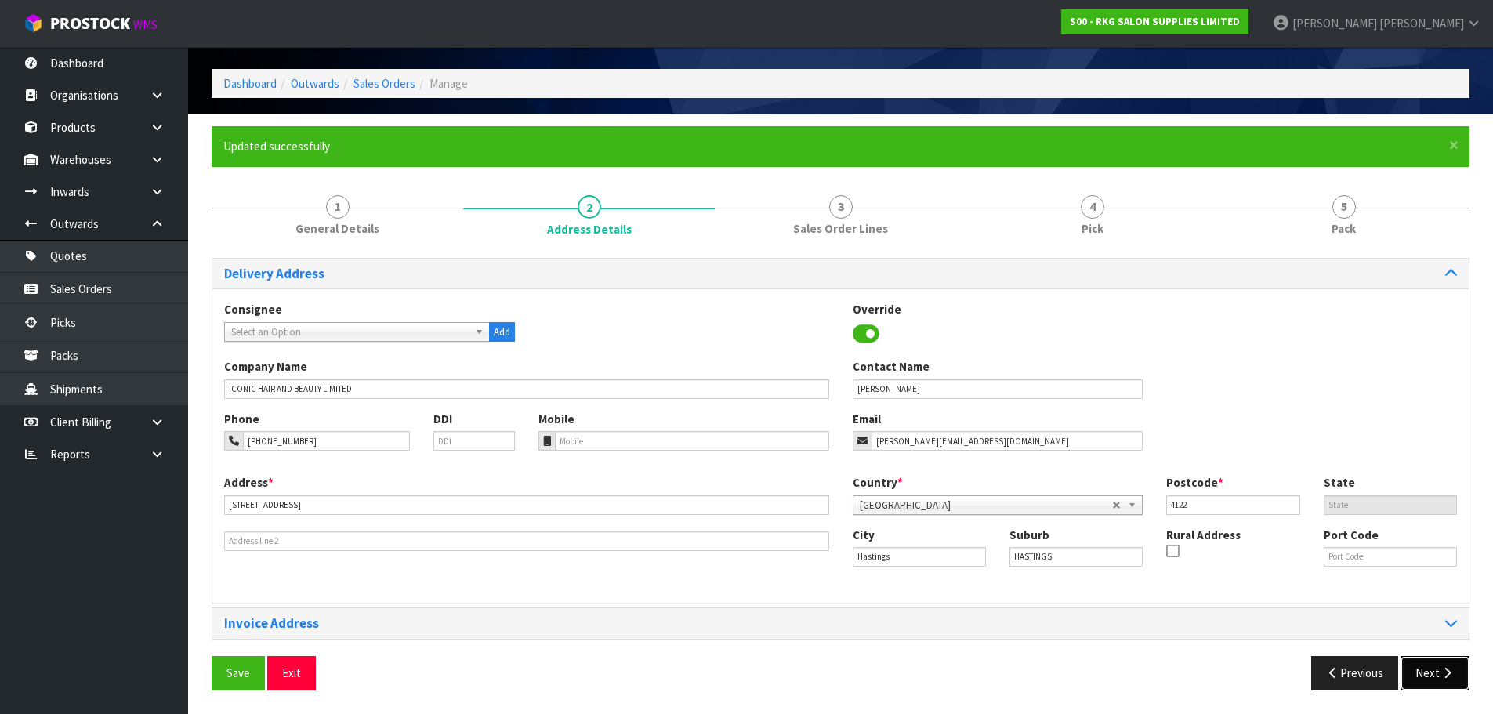
click at [1438, 679] on button "Next" at bounding box center [1434, 673] width 69 height 34
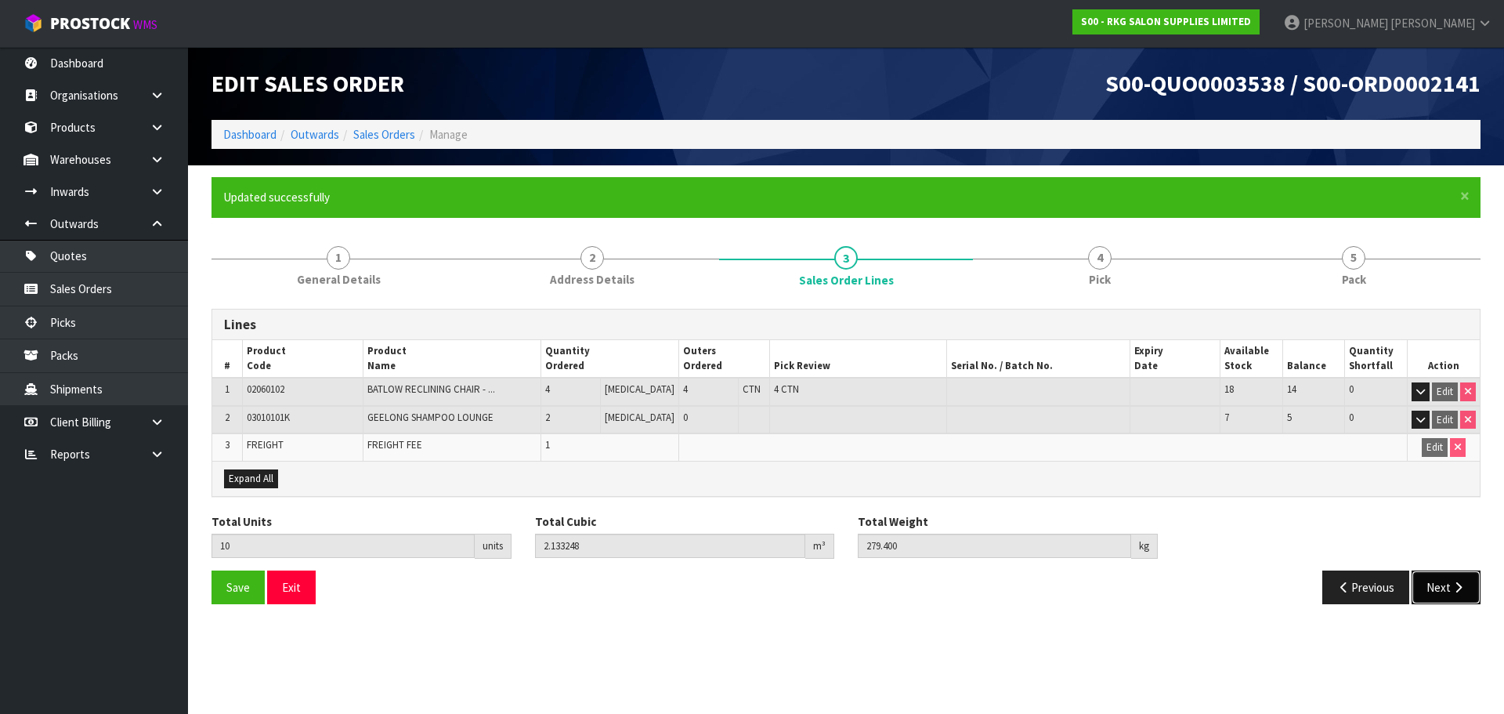
click at [1441, 591] on button "Next" at bounding box center [1446, 587] width 69 height 34
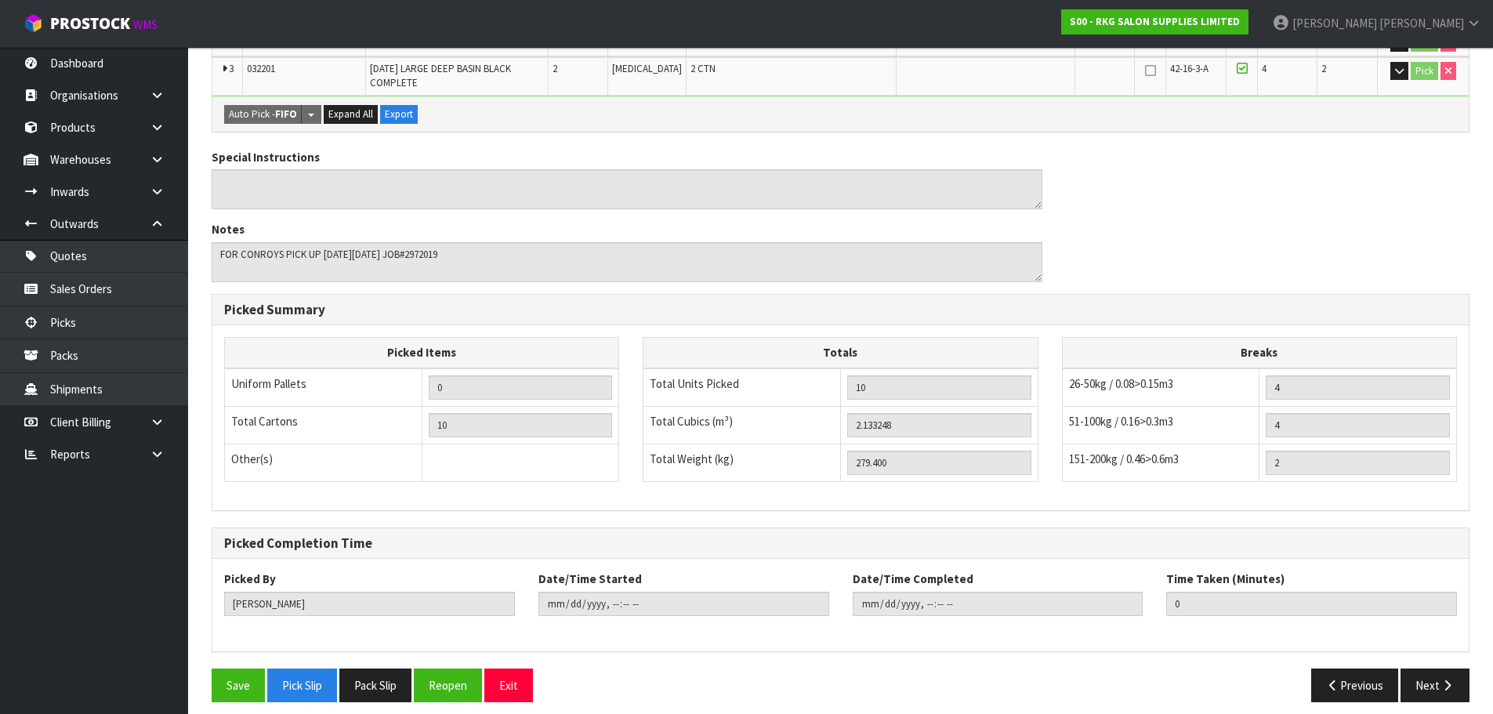
scroll to position [503, 0]
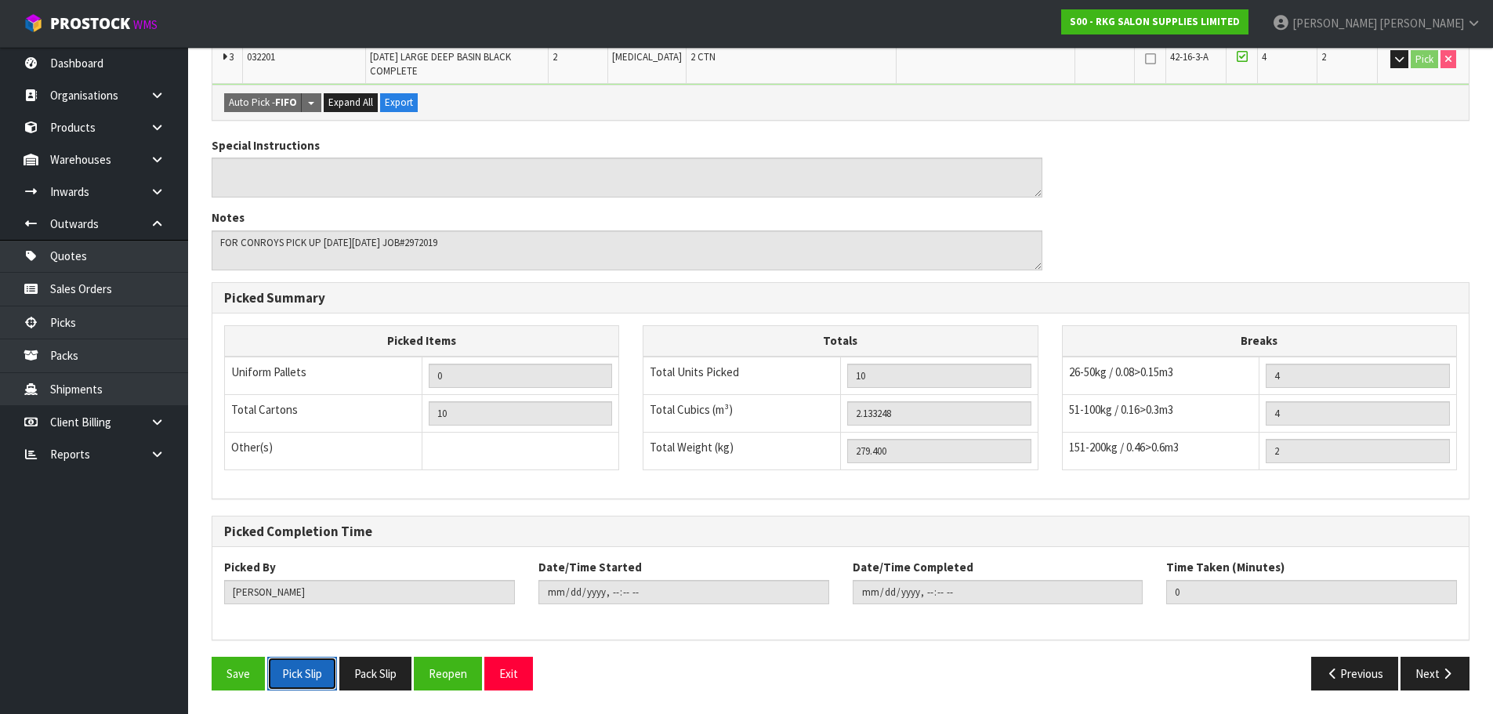
click at [291, 670] on button "Pick Slip" at bounding box center [302, 674] width 70 height 34
click at [519, 668] on button "Exit" at bounding box center [508, 674] width 49 height 34
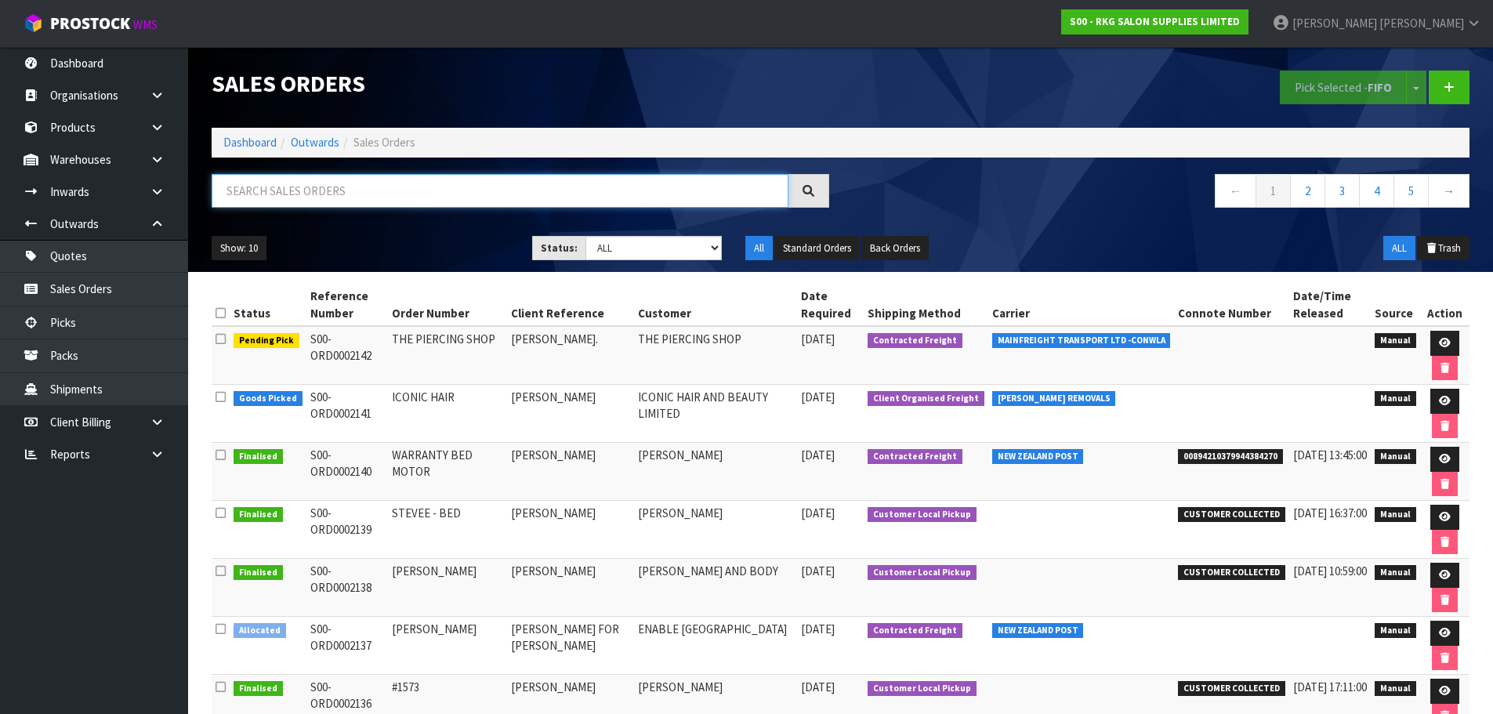
click at [341, 194] on input "text" at bounding box center [500, 191] width 577 height 34
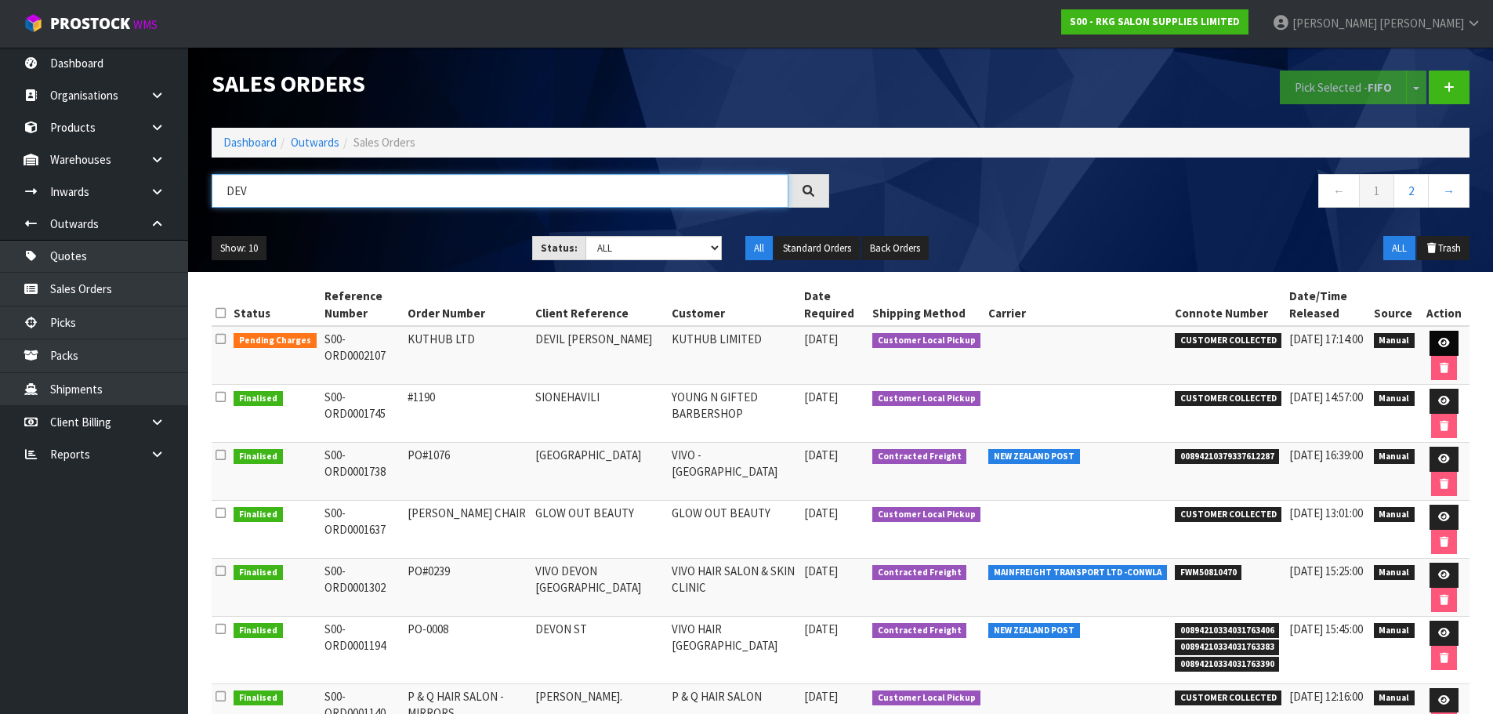
type input "DEV"
click at [1444, 341] on icon at bounding box center [1444, 343] width 12 height 10
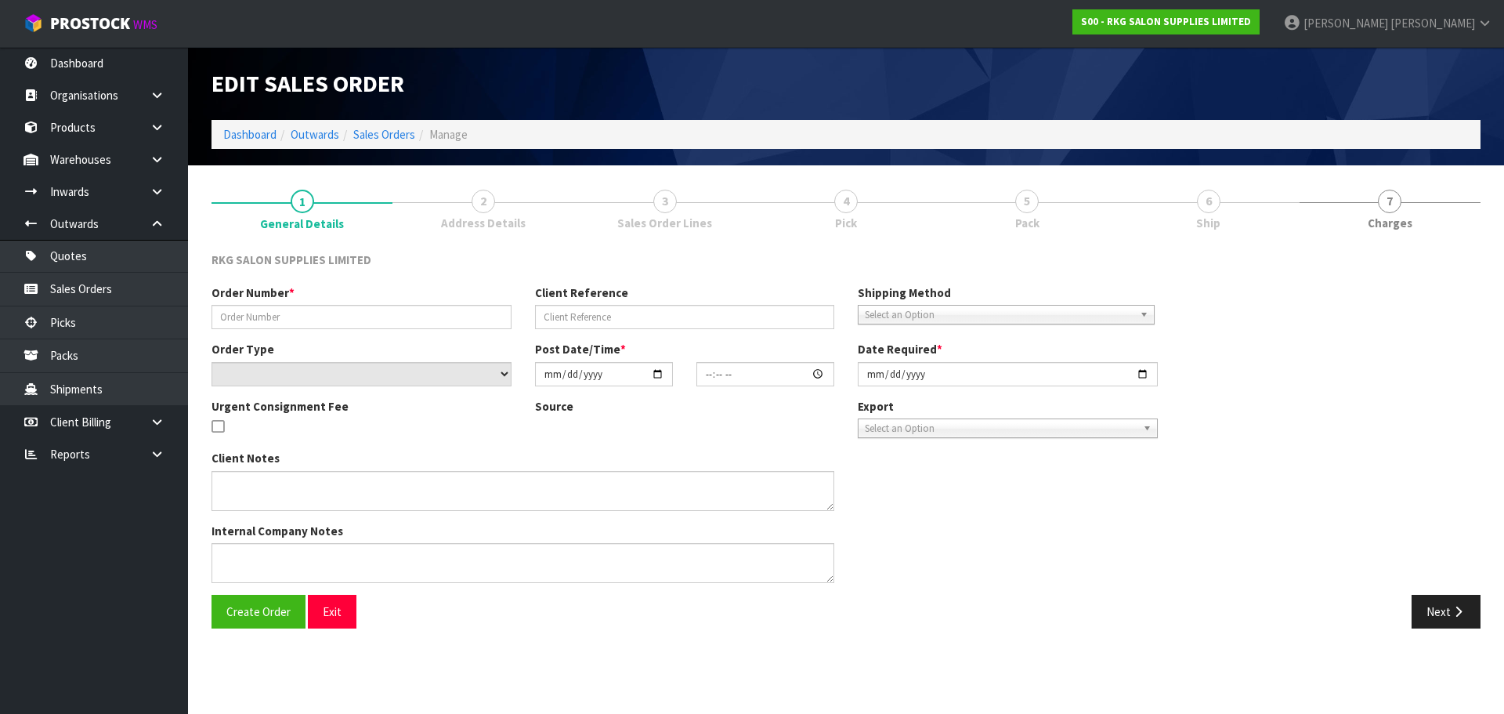
type input "KUTHUB LTD"
type input "DEVIL KAT HUB"
select select "number:0"
type input "2025-08-25"
type input "09:30:00.000"
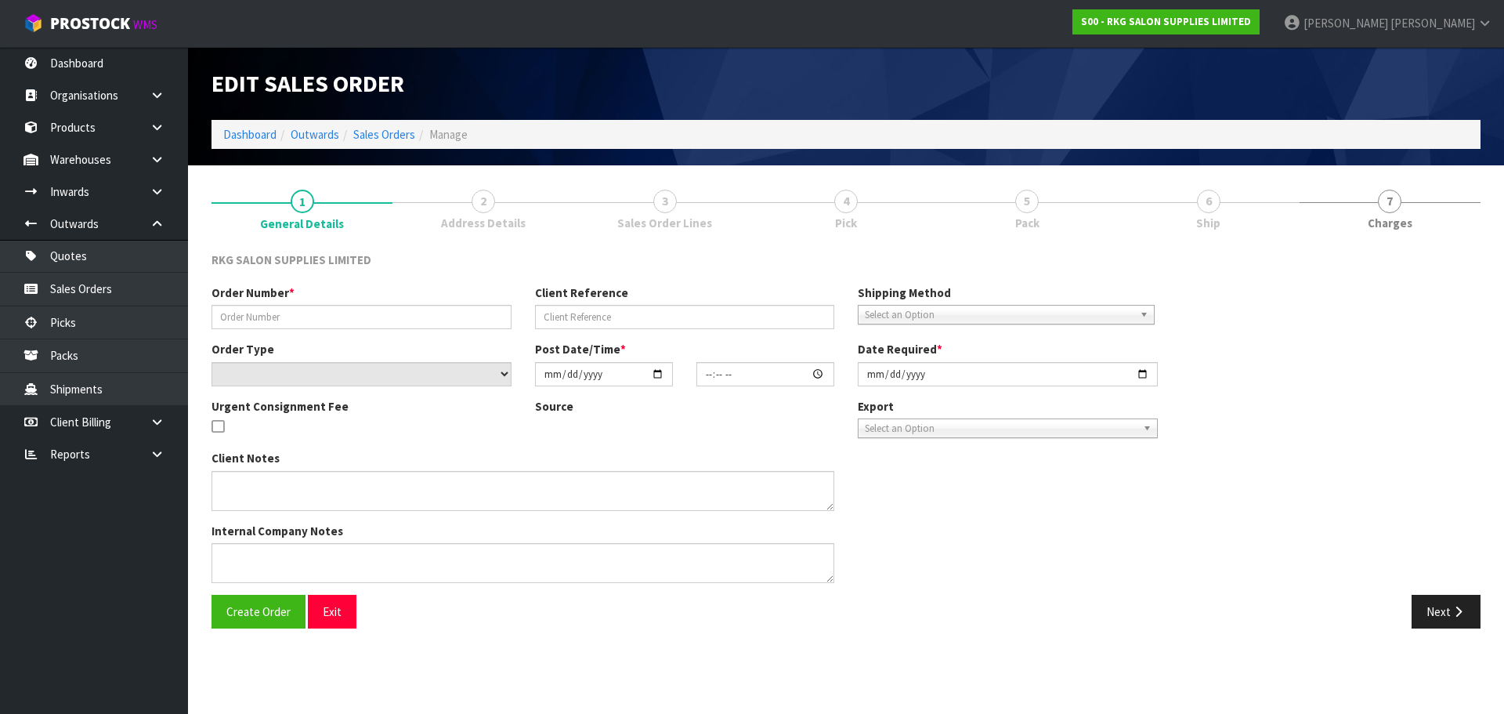
type input "2025-08-25"
type textarea "WILL COLLECT - NO WARRANTY ON SHAMPOO UNIT"
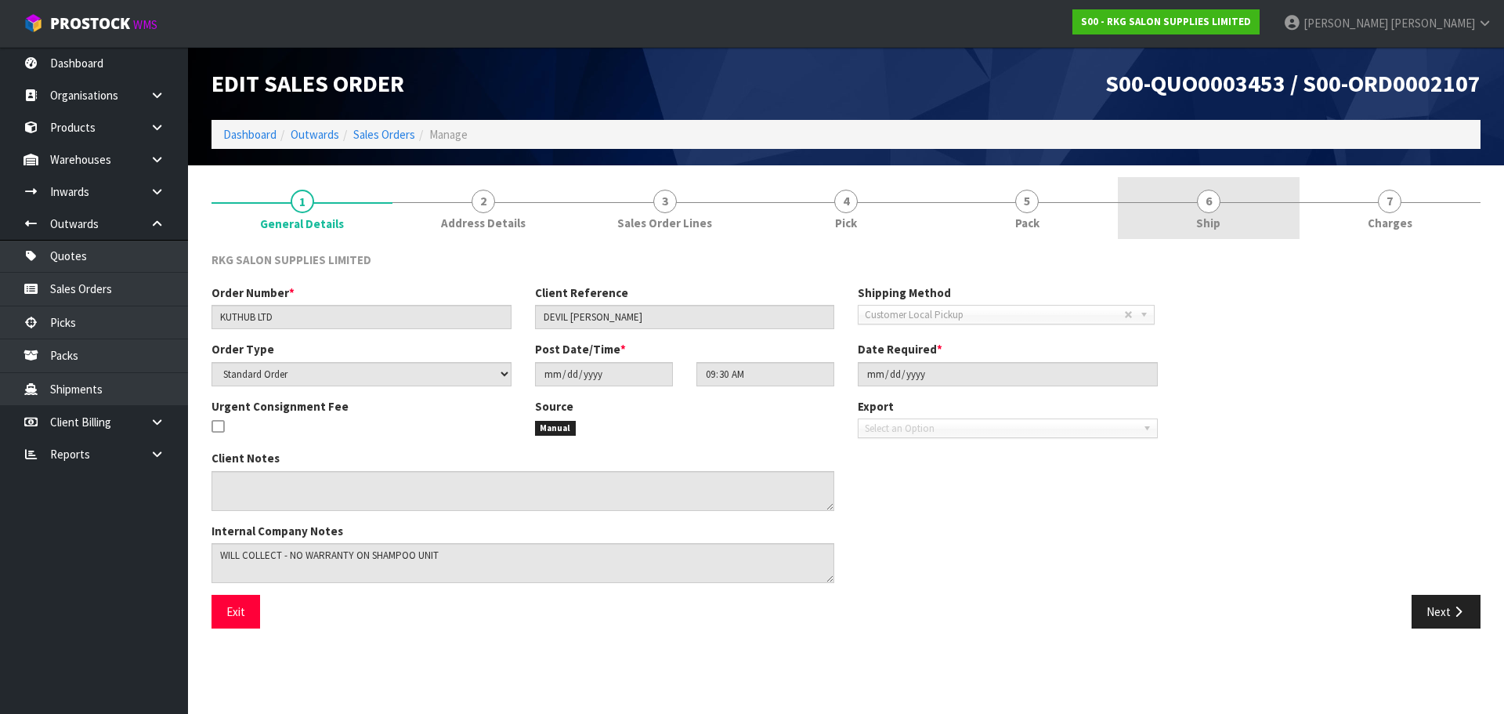
click at [1211, 200] on span "6" at bounding box center [1209, 202] width 24 height 24
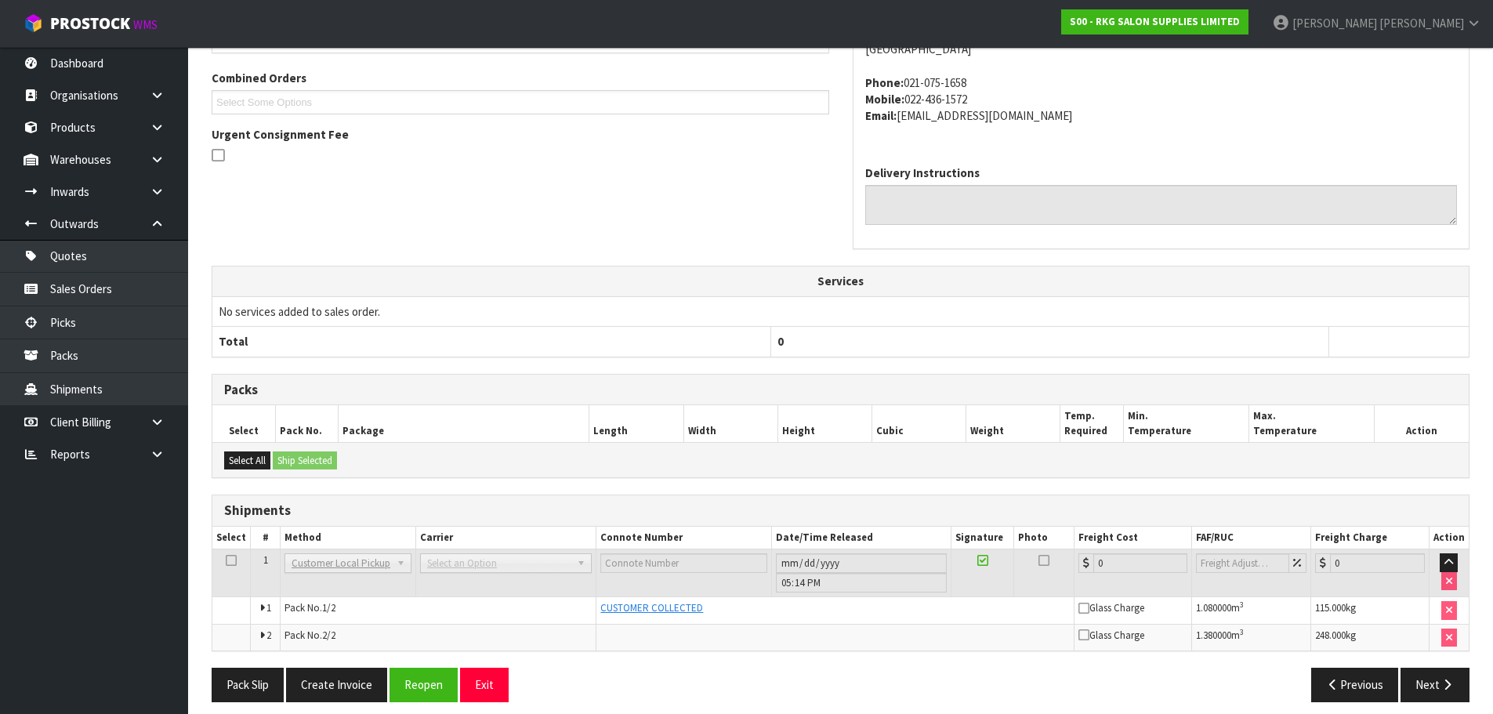
scroll to position [350, 0]
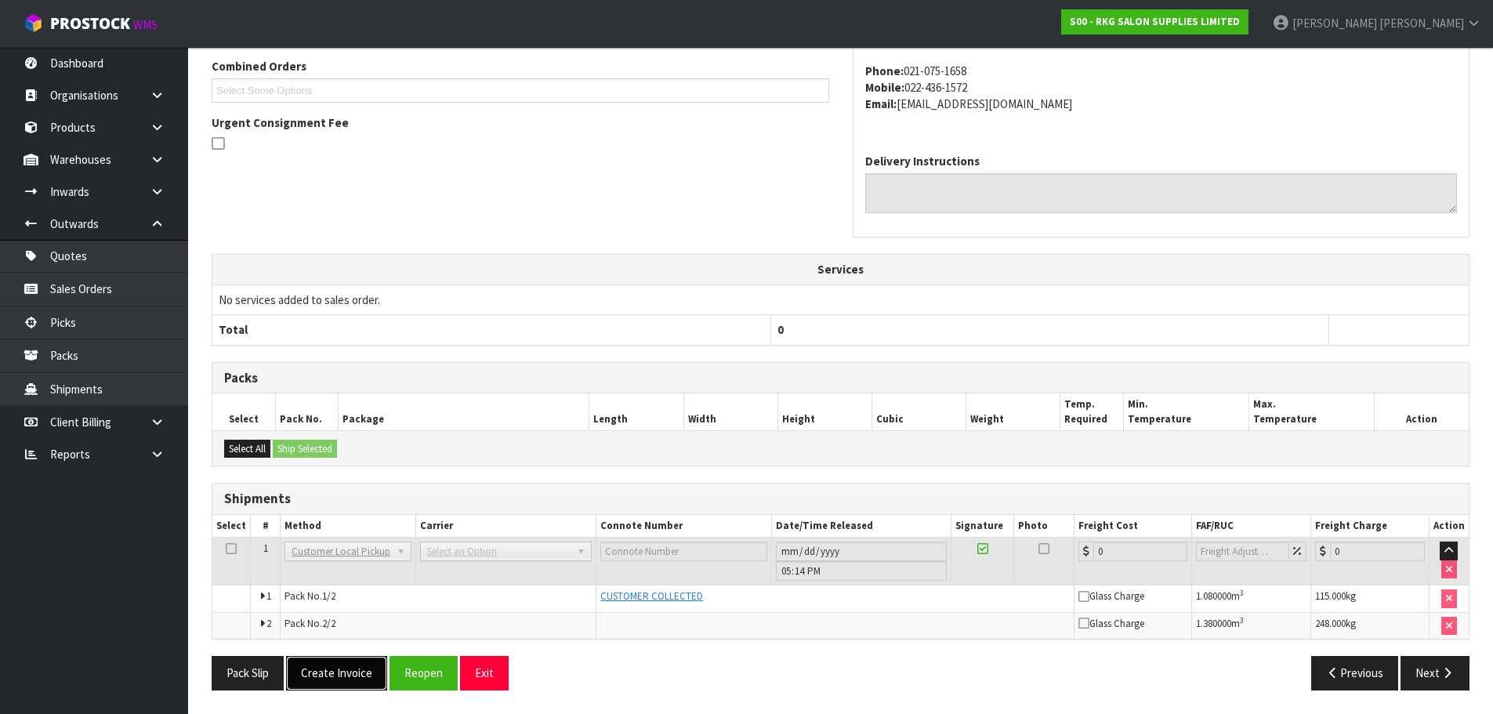
click at [355, 678] on button "Create Invoice" at bounding box center [336, 673] width 101 height 34
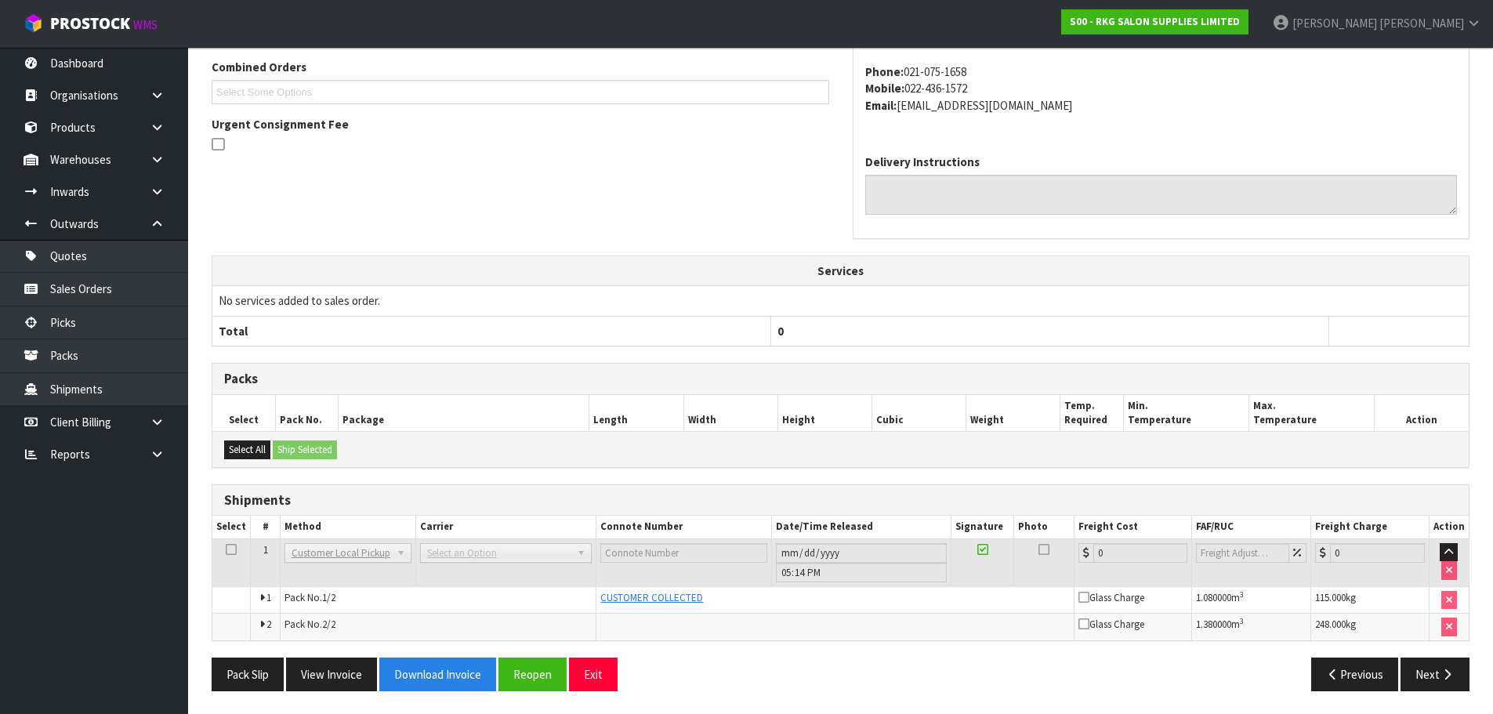
scroll to position [407, 0]
click at [335, 672] on button "View Invoice" at bounding box center [331, 674] width 91 height 34
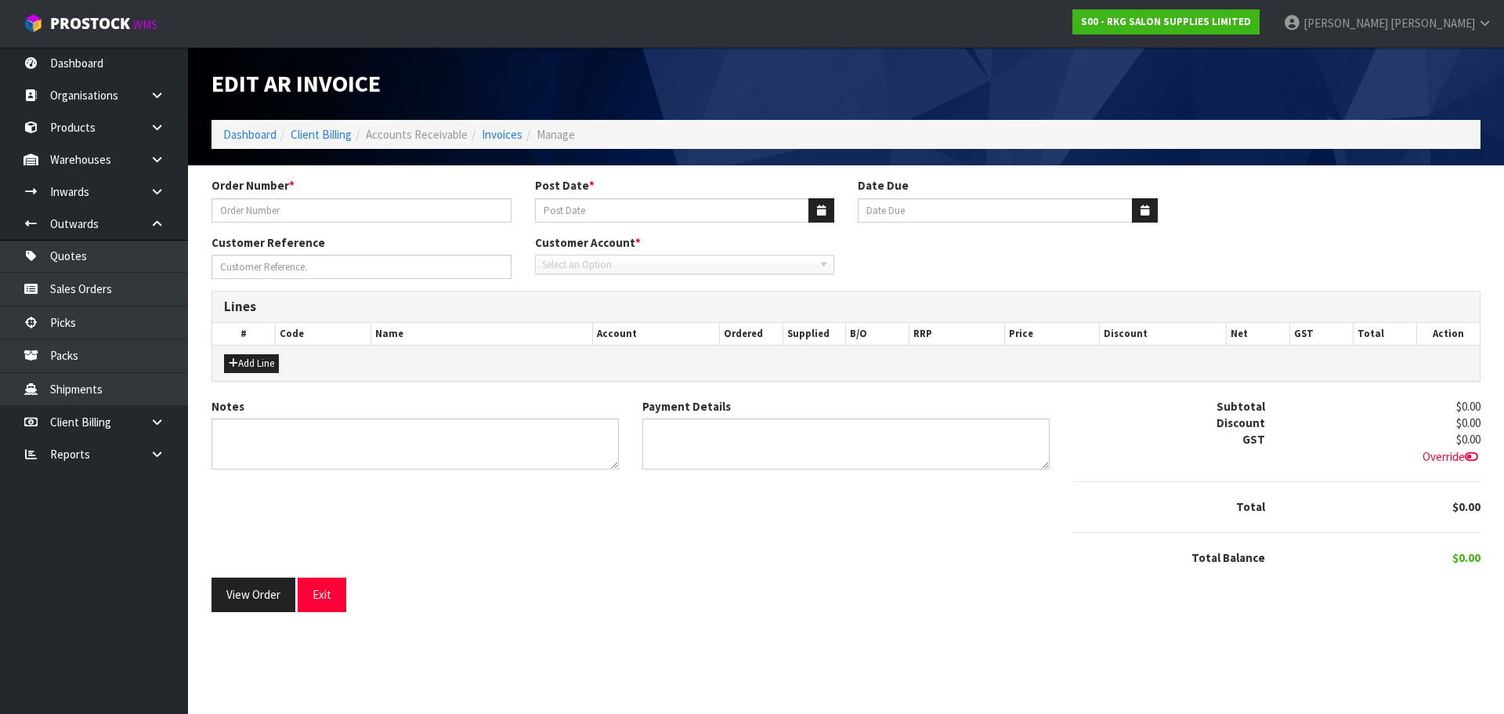
type input "KUTHUB LTD"
type input "[DATE]"
type input "20/09/2025"
type input "DEVIL KAT HUB"
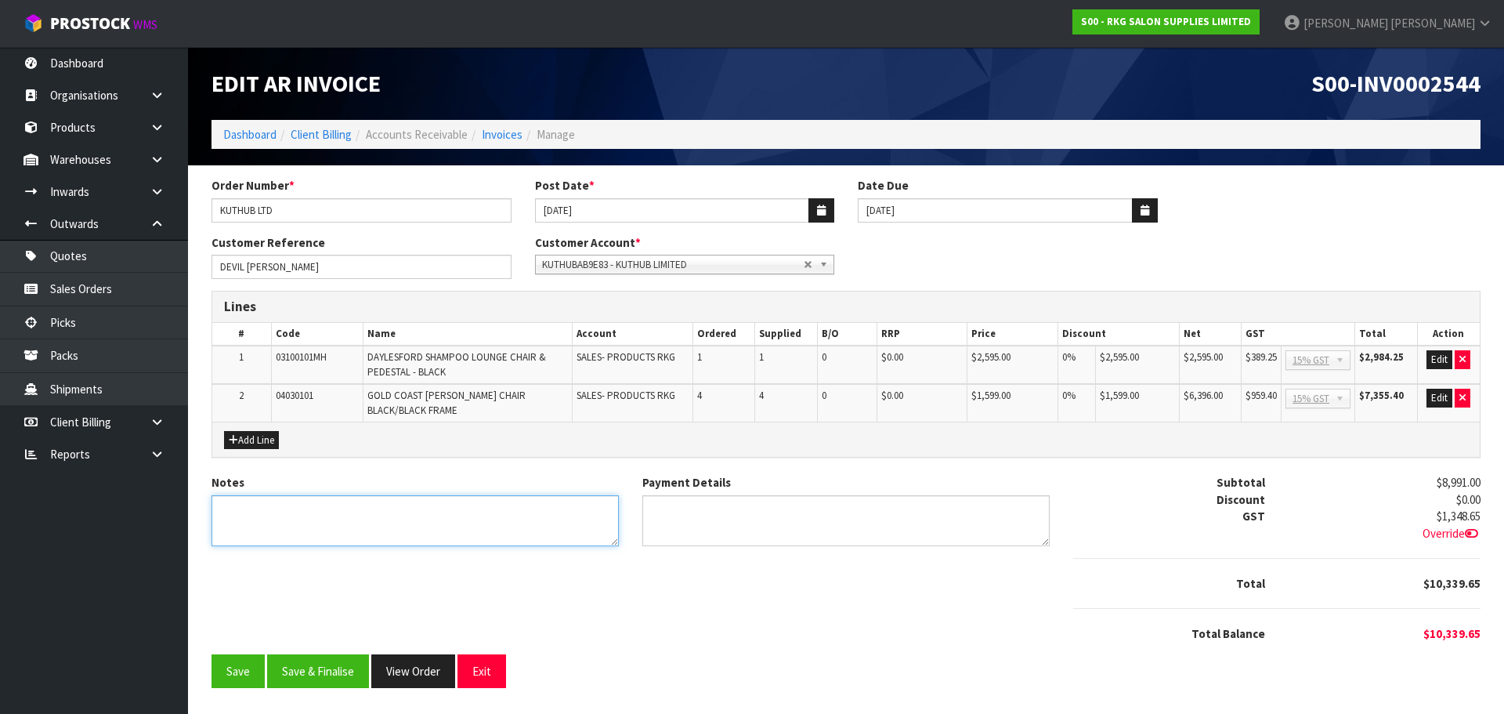
click at [255, 509] on textarea "Notes" at bounding box center [415, 520] width 407 height 51
type textarea "THANK YOU FOR YOUR ORDER."
click at [1437, 360] on button "Edit" at bounding box center [1440, 359] width 26 height 19
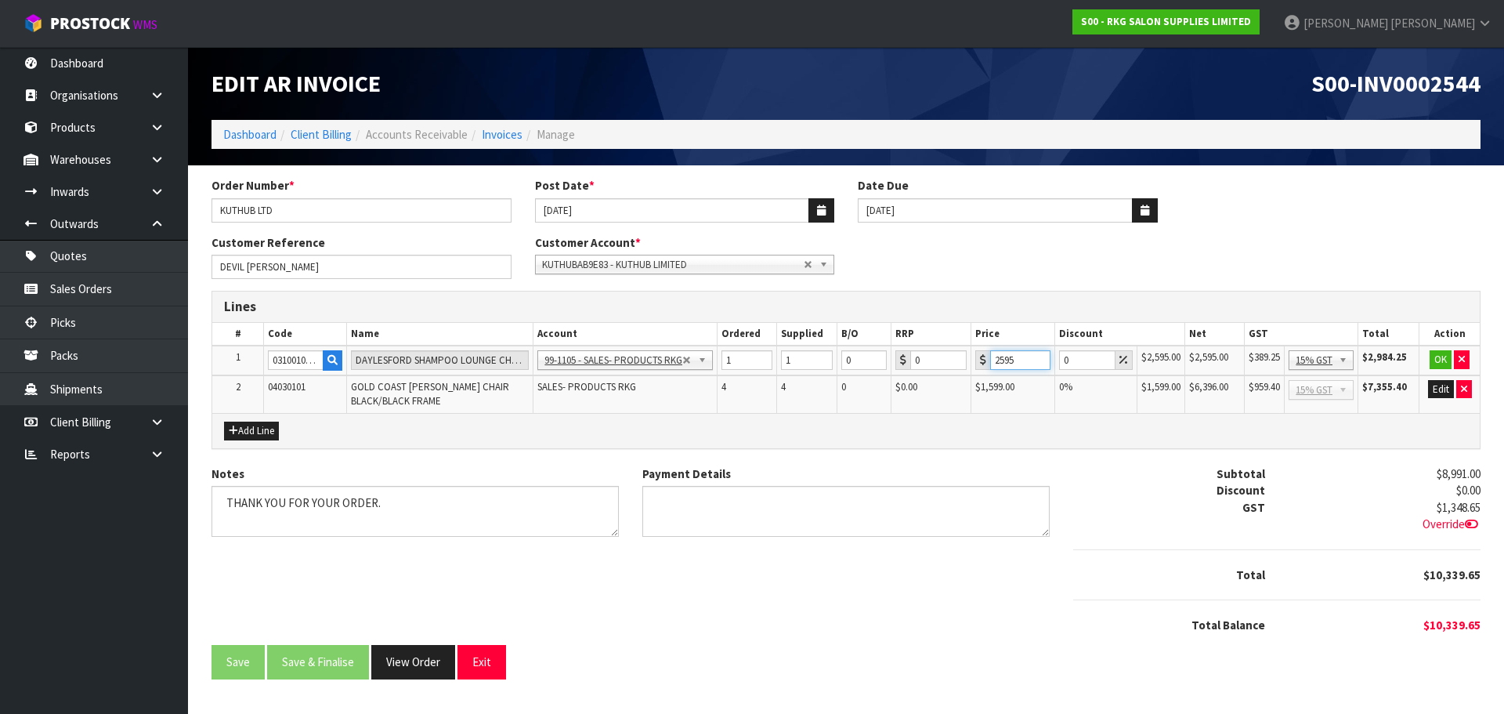
drag, startPoint x: 1019, startPoint y: 360, endPoint x: 979, endPoint y: 360, distance: 40.7
click at [979, 360] on div "2595" at bounding box center [1013, 360] width 74 height 20
type input "739.13"
click at [1436, 360] on button "OK" at bounding box center [1441, 359] width 22 height 19
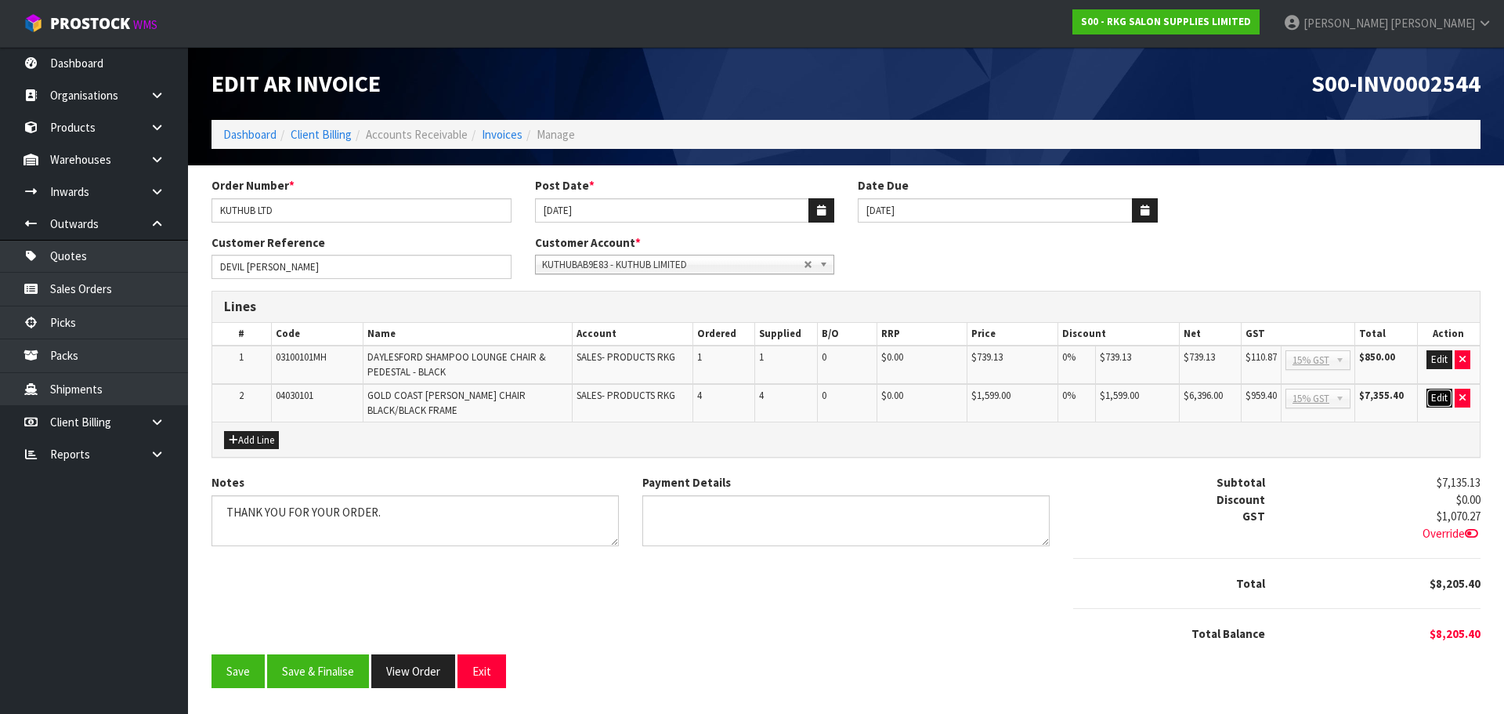
click at [1432, 397] on button "Edit" at bounding box center [1440, 398] width 26 height 19
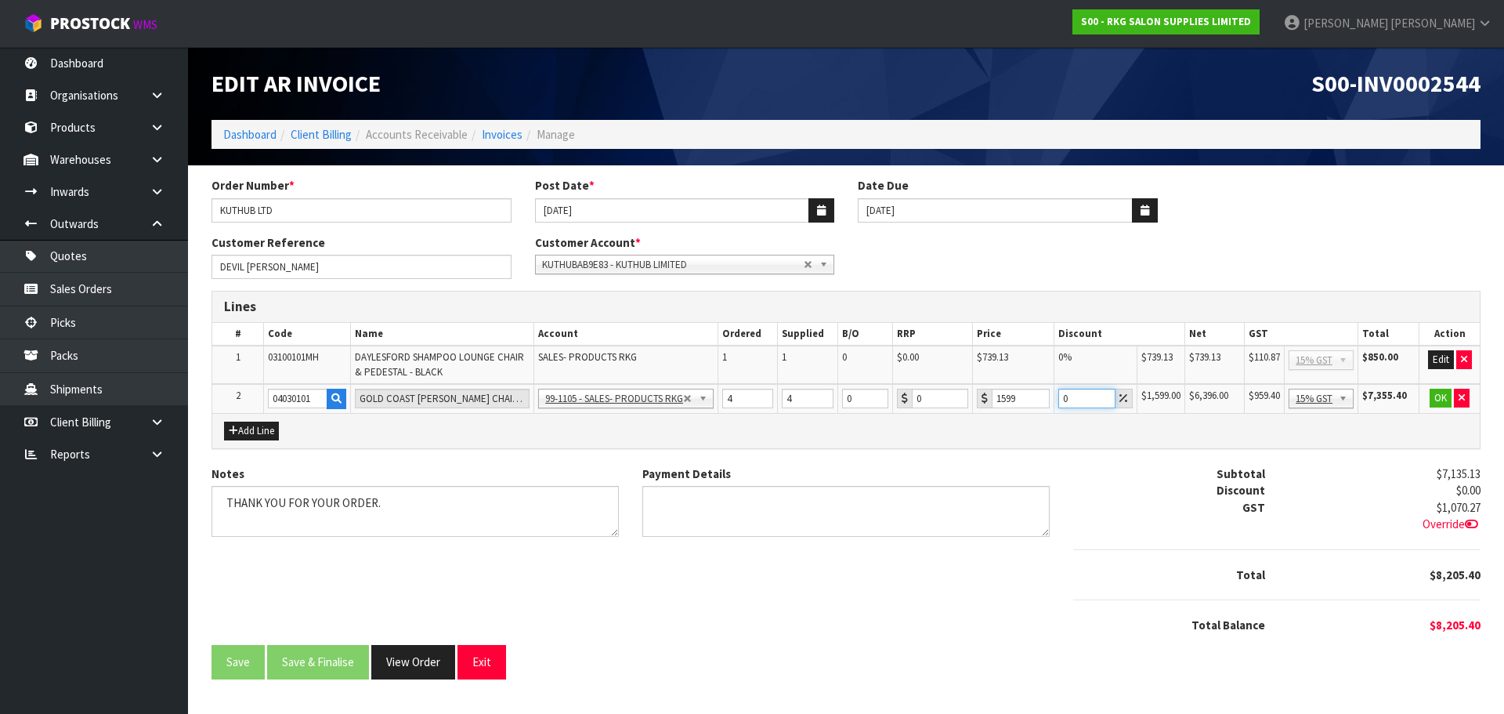
drag, startPoint x: 1075, startPoint y: 398, endPoint x: 1061, endPoint y: 398, distance: 14.1
click at [1061, 398] on input "0" at bounding box center [1087, 399] width 57 height 20
type input "25.5"
click at [1438, 396] on button "OK" at bounding box center [1441, 398] width 22 height 19
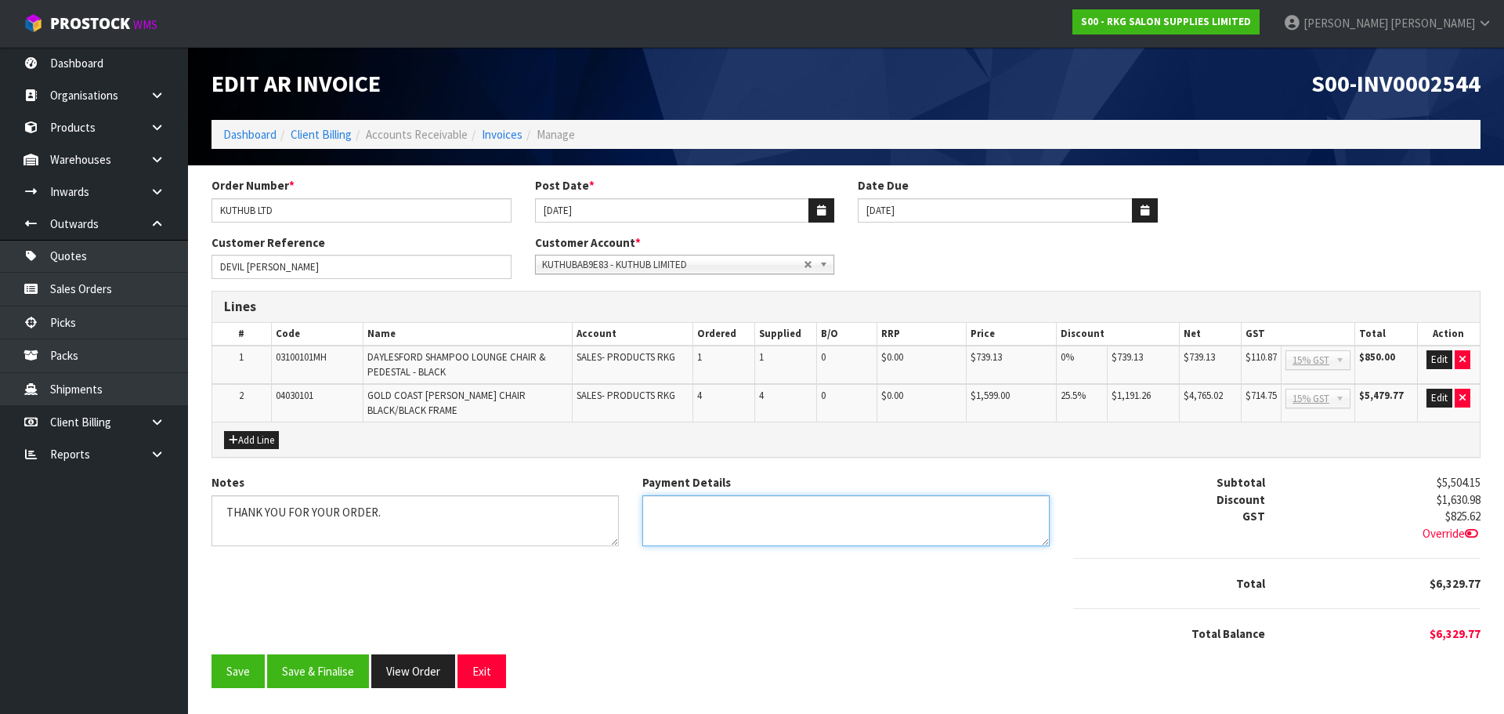
click at [686, 515] on textarea "Payment Details" at bounding box center [846, 520] width 407 height 51
type textarea "DIRECT CREDIT $100(6.8) $4229 (18.8) $500 (20.8)(21.8)(25.8) $500.77(26.8)"
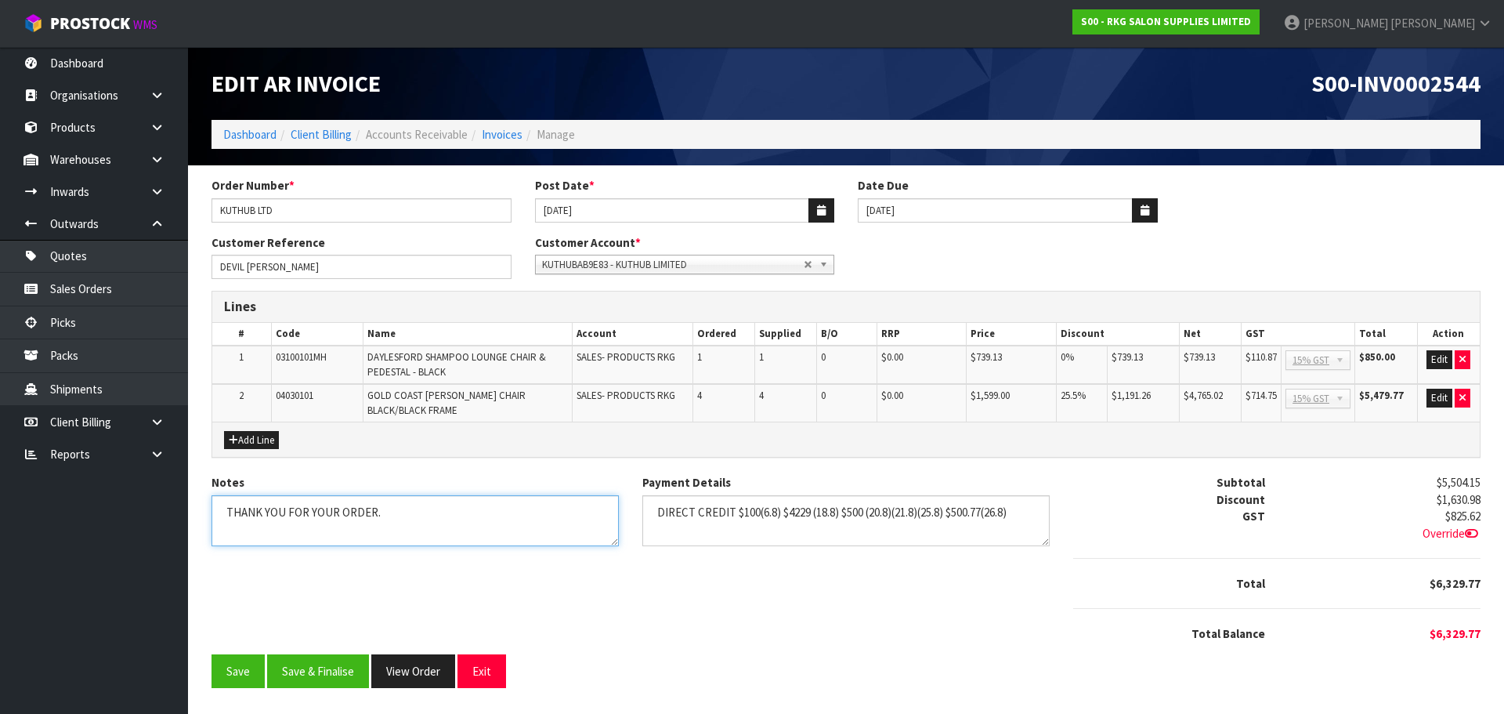
click at [447, 515] on textarea "Notes" at bounding box center [415, 520] width 407 height 51
type textarea "THANK YOU FOR YOUR ORDER. COLLECTED"
click at [331, 664] on button "Save & Finalise" at bounding box center [318, 671] width 102 height 34
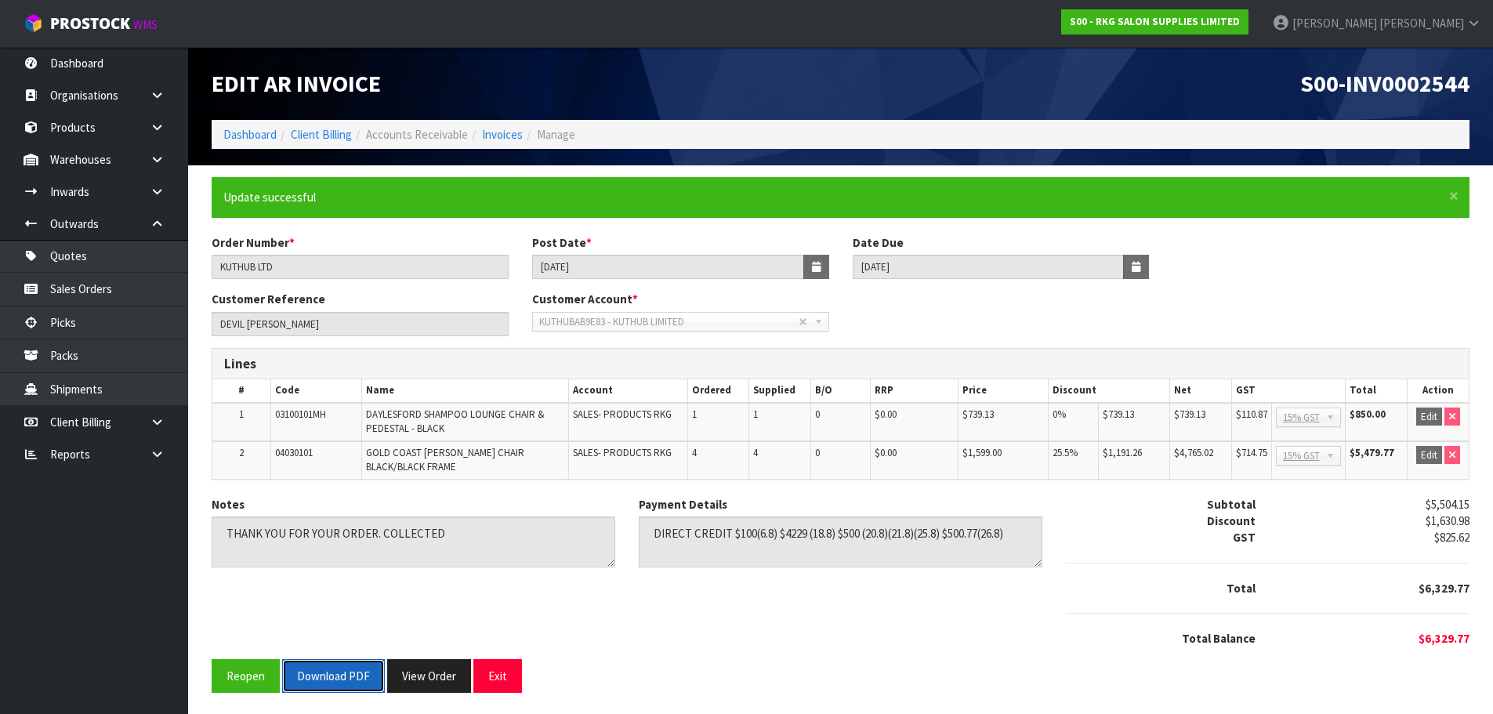
click at [351, 672] on button "Download PDF" at bounding box center [333, 676] width 103 height 34
click at [494, 672] on button "Exit" at bounding box center [497, 676] width 49 height 34
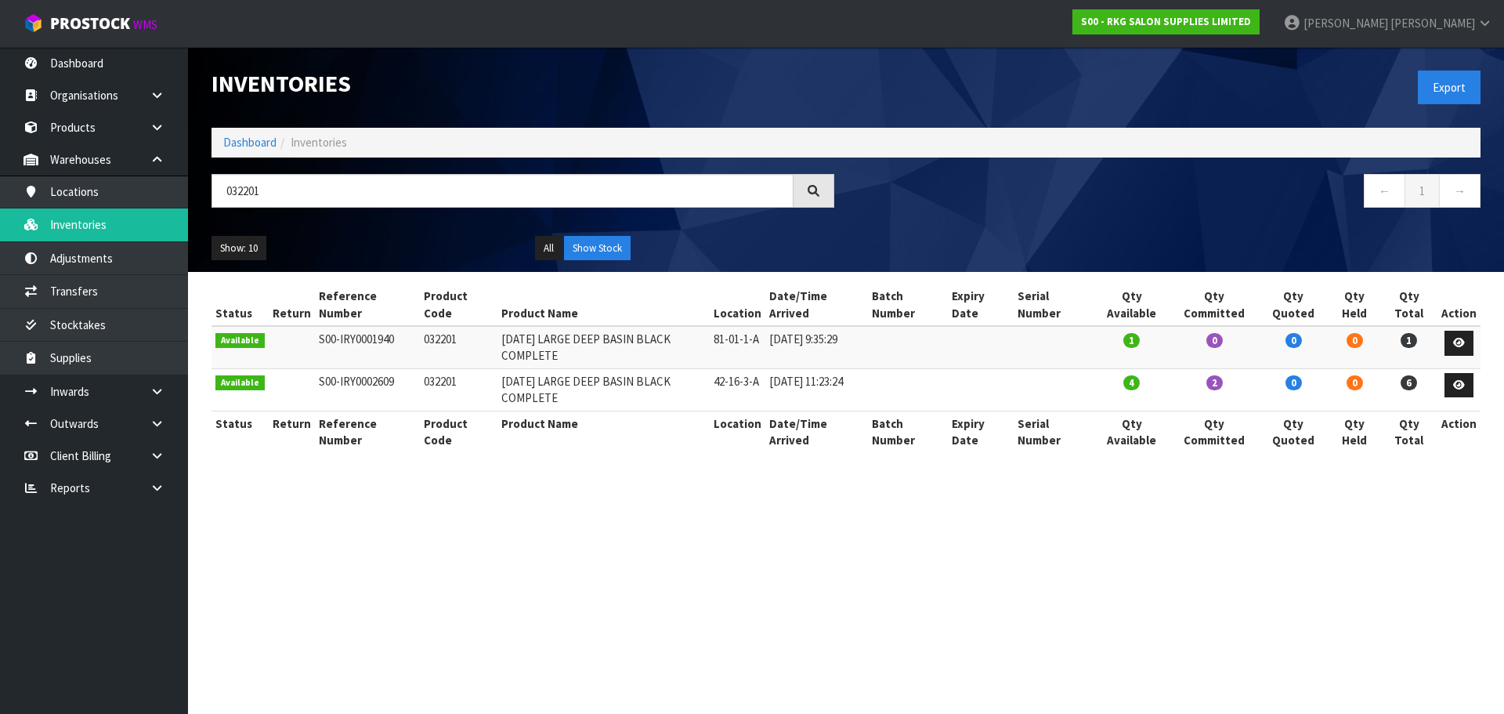
click at [218, 180] on input "032201" at bounding box center [503, 191] width 582 height 34
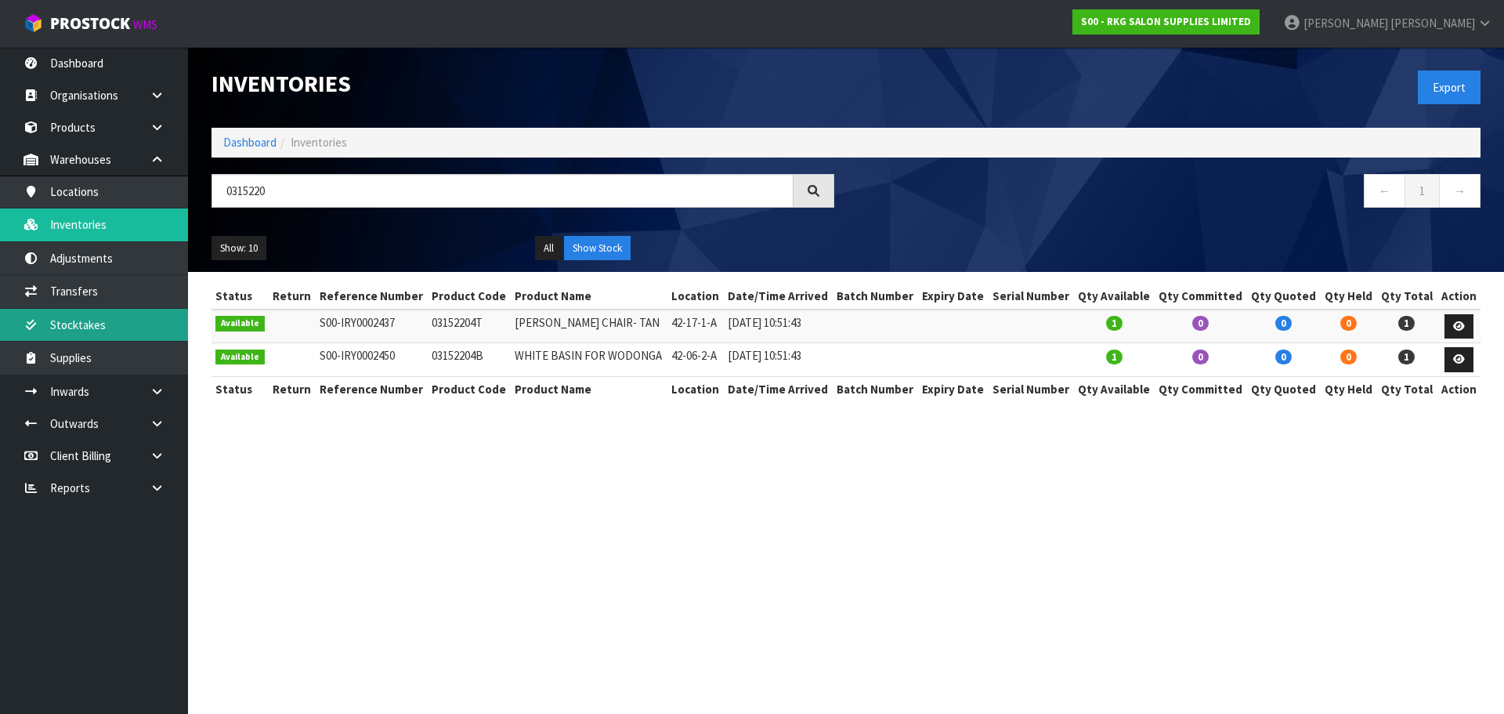
type input "0315220"
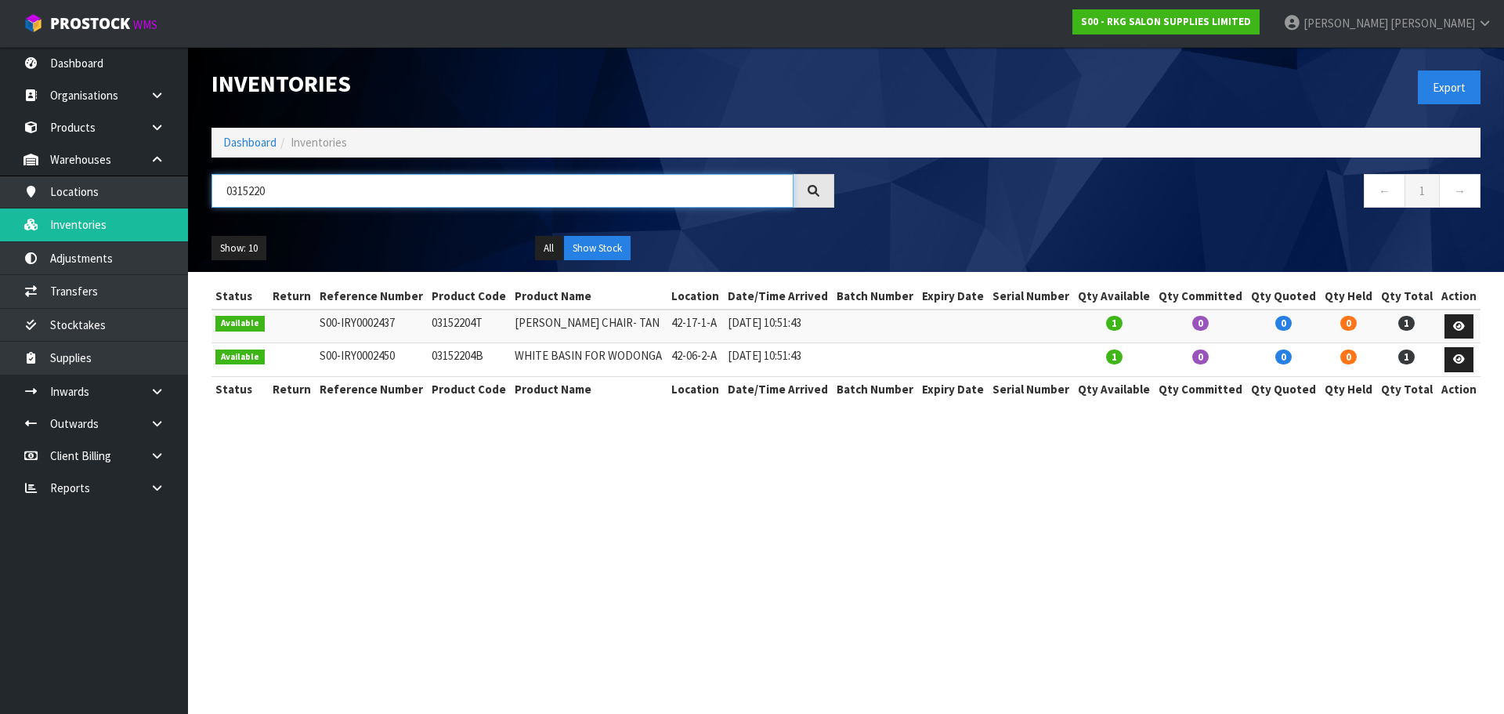
drag, startPoint x: 273, startPoint y: 196, endPoint x: 225, endPoint y: 194, distance: 47.8
click at [228, 194] on input "0315220" at bounding box center [503, 191] width 582 height 34
